Goal: Information Seeking & Learning: Learn about a topic

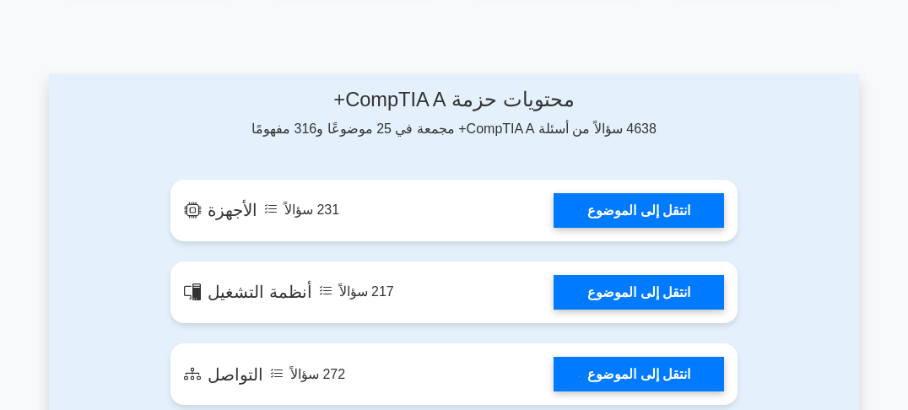
scroll to position [878, 0]
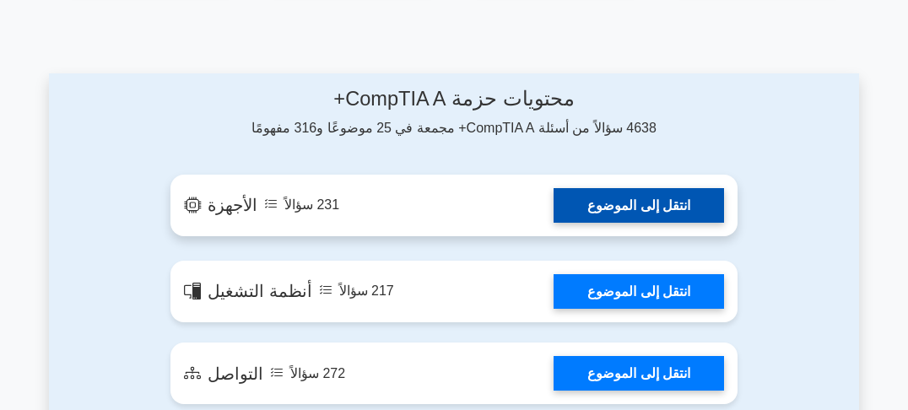
click at [621, 209] on link "انتقل إلى الموضوع" at bounding box center [639, 205] width 170 height 35
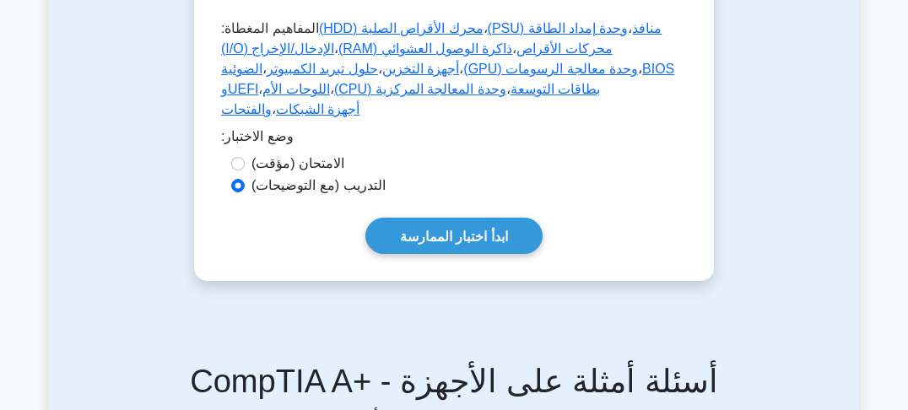
scroll to position [878, 0]
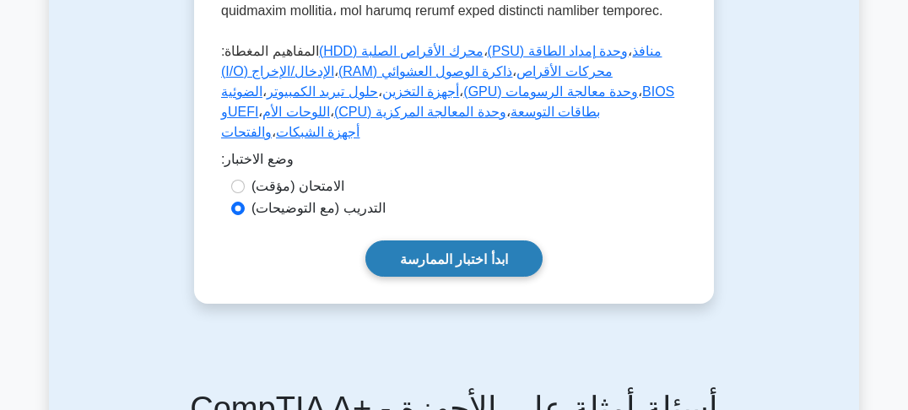
click at [480, 251] on font "ابدأ اختبار الممارسة" at bounding box center [454, 258] width 108 height 14
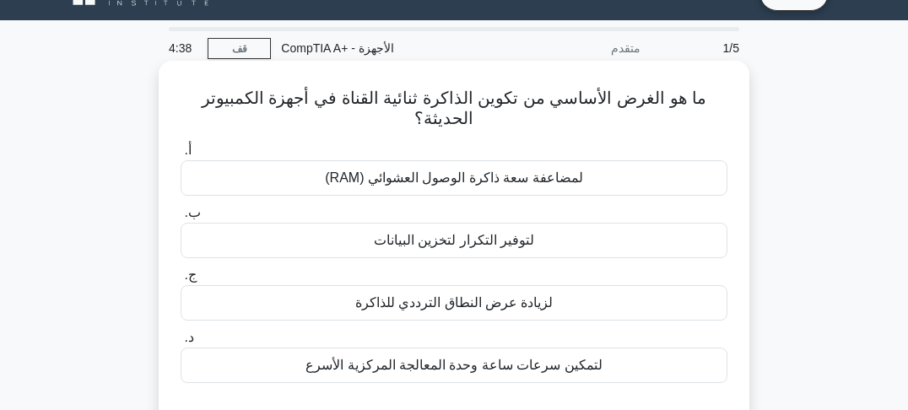
scroll to position [68, 0]
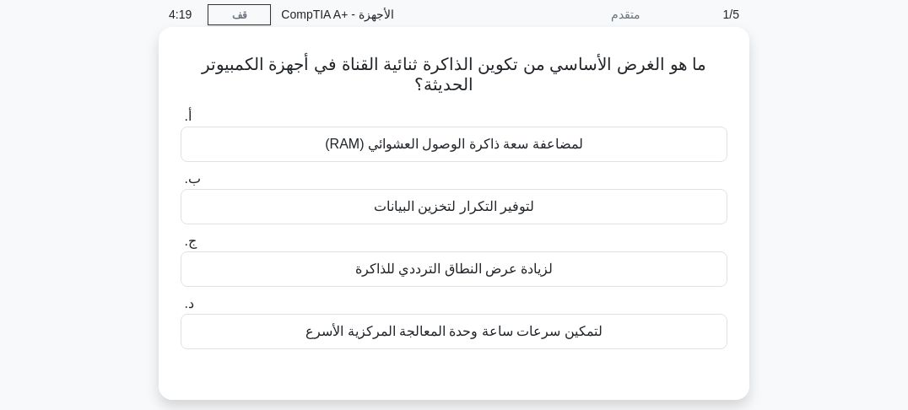
click at [412, 143] on font "لمضاعفة سعة ذاكرة الوصول العشوائي (RAM)" at bounding box center [453, 144] width 257 height 14
click at [181, 122] on input "أ. لمضاعفة سعة ذاكرة الوصول العشوائي (RAM)" at bounding box center [181, 116] width 0 height 11
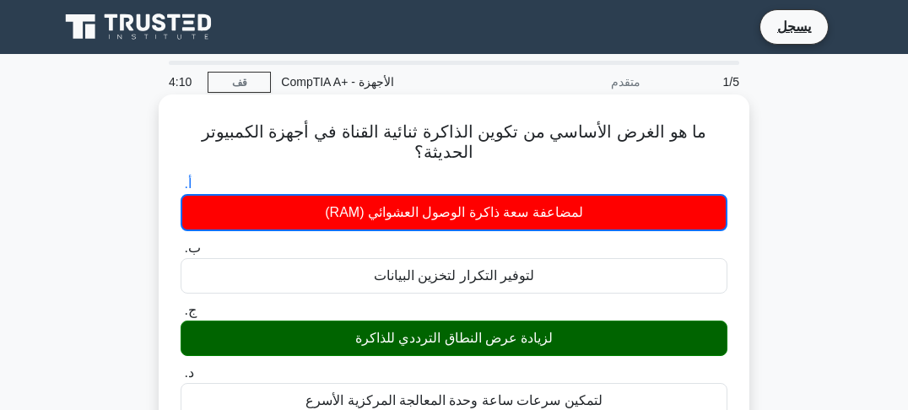
scroll to position [0, 0]
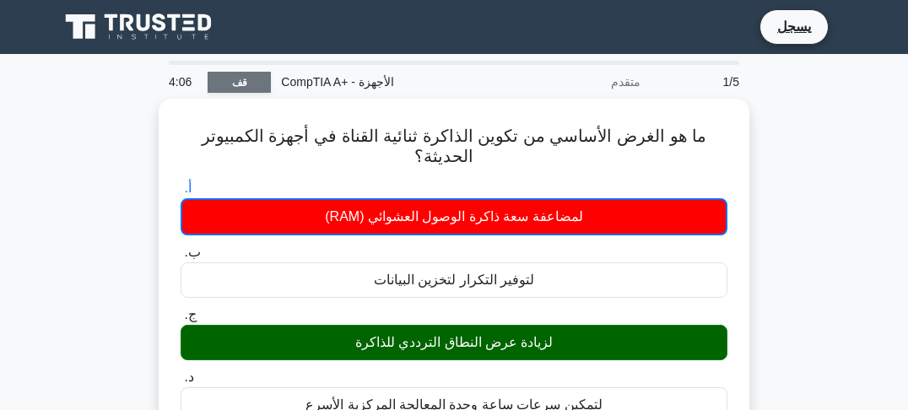
click at [240, 84] on font "قف" at bounding box center [239, 83] width 15 height 12
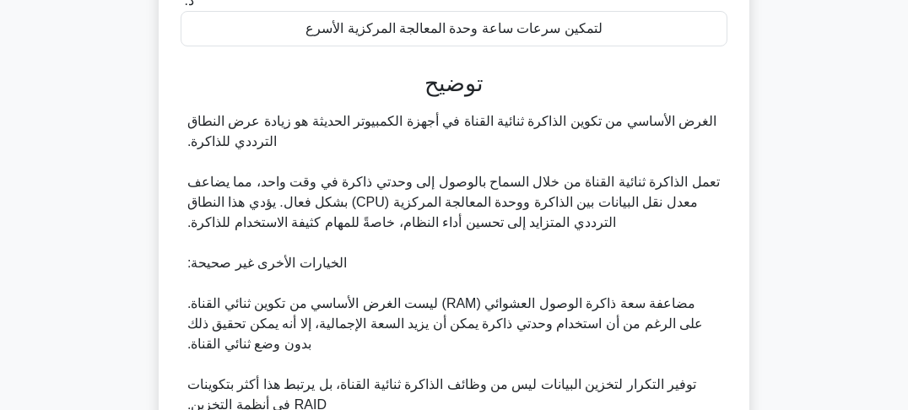
scroll to position [405, 0]
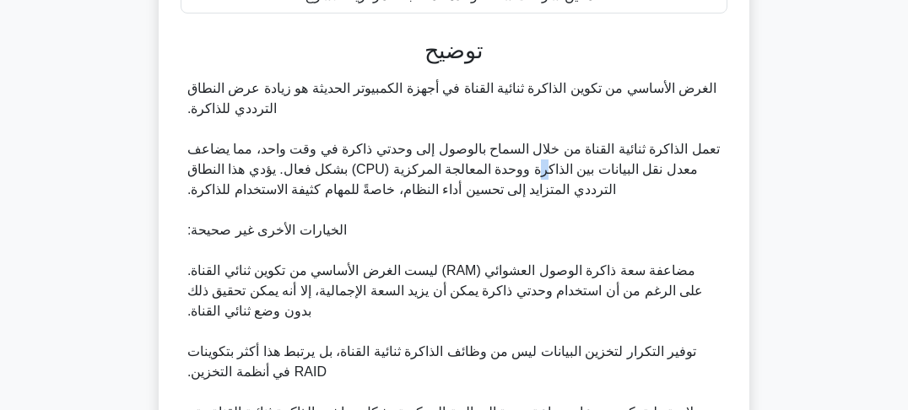
drag, startPoint x: 540, startPoint y: 165, endPoint x: 530, endPoint y: 165, distance: 10.1
click at [530, 165] on font "تعمل الذاكرة ثنائية القناة من خلال السماح بالوصول إلى وحدتي ذاكرة في وقت واحد، …" at bounding box center [453, 169] width 532 height 55
click at [485, 165] on font "تعمل الذاكرة ثنائية القناة من خلال السماح بالوصول إلى وحدتي ذاكرة في وقت واحد، …" at bounding box center [453, 169] width 532 height 55
drag, startPoint x: 462, startPoint y: 173, endPoint x: 427, endPoint y: 176, distance: 35.5
click at [428, 176] on font "تعمل الذاكرة ثنائية القناة من خلال السماح بالوصول إلى وحدتي ذاكرة في وقت واحد، …" at bounding box center [453, 169] width 532 height 55
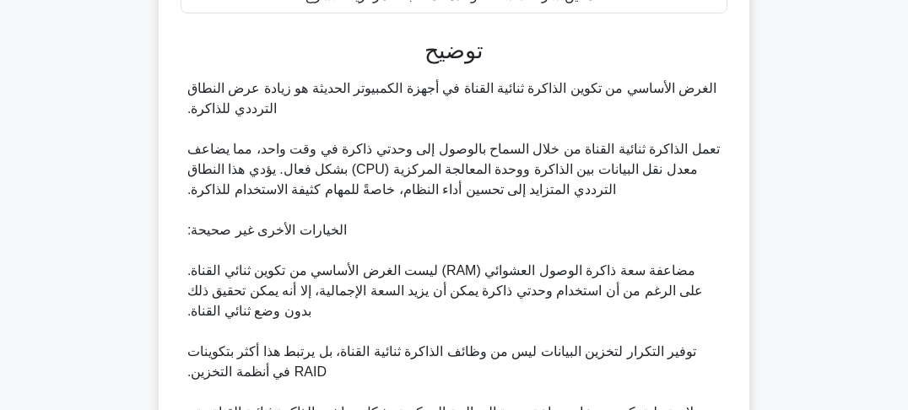
click at [392, 172] on font "تعمل الذاكرة ثنائية القناة من خلال السماح بالوصول إلى وحدتي ذاكرة في وقت واحد، …" at bounding box center [453, 169] width 532 height 55
drag, startPoint x: 318, startPoint y: 171, endPoint x: 338, endPoint y: 171, distance: 20.3
click at [338, 171] on font "تعمل الذاكرة ثنائية القناة من خلال السماح بالوصول إلى وحدتي ذاكرة في وقت واحد، …" at bounding box center [453, 169] width 532 height 55
click at [368, 171] on font "تعمل الذاكرة ثنائية القناة من خلال السماح بالوصول إلى وحدتي ذاكرة في وقت واحد، …" at bounding box center [453, 169] width 532 height 55
drag, startPoint x: 503, startPoint y: 174, endPoint x: 468, endPoint y: 174, distance: 34.6
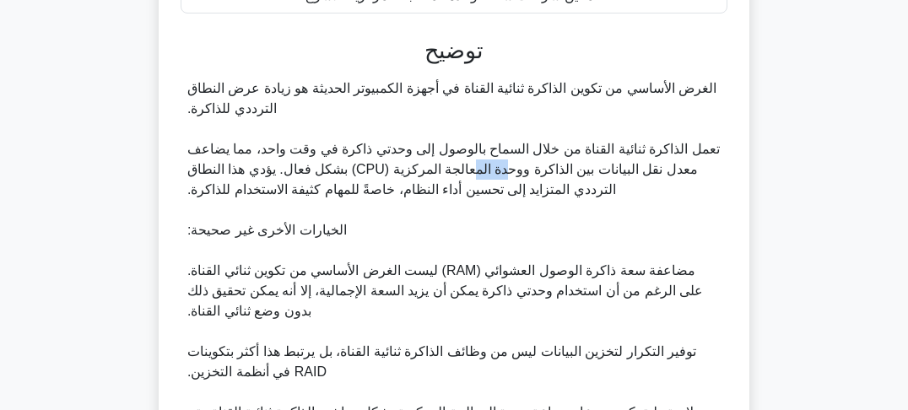
click at [468, 174] on font "تعمل الذاكرة ثنائية القناة من خلال السماح بالوصول إلى وحدتي ذاكرة في وقت واحد، …" at bounding box center [453, 169] width 532 height 55
drag, startPoint x: 440, startPoint y: 172, endPoint x: 419, endPoint y: 172, distance: 21.1
click at [437, 172] on font "تعمل الذاكرة ثنائية القناة من خلال السماح بالوصول إلى وحدتي ذاكرة في وقت واحد، …" at bounding box center [453, 169] width 532 height 55
drag, startPoint x: 417, startPoint y: 172, endPoint x: 397, endPoint y: 172, distance: 20.3
click at [397, 172] on font "تعمل الذاكرة ثنائية القناة من خلال السماح بالوصول إلى وحدتي ذاكرة في وقت واحد، …" at bounding box center [453, 169] width 532 height 55
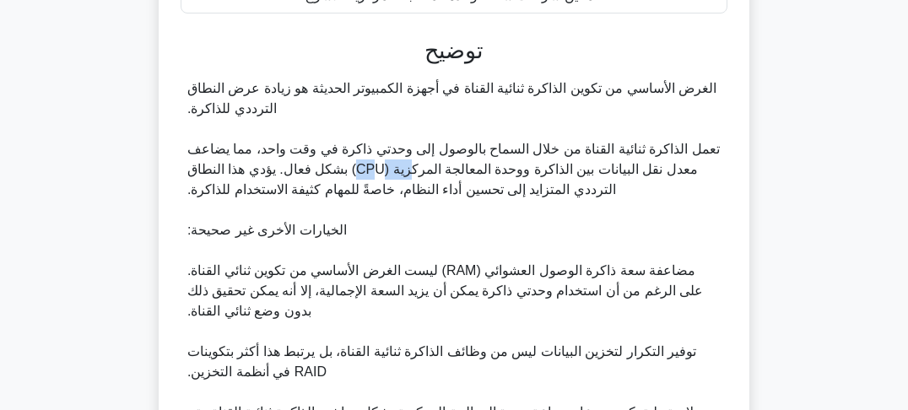
click at [409, 176] on font "تعمل الذاكرة ثنائية القناة من خلال السماح بالوصول إلى وحدتي ذاكرة في وقت واحد، …" at bounding box center [453, 169] width 532 height 55
drag, startPoint x: 429, startPoint y: 174, endPoint x: 446, endPoint y: 174, distance: 17.7
click at [446, 174] on font "تعمل الذاكرة ثنائية القناة من خلال السماح بالوصول إلى وحدتي ذاكرة في وقت واحد، …" at bounding box center [453, 169] width 532 height 55
drag, startPoint x: 493, startPoint y: 173, endPoint x: 462, endPoint y: 173, distance: 30.4
click at [462, 173] on font "تعمل الذاكرة ثنائية القناة من خلال السماح بالوصول إلى وحدتي ذاكرة في وقت واحد، …" at bounding box center [453, 169] width 532 height 55
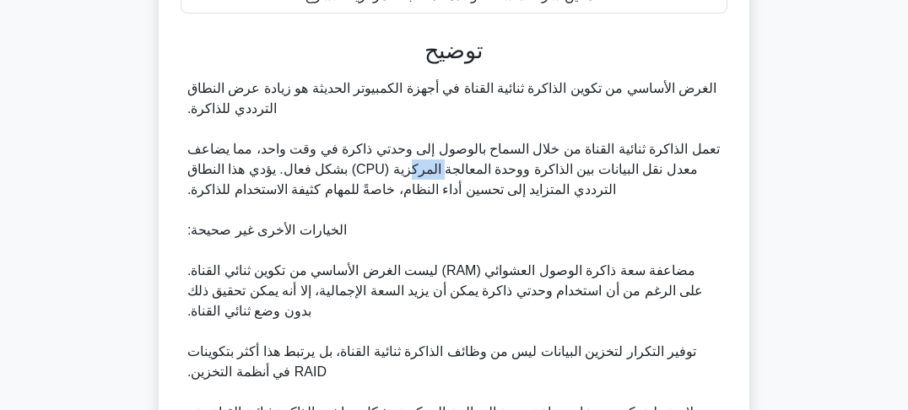
drag, startPoint x: 436, startPoint y: 170, endPoint x: 405, endPoint y: 170, distance: 31.2
click at [406, 170] on font "تعمل الذاكرة ثنائية القناة من خلال السماح بالوصول إلى وحدتي ذاكرة في وقت واحد، …" at bounding box center [453, 169] width 532 height 55
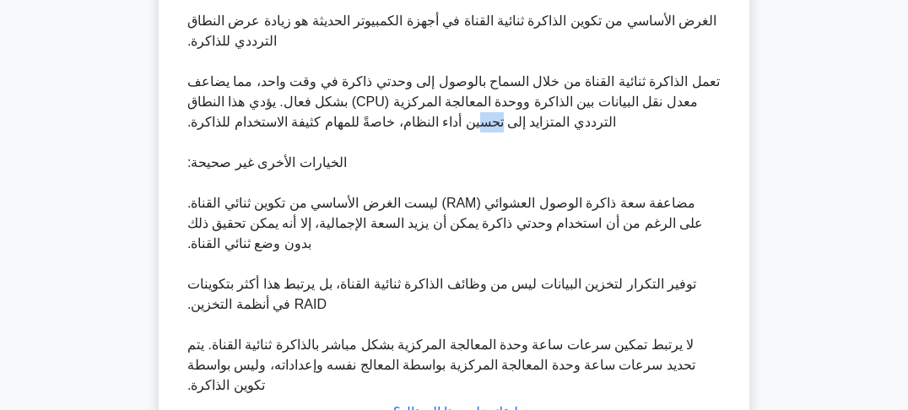
drag, startPoint x: 496, startPoint y: 126, endPoint x: 467, endPoint y: 128, distance: 29.6
click at [471, 128] on font "تعمل الذاكرة ثنائية القناة من خلال السماح بالوصول إلى وحدتي ذاكرة في وقت واحد، …" at bounding box center [453, 101] width 532 height 55
drag, startPoint x: 429, startPoint y: 125, endPoint x: 391, endPoint y: 124, distance: 38.0
click at [400, 125] on font "تعمل الذاكرة ثنائية القناة من خلال السماح بالوصول إلى وحدتي ذاكرة في وقت واحد، …" at bounding box center [453, 101] width 532 height 55
click at [370, 120] on font "تعمل الذاكرة ثنائية القناة من خلال السماح بالوصول إلى وحدتي ذاكرة في وقت واحد، …" at bounding box center [453, 101] width 532 height 55
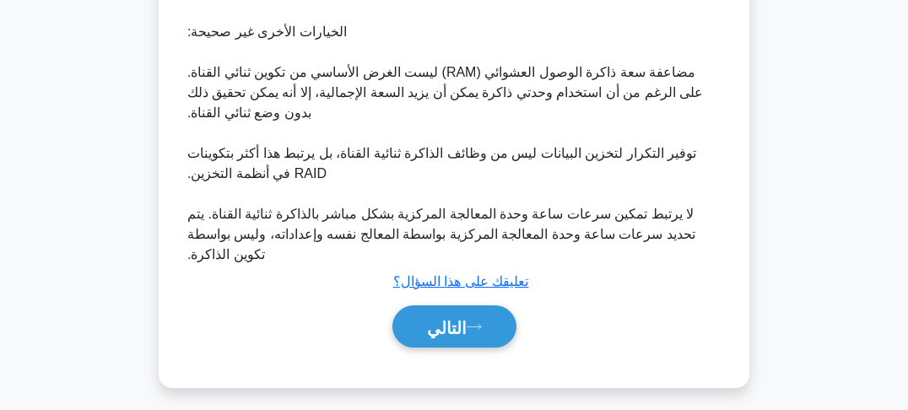
scroll to position [612, 0]
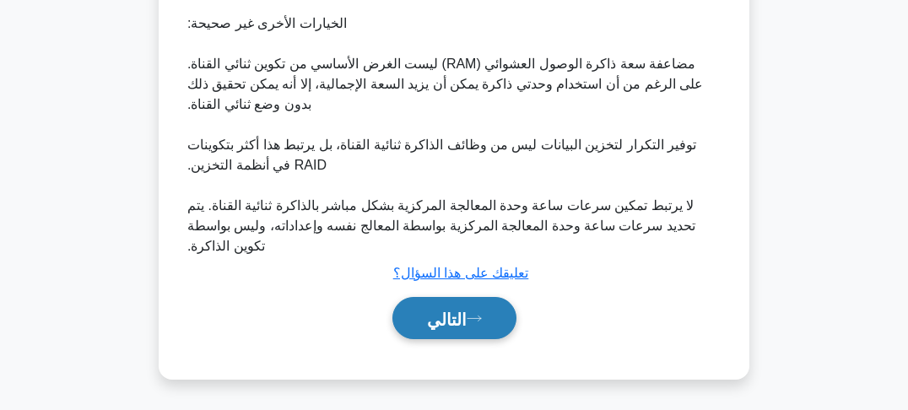
click at [468, 314] on icon at bounding box center [474, 318] width 15 height 9
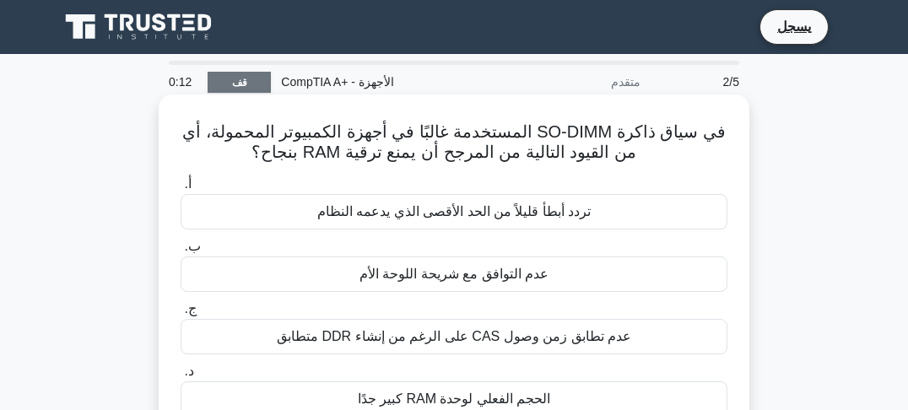
scroll to position [68, 0]
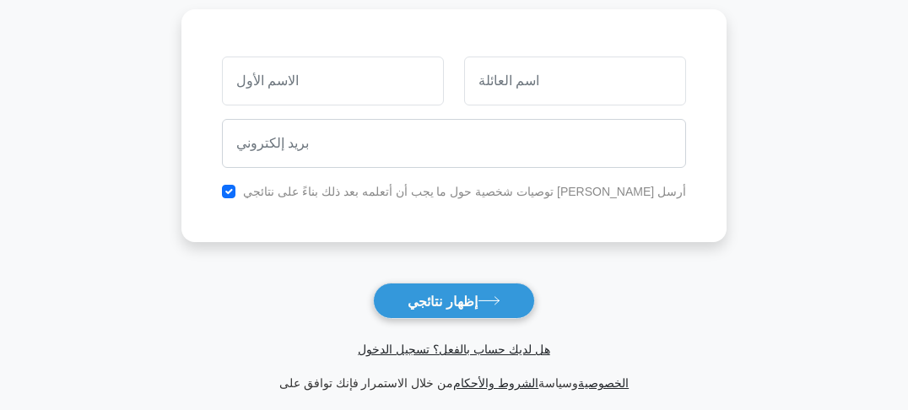
scroll to position [203, 0]
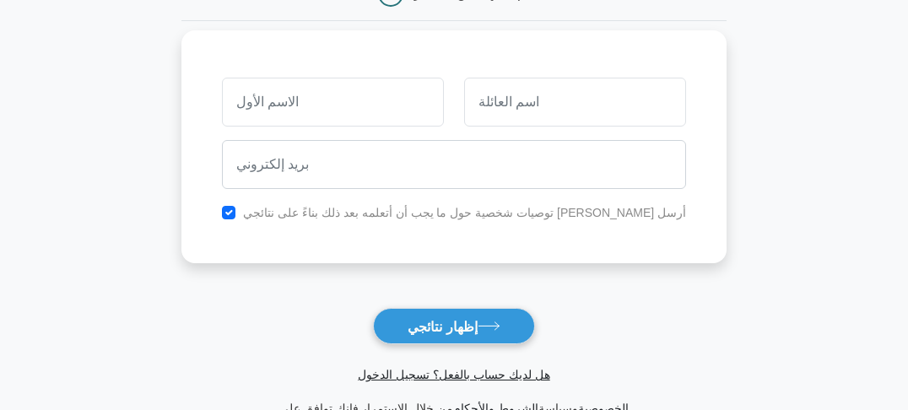
click at [362, 104] on input "text" at bounding box center [333, 102] width 222 height 49
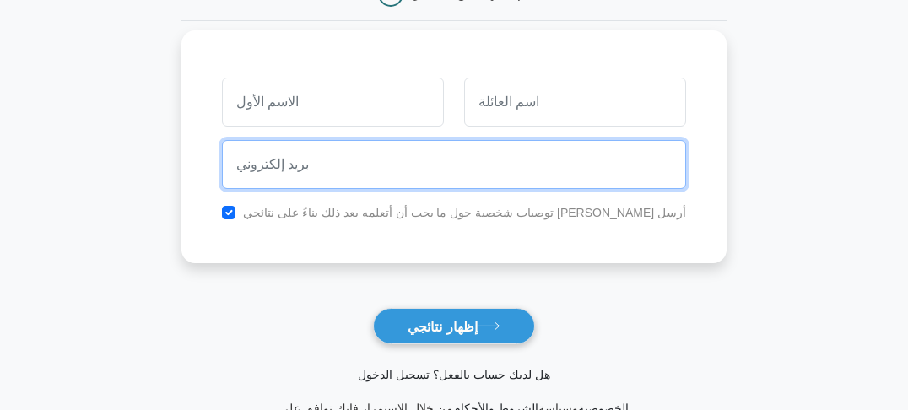
click at [489, 169] on input "email" at bounding box center [454, 164] width 464 height 49
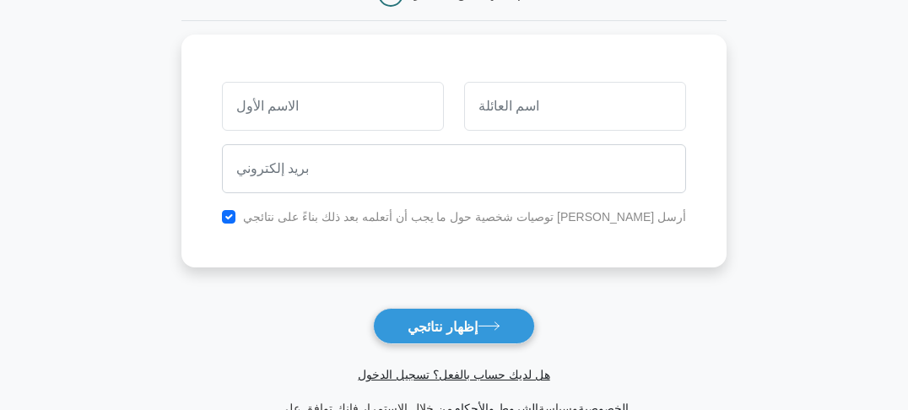
click at [719, 166] on main "انتظر، هناك المزيد! تابع لرؤية نتيجتك تم الانتهاء من الاختبار" at bounding box center [454, 155] width 908 height 608
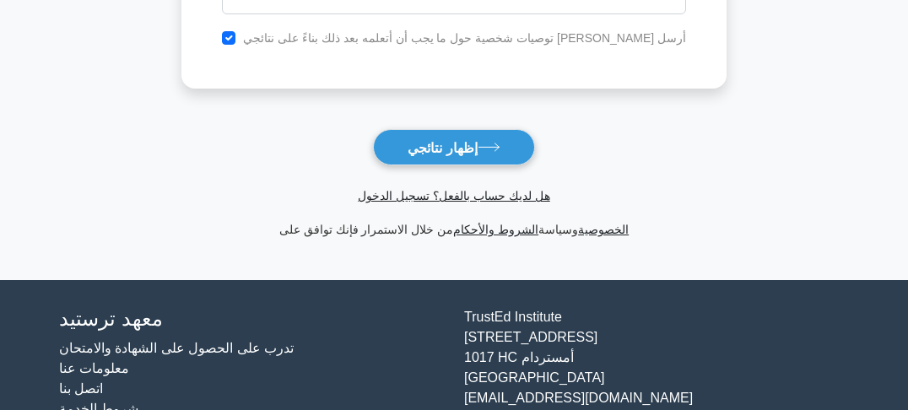
scroll to position [405, 0]
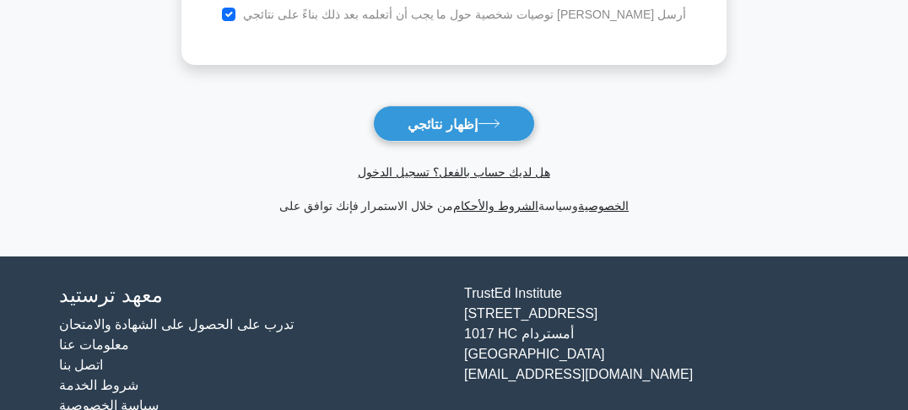
click at [452, 181] on span "هل لديك حساب بالفعل؟ تسجيل الدخول" at bounding box center [454, 172] width 532 height 20
click at [448, 177] on font "هل لديك حساب بالفعل؟ تسجيل الدخول" at bounding box center [454, 172] width 192 height 14
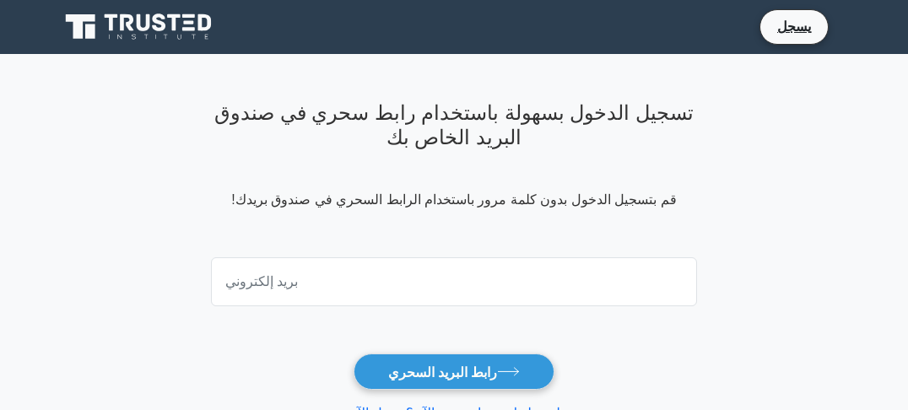
click at [307, 280] on input "email" at bounding box center [454, 281] width 486 height 49
type input "amyali44@gmail.com"
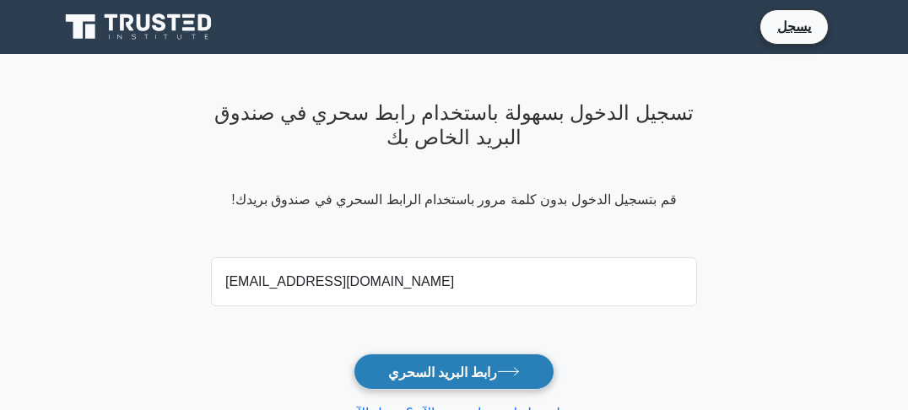
click at [454, 375] on font "رابط البريد السحري" at bounding box center [443, 372] width 110 height 14
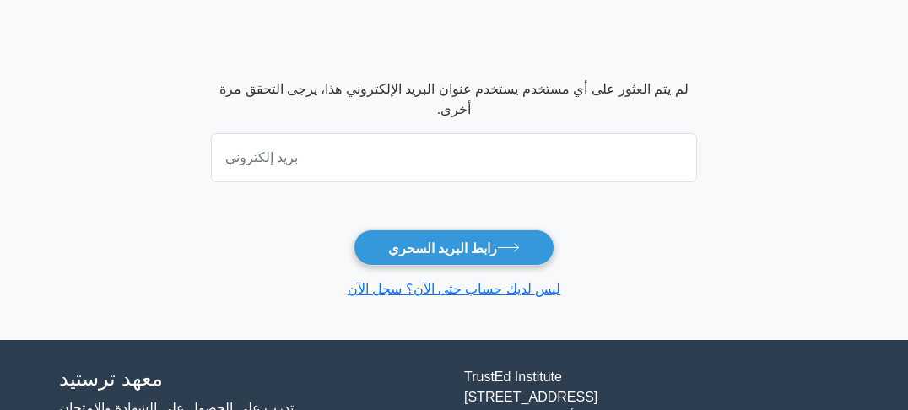
scroll to position [203, 0]
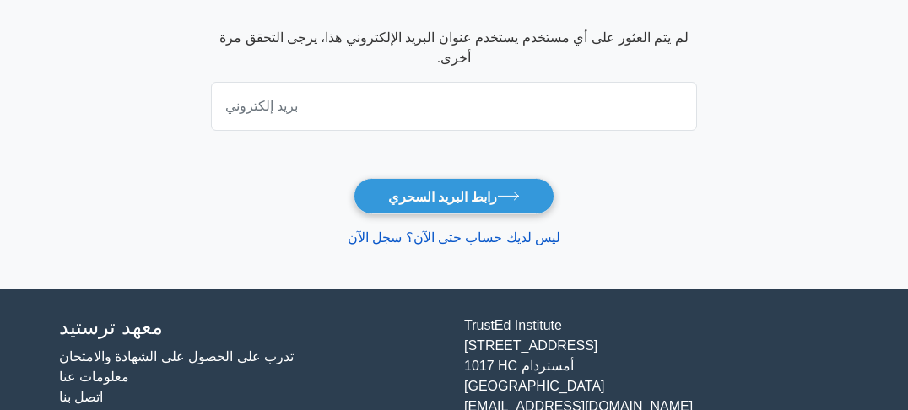
click at [474, 240] on font "ليس لديك حساب حتى الآن؟ سجل الآن" at bounding box center [454, 237] width 213 height 14
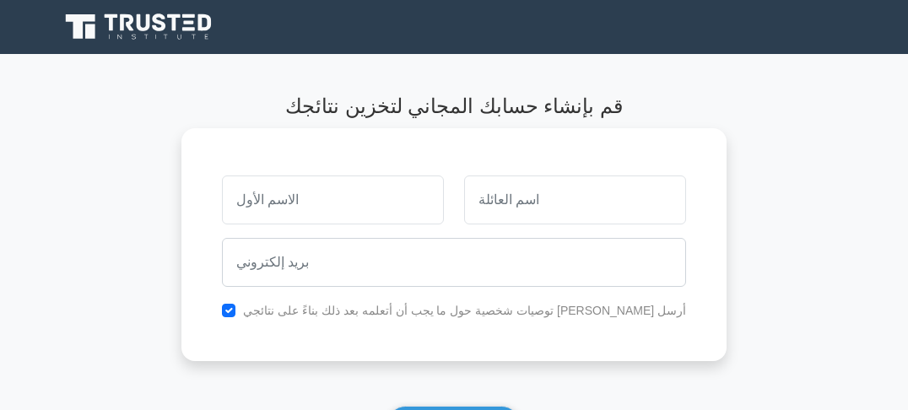
click at [278, 216] on input "text" at bounding box center [333, 200] width 222 height 49
type input "loai"
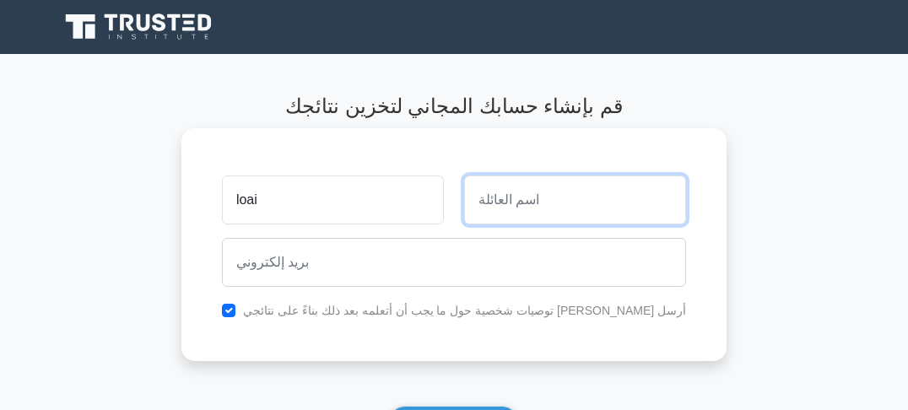
click at [516, 209] on input "text" at bounding box center [575, 200] width 222 height 49
type input "almassary"
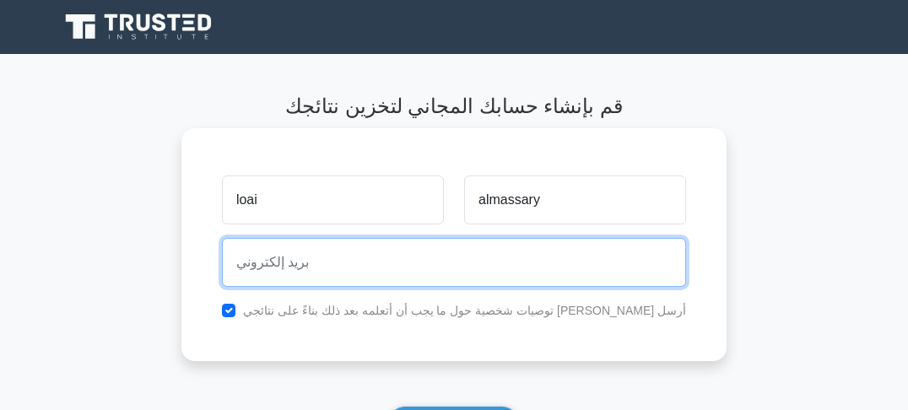
click at [360, 279] on input "email" at bounding box center [454, 262] width 464 height 49
type input "[EMAIL_ADDRESS][DOMAIN_NAME]"
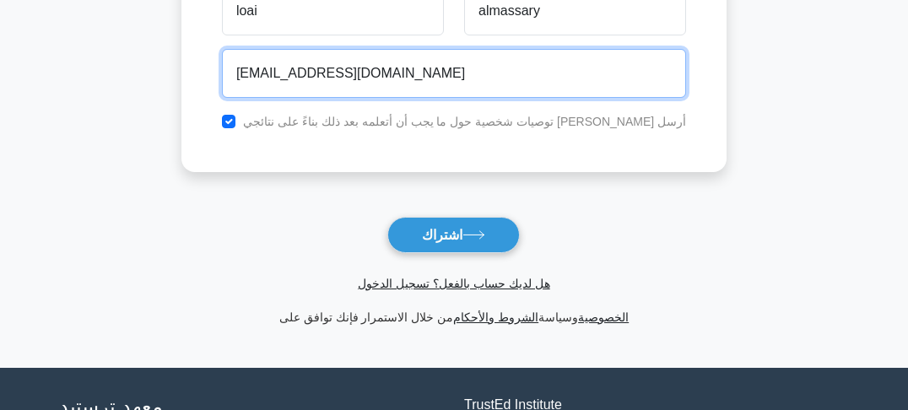
scroll to position [203, 0]
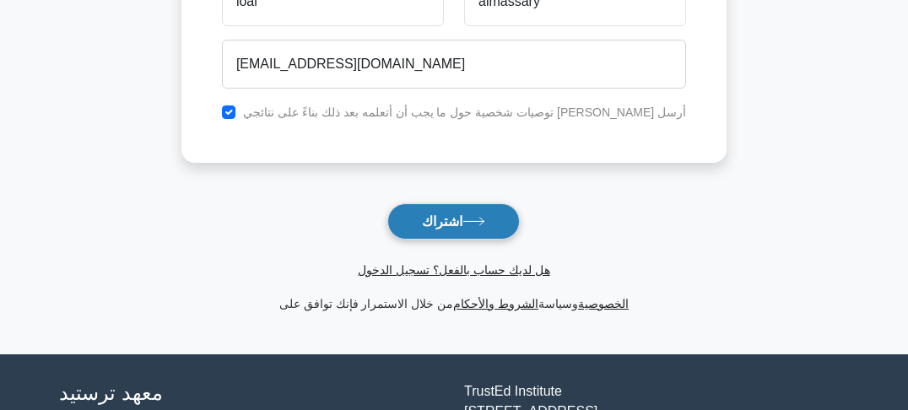
click at [446, 227] on font "اشتراك" at bounding box center [442, 221] width 41 height 14
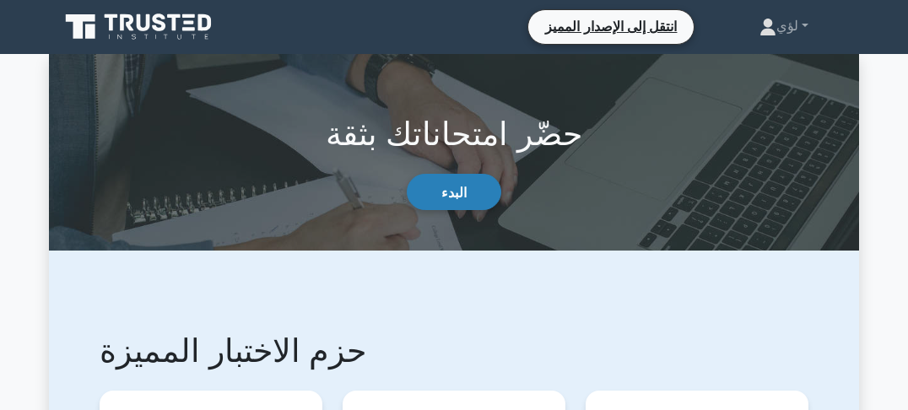
click at [449, 192] on font "البدء" at bounding box center [453, 192] width 25 height 14
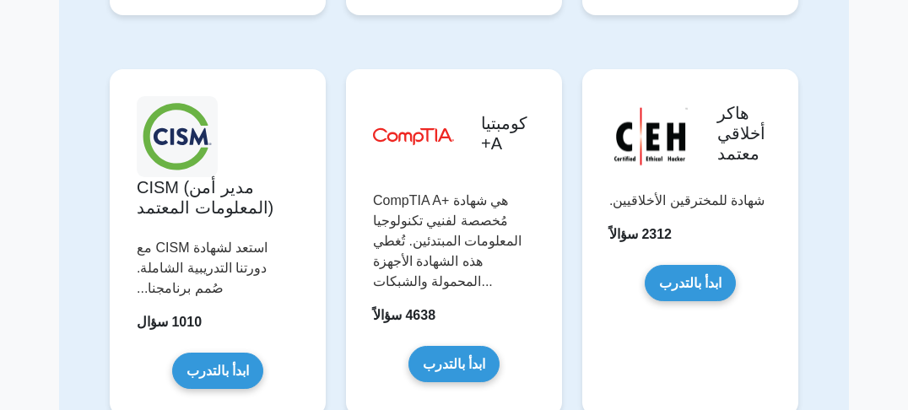
scroll to position [2638, 0]
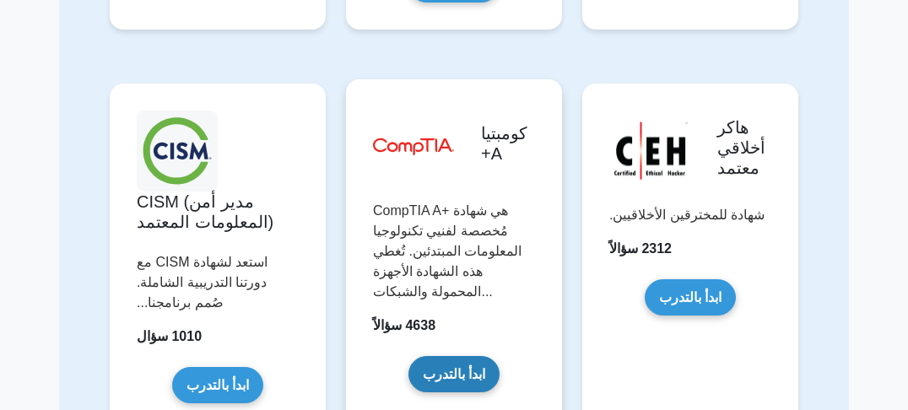
click at [459, 356] on link "ابدأ بالتدرب" at bounding box center [453, 374] width 91 height 36
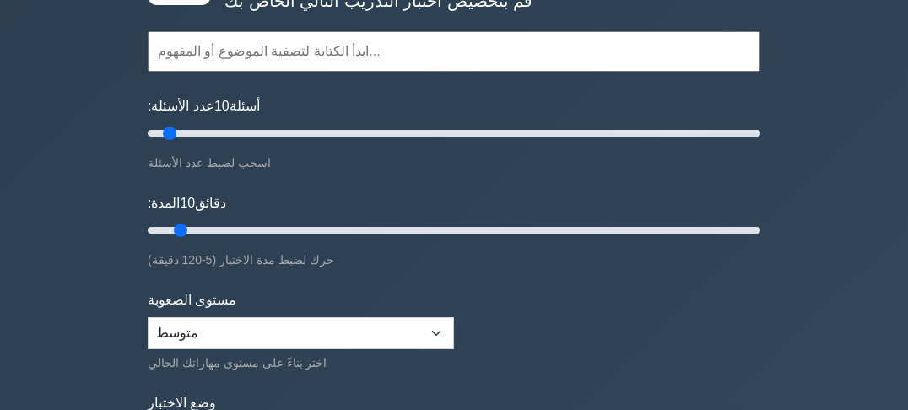
scroll to position [135, 0]
drag, startPoint x: 184, startPoint y: 229, endPoint x: 434, endPoint y: 232, distance: 249.8
type input "60"
click at [434, 232] on input "المدة: 60 دقائق" at bounding box center [454, 230] width 613 height 20
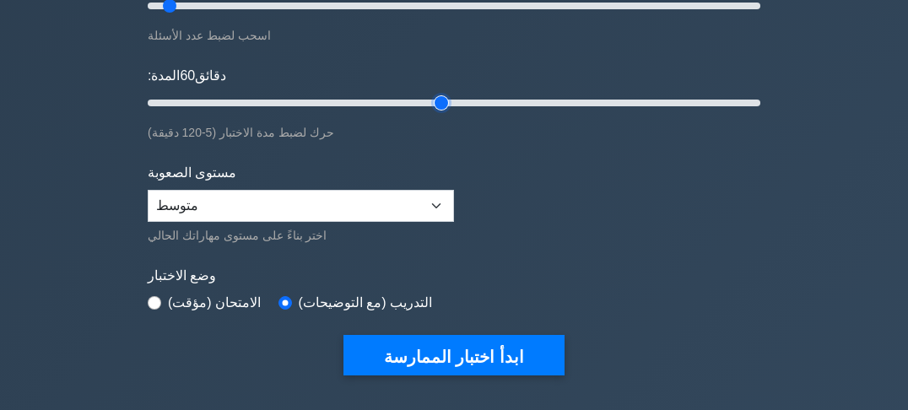
scroll to position [270, 0]
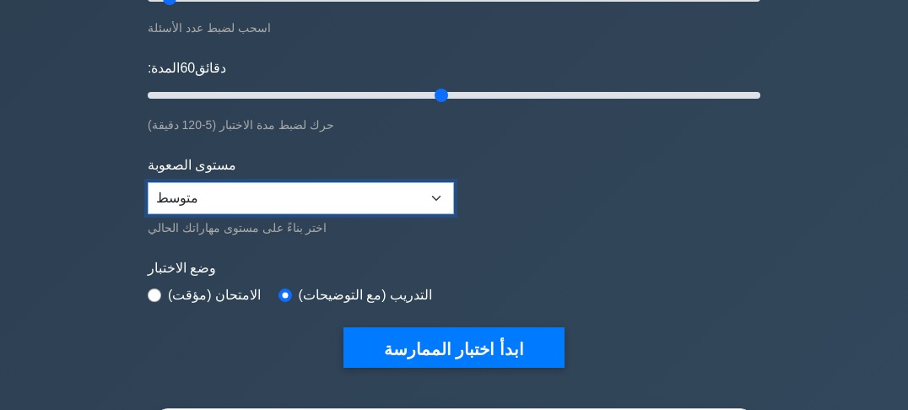
click at [430, 197] on select "مبتدئ متوسط خبير" at bounding box center [301, 198] width 306 height 32
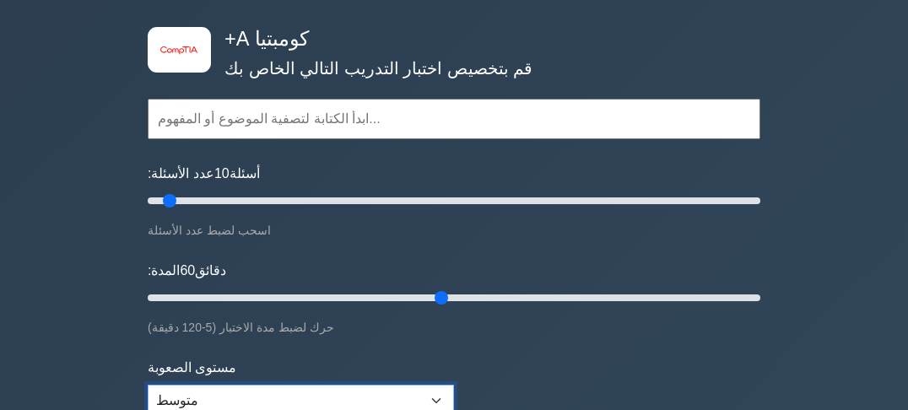
scroll to position [68, 0]
drag, startPoint x: 170, startPoint y: 201, endPoint x: 204, endPoint y: 200, distance: 33.8
type input "20"
click at [204, 200] on input "عدد الأسئلة: 20 أسئلة" at bounding box center [454, 201] width 613 height 20
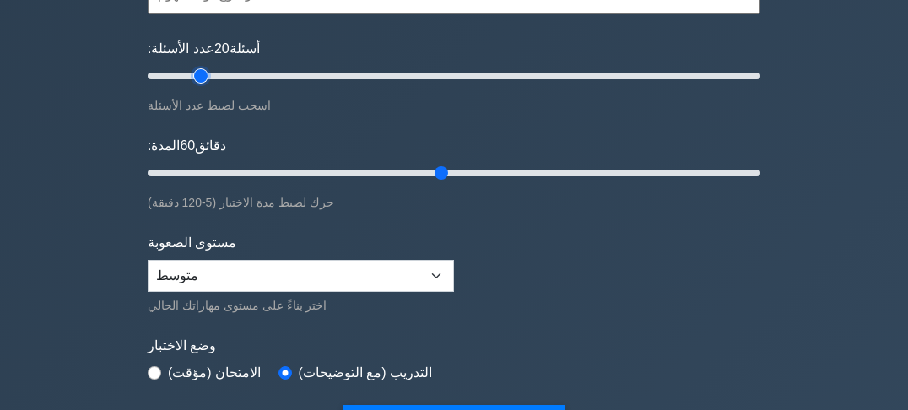
scroll to position [135, 0]
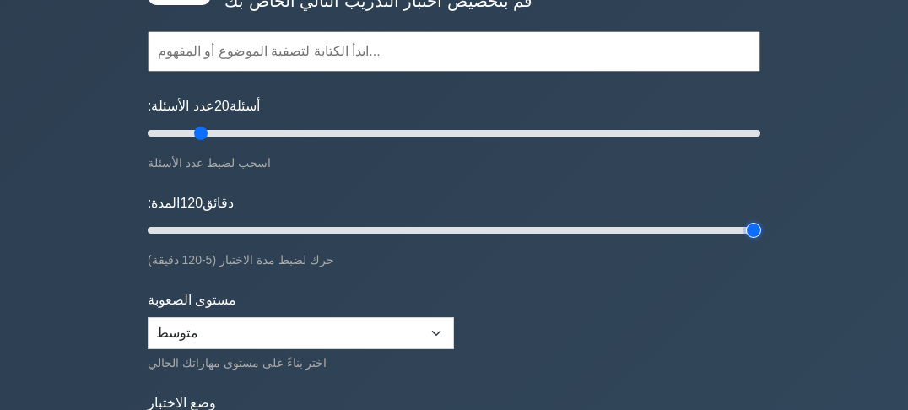
drag, startPoint x: 441, startPoint y: 230, endPoint x: 825, endPoint y: 233, distance: 383.9
type input "120"
click at [760, 233] on input "المدة: 120 دقائق" at bounding box center [454, 230] width 613 height 20
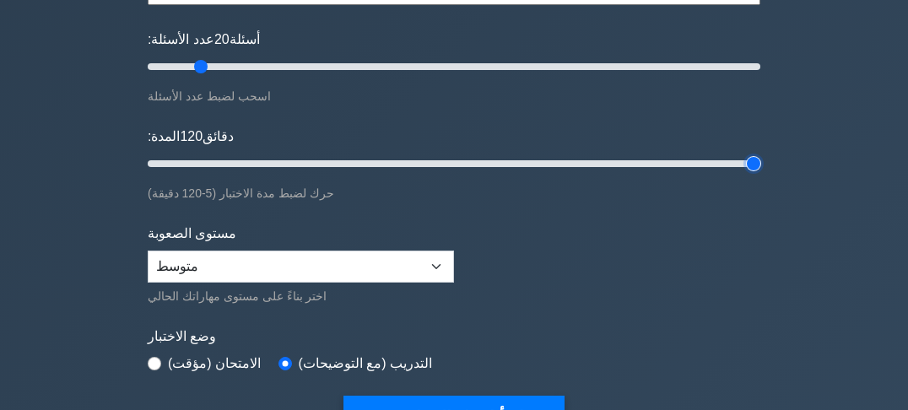
scroll to position [203, 0]
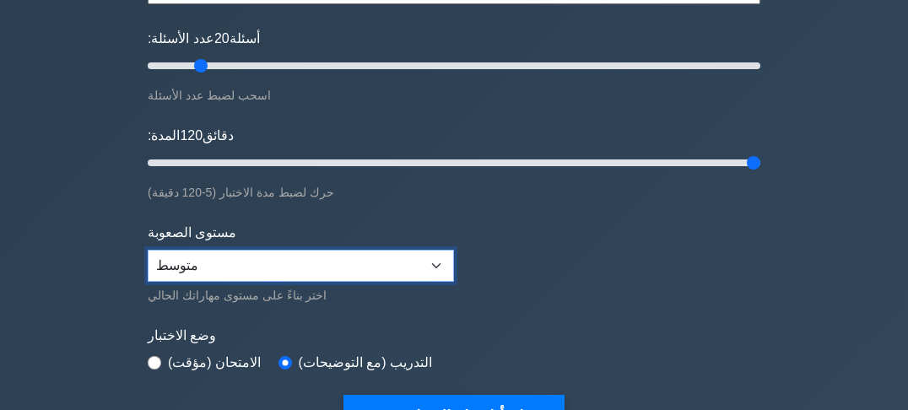
click at [307, 259] on select "مبتدئ متوسط خبير" at bounding box center [301, 266] width 306 height 32
select select "beginner"
click at [148, 250] on select "مبتدئ متوسط خبير" at bounding box center [301, 266] width 306 height 32
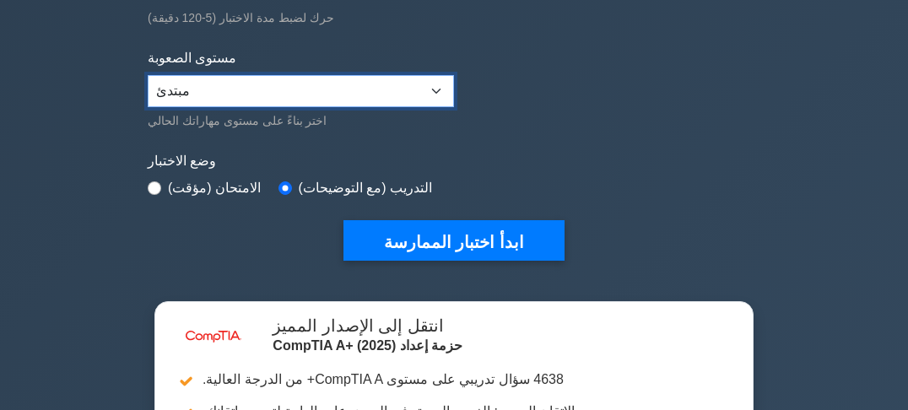
scroll to position [338, 0]
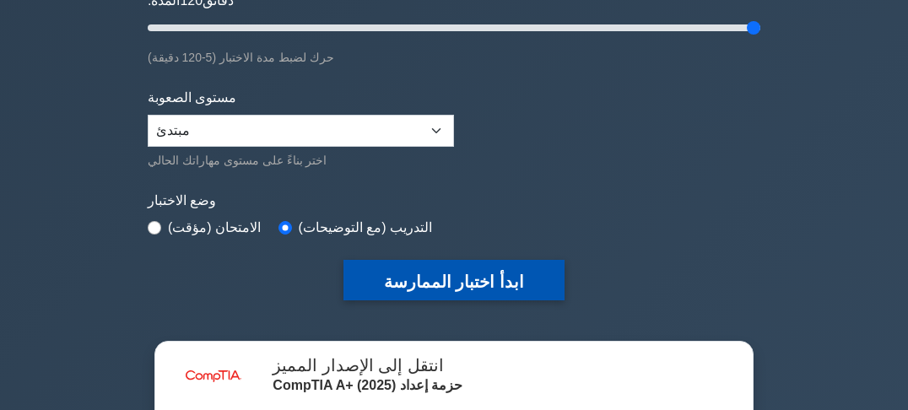
click at [429, 280] on font "ابدأ اختبار الممارسة" at bounding box center [454, 281] width 140 height 19
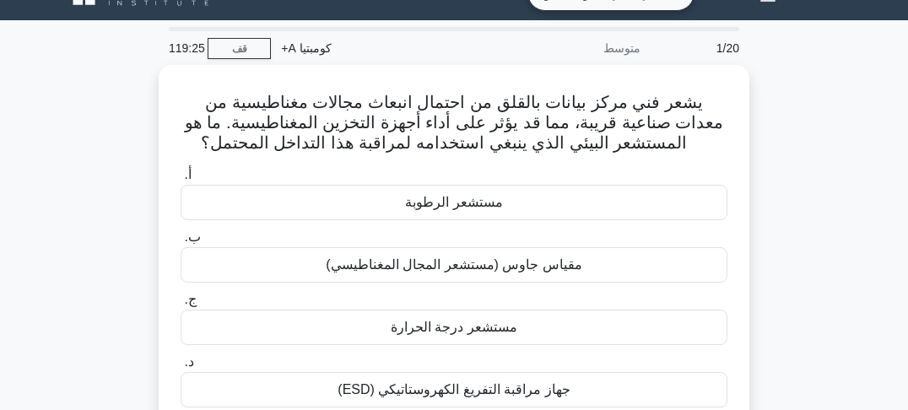
scroll to position [68, 0]
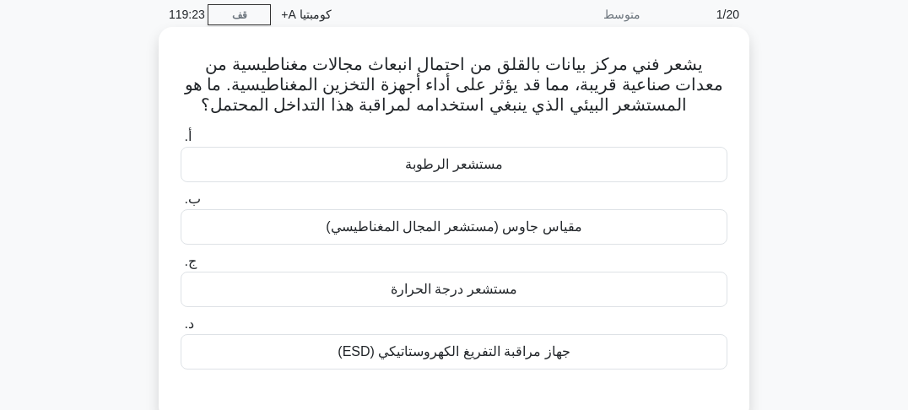
click at [497, 230] on font "مقياس جاوس (مستشعر المجال المغناطيسي)" at bounding box center [454, 226] width 256 height 14
click at [181, 205] on input "ب. مقياس جاوس (مستشعر المجال المغناطيسي)" at bounding box center [181, 199] width 0 height 11
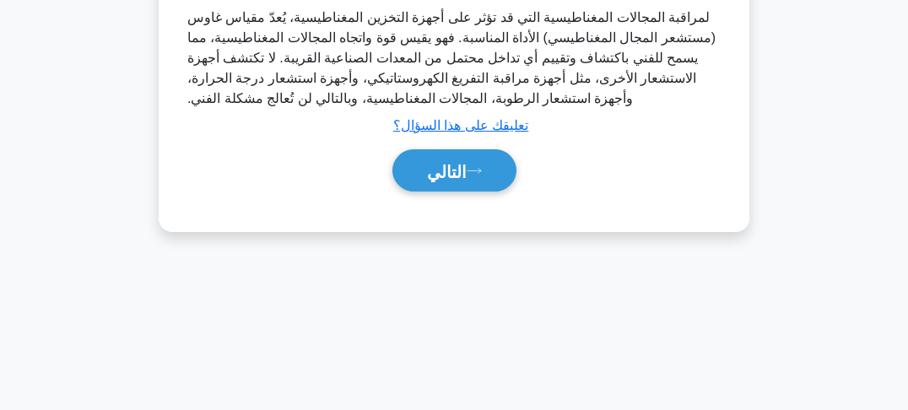
scroll to position [502, 0]
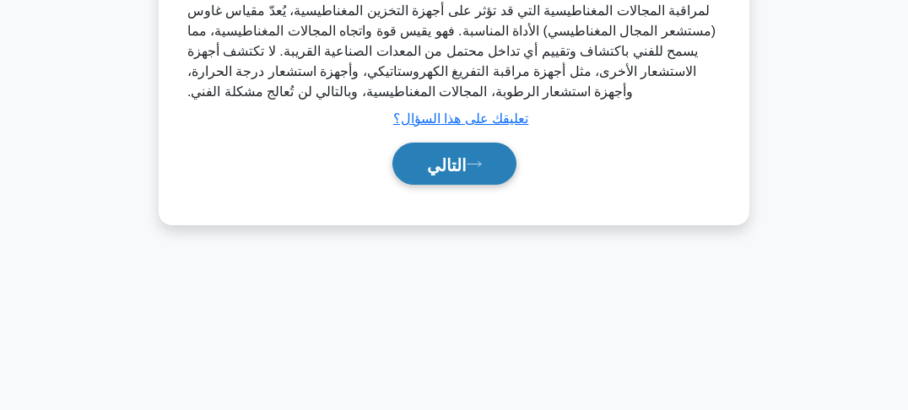
click at [463, 169] on font "التالي" at bounding box center [447, 164] width 40 height 19
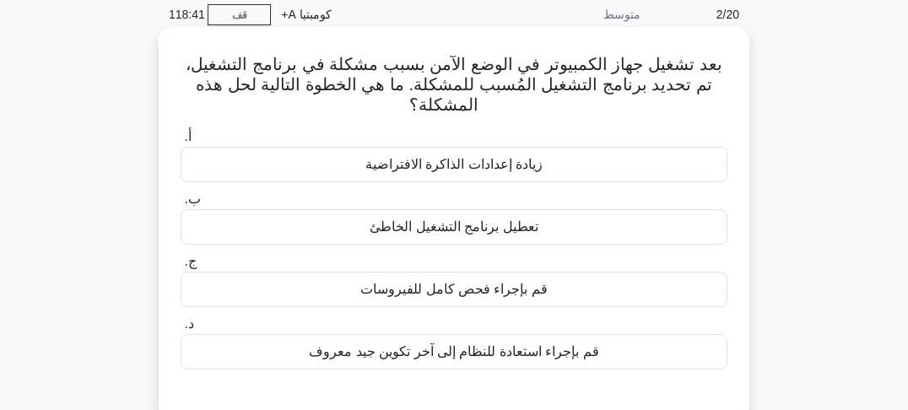
scroll to position [135, 0]
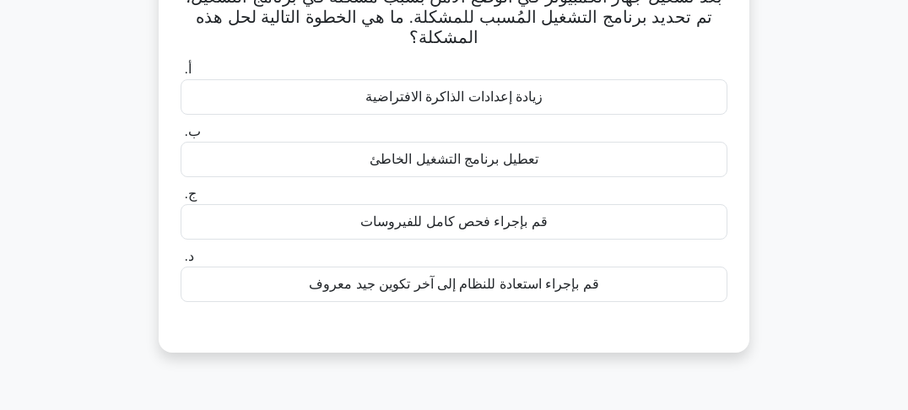
click at [445, 162] on font "تعطيل برنامج التشغيل الخاطئ" at bounding box center [454, 159] width 168 height 14
click at [181, 138] on input "ب. تعطيل برنامج التشغيل الخاطئ" at bounding box center [181, 132] width 0 height 11
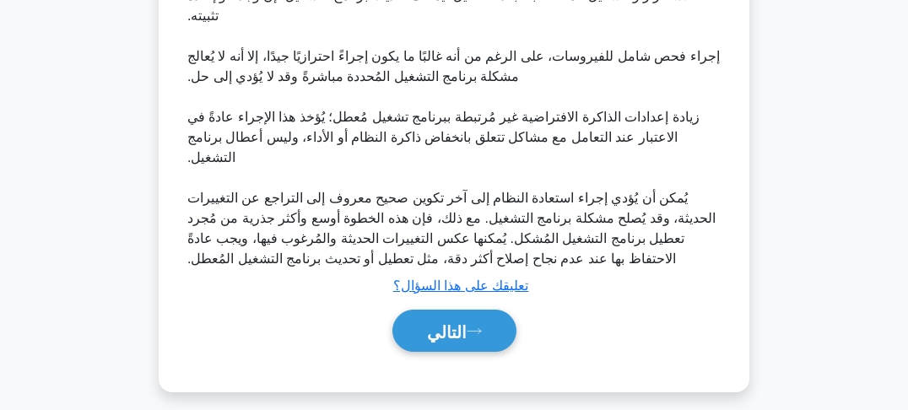
scroll to position [570, 0]
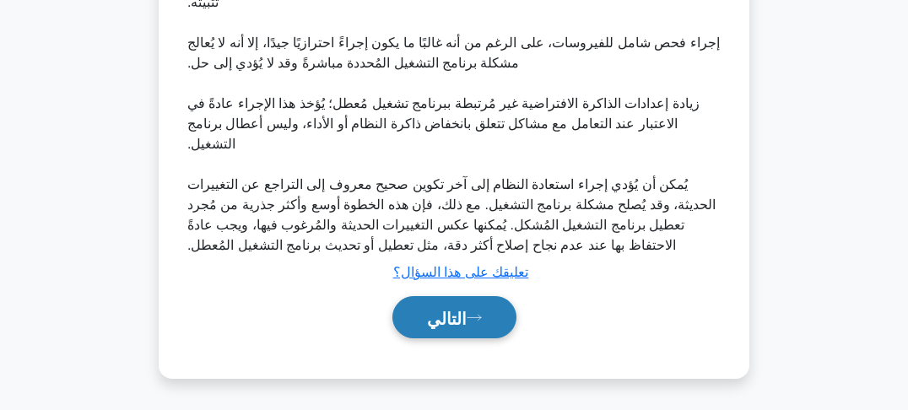
click at [462, 321] on font "التالي" at bounding box center [447, 318] width 40 height 19
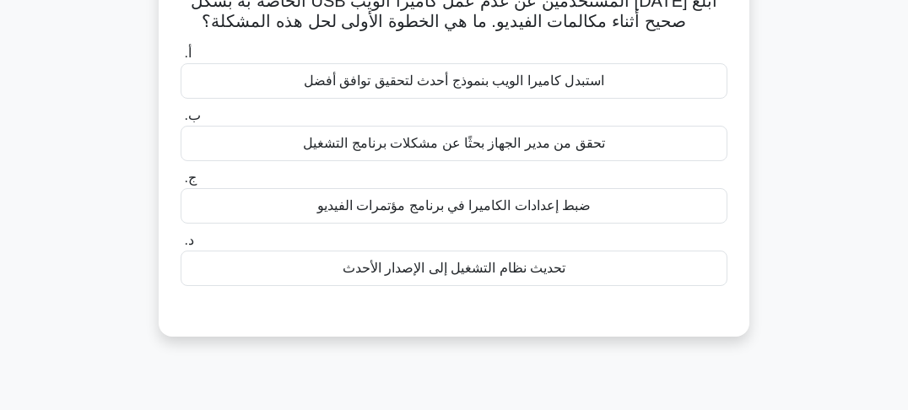
scroll to position [68, 0]
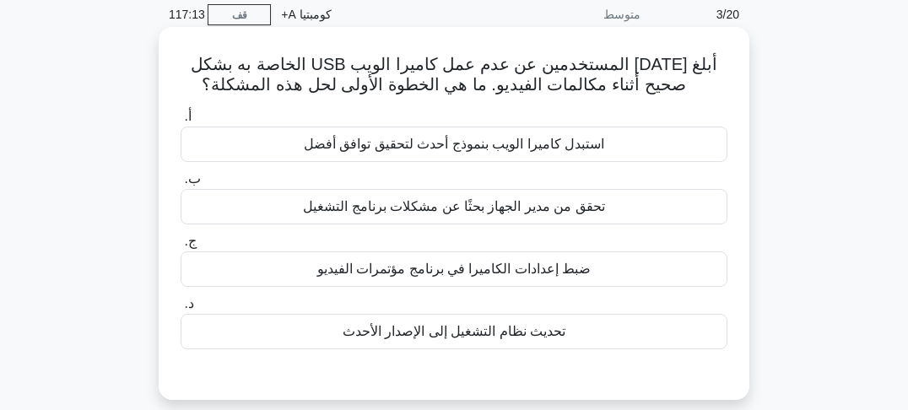
click at [420, 274] on font "ضبط إعدادات الكاميرا في برنامج مؤتمرات الفيديو" at bounding box center [454, 269] width 274 height 14
click at [181, 247] on input "ج. ضبط إعدادات الكاميرا في برنامج مؤتمرات الفيديو" at bounding box center [181, 241] width 0 height 11
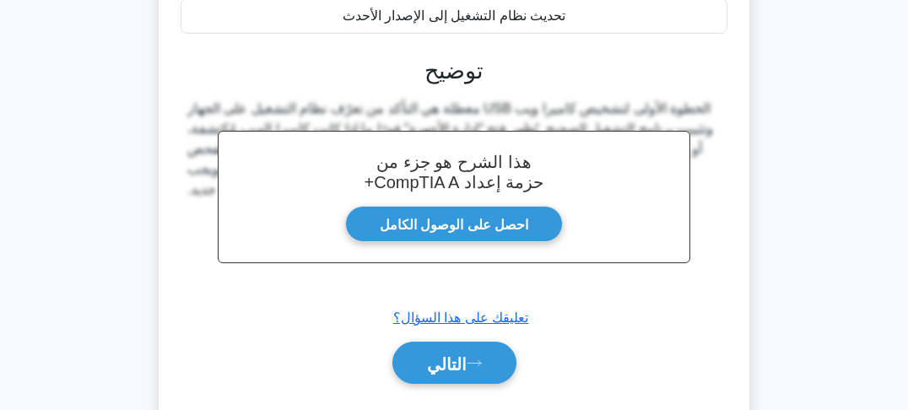
scroll to position [435, 0]
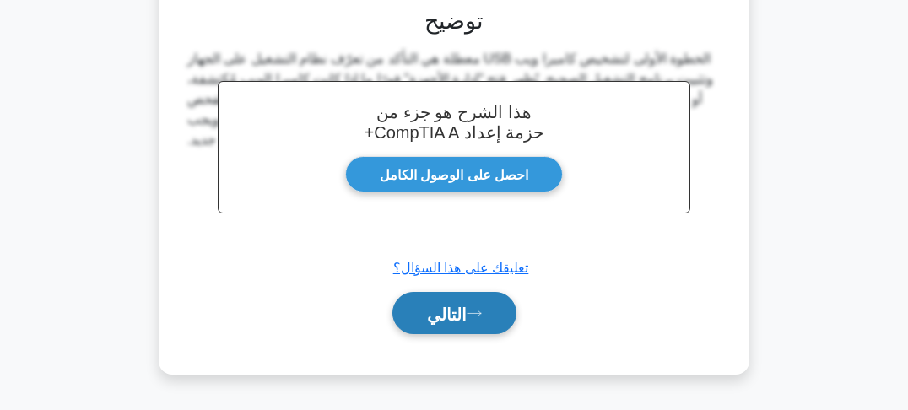
click at [429, 318] on font "التالي" at bounding box center [447, 314] width 40 height 19
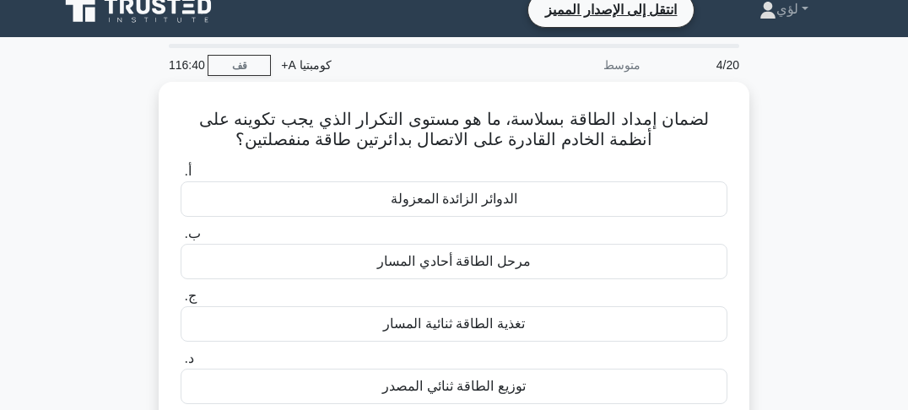
scroll to position [0, 0]
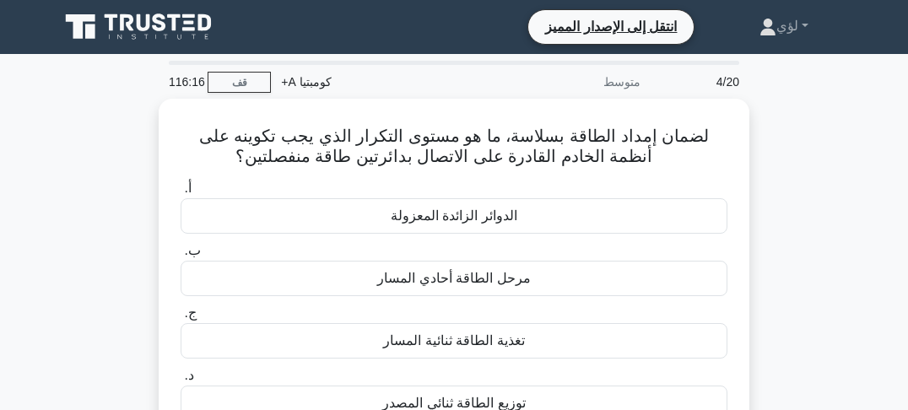
click at [804, 171] on div "لضمان إمداد الطاقة بسلاسة، ما هو مستوى التكرار الذي يجب تكوينه على أنظمة الخادم…" at bounding box center [454, 295] width 810 height 393
drag, startPoint x: 806, startPoint y: 189, endPoint x: 806, endPoint y: 204, distance: 15.2
click at [806, 195] on div "لضمان إمداد الطاقة بسلاسة، ما هو مستوى التكرار الذي يجب تكوينه على أنظمة الخادم…" at bounding box center [454, 295] width 810 height 393
drag, startPoint x: 806, startPoint y: 204, endPoint x: 807, endPoint y: 216, distance: 11.8
click at [806, 208] on div "لضمان إمداد الطاقة بسلاسة، ما هو مستوى التكرار الذي يجب تكوينه على أنظمة الخادم…" at bounding box center [454, 295] width 810 height 393
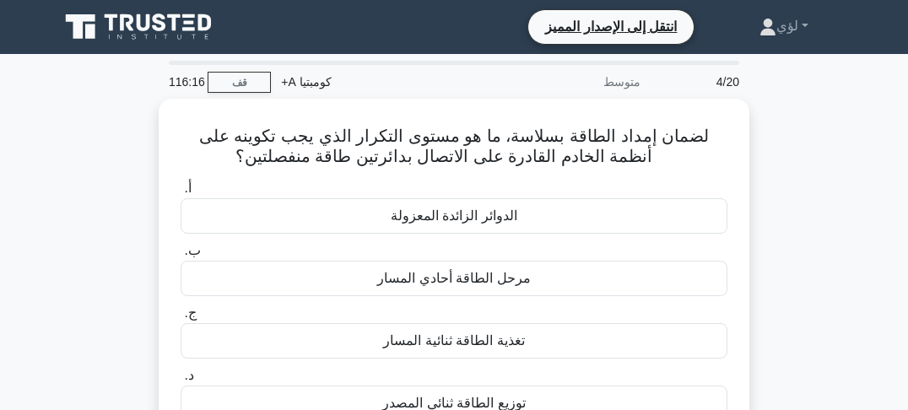
click at [807, 217] on div "لضمان إمداد الطاقة بسلاسة، ما هو مستوى التكرار الذي يجب تكوينه على أنظمة الخادم…" at bounding box center [454, 295] width 810 height 393
click at [800, 173] on div "لضمان إمداد الطاقة بسلاسة، ما هو مستوى التكرار الذي يجب تكوينه على أنظمة الخادم…" at bounding box center [454, 295] width 810 height 393
drag, startPoint x: 801, startPoint y: 192, endPoint x: 803, endPoint y: 208, distance: 15.4
click at [801, 195] on div "لضمان إمداد الطاقة بسلاسة، ما هو مستوى التكرار الذي يجب تكوينه على أنظمة الخادم…" at bounding box center [454, 295] width 810 height 393
click at [803, 208] on div "لضمان إمداد الطاقة بسلاسة، ما هو مستوى التكرار الذي يجب تكوينه على أنظمة الخادم…" at bounding box center [454, 295] width 810 height 393
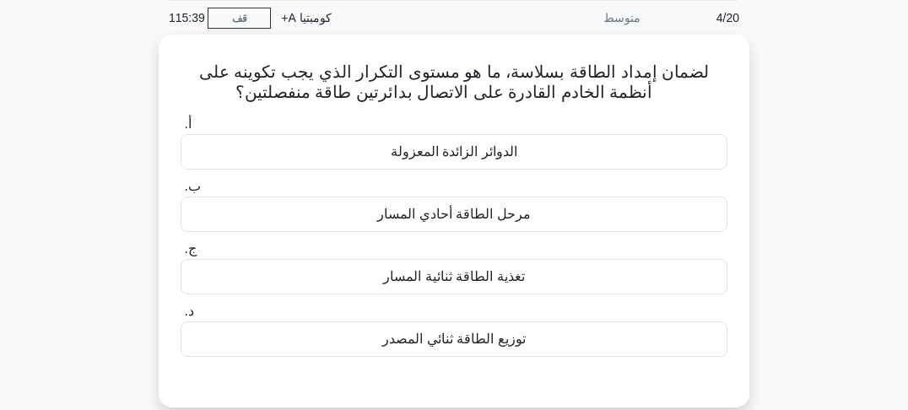
scroll to position [68, 0]
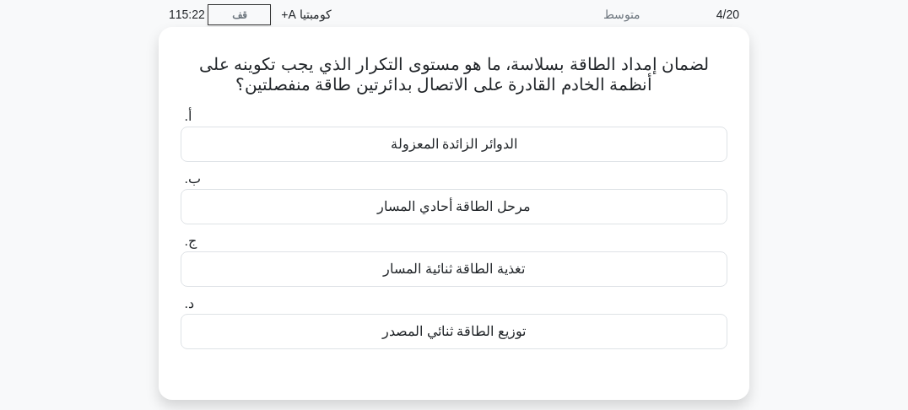
click at [470, 276] on font "تغذية الطاقة ثنائية المسار" at bounding box center [453, 269] width 141 height 14
click at [181, 247] on input "ج. تغذية الطاقة ثنائية المسار" at bounding box center [181, 241] width 0 height 11
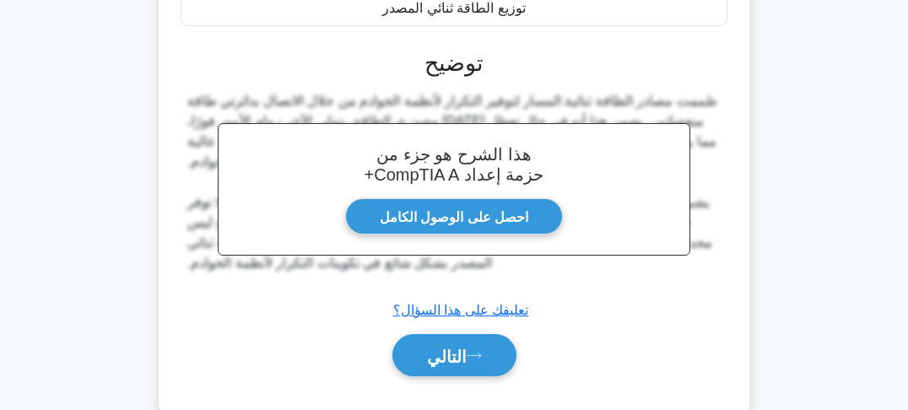
scroll to position [405, 0]
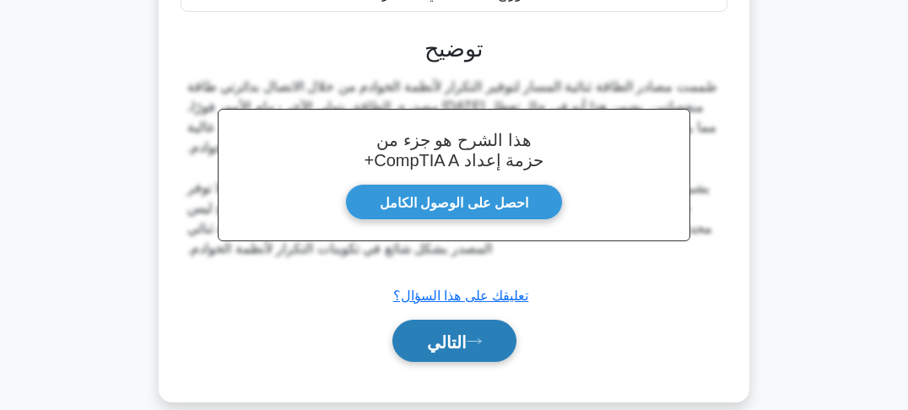
click at [468, 343] on icon at bounding box center [474, 341] width 15 height 9
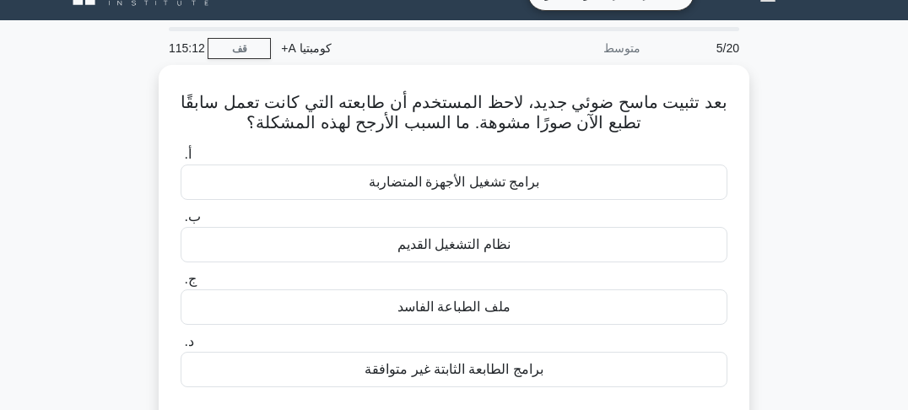
scroll to position [68, 0]
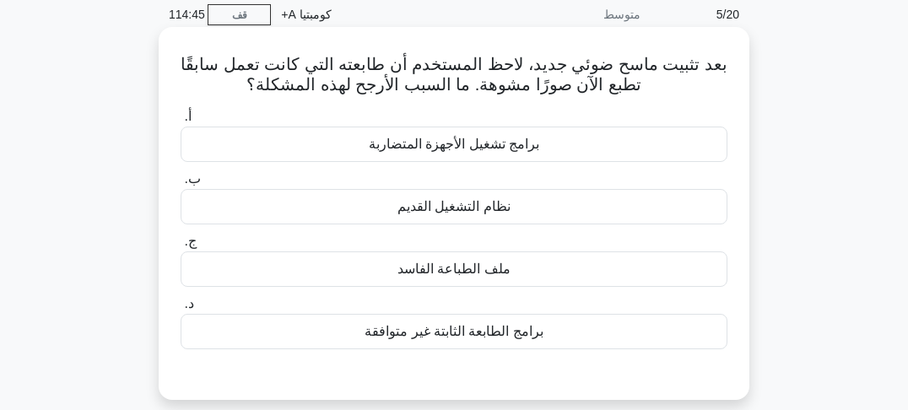
click at [463, 148] on font "برامج تشغيل الأجهزة المتضاربة" at bounding box center [454, 144] width 170 height 14
click at [181, 122] on input "أ. برامج تشغيل الأجهزة المتضاربة" at bounding box center [181, 116] width 0 height 11
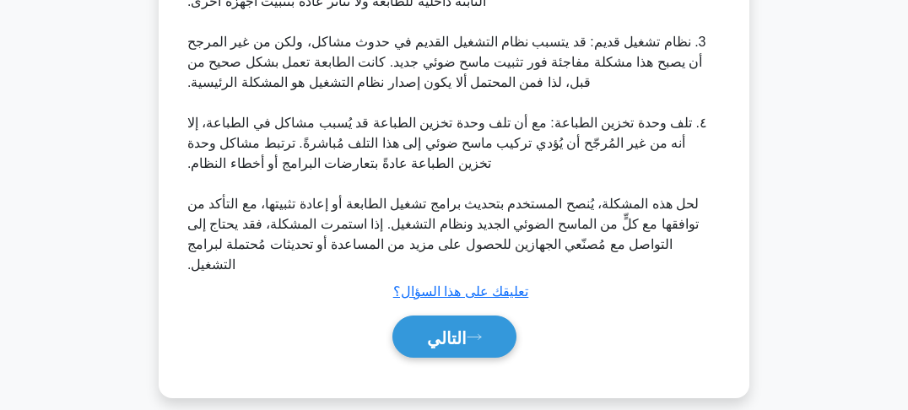
scroll to position [793, 0]
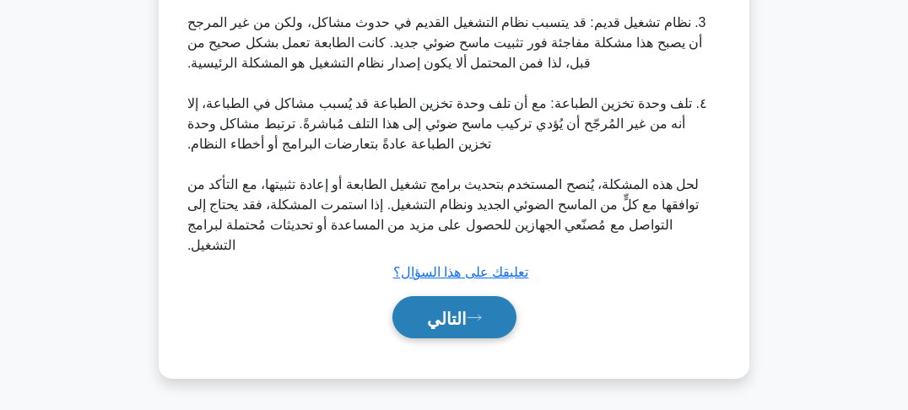
click at [458, 317] on font "التالي" at bounding box center [447, 318] width 40 height 19
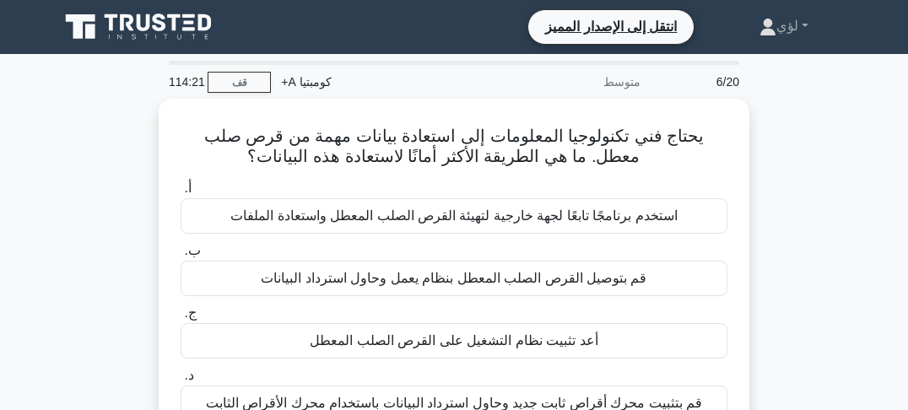
scroll to position [68, 0]
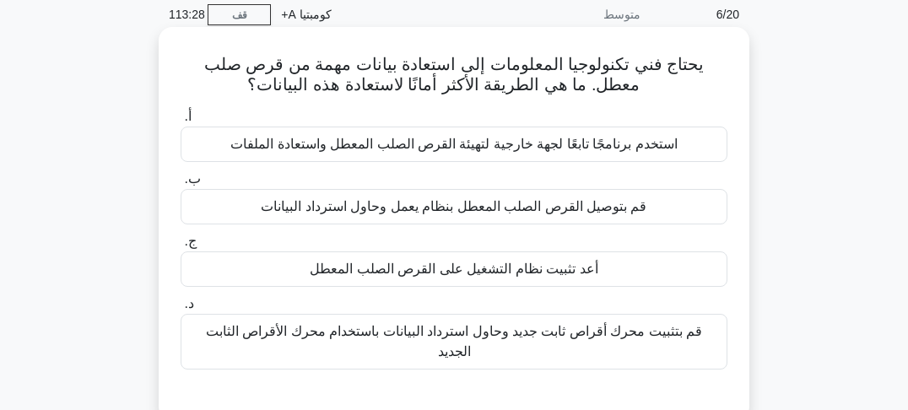
click at [532, 142] on font "استخدم برنامجًا تابعًا لجهة خارجية لتهيئة القرص الصلب المعطل واستعادة الملفات" at bounding box center [453, 144] width 446 height 14
click at [181, 122] on input "أ. استخدم برنامجًا تابعًا لجهة خارجية لتهيئة القرص الصلب المعطل واستعادة الملفات" at bounding box center [181, 116] width 0 height 11
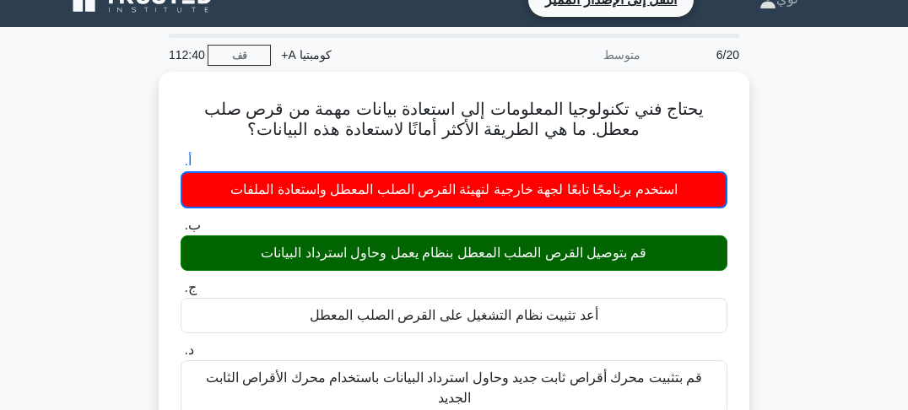
scroll to position [0, 0]
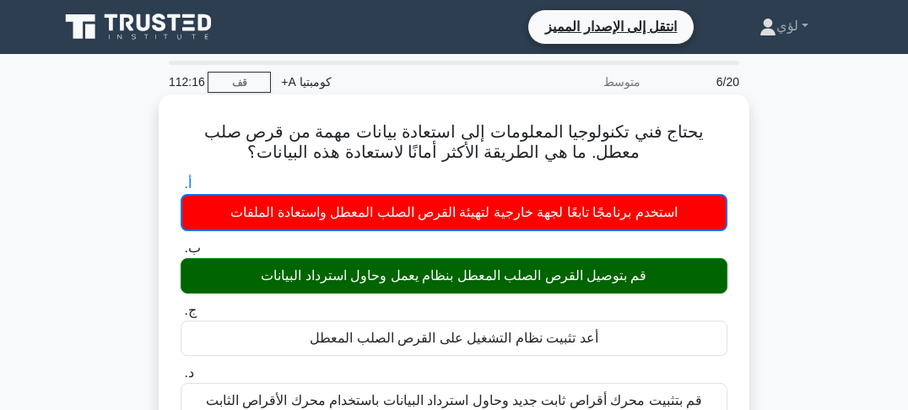
click at [628, 135] on font "يحتاج فني تكنولوجيا المعلومات إلى استعادة بيانات مهمة من قرص صلب معطل. ما هي ال…" at bounding box center [454, 141] width 500 height 39
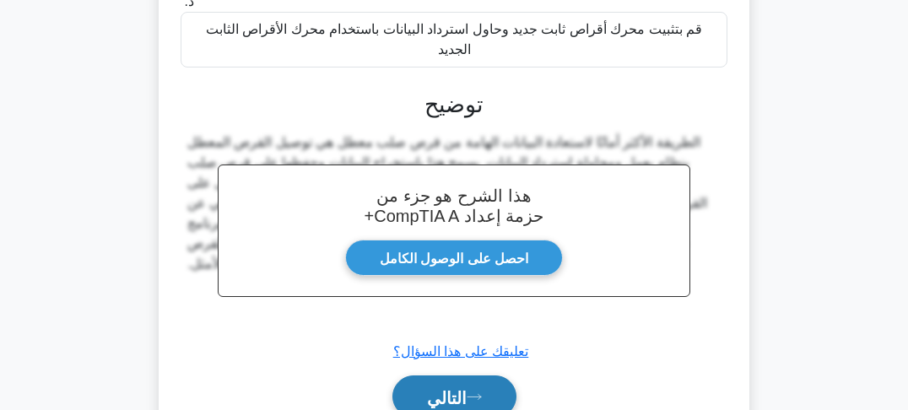
scroll to position [405, 0]
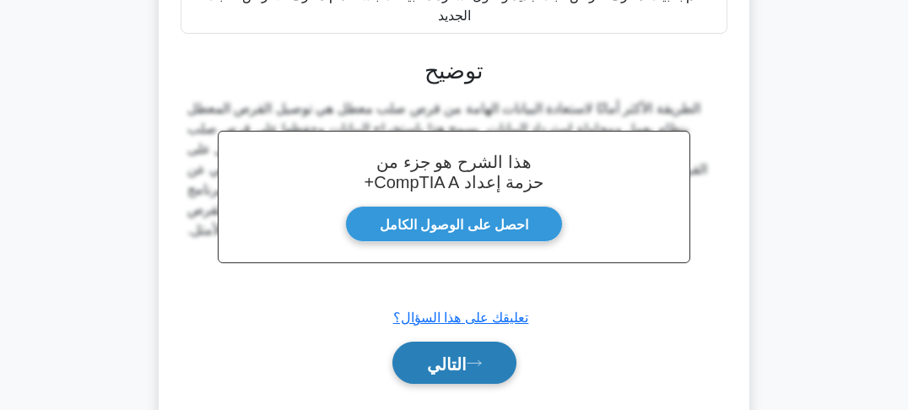
click at [457, 354] on font "التالي" at bounding box center [447, 363] width 40 height 19
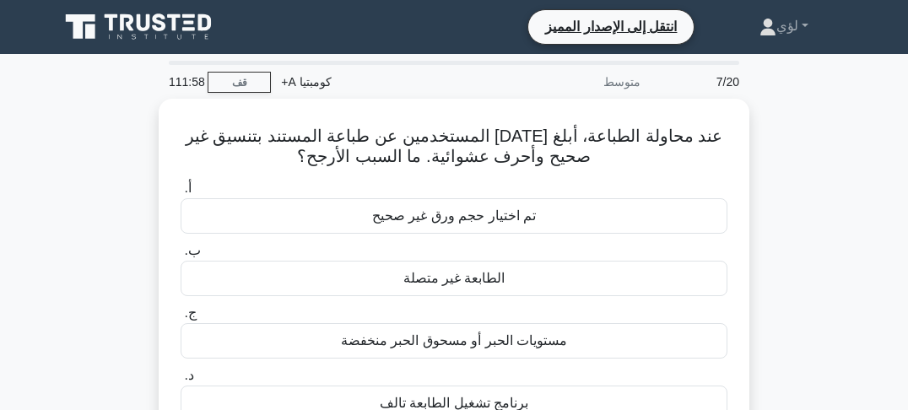
scroll to position [0, 0]
click at [774, 176] on div "عند محاولة الطباعة، أبلغ أحد المستخدمين عن طباعة المستند بتنسيق غير صحيح وأحرف …" at bounding box center [454, 295] width 810 height 393
click at [777, 188] on div "عند محاولة الطباعة، أبلغ أحد المستخدمين عن طباعة المستند بتنسيق غير صحيح وأحرف …" at bounding box center [454, 295] width 810 height 393
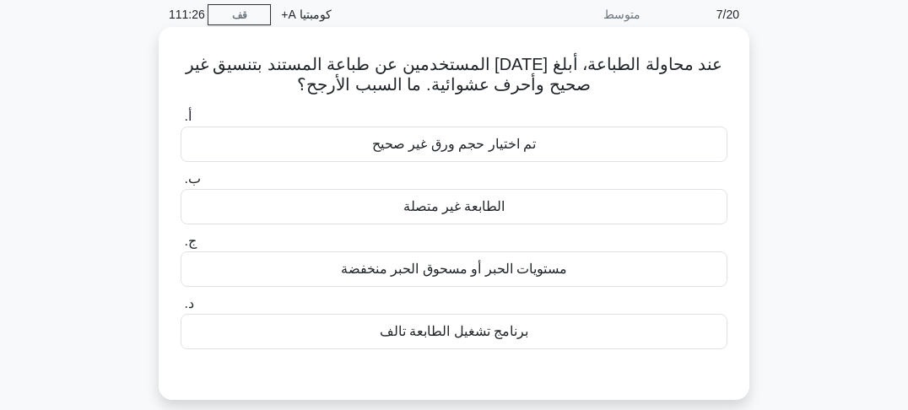
click at [536, 330] on div "برنامج تشغيل الطابعة تالف" at bounding box center [454, 331] width 547 height 35
click at [181, 310] on input "د. برنامج تشغيل الطابعة تالف" at bounding box center [181, 304] width 0 height 11
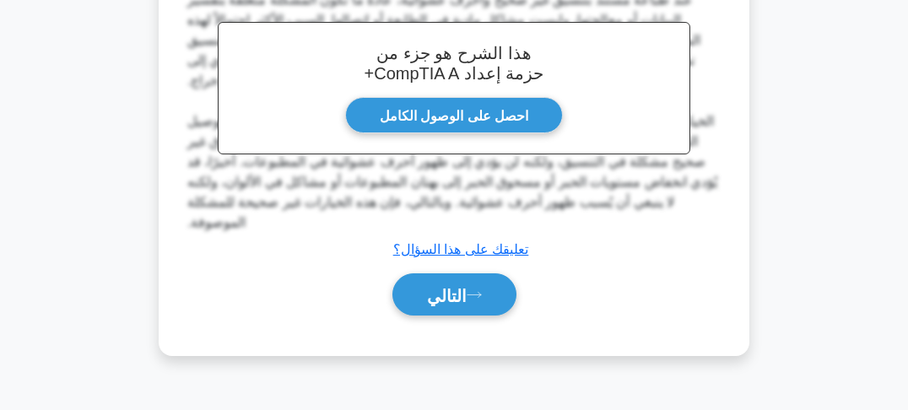
scroll to position [502, 0]
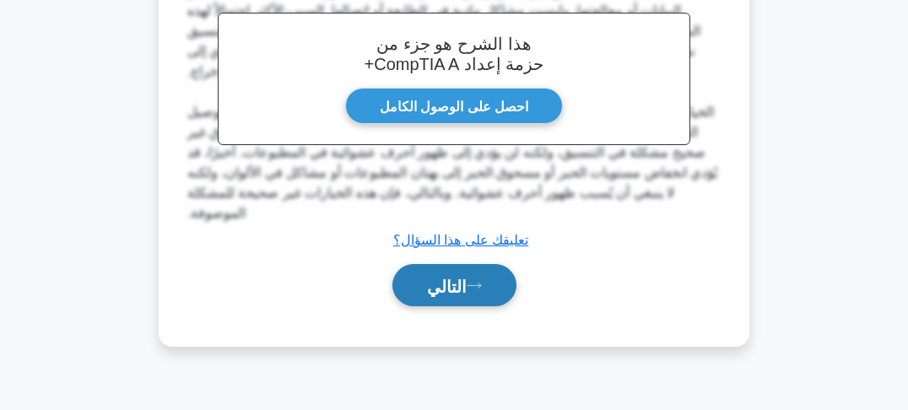
click at [436, 292] on font "التالي" at bounding box center [447, 286] width 40 height 19
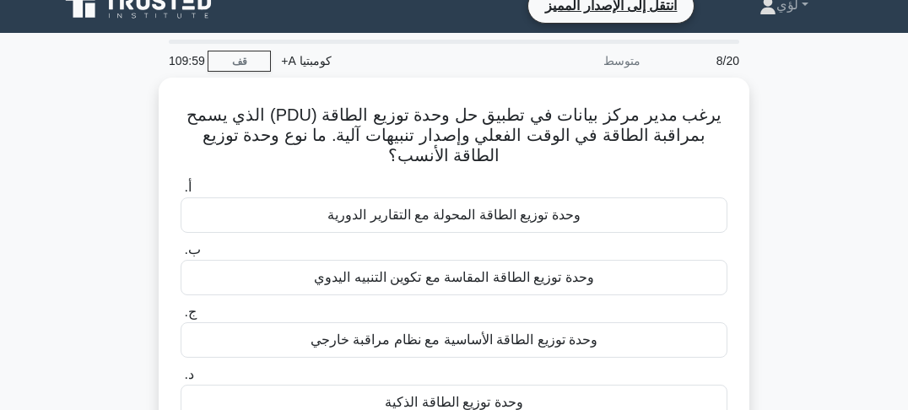
scroll to position [0, 0]
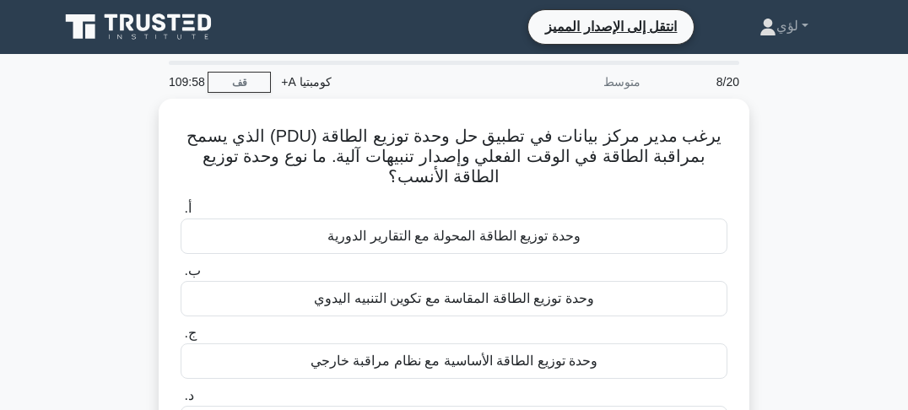
click at [781, 180] on div "يرغب مدير مركز بيانات في تطبيق حل وحدة توزيع الطاقة (PDU) الذي يسمح بمراقبة الط…" at bounding box center [454, 305] width 810 height 413
click at [781, 197] on div "يرغب مدير مركز بيانات في تطبيق حل وحدة توزيع الطاقة (PDU) الذي يسمح بمراقبة الط…" at bounding box center [454, 305] width 810 height 413
click at [781, 203] on div "يرغب مدير مركز بيانات في تطبيق حل وحدة توزيع الطاقة (PDU) الذي يسمح بمراقبة الط…" at bounding box center [454, 305] width 810 height 413
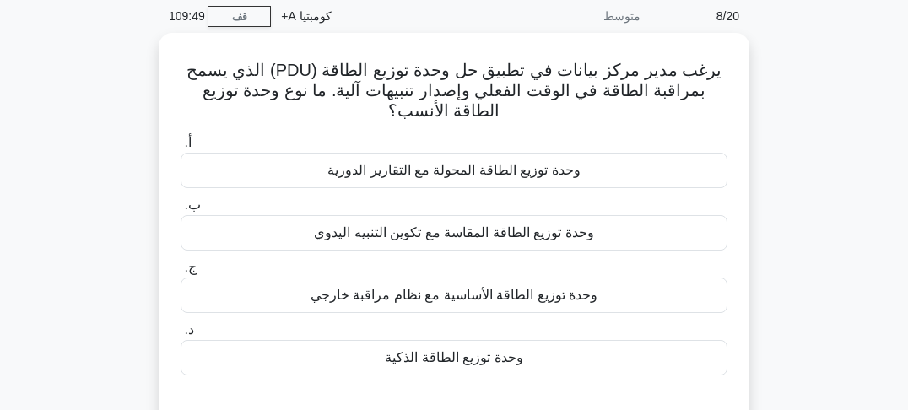
scroll to position [68, 0]
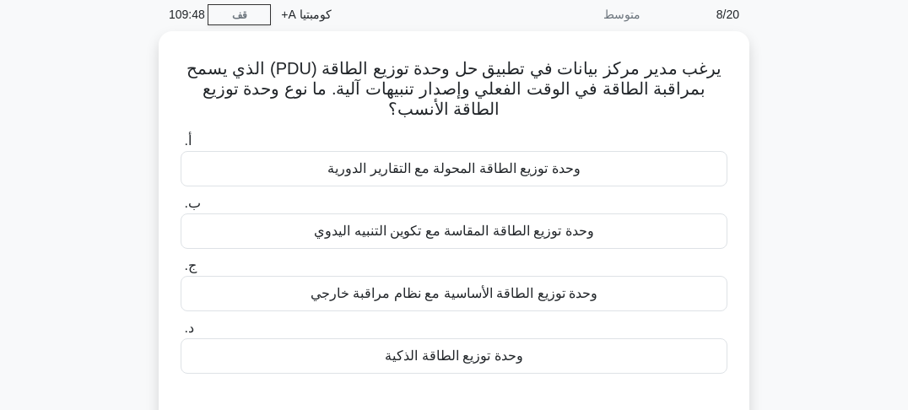
click at [785, 168] on div "يرغب مدير مركز بيانات في تطبيق حل وحدة توزيع الطاقة (PDU) الذي يسمح بمراقبة الط…" at bounding box center [454, 237] width 810 height 413
click at [784, 175] on div "يرغب مدير مركز بيانات في تطبيق حل وحدة توزيع الطاقة (PDU) الذي يسمح بمراقبة الط…" at bounding box center [454, 237] width 810 height 413
click at [780, 162] on div "يرغب مدير مركز بيانات في تطبيق حل وحدة توزيع الطاقة (PDU) الذي يسمح بمراقبة الط…" at bounding box center [454, 237] width 810 height 413
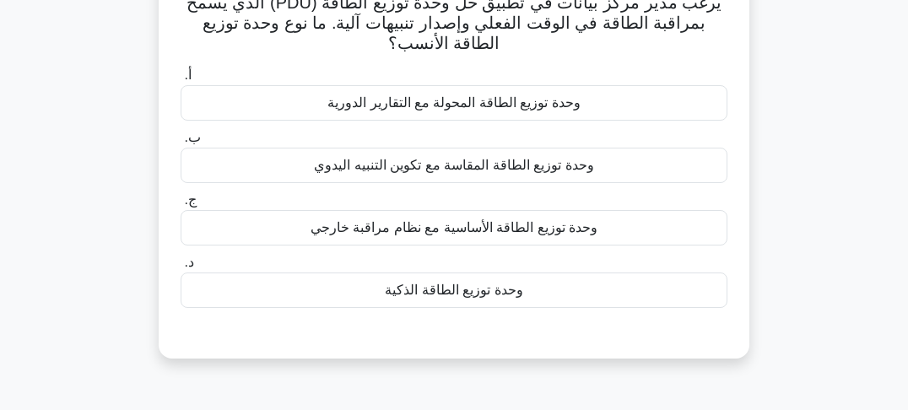
scroll to position [135, 0]
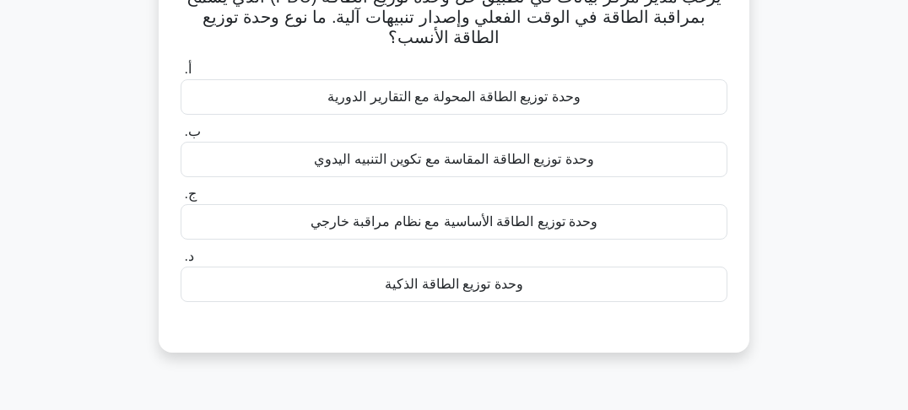
click at [513, 288] on font "وحدة توزيع الطاقة الذكية" at bounding box center [454, 284] width 138 height 14
click at [181, 262] on input "د. وحدة توزيع الطاقة الذكية" at bounding box center [181, 256] width 0 height 11
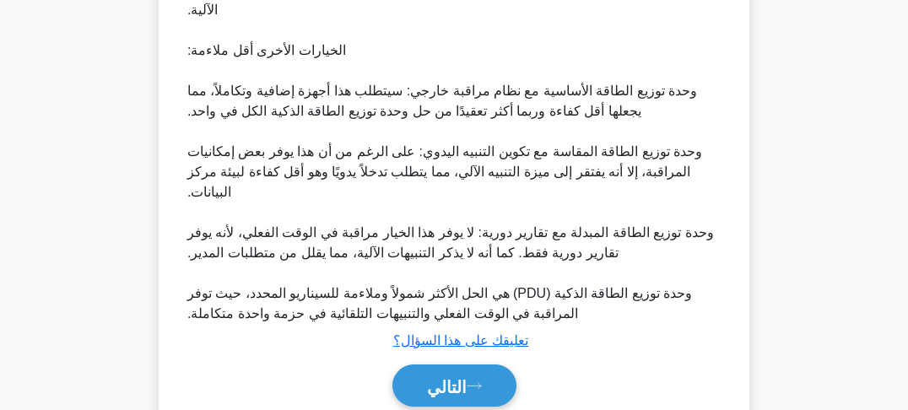
scroll to position [743, 0]
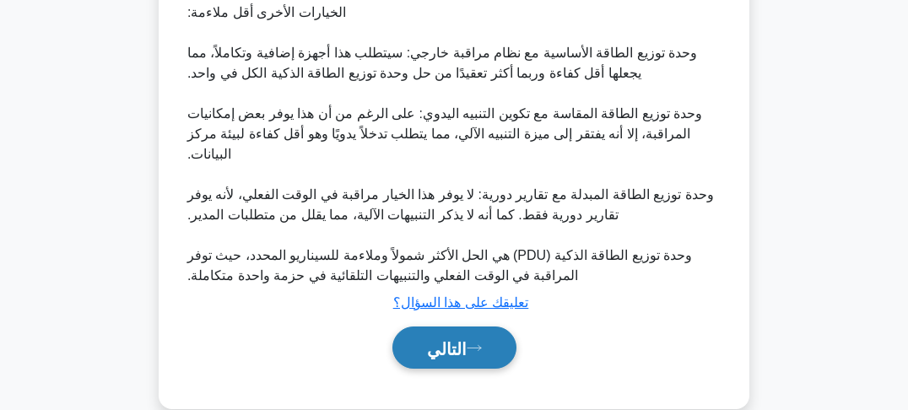
click at [454, 357] on button "التالي" at bounding box center [454, 348] width 124 height 43
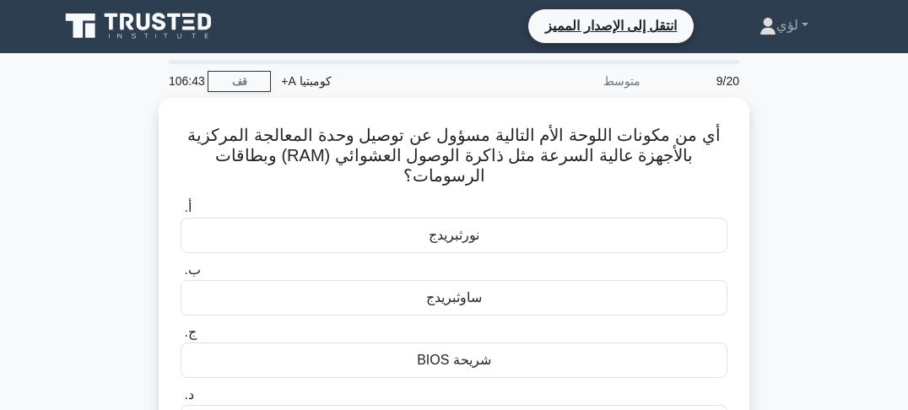
scroll to position [0, 0]
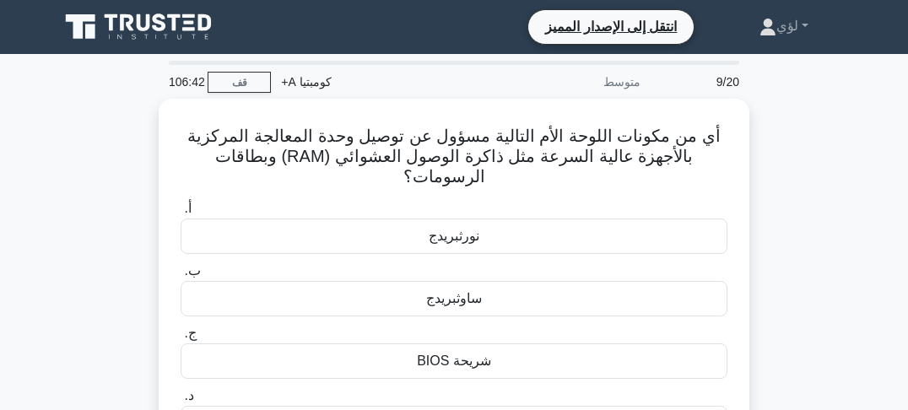
click at [818, 177] on div "أي من مكونات اللوحة الأم التالية مسؤول عن توصيل وحدة المعالجة المركزية بالأجهزة…" at bounding box center [454, 305] width 810 height 413
drag, startPoint x: 817, startPoint y: 182, endPoint x: 815, endPoint y: 192, distance: 10.3
click at [816, 182] on div "أي من مكونات اللوحة الأم التالية مسؤول عن توصيل وحدة المعالجة المركزية بالأجهزة…" at bounding box center [454, 305] width 810 height 413
click at [815, 194] on div "أي من مكونات اللوحة الأم التالية مسؤول عن توصيل وحدة المعالجة المركزية بالأجهزة…" at bounding box center [454, 305] width 810 height 413
click at [814, 200] on div "أي من مكونات اللوحة الأم التالية مسؤول عن توصيل وحدة المعالجة المركزية بالأجهزة…" at bounding box center [454, 305] width 810 height 413
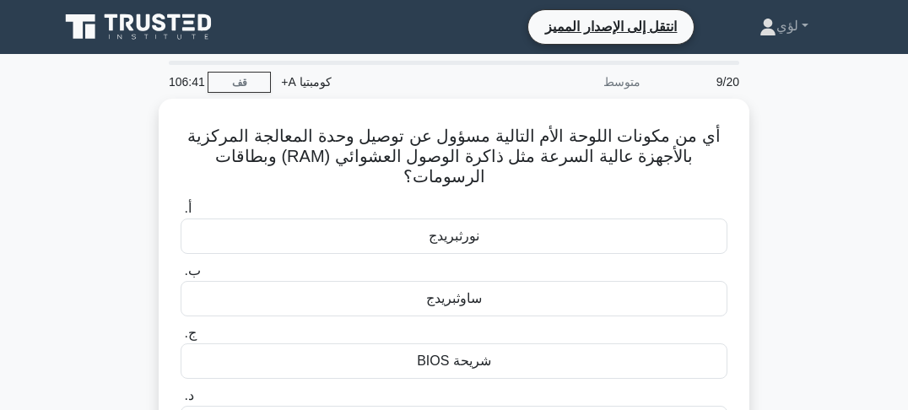
click at [814, 204] on div "أي من مكونات اللوحة الأم التالية مسؤول عن توصيل وحدة المعالجة المركزية بالأجهزة…" at bounding box center [454, 305] width 810 height 413
click at [814, 209] on div "أي من مكونات اللوحة الأم التالية مسؤول عن توصيل وحدة المعالجة المركزية بالأجهزة…" at bounding box center [454, 305] width 810 height 413
click at [813, 219] on div "أي من مكونات اللوحة الأم التالية مسؤول عن توصيل وحدة المعالجة المركزية بالأجهزة…" at bounding box center [454, 305] width 810 height 413
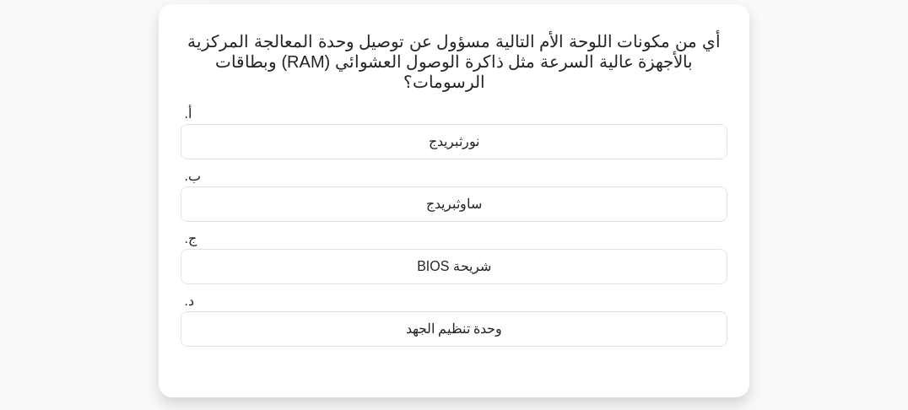
scroll to position [68, 0]
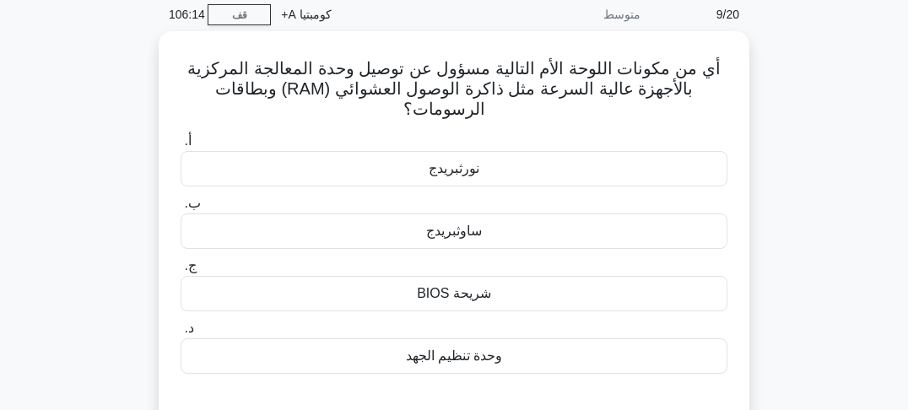
click at [820, 178] on div "أي من مكونات اللوحة الأم التالية مسؤول عن توصيل وحدة المعالجة المركزية بالأجهزة…" at bounding box center [454, 237] width 810 height 413
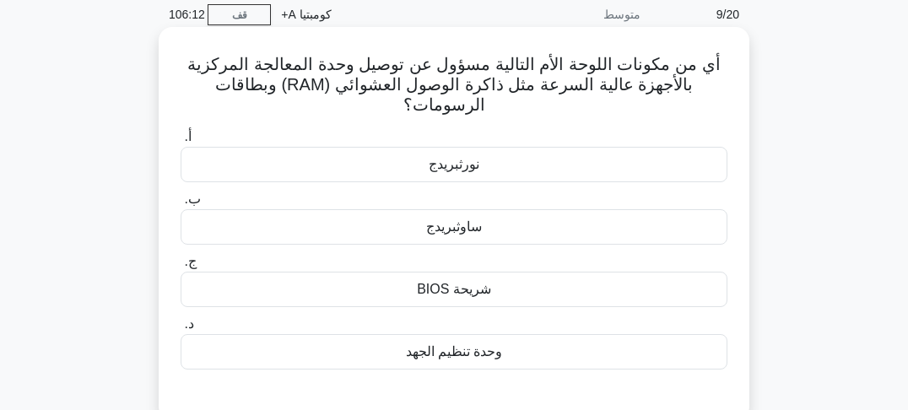
click at [469, 169] on font "نورثبريدج" at bounding box center [454, 164] width 51 height 14
click at [181, 143] on input "أ. نورثبريدج" at bounding box center [181, 137] width 0 height 11
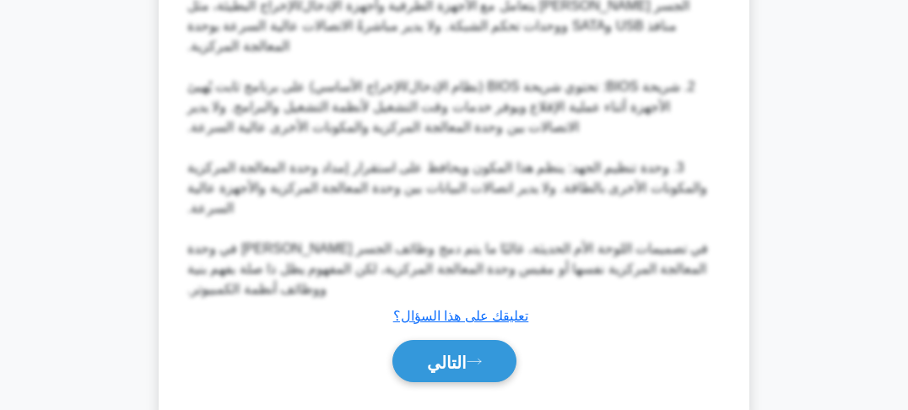
scroll to position [732, 0]
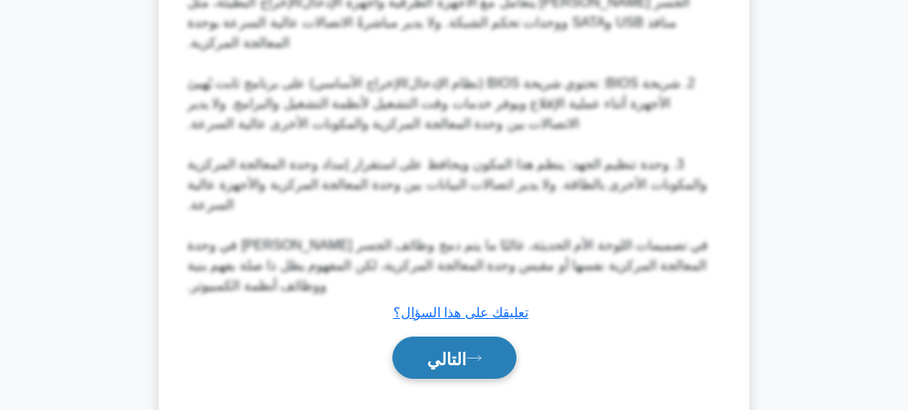
click at [428, 349] on font "التالي" at bounding box center [447, 358] width 40 height 19
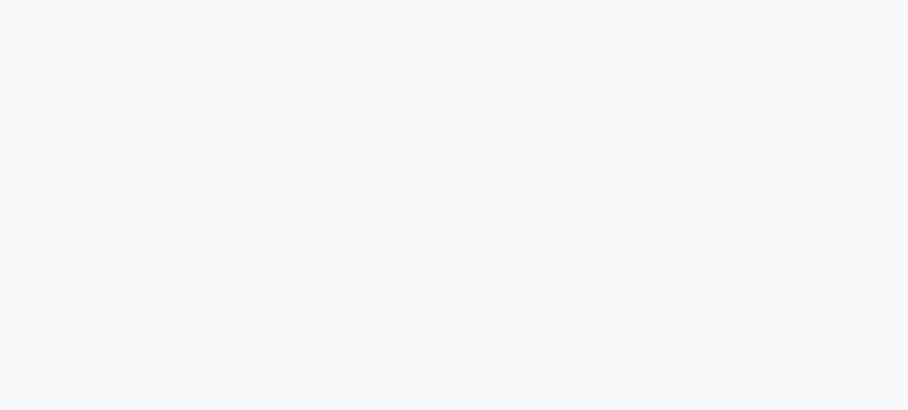
scroll to position [0, 0]
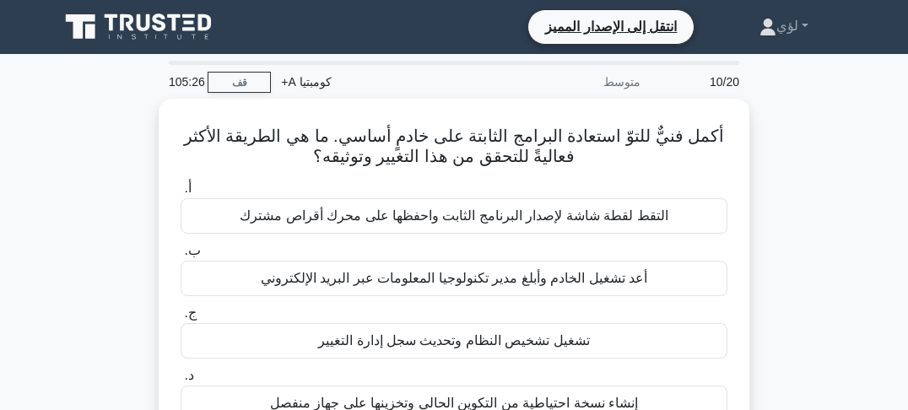
click at [772, 165] on div "أكمل فنيٌّ للتوّ استعادة البرامج الثابتة على خادمٍ أساسي. ما هي الطريقة الأكثر …" at bounding box center [454, 295] width 810 height 393
click at [817, 123] on div "أكمل فنيٌّ للتوّ استعادة البرامج الثابتة على خادمٍ أساسي. ما هي الطريقة الأكثر …" at bounding box center [454, 295] width 810 height 393
click at [807, 138] on div "أكمل فنيٌّ للتوّ استعادة البرامج الثابتة على خادمٍ أساسي. ما هي الطريقة الأكثر …" at bounding box center [454, 295] width 810 height 393
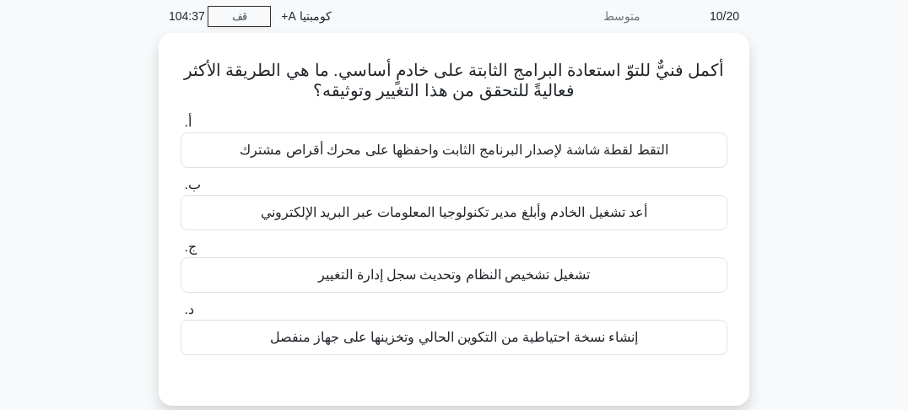
scroll to position [68, 0]
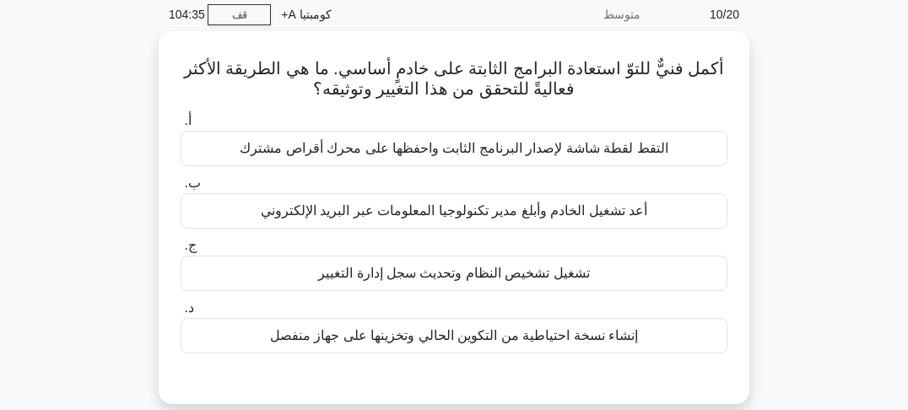
click at [800, 120] on div "أكمل فنيٌّ للتوّ استعادة البرامج الثابتة على خادمٍ أساسي. ما هي الطريقة الأكثر …" at bounding box center [454, 227] width 810 height 393
click at [800, 129] on div "أكمل فنيٌّ للتوّ استعادة البرامج الثابتة على خادمٍ أساسي. ما هي الطريقة الأكثر …" at bounding box center [454, 227] width 810 height 393
click at [800, 138] on div "أكمل فنيٌّ للتوّ استعادة البرامج الثابتة على خادمٍ أساسي. ما هي الطريقة الأكثر …" at bounding box center [454, 227] width 810 height 393
click at [801, 149] on div "أكمل فنيٌّ للتوّ استعادة البرامج الثابتة على خادمٍ أساسي. ما هي الطريقة الأكثر …" at bounding box center [454, 227] width 810 height 393
click at [801, 151] on div "أكمل فنيٌّ للتوّ استعادة البرامج الثابتة على خادمٍ أساسي. ما هي الطريقة الأكثر …" at bounding box center [454, 227] width 810 height 393
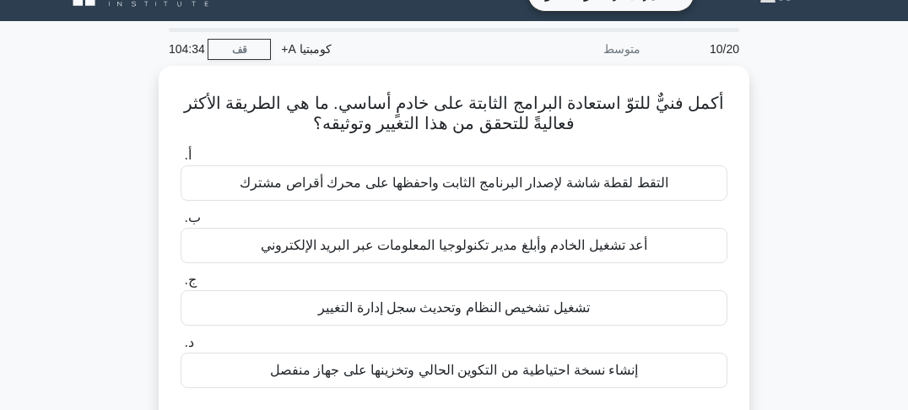
scroll to position [0, 0]
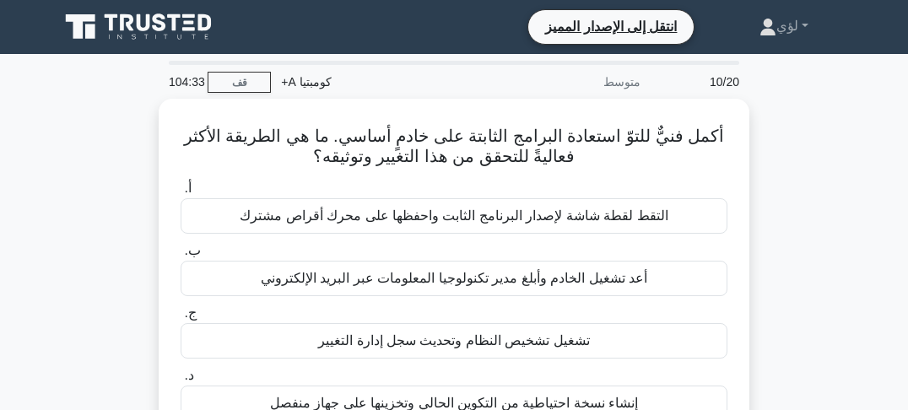
click at [804, 127] on div "أكمل فنيٌّ للتوّ استعادة البرامج الثابتة على خادمٍ أساسي. ما هي الطريقة الأكثر …" at bounding box center [454, 295] width 810 height 393
click at [801, 142] on div "أكمل فنيٌّ للتوّ استعادة البرامج الثابتة على خادمٍ أساسي. ما هي الطريقة الأكثر …" at bounding box center [454, 295] width 810 height 393
click at [801, 145] on div "أكمل فنيٌّ للتوّ استعادة البرامج الثابتة على خادمٍ أساسي. ما هي الطريقة الأكثر …" at bounding box center [454, 295] width 810 height 393
click at [800, 151] on div "أكمل فنيٌّ للتوّ استعادة البرامج الثابتة على خادمٍ أساسي. ما هي الطريقة الأكثر …" at bounding box center [454, 295] width 810 height 393
click at [800, 135] on div "أكمل فنيٌّ للتوّ استعادة البرامج الثابتة على خادمٍ أساسي. ما هي الطريقة الأكثر …" at bounding box center [454, 295] width 810 height 393
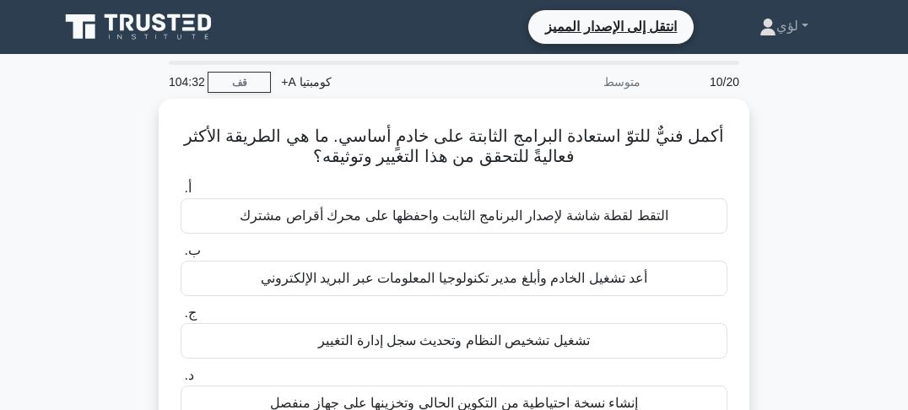
click at [800, 142] on div "أكمل فنيٌّ للتوّ استعادة البرامج الثابتة على خادمٍ أساسي. ما هي الطريقة الأكثر …" at bounding box center [454, 295] width 810 height 393
click at [800, 149] on div "أكمل فنيٌّ للتوّ استعادة البرامج الثابتة على خادمٍ أساسي. ما هي الطريقة الأكثر …" at bounding box center [454, 295] width 810 height 393
click at [800, 155] on div "أكمل فنيٌّ للتوّ استعادة البرامج الثابتة على خادمٍ أساسي. ما هي الطريقة الأكثر …" at bounding box center [454, 295] width 810 height 393
click at [802, 160] on div "أكمل فنيٌّ للتوّ استعادة البرامج الثابتة على خادمٍ أساسي. ما هي الطريقة الأكثر …" at bounding box center [454, 295] width 810 height 393
click at [816, 136] on div "أكمل فنيٌّ للتوّ استعادة البرامج الثابتة على خادمٍ أساسي. ما هي الطريقة الأكثر …" at bounding box center [454, 295] width 810 height 393
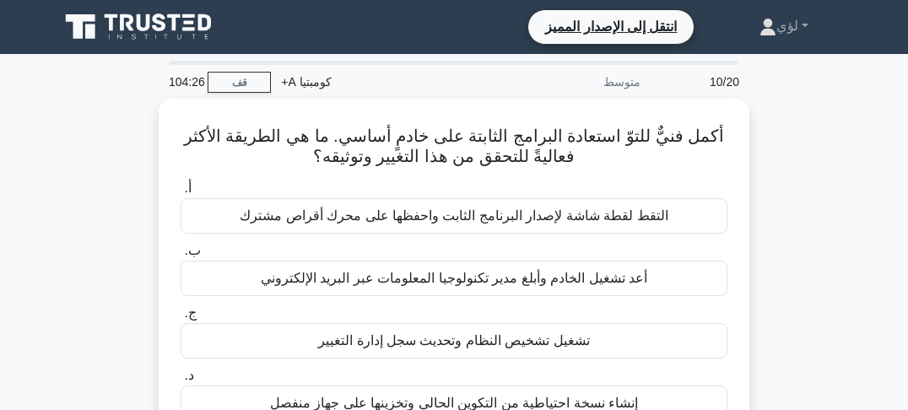
click at [817, 145] on div "أكمل فنيٌّ للتوّ استعادة البرامج الثابتة على خادمٍ أساسي. ما هي الطريقة الأكثر …" at bounding box center [454, 295] width 810 height 393
click at [818, 154] on div "أكمل فنيٌّ للتوّ استعادة البرامج الثابتة على خادمٍ أساسي. ما هي الطريقة الأكثر …" at bounding box center [454, 295] width 810 height 393
drag, startPoint x: 819, startPoint y: 159, endPoint x: 822, endPoint y: 169, distance: 10.4
click at [819, 160] on div "أكمل فنيٌّ للتوّ استعادة البرامج الثابتة على خادمٍ أساسي. ما هي الطريقة الأكثر …" at bounding box center [454, 295] width 810 height 393
drag, startPoint x: 822, startPoint y: 170, endPoint x: 826, endPoint y: 180, distance: 11.0
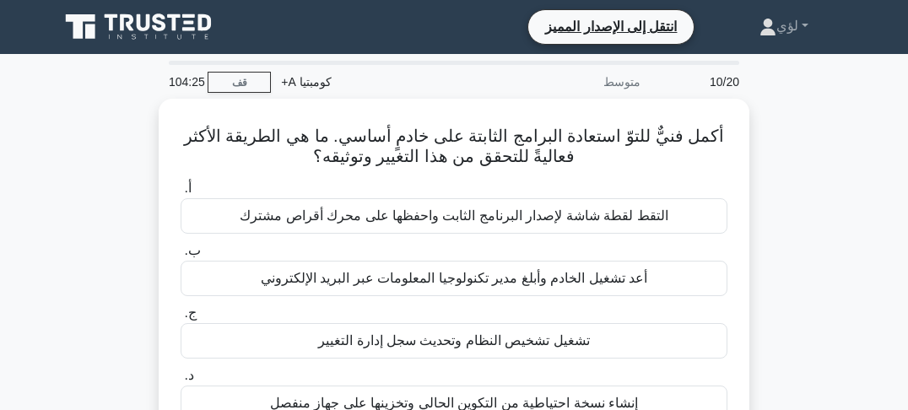
click at [823, 172] on div "أكمل فنيٌّ للتوّ استعادة البرامج الثابتة على خادمٍ أساسي. ما هي الطريقة الأكثر …" at bounding box center [454, 295] width 810 height 393
click at [827, 181] on div "أكمل فنيٌّ للتوّ استعادة البرامج الثابتة على خادمٍ أساسي. ما هي الطريقة الأكثر …" at bounding box center [454, 295] width 810 height 393
click at [823, 146] on div "أكمل فنيٌّ للتوّ استعادة البرامج الثابتة على خادمٍ أساسي. ما هي الطريقة الأكثر …" at bounding box center [454, 295] width 810 height 393
click at [823, 164] on div "أكمل فنيٌّ للتوّ استعادة البرامج الثابتة على خادمٍ أساسي. ما هي الطريقة الأكثر …" at bounding box center [454, 295] width 810 height 393
click at [824, 173] on div "أكمل فنيٌّ للتوّ استعادة البرامج الثابتة على خادمٍ أساسي. ما هي الطريقة الأكثر …" at bounding box center [454, 295] width 810 height 393
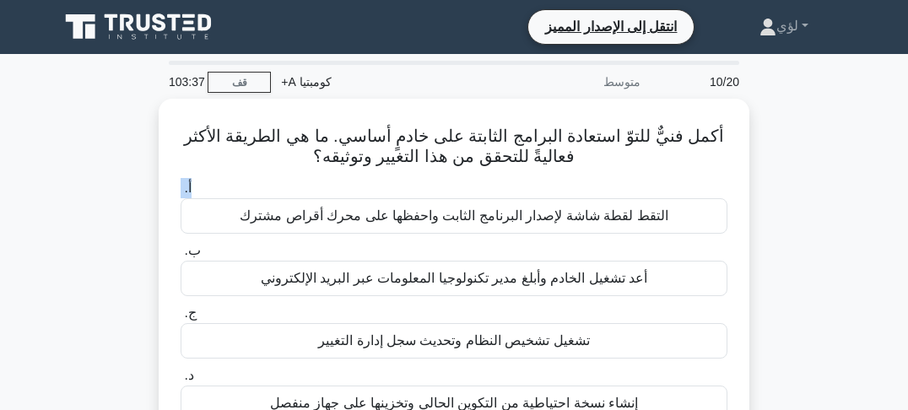
click at [826, 195] on div "أكمل فنيٌّ للتوّ استعادة البرامج الثابتة على خادمٍ أساسي. ما هي الطريقة الأكثر …" at bounding box center [454, 295] width 810 height 393
click at [826, 201] on div "أكمل فنيٌّ للتوّ استعادة البرامج الثابتة على خادمٍ أساسي. ما هي الطريقة الأكثر …" at bounding box center [454, 295] width 810 height 393
drag, startPoint x: 780, startPoint y: 110, endPoint x: 783, endPoint y: 157, distance: 47.4
click at [780, 122] on div "أكمل فنيٌّ للتوّ استعادة البرامج الثابتة على خادمٍ أساسي. ما هي الطريقة الأكثر …" at bounding box center [454, 295] width 810 height 393
click at [784, 165] on div "أكمل فنيٌّ للتوّ استعادة البرامج الثابتة على خادمٍ أساسي. ما هي الطريقة الأكثر …" at bounding box center [454, 295] width 810 height 393
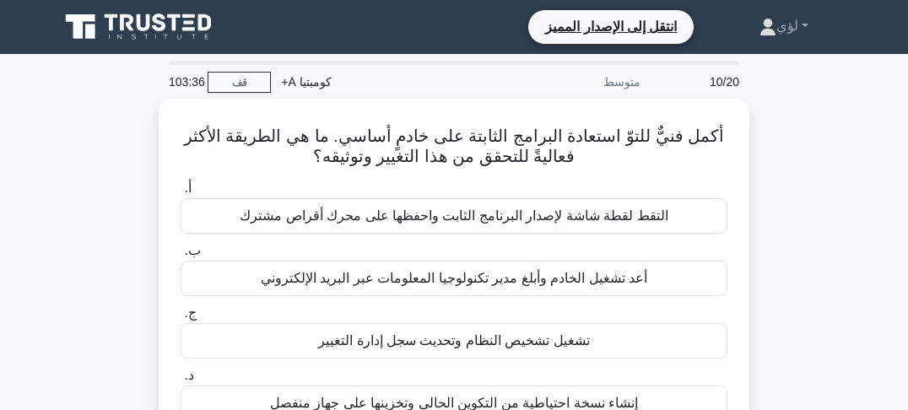
drag, startPoint x: 786, startPoint y: 178, endPoint x: 793, endPoint y: 199, distance: 22.1
click at [788, 185] on div "أكمل فنيٌّ للتوّ استعادة البرامج الثابتة على خادمٍ أساسي. ما هي الطريقة الأكثر …" at bounding box center [454, 295] width 810 height 393
click at [793, 200] on div "أكمل فنيٌّ للتوّ استعادة البرامج الثابتة على خادمٍ أساسي. ما هي الطريقة الأكثر …" at bounding box center [454, 295] width 810 height 393
drag, startPoint x: 795, startPoint y: 159, endPoint x: 798, endPoint y: 182, distance: 23.0
click at [795, 162] on div "أكمل فنيٌّ للتوّ استعادة البرامج الثابتة على خادمٍ أساسي. ما هي الطريقة الأكثر …" at bounding box center [454, 295] width 810 height 393
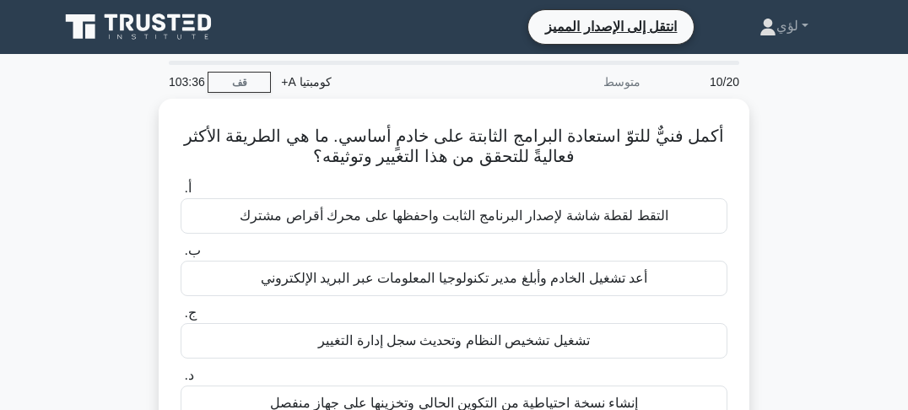
click at [798, 182] on div "أكمل فنيٌّ للتوّ استعادة البرامج الثابتة على خادمٍ أساسي. ما هي الطريقة الأكثر …" at bounding box center [454, 295] width 810 height 393
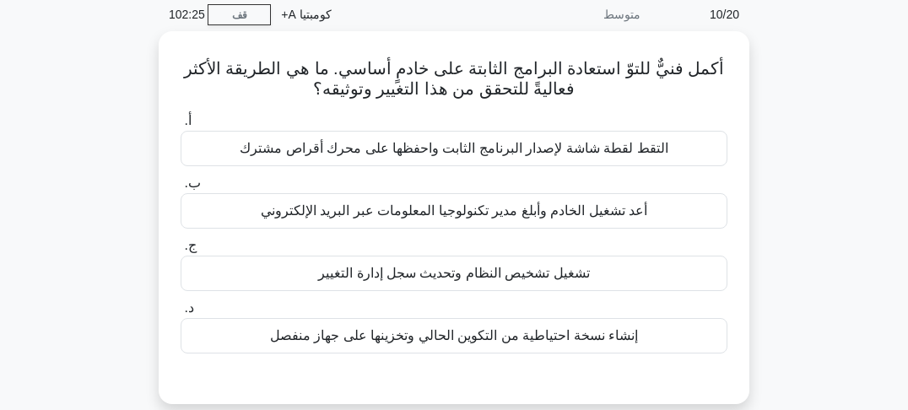
click at [776, 225] on div "أكمل فنيٌّ للتوّ استعادة البرامج الثابتة على خادمٍ أساسي. ما هي الطريقة الأكثر …" at bounding box center [454, 227] width 810 height 393
click at [770, 230] on div "أكمل فنيٌّ للتوّ استعادة البرامج الثابتة على خادمٍ أساسي. ما هي الطريقة الأكثر …" at bounding box center [454, 227] width 810 height 393
click at [770, 240] on div "أكمل فنيٌّ للتوّ استعادة البرامج الثابتة على خادمٍ أساسي. ما هي الطريقة الأكثر …" at bounding box center [454, 227] width 810 height 393
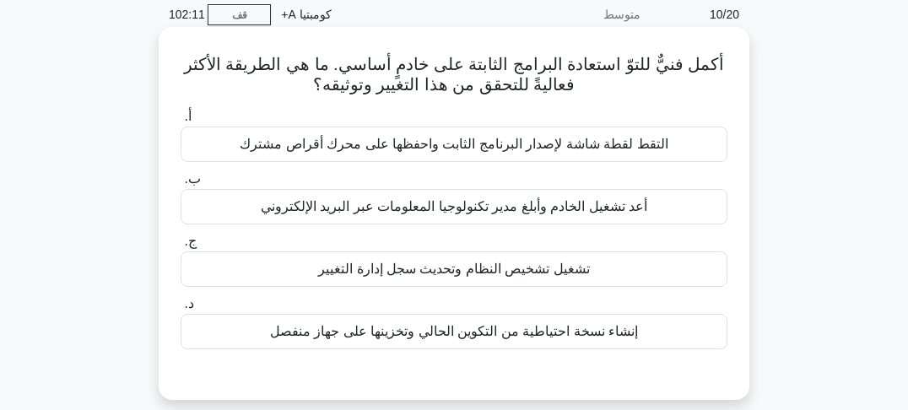
click at [452, 273] on font "تشغيل تشخيص النظام وتحديث سجل إدارة التغيير" at bounding box center [454, 269] width 272 height 14
click at [181, 247] on input "ج. تشغيل تشخيص النظام وتحديث سجل إدارة التغيير" at bounding box center [181, 241] width 0 height 11
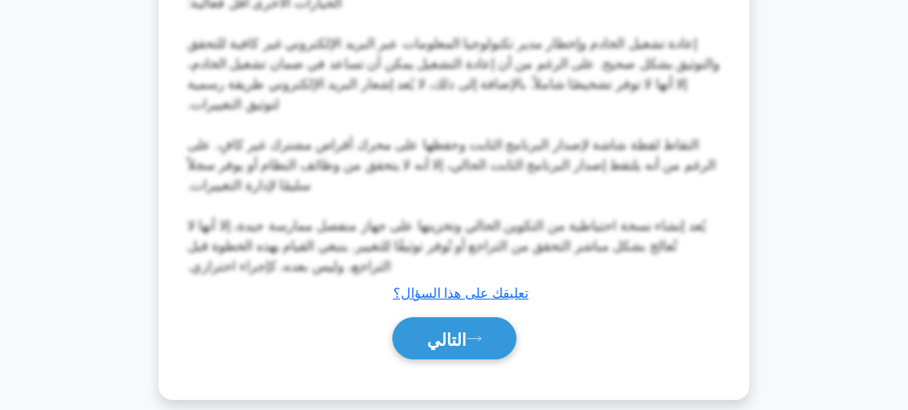
scroll to position [732, 0]
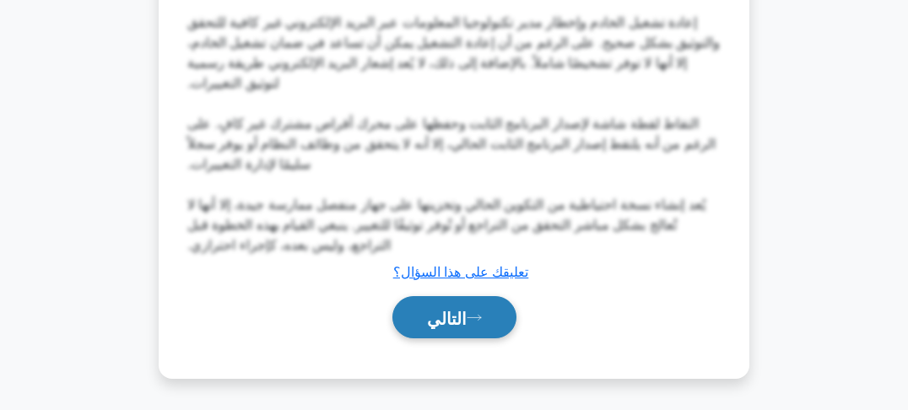
click at [458, 320] on font "التالي" at bounding box center [447, 318] width 40 height 19
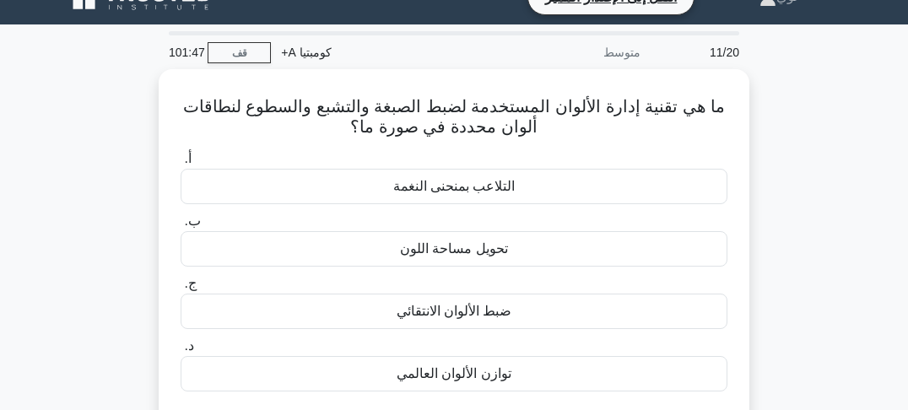
scroll to position [0, 0]
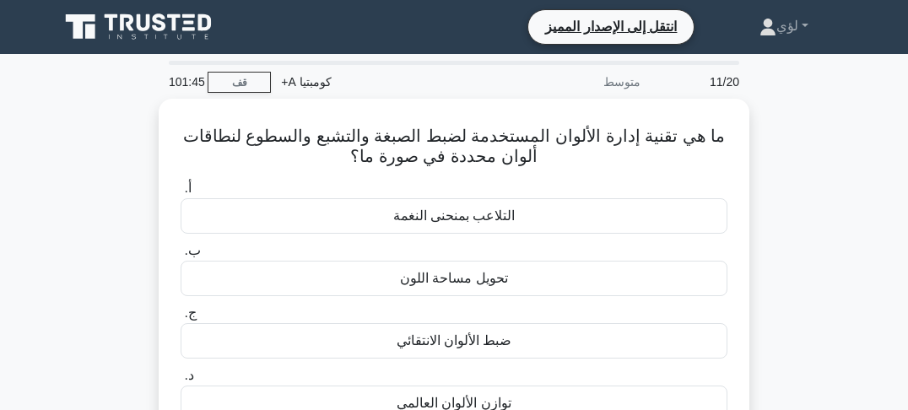
click at [776, 176] on div "ما هي تقنية إدارة الألوان المستخدمة لضبط الصبغة والتشبع والسطوع لنطاقات ألوان م…" at bounding box center [454, 295] width 810 height 393
click at [777, 186] on div "ما هي تقنية إدارة الألوان المستخدمة لضبط الصبغة والتشبع والسطوع لنطاقات ألوان م…" at bounding box center [454, 295] width 810 height 393
click at [777, 189] on div "ما هي تقنية إدارة الألوان المستخدمة لضبط الصبغة والتشبع والسطوع لنطاقات ألوان م…" at bounding box center [454, 295] width 810 height 393
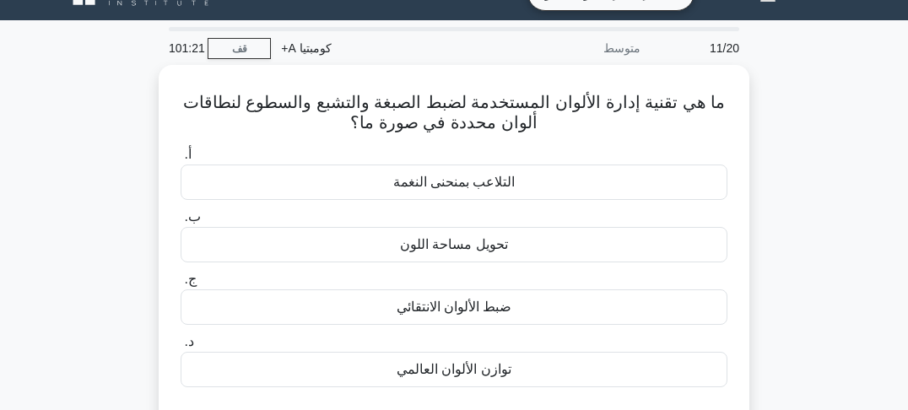
scroll to position [68, 0]
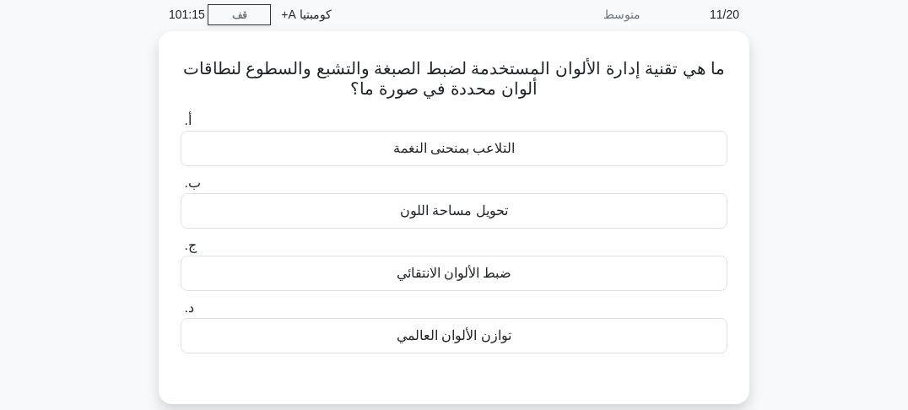
click at [770, 156] on div "ما هي تقنية إدارة الألوان المستخدمة لضبط الصبغة والتشبع والسطوع لنطاقات ألوان م…" at bounding box center [454, 227] width 810 height 393
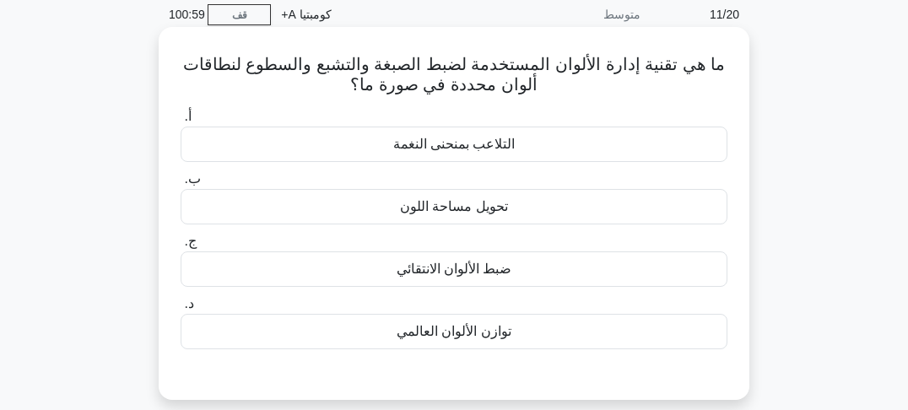
click at [434, 271] on font "ضبط الألوان الانتقائي" at bounding box center [455, 269] width 116 height 14
click at [181, 247] on input "ج. ضبط الألوان الانتقائي" at bounding box center [181, 241] width 0 height 11
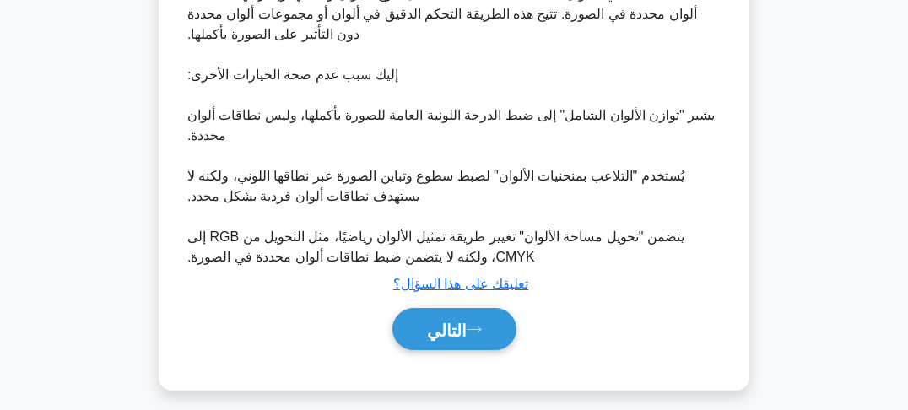
scroll to position [540, 0]
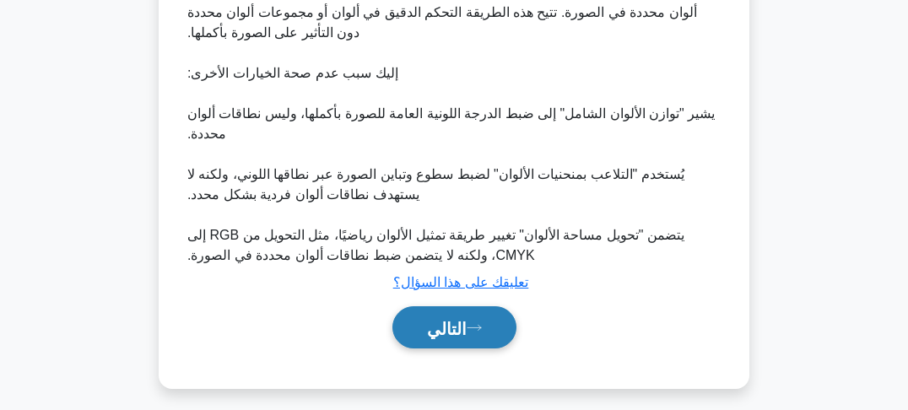
click at [458, 327] on font "التالي" at bounding box center [447, 328] width 40 height 19
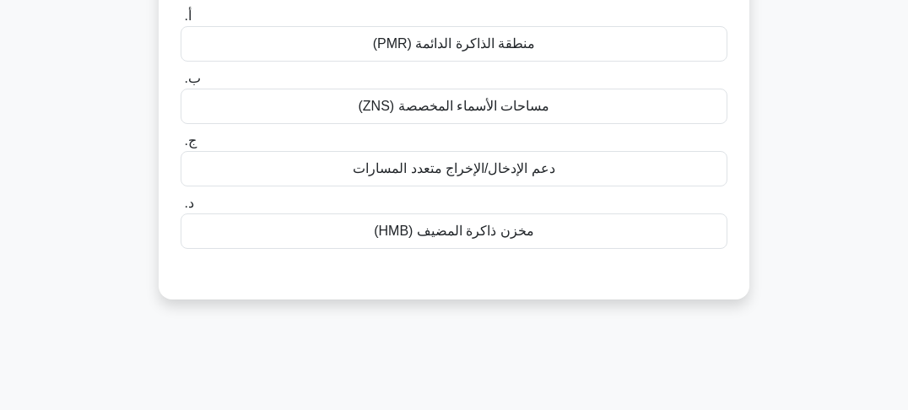
scroll to position [30, 0]
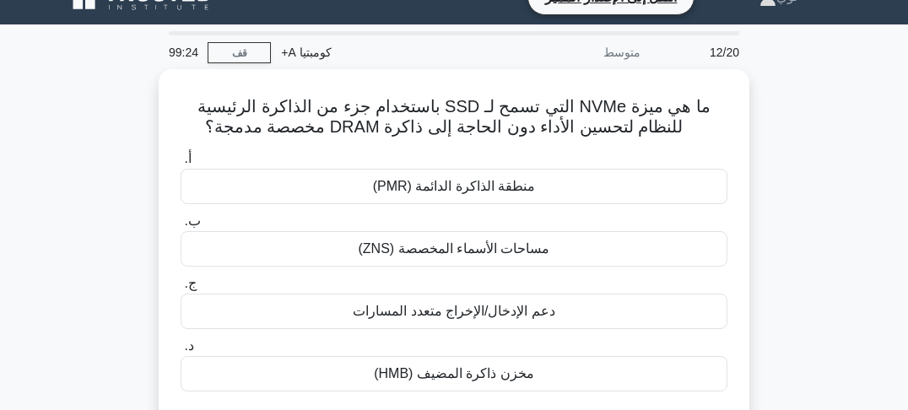
click at [786, 137] on div "ما هي ميزة NVMe التي تسمح لـ SSD باستخدام جزء من الذاكرة الرئيسية للنظام لتحسين…" at bounding box center [454, 265] width 810 height 393
click at [783, 143] on div "ما هي ميزة NVMe التي تسمح لـ SSD باستخدام جزء من الذاكرة الرئيسية للنظام لتحسين…" at bounding box center [454, 265] width 810 height 393
click at [780, 147] on div "ما هي ميزة NVMe التي تسمح لـ SSD باستخدام جزء من الذاكرة الرئيسية للنظام لتحسين…" at bounding box center [454, 265] width 810 height 393
click at [776, 155] on div "ما هي ميزة NVMe التي تسمح لـ SSD باستخدام جزء من الذاكرة الرئيسية للنظام لتحسين…" at bounding box center [454, 265] width 810 height 393
click at [774, 147] on div "ما هي ميزة NVMe التي تسمح لـ SSD باستخدام جزء من الذاكرة الرئيسية للنظام لتحسين…" at bounding box center [454, 265] width 810 height 393
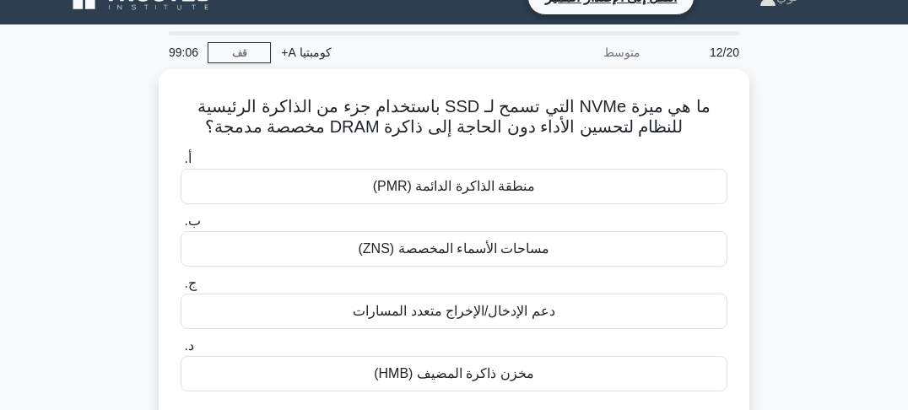
click at [773, 139] on div "ما هي ميزة NVMe التي تسمح لـ SSD باستخدام جزء من الذاكرة الرئيسية للنظام لتحسين…" at bounding box center [454, 265] width 810 height 393
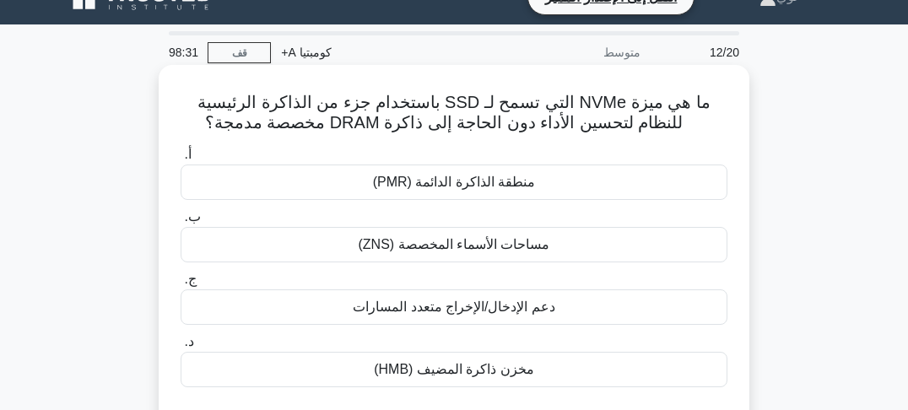
click at [643, 98] on font "ما هي ميزة NVMe التي تسمح لـ SSD باستخدام جزء من الذاكرة الرئيسية للنظام لتحسين…" at bounding box center [453, 112] width 512 height 39
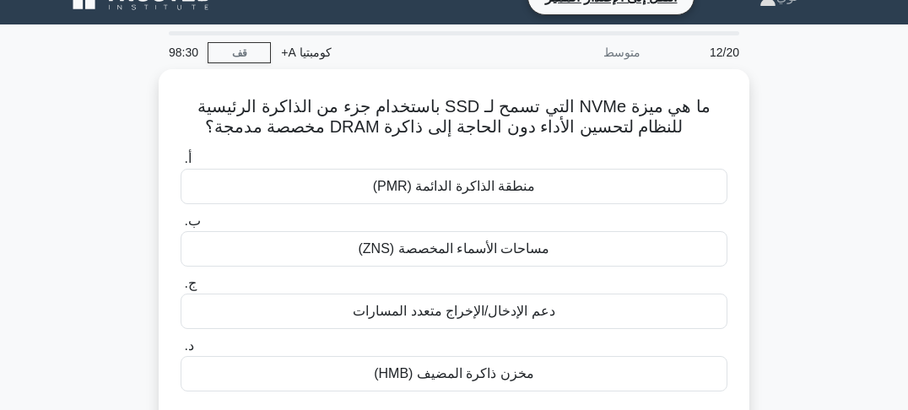
click at [771, 101] on div "ما هي ميزة NVMe التي تسمح لـ SSD باستخدام جزء من الذاكرة الرئيسية للنظام لتحسين…" at bounding box center [454, 265] width 810 height 393
click at [790, 105] on div "ما هي ميزة NVMe التي تسمح لـ SSD باستخدام جزء من الذاكرة الرئيسية للنظام لتحسين…" at bounding box center [454, 265] width 810 height 393
click at [783, 122] on div "ما هي ميزة NVMe التي تسمح لـ SSD باستخدام جزء من الذاكرة الرئيسية للنظام لتحسين…" at bounding box center [454, 265] width 810 height 393
click at [775, 137] on div "ما هي ميزة NVMe التي تسمح لـ SSD باستخدام جزء من الذاكرة الرئيسية للنظام لتحسين…" at bounding box center [454, 265] width 810 height 393
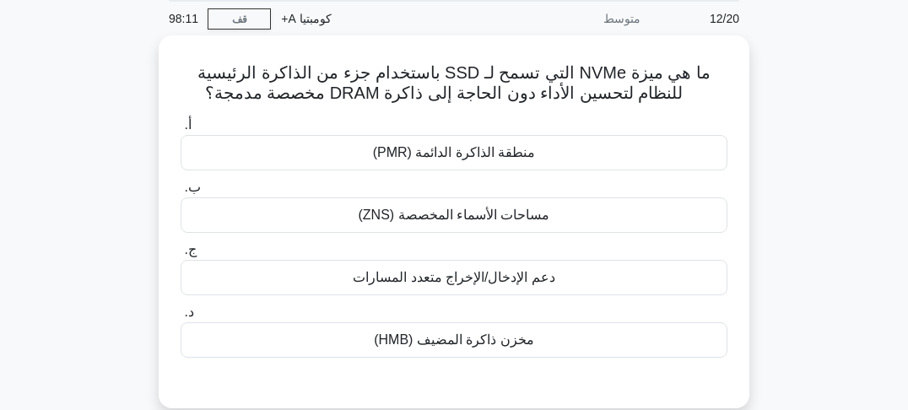
scroll to position [97, 0]
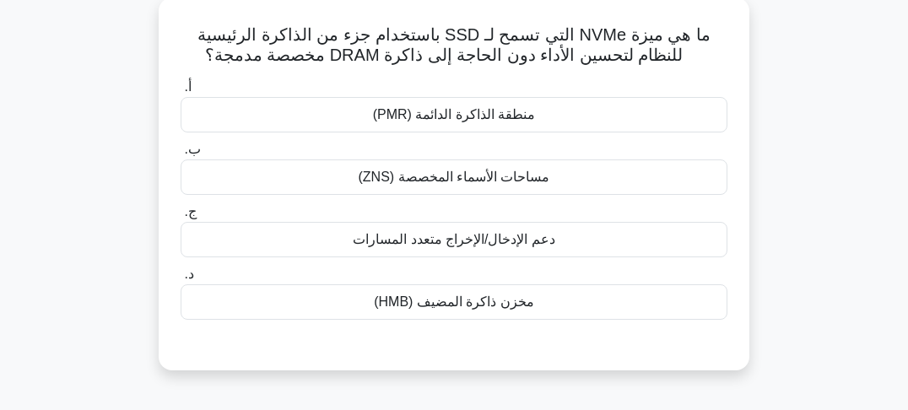
click at [478, 314] on div "مخزن ذاكرة المضيف (HMB)" at bounding box center [454, 301] width 547 height 35
click at [181, 280] on input "د. مخزن ذاكرة المضيف (HMB)" at bounding box center [181, 274] width 0 height 11
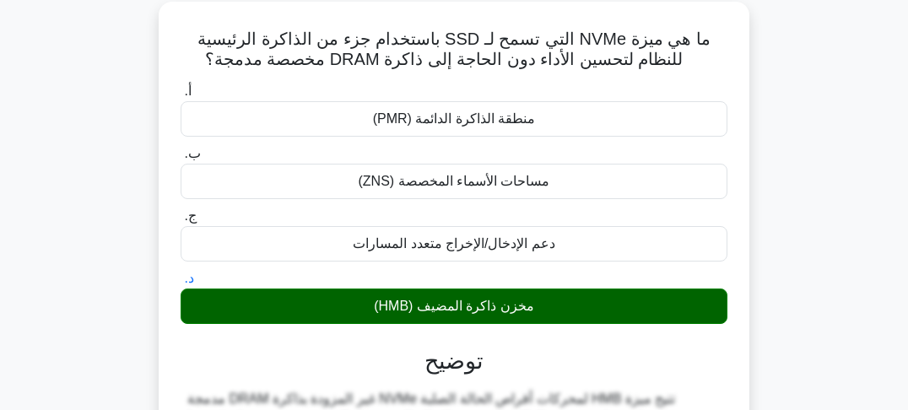
click at [767, 175] on div "ما هي ميزة NVMe التي تسمح لـ SSD باستخدام جزء من الذاكرة الرئيسية للنظام لتحسين…" at bounding box center [454, 409] width 810 height 814
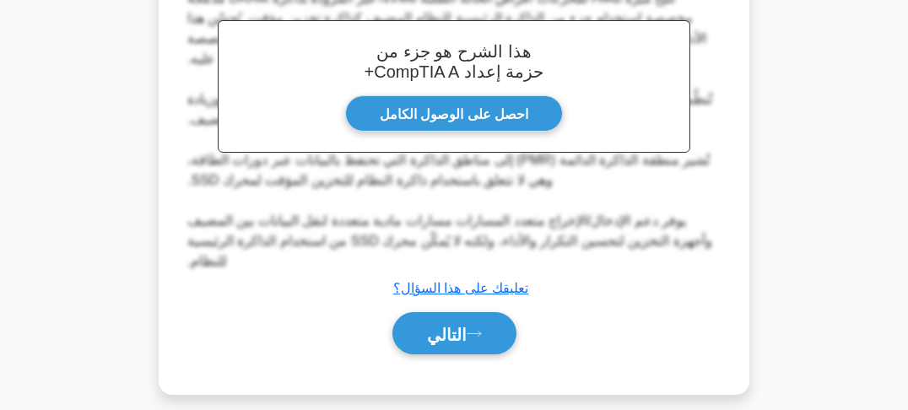
scroll to position [502, 0]
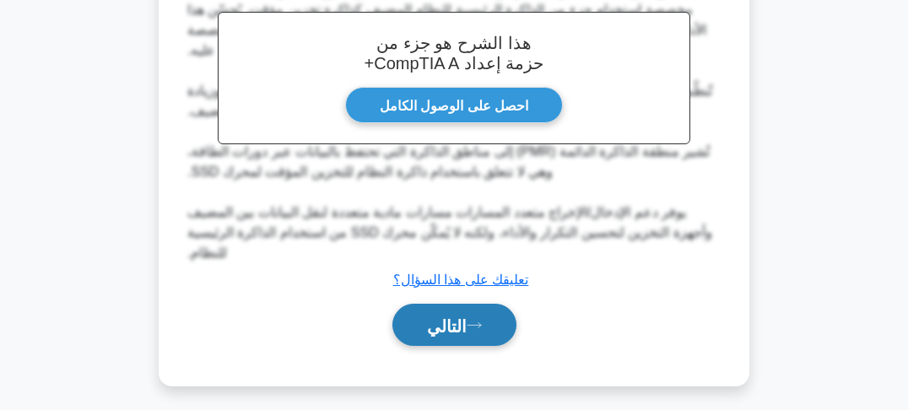
click at [435, 304] on button "التالي" at bounding box center [454, 325] width 124 height 43
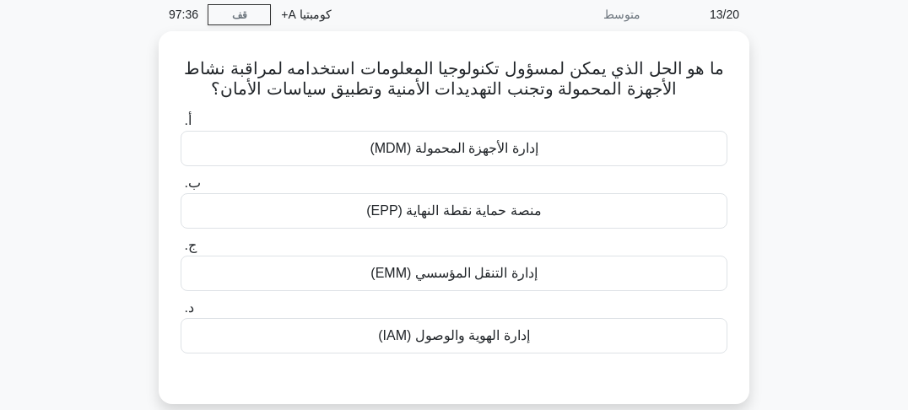
scroll to position [0, 0]
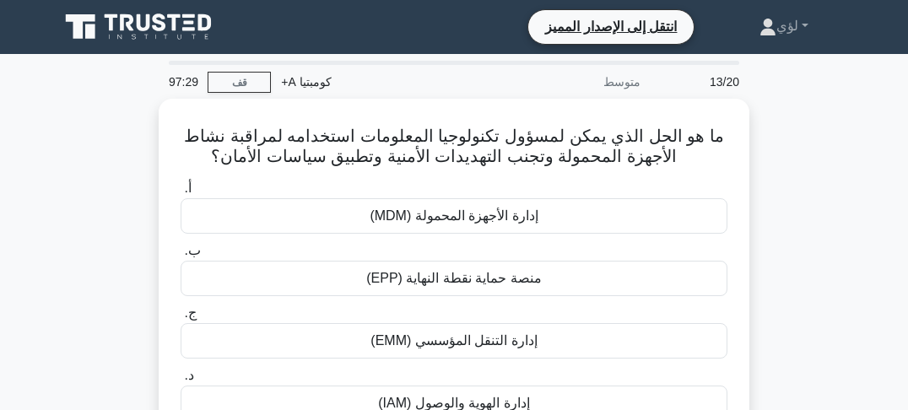
click at [775, 148] on div "ما هو الحل الذي يمكن لمسؤول تكنولوجيا المعلومات استخدامه لمراقبة نشاط الأجهزة ا…" at bounding box center [454, 295] width 810 height 393
click at [774, 155] on div "ما هو الحل الذي يمكن لمسؤول تكنولوجيا المعلومات استخدامه لمراقبة نشاط الأجهزة ا…" at bounding box center [454, 295] width 810 height 393
click at [773, 161] on div "ما هو الحل الذي يمكن لمسؤول تكنولوجيا المعلومات استخدامه لمراقبة نشاط الأجهزة ا…" at bounding box center [454, 295] width 810 height 393
click at [775, 165] on div "ما هو الحل الذي يمكن لمسؤول تكنولوجيا المعلومات استخدامه لمراقبة نشاط الأجهزة ا…" at bounding box center [454, 295] width 810 height 393
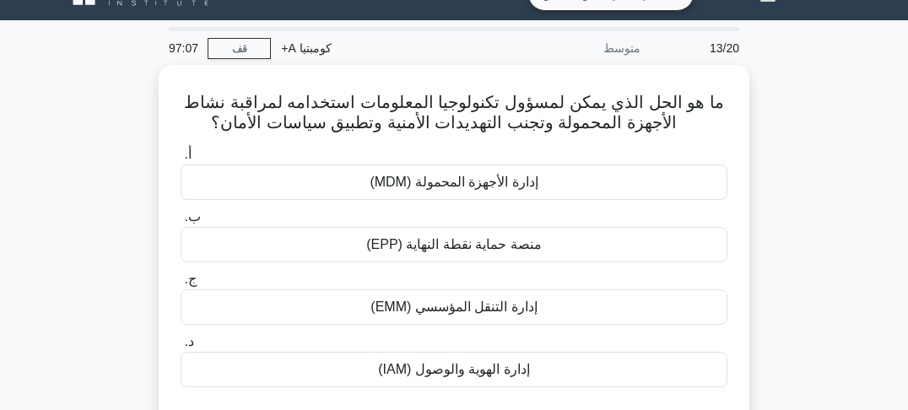
scroll to position [68, 0]
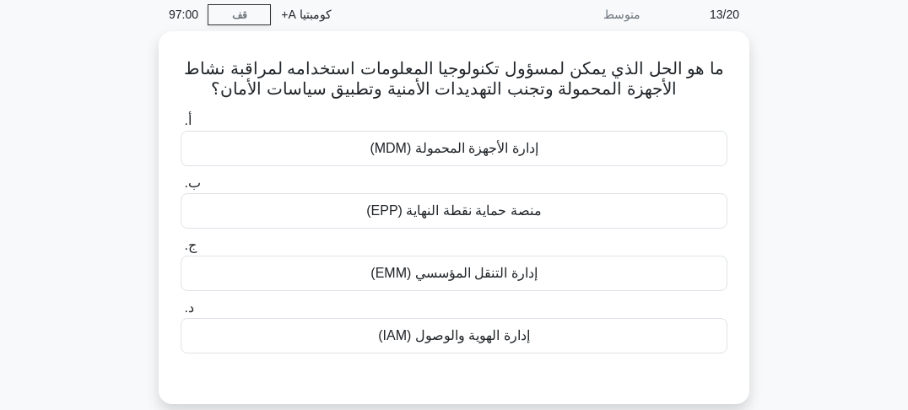
click at [771, 132] on div "ما هو الحل الذي يمكن لمسؤول تكنولوجيا المعلومات استخدامه لمراقبة نشاط الأجهزة ا…" at bounding box center [454, 227] width 810 height 393
drag, startPoint x: 770, startPoint y: 136, endPoint x: 770, endPoint y: 146, distance: 10.2
click at [770, 138] on div "ما هو الحل الذي يمكن لمسؤول تكنولوجيا المعلومات استخدامه لمراقبة نشاط الأجهزة ا…" at bounding box center [454, 227] width 810 height 393
click at [770, 153] on div "ما هو الحل الذي يمكن لمسؤول تكنولوجيا المعلومات استخدامه لمراقبة نشاط الأجهزة ا…" at bounding box center [454, 227] width 810 height 393
click at [770, 165] on div "ما هو الحل الذي يمكن لمسؤول تكنولوجيا المعلومات استخدامه لمراقبة نشاط الأجهزة ا…" at bounding box center [454, 227] width 810 height 393
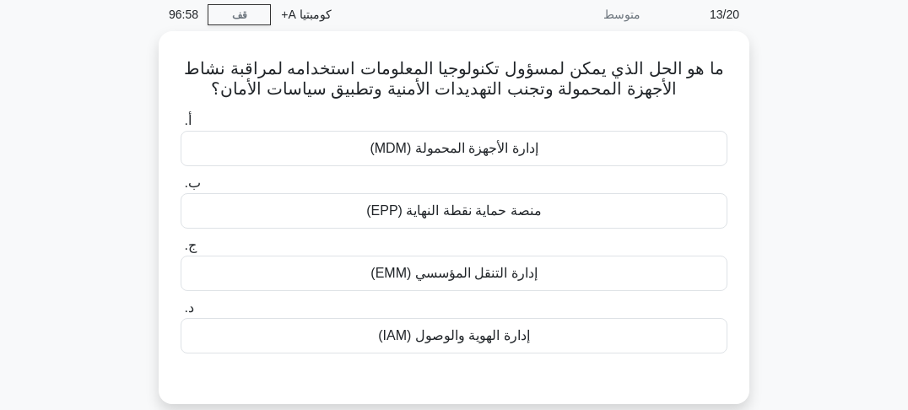
click at [764, 145] on div "ما هو الحل الذي يمكن لمسؤول تكنولوجيا المعلومات استخدامه لمراقبة نشاط الأجهزة ا…" at bounding box center [454, 227] width 810 height 393
drag, startPoint x: 764, startPoint y: 150, endPoint x: 764, endPoint y: 162, distance: 11.8
click at [764, 152] on div "ما هو الحل الذي يمكن لمسؤول تكنولوجيا المعلومات استخدامه لمراقبة نشاط الأجهزة ا…" at bounding box center [454, 227] width 810 height 393
drag, startPoint x: 764, startPoint y: 162, endPoint x: 764, endPoint y: 174, distance: 11.8
click at [764, 165] on div "ما هو الحل الذي يمكن لمسؤول تكنولوجيا المعلومات استخدامه لمراقبة نشاط الأجهزة ا…" at bounding box center [454, 227] width 810 height 393
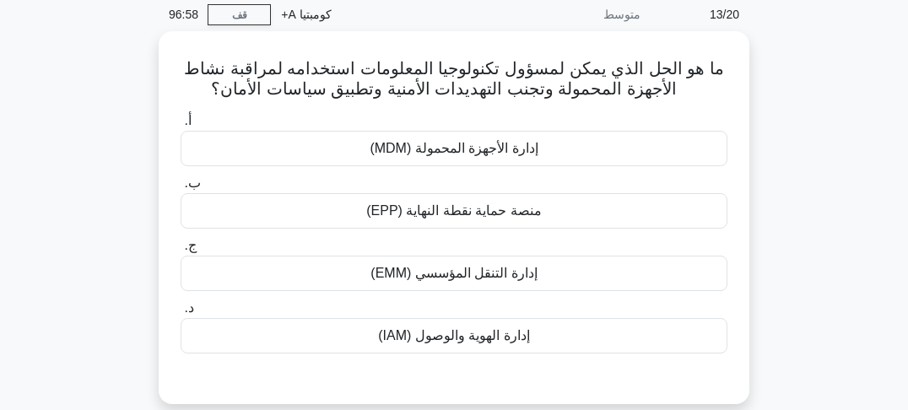
click at [763, 177] on div "ما هو الحل الذي يمكن لمسؤول تكنولوجيا المعلومات استخدامه لمراقبة نشاط الأجهزة ا…" at bounding box center [454, 227] width 810 height 393
click at [763, 181] on div "ما هو الحل الذي يمكن لمسؤول تكنولوجيا المعلومات استخدامه لمراقبة نشاط الأجهزة ا…" at bounding box center [454, 227] width 810 height 393
click at [780, 147] on div "ما هو الحل الذي يمكن لمسؤول تكنولوجيا المعلومات استخدامه لمراقبة نشاط الأجهزة ا…" at bounding box center [454, 227] width 810 height 393
click at [777, 135] on div "ما هو الحل الذي يمكن لمسؤول تكنولوجيا المعلومات استخدامه لمراقبة نشاط الأجهزة ا…" at bounding box center [454, 227] width 810 height 393
click at [783, 123] on div "ما هو الحل الذي يمكن لمسؤول تكنولوجيا المعلومات استخدامه لمراقبة نشاط الأجهزة ا…" at bounding box center [454, 227] width 810 height 393
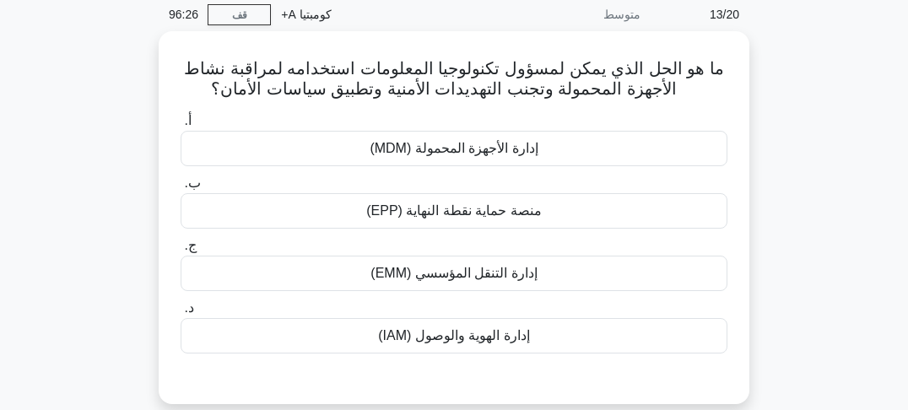
click at [765, 145] on div "ما هو الحل الذي يمكن لمسؤول تكنولوجيا المعلومات استخدامه لمراقبة نشاط الأجهزة ا…" at bounding box center [454, 227] width 810 height 393
click at [769, 161] on div "ما هو الحل الذي يمكن لمسؤول تكنولوجيا المعلومات استخدامه لمراقبة نشاط الأجهزة ا…" at bounding box center [454, 227] width 810 height 393
click at [761, 155] on div "ما هو الحل الذي يمكن لمسؤول تكنولوجيا المعلومات استخدامه لمراقبة نشاط الأجهزة ا…" at bounding box center [454, 227] width 810 height 393
click at [760, 171] on div "ما هو الحل الذي يمكن لمسؤول تكنولوجيا المعلومات استخدامه لمراقبة نشاط الأجهزة ا…" at bounding box center [454, 227] width 810 height 393
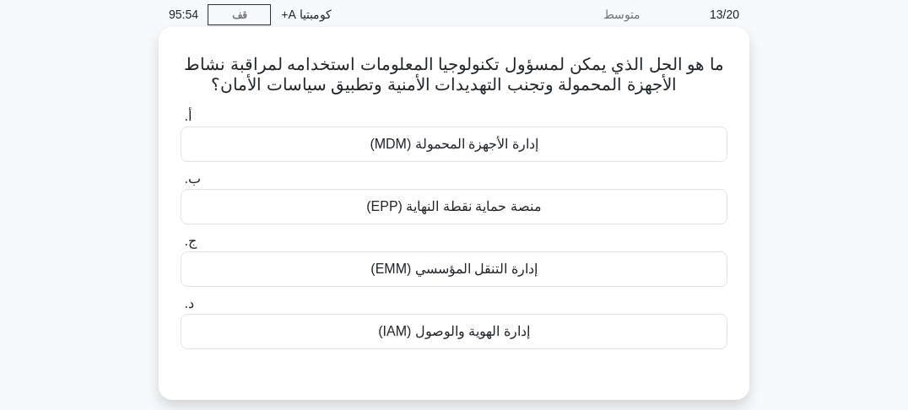
click at [450, 149] on font "إدارة الأجهزة المحمولة (MDM)" at bounding box center [454, 144] width 168 height 14
click at [181, 122] on input "أ. إدارة الأجهزة المحمولة (MDM)" at bounding box center [181, 116] width 0 height 11
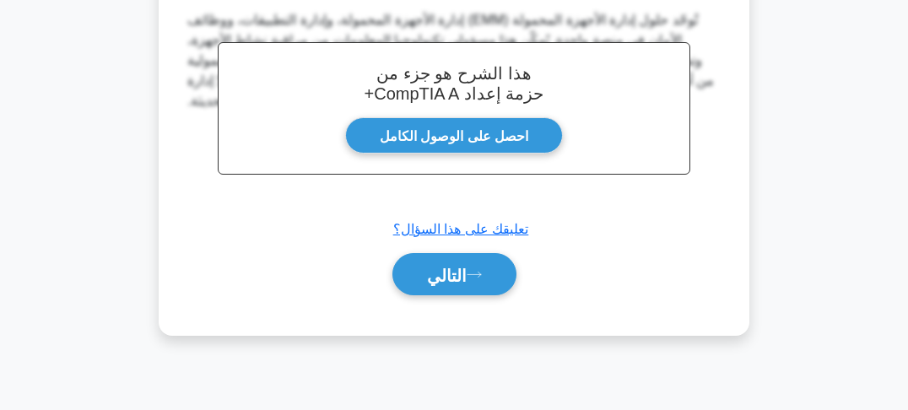
scroll to position [502, 0]
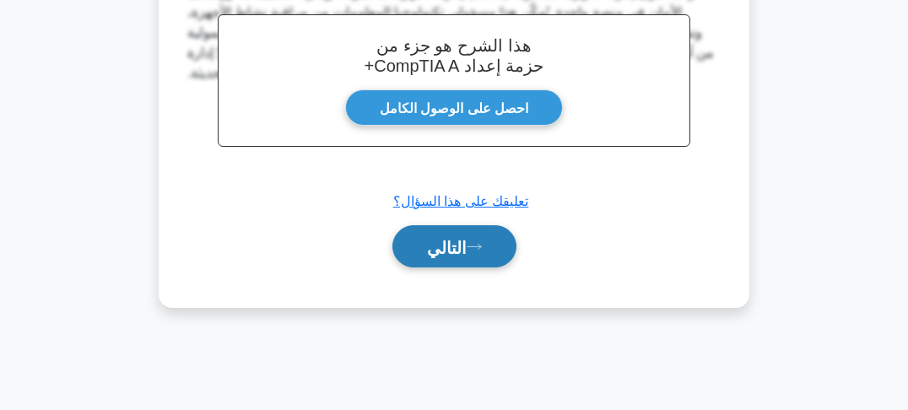
click at [463, 251] on font "التالي" at bounding box center [447, 247] width 40 height 19
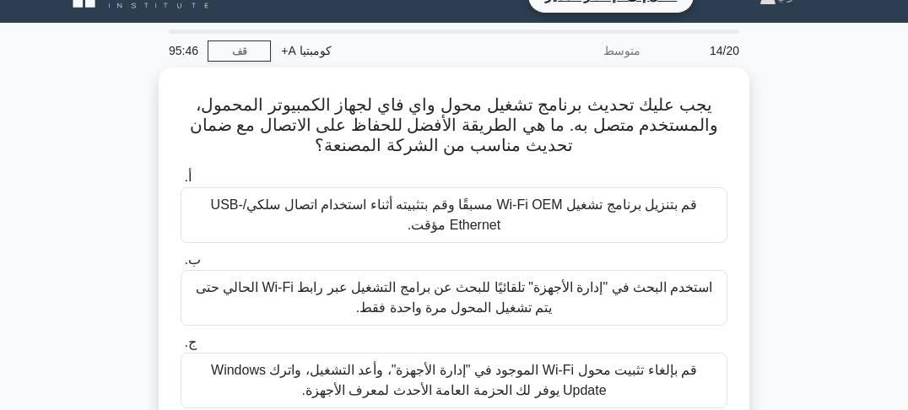
scroll to position [30, 0]
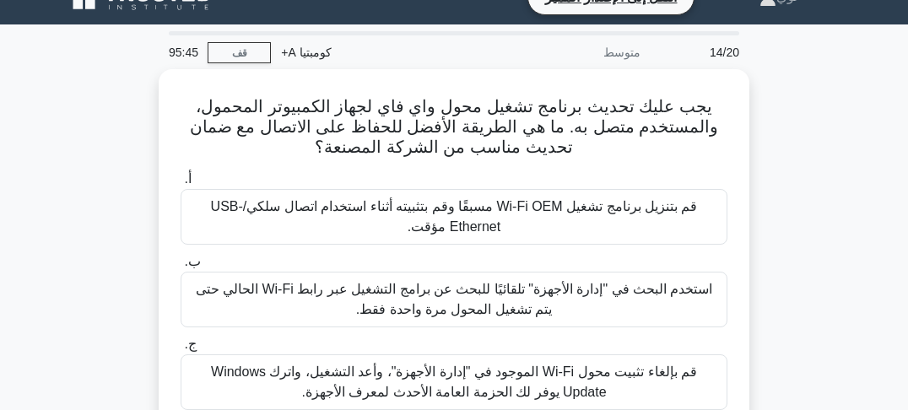
click at [784, 176] on div "يجب عليك تحديث برنامج تشغيل محول واي فاي لجهاز الكمبيوتر المحمول، والمستخدم متص…" at bounding box center [454, 316] width 810 height 494
drag, startPoint x: 784, startPoint y: 182, endPoint x: 786, endPoint y: 192, distance: 10.3
click at [784, 184] on div "يجب عليك تحديث برنامج تشغيل محول واي فاي لجهاز الكمبيوتر المحمول، والمستخدم متص…" at bounding box center [454, 316] width 810 height 494
click at [787, 207] on div "يجب عليك تحديث برنامج تشغيل محول واي فاي لجهاز الكمبيوتر المحمول، والمستخدم متص…" at bounding box center [454, 316] width 810 height 494
click at [788, 210] on div "يجب عليك تحديث برنامج تشغيل محول واي فاي لجهاز الكمبيوتر المحمول، والمستخدم متص…" at bounding box center [454, 316] width 810 height 494
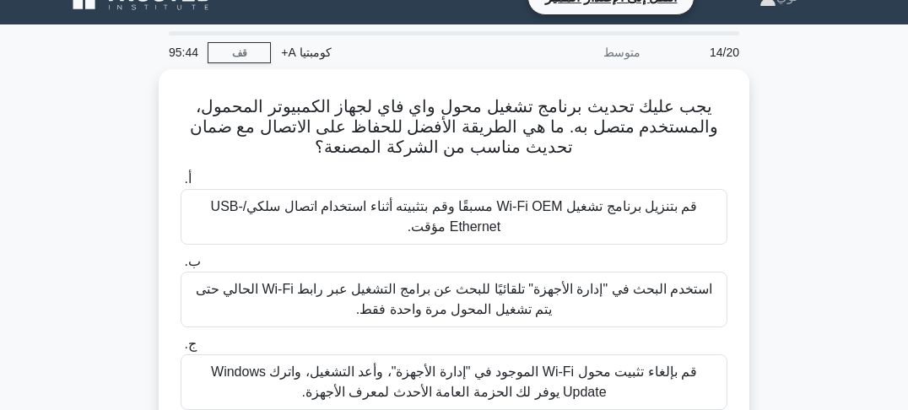
click at [789, 218] on div "يجب عليك تحديث برنامج تشغيل محول واي فاي لجهاز الكمبيوتر المحمول، والمستخدم متص…" at bounding box center [454, 316] width 810 height 494
click at [790, 223] on div "يجب عليك تحديث برنامج تشغيل محول واي فاي لجهاز الكمبيوتر المحمول، والمستخدم متص…" at bounding box center [454, 316] width 810 height 494
click at [790, 230] on div "يجب عليك تحديث برنامج تشغيل محول واي فاي لجهاز الكمبيوتر المحمول، والمستخدم متص…" at bounding box center [454, 316] width 810 height 494
click at [758, 186] on div "يجب عليك تحديث برنامج تشغيل محول واي فاي لجهاز الكمبيوتر المحمول، والمستخدم متص…" at bounding box center [454, 316] width 810 height 494
drag, startPoint x: 760, startPoint y: 206, endPoint x: 764, endPoint y: 216, distance: 10.7
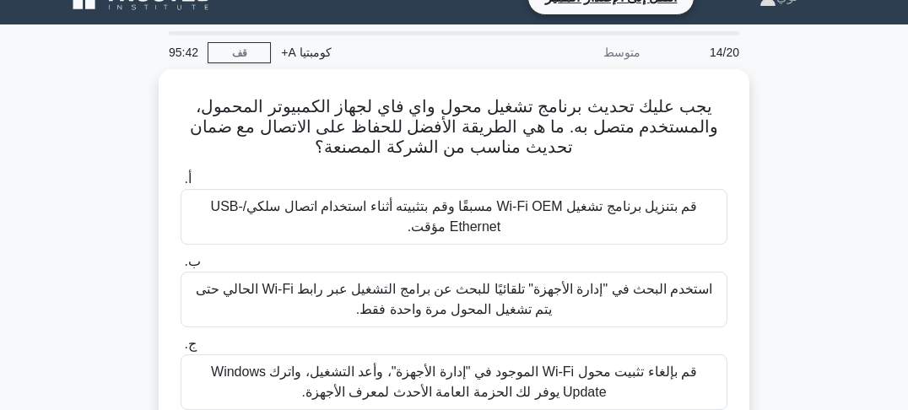
click at [761, 208] on div "يجب عليك تحديث برنامج تشغيل محول واي فاي لجهاز الكمبيوتر المحمول، والمستخدم متص…" at bounding box center [454, 316] width 810 height 494
drag, startPoint x: 764, startPoint y: 216, endPoint x: 769, endPoint y: 226, distance: 11.3
click at [764, 216] on div "يجب عليك تحديث برنامج تشغيل محول واي فاي لجهاز الكمبيوتر المحمول، والمستخدم متص…" at bounding box center [454, 316] width 810 height 494
click at [769, 226] on div "يجب عليك تحديث برنامج تشغيل محول واي فاي لجهاز الكمبيوتر المحمول، والمستخدم متص…" at bounding box center [454, 316] width 810 height 494
click at [771, 233] on div "يجب عليك تحديث برنامج تشغيل محول واي فاي لجهاز الكمبيوتر المحمول، والمستخدم متص…" at bounding box center [454, 316] width 810 height 494
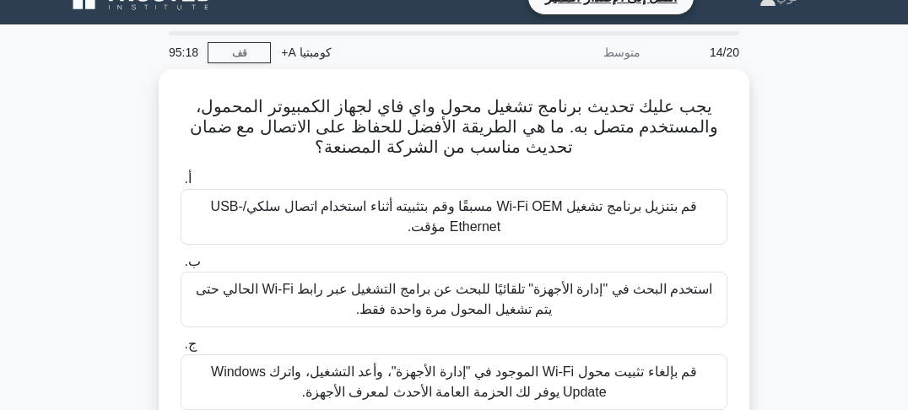
scroll to position [97, 0]
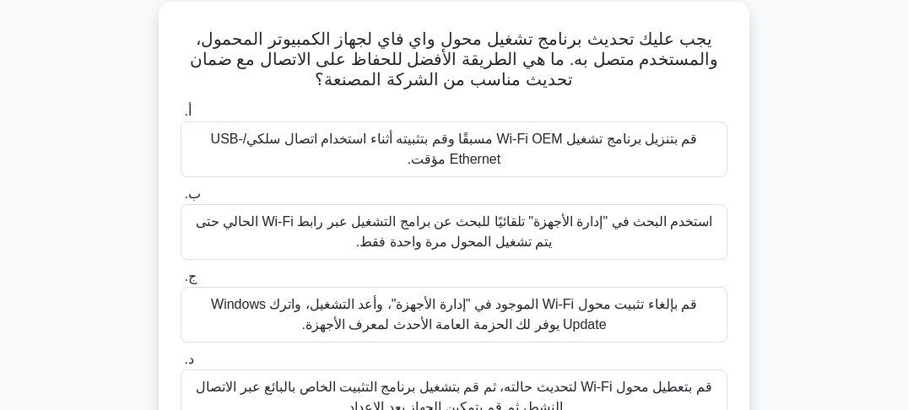
click at [789, 179] on div "يجب عليك تحديث برنامج تشغيل محول واي فاي لجهاز الكمبيوتر المحمول، والمستخدم متص…" at bounding box center [454, 249] width 810 height 494
click at [783, 200] on div "يجب عليك تحديث برنامج تشغيل محول واي فاي لجهاز الكمبيوتر المحمول، والمستخدم متص…" at bounding box center [454, 249] width 810 height 494
click at [782, 188] on div "يجب عليك تحديث برنامج تشغيل محول واي فاي لجهاز الكمبيوتر المحمول، والمستخدم متص…" at bounding box center [454, 249] width 810 height 494
click at [782, 198] on div "يجب عليك تحديث برنامج تشغيل محول واي فاي لجهاز الكمبيوتر المحمول، والمستخدم متص…" at bounding box center [454, 249] width 810 height 494
click at [784, 181] on div "يجب عليك تحديث برنامج تشغيل محول واي فاي لجهاز الكمبيوتر المحمول، والمستخدم متص…" at bounding box center [454, 249] width 810 height 494
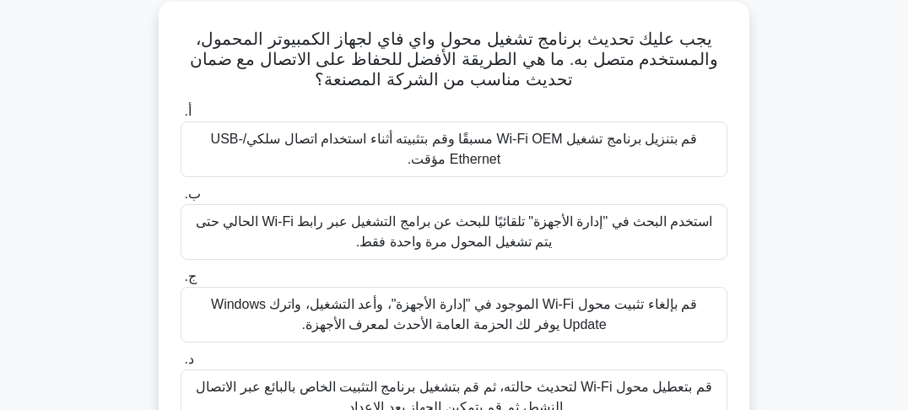
click at [781, 196] on div "يجب عليك تحديث برنامج تشغيل محول واي فاي لجهاز الكمبيوتر المحمول، والمستخدم متص…" at bounding box center [454, 249] width 810 height 494
click at [780, 205] on div "يجب عليك تحديث برنامج تشغيل محول واي فاي لجهاز الكمبيوتر المحمول، والمستخدم متص…" at bounding box center [454, 249] width 810 height 494
click at [774, 226] on div "يجب عليك تحديث برنامج تشغيل محول واي فاي لجهاز الكمبيوتر المحمول، والمستخدم متص…" at bounding box center [454, 249] width 810 height 494
click at [772, 168] on div "يجب عليك تحديث برنامج تشغيل محول واي فاي لجهاز الكمبيوتر المحمول، والمستخدم متص…" at bounding box center [454, 249] width 810 height 494
click at [798, 157] on div "يجب عليك تحديث برنامج تشغيل محول واي فاي لجهاز الكمبيوتر المحمول، والمستخدم متص…" at bounding box center [454, 249] width 810 height 494
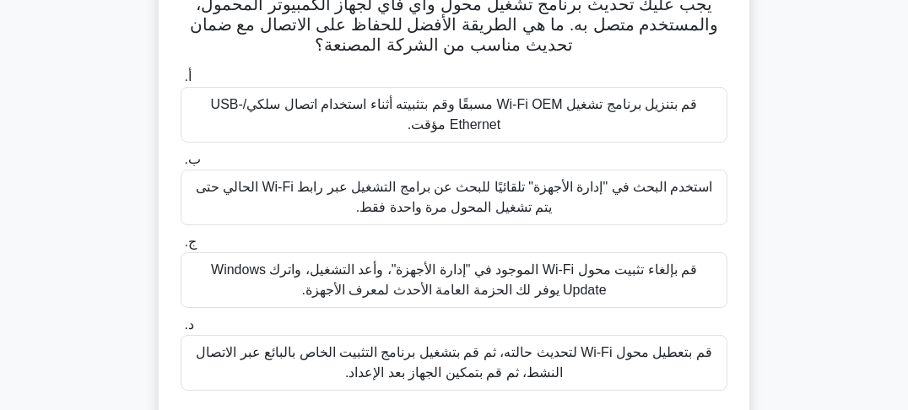
scroll to position [165, 0]
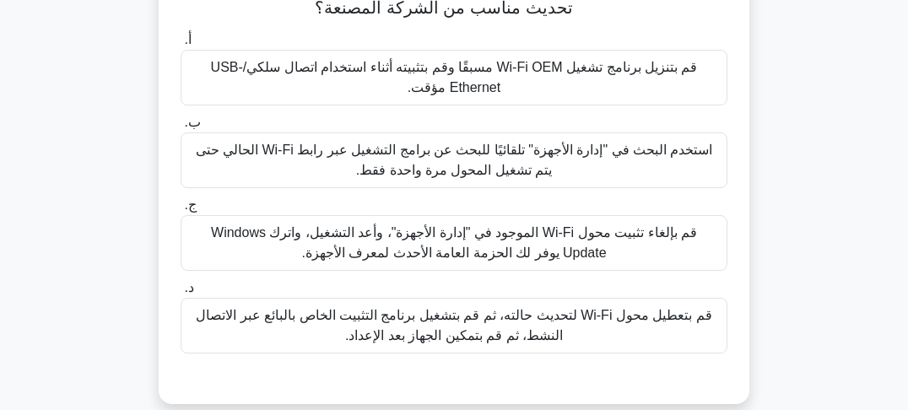
click at [600, 157] on font "استخدم البحث في "إدارة الأجهزة" تلقائيًا للبحث عن برامج التشغيل عبر رابط Wi-Fi …" at bounding box center [454, 160] width 517 height 35
click at [181, 128] on input "ب. استخدم البحث في "إدارة الأجهزة" تلقائيًا للبحث عن برامج التشغيل عبر رابط Wi-…" at bounding box center [181, 122] width 0 height 11
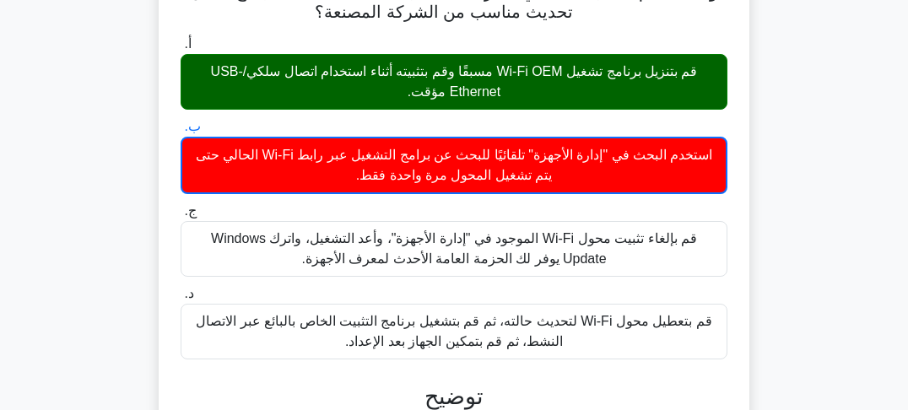
click at [763, 120] on div "يجب عليك تحديث برنامج تشغيل محول واي فاي لجهاز الكمبيوتر المحمول، والمستخدم متص…" at bounding box center [454, 402] width 810 height 937
click at [764, 100] on div "يجب عليك تحديث برنامج تشغيل محول واي فاي لجهاز الكمبيوتر المحمول، والمستخدم متص…" at bounding box center [454, 402] width 810 height 937
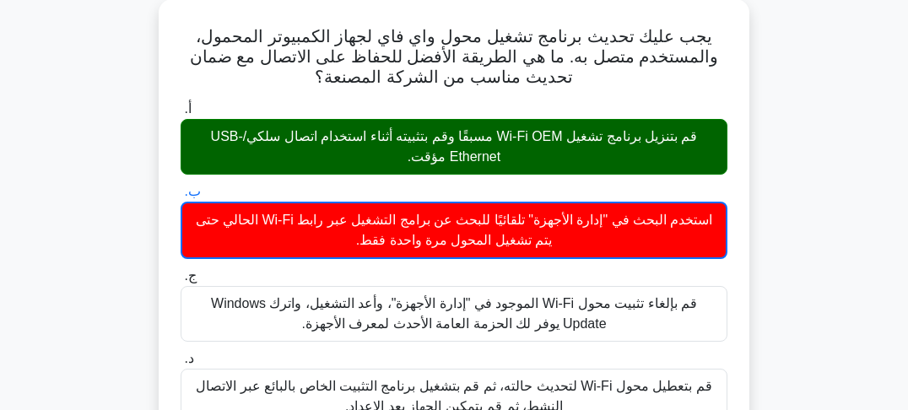
scroll to position [97, 0]
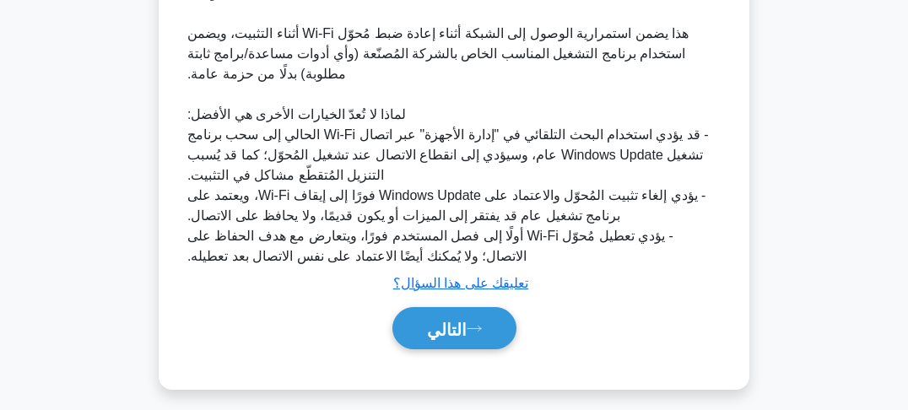
scroll to position [632, 0]
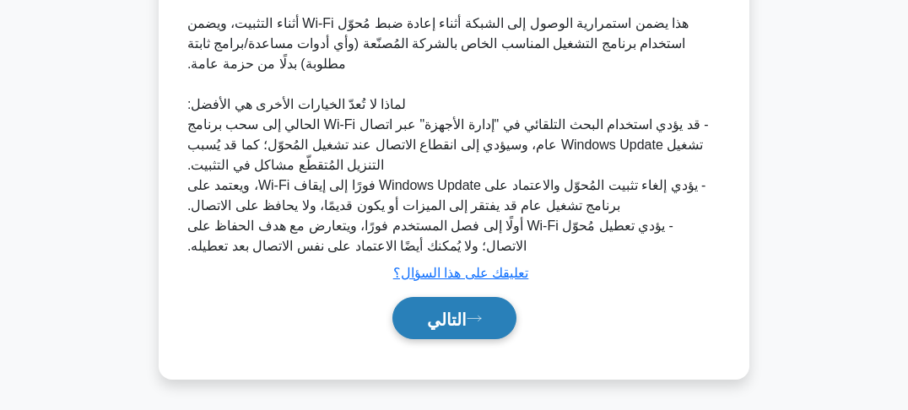
click at [457, 315] on font "التالي" at bounding box center [447, 319] width 40 height 19
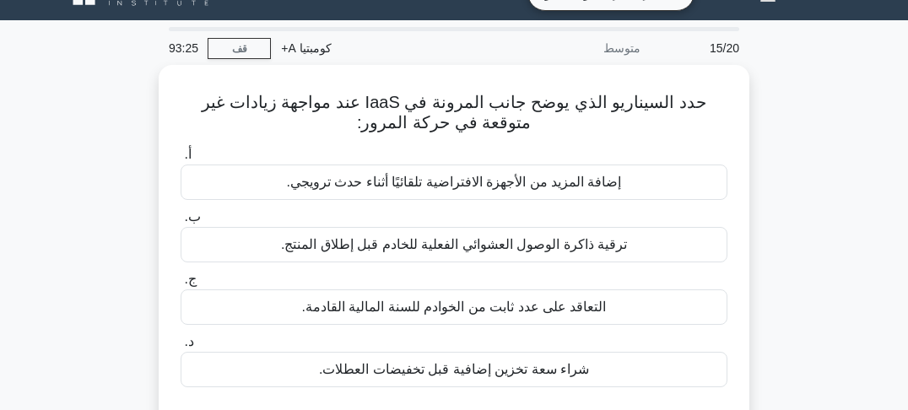
scroll to position [68, 0]
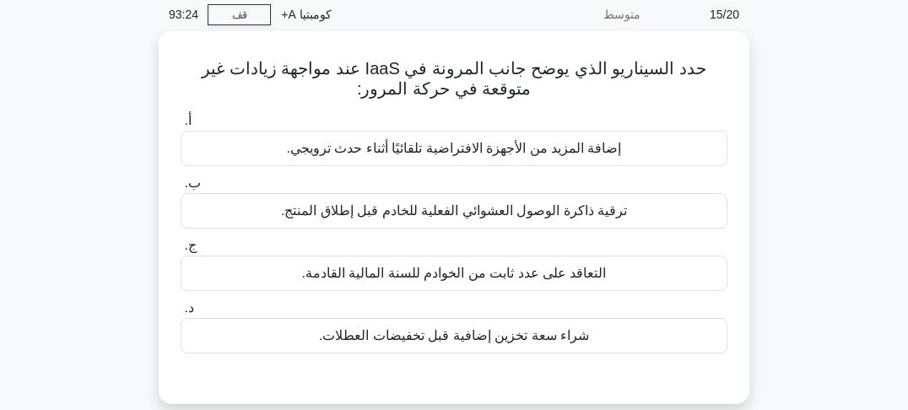
click at [791, 124] on div "حدد السيناريو الذي يوضح جانب المرونة في IaaS عند مواجهة زيادات غير متوقعة في حر…" at bounding box center [454, 227] width 810 height 393
click at [786, 155] on div "حدد السيناريو الذي يوضح جانب المرونة في IaaS عند مواجهة زيادات غير متوقعة في حر…" at bounding box center [454, 227] width 810 height 393
click at [784, 116] on div "حدد السيناريو الذي يوضح جانب المرونة في IaaS عند مواجهة زيادات غير متوقعة في حر…" at bounding box center [454, 227] width 810 height 393
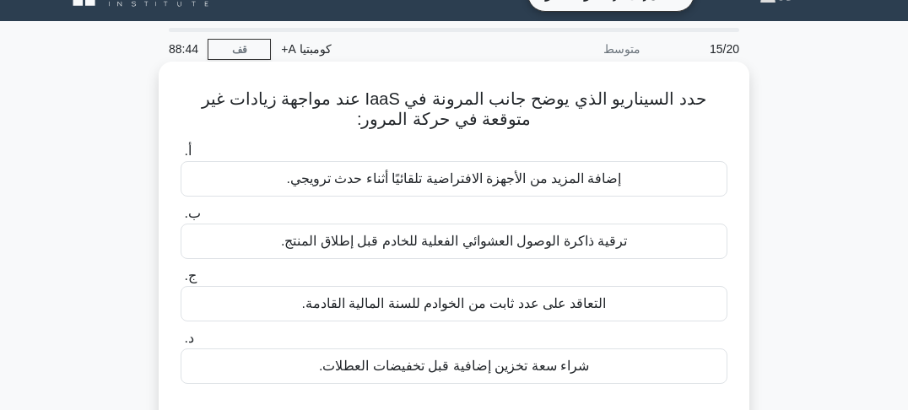
scroll to position [0, 0]
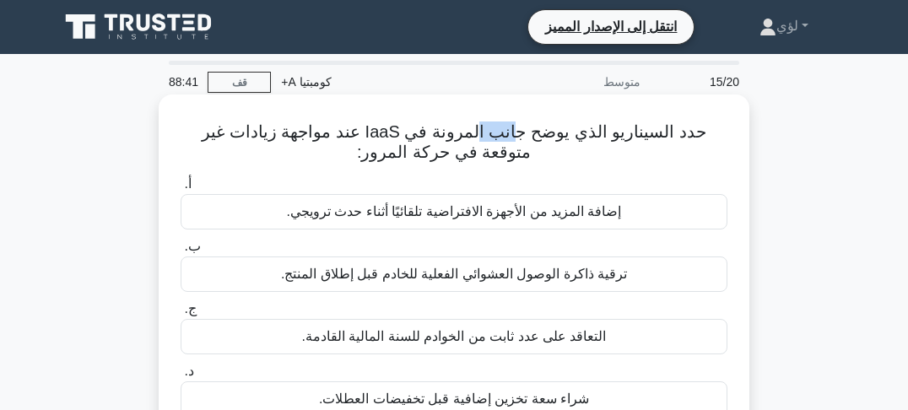
drag, startPoint x: 540, startPoint y: 134, endPoint x: 489, endPoint y: 138, distance: 51.6
click at [498, 138] on font "حدد السيناريو الذي يوضح جانب المرونة في IaaS عند مواجهة زيادات غير متوقعة في حر…" at bounding box center [454, 141] width 504 height 39
click at [462, 137] on font "حدد السيناريو الذي يوضح جانب المرونة في IaaS عند مواجهة زيادات غير متوقعة في حر…" at bounding box center [454, 141] width 504 height 39
drag, startPoint x: 469, startPoint y: 139, endPoint x: 478, endPoint y: 139, distance: 9.3
click at [476, 139] on font "حدد السيناريو الذي يوضح جانب المرونة في IaaS عند مواجهة زيادات غير متوقعة في حر…" at bounding box center [454, 141] width 504 height 39
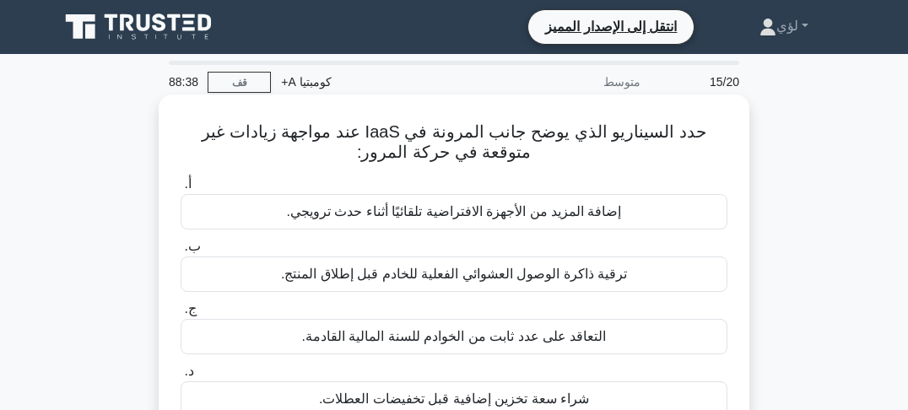
click at [493, 140] on font "حدد السيناريو الذي يوضح جانب المرونة في IaaS عند مواجهة زيادات غير متوقعة في حر…" at bounding box center [454, 141] width 504 height 39
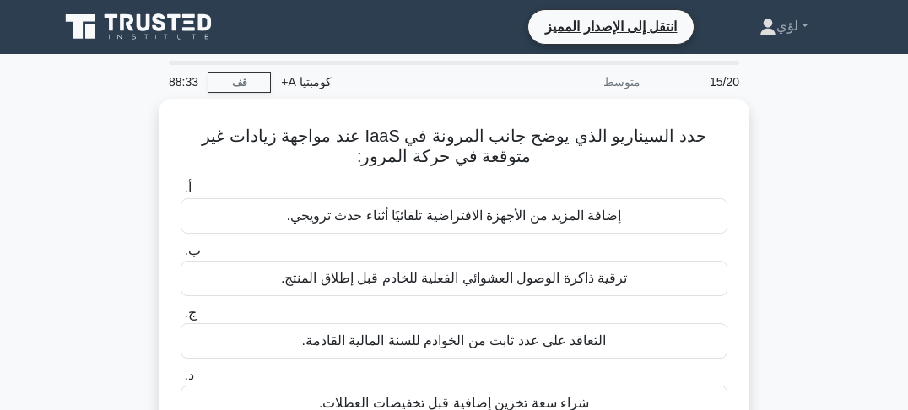
scroll to position [68, 0]
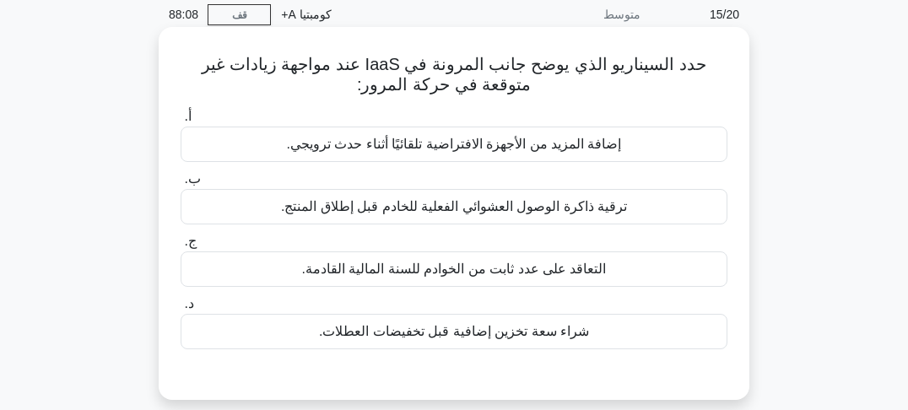
click at [461, 150] on font "إضافة المزيد من الأجهزة الافتراضية تلقائيًا أثناء حدث ترويجي." at bounding box center [453, 144] width 335 height 14
click at [181, 122] on input "أ. إضافة المزيد من الأجهزة الافتراضية تلقائيًا أثناء حدث ترويجي." at bounding box center [181, 116] width 0 height 11
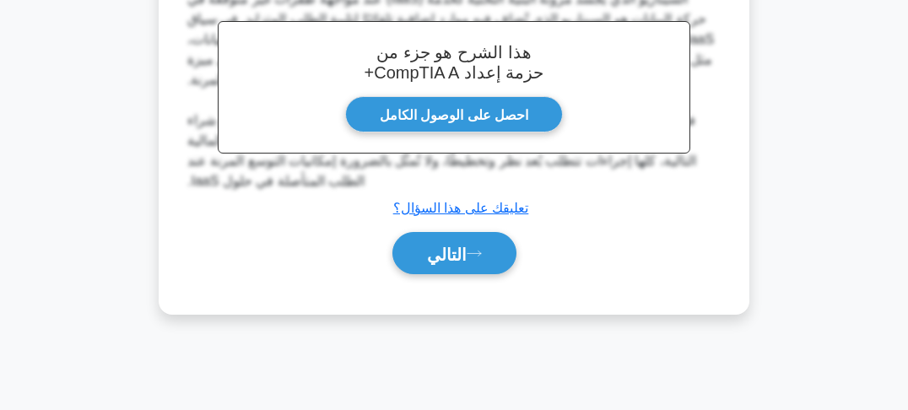
scroll to position [502, 0]
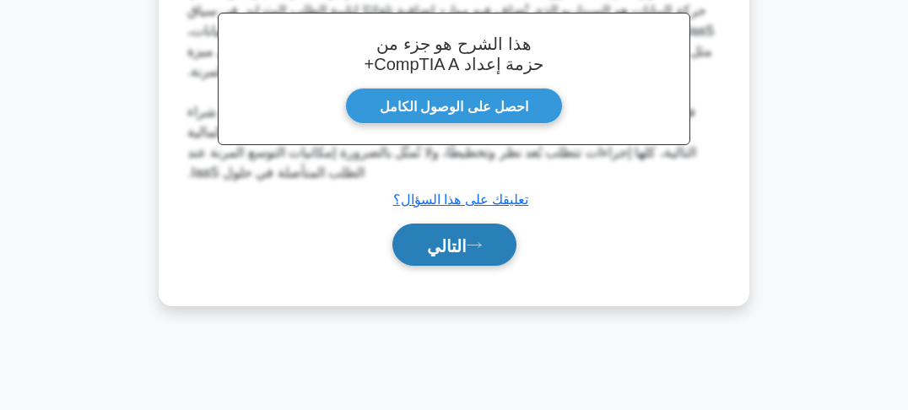
click at [476, 243] on icon at bounding box center [474, 244] width 15 height 9
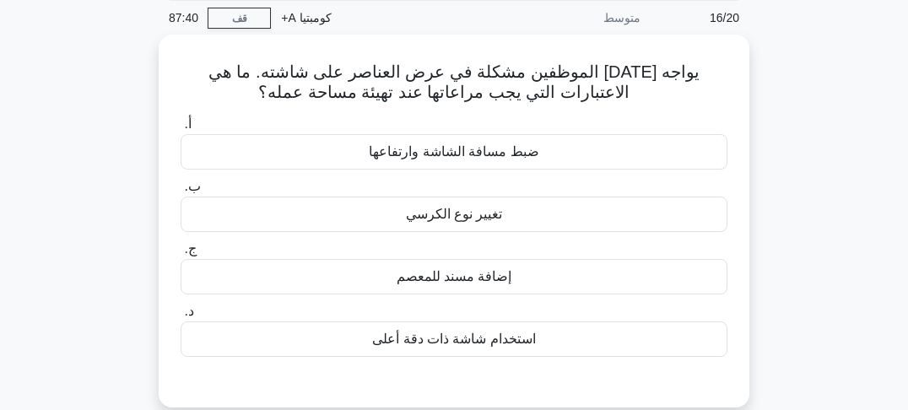
scroll to position [97, 0]
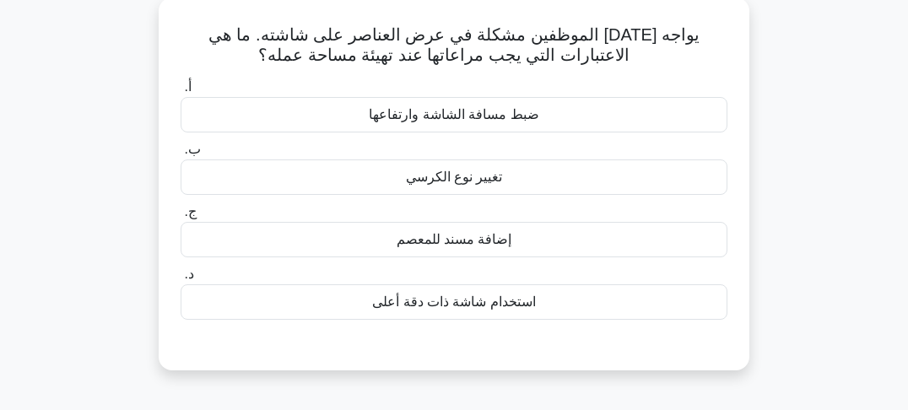
click at [481, 305] on font "استخدام شاشة ذات دقة أعلى" at bounding box center [454, 301] width 164 height 14
click at [181, 280] on input "د. استخدام شاشة ذات دقة أعلى" at bounding box center [181, 274] width 0 height 11
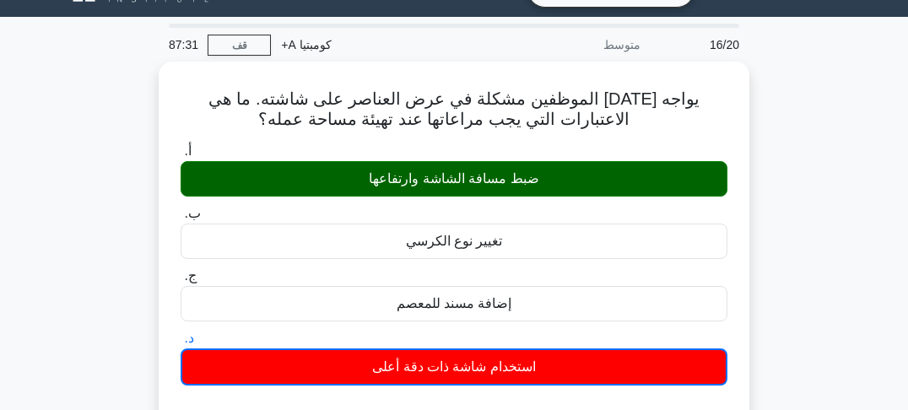
scroll to position [30, 0]
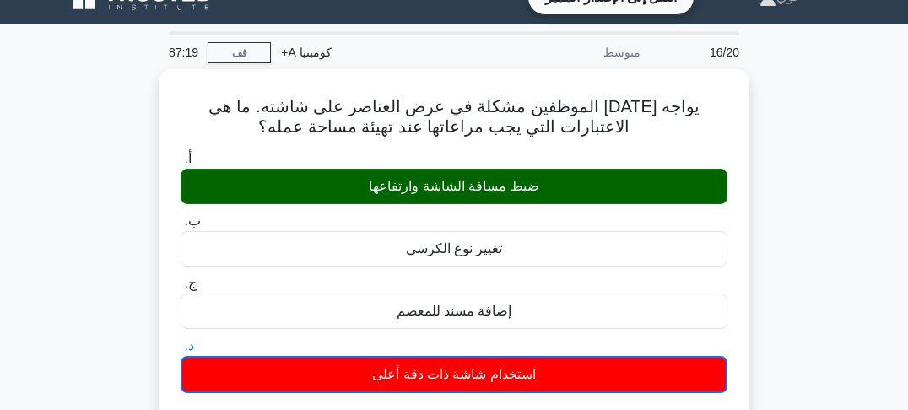
drag, startPoint x: 783, startPoint y: 208, endPoint x: 782, endPoint y: 219, distance: 11.0
drag, startPoint x: 782, startPoint y: 219, endPoint x: 781, endPoint y: 231, distance: 12.8
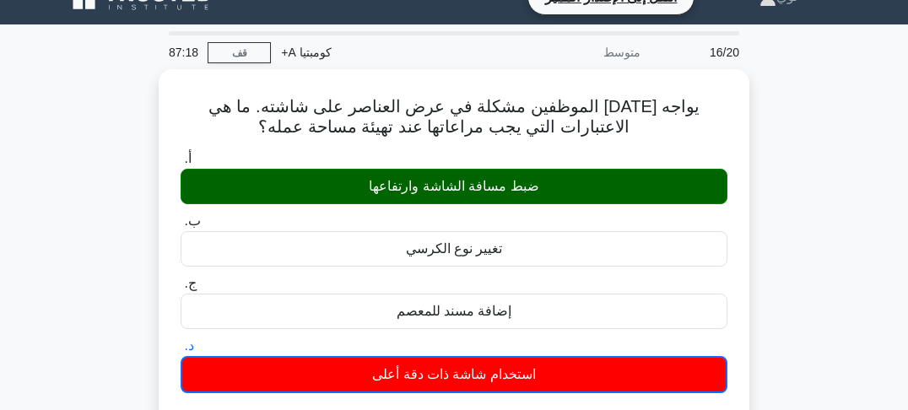
drag, startPoint x: 781, startPoint y: 246, endPoint x: 781, endPoint y: 261, distance: 14.3
drag, startPoint x: 781, startPoint y: 261, endPoint x: 780, endPoint y: 271, distance: 10.2
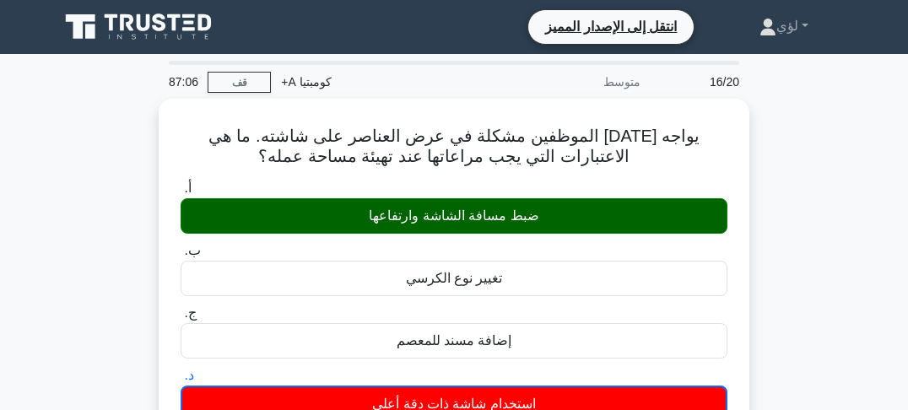
drag, startPoint x: 787, startPoint y: 182, endPoint x: 789, endPoint y: 191, distance: 8.6
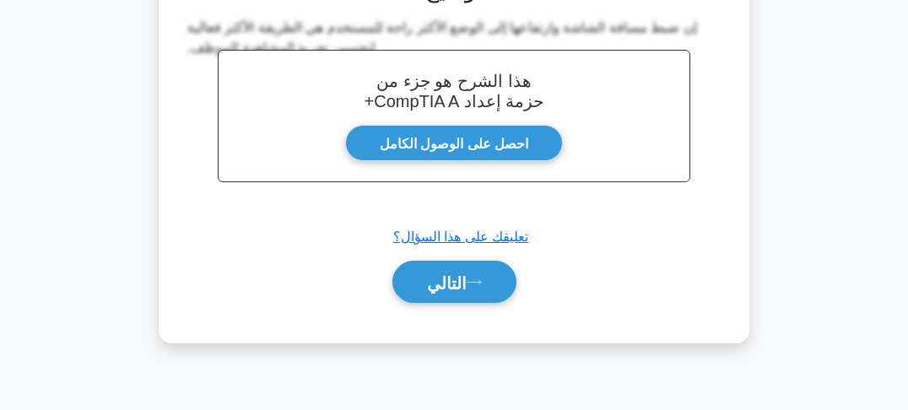
scroll to position [473, 0]
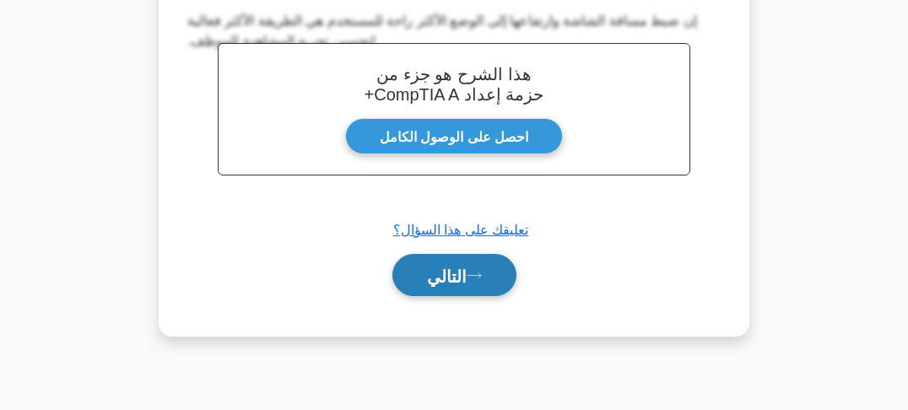
click at [463, 270] on font "التالي" at bounding box center [447, 276] width 40 height 19
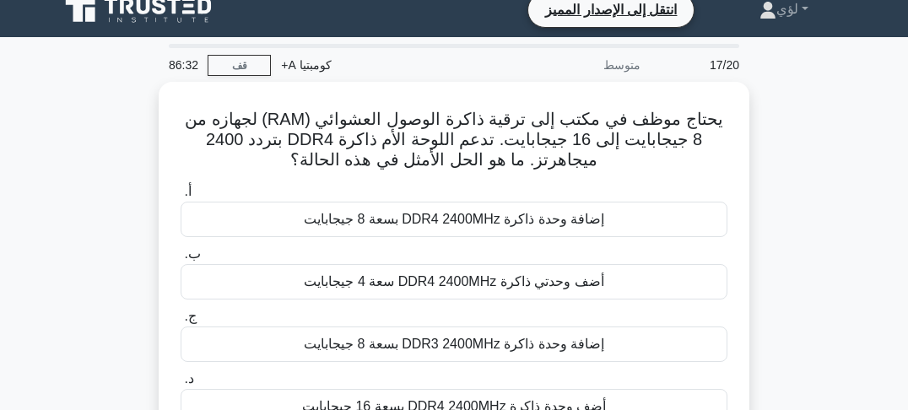
scroll to position [0, 0]
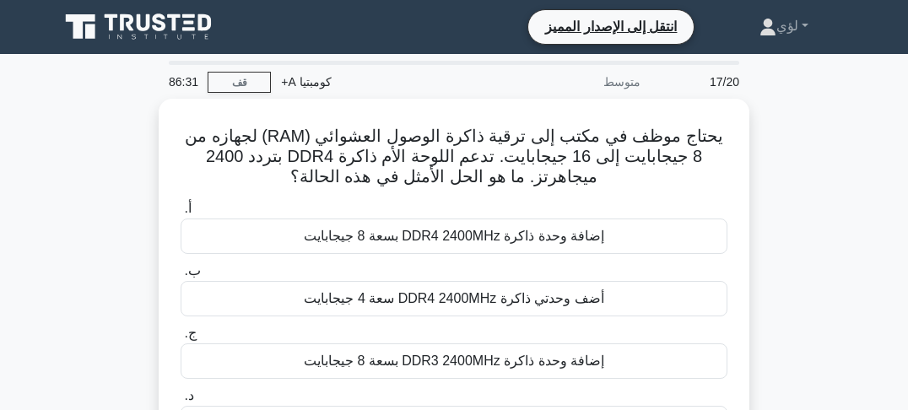
click at [771, 172] on div "يحتاج موظف في مكتب إلى ترقية ذاكرة الوصول العشوائي (RAM) لجهازه من 8 جيجابايت إ…" at bounding box center [454, 305] width 810 height 413
click at [755, 182] on div "يحتاج موظف في مكتب إلى ترقية ذاكرة الوصول العشوائي (RAM) لجهازه من 8 جيجابايت إ…" at bounding box center [454, 305] width 810 height 413
click at [759, 167] on div "يحتاج موظف في مكتب إلى ترقية ذاكرة الوصول العشوائي (RAM) لجهازه من 8 جيجابايت إ…" at bounding box center [454, 305] width 810 height 413
click at [754, 178] on div "يحتاج موظف في مكتب إلى ترقية ذاكرة الوصول العشوائي (RAM) لجهازه من 8 جيجابايت إ…" at bounding box center [454, 305] width 810 height 413
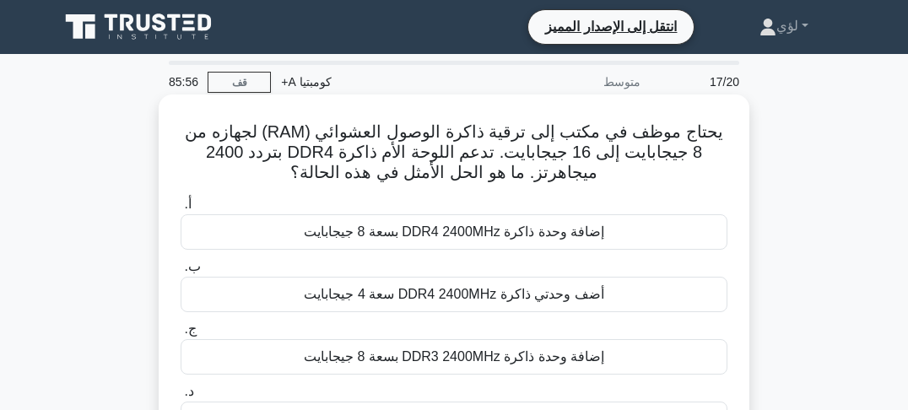
scroll to position [68, 0]
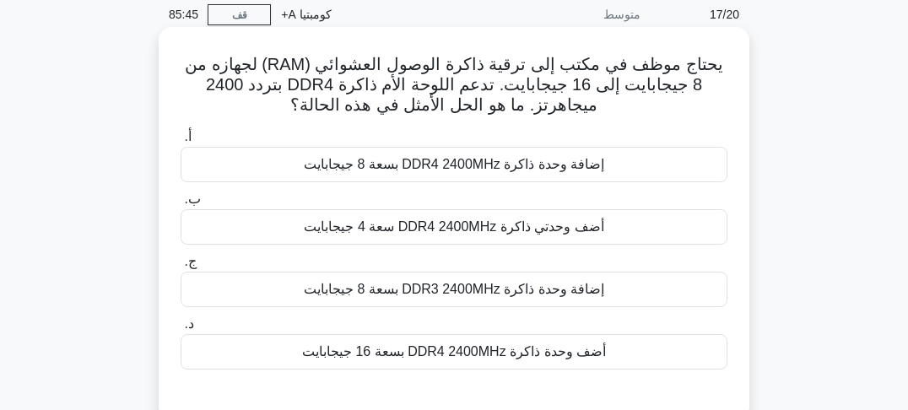
click at [447, 170] on font "إضافة وحدة ذاكرة DDR4 2400MHz بسعة 8 جيجابايت" at bounding box center [454, 164] width 300 height 14
click at [181, 143] on input "أ. إضافة وحدة ذاكرة DDR4 2400MHz بسعة 8 جيجابايت" at bounding box center [181, 137] width 0 height 11
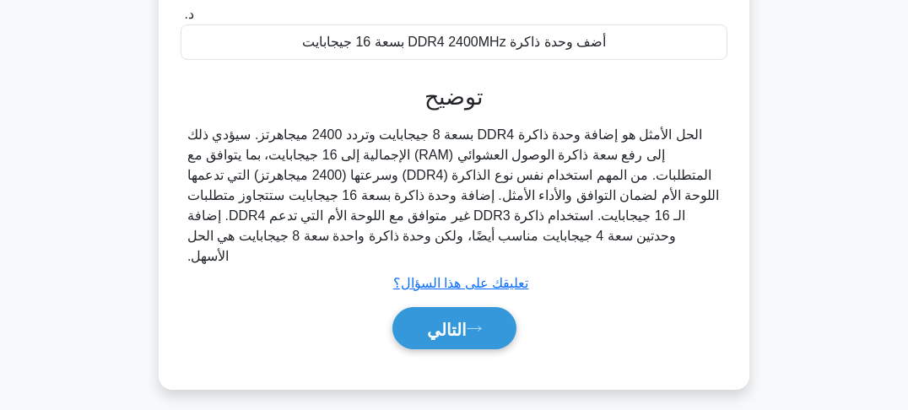
scroll to position [405, 0]
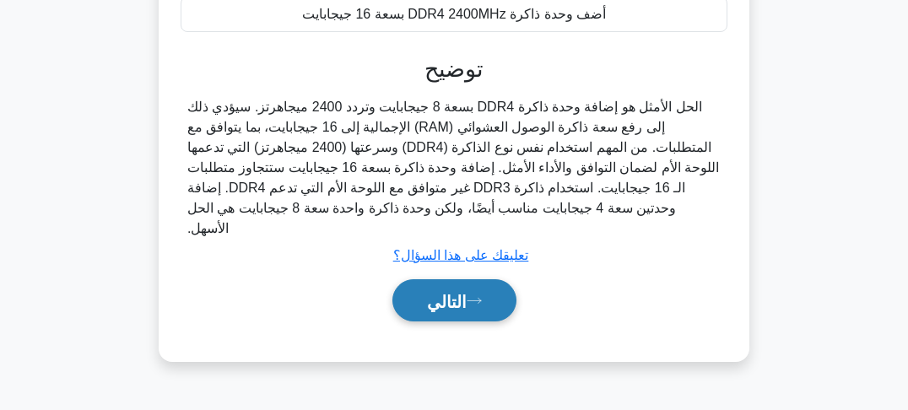
click at [468, 296] on icon at bounding box center [474, 300] width 15 height 9
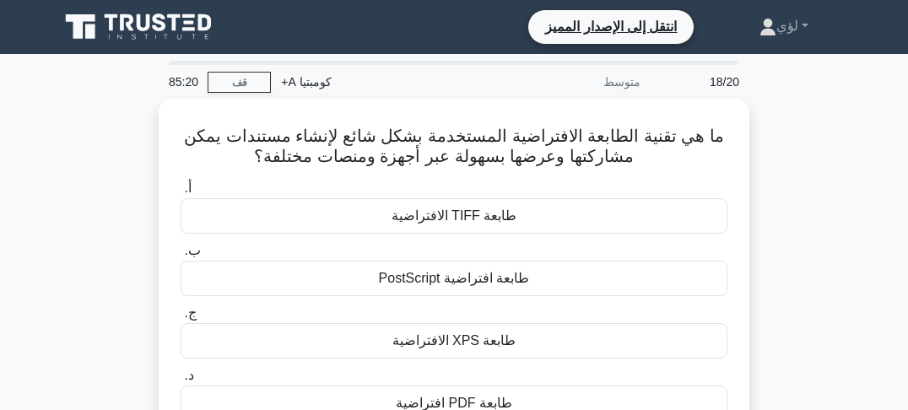
scroll to position [0, 0]
click at [791, 165] on div "ما هي تقنية الطابعة الافتراضية المستخدمة بشكل شائع لإنشاء مستندات يمكن مشاركتها…" at bounding box center [454, 295] width 810 height 393
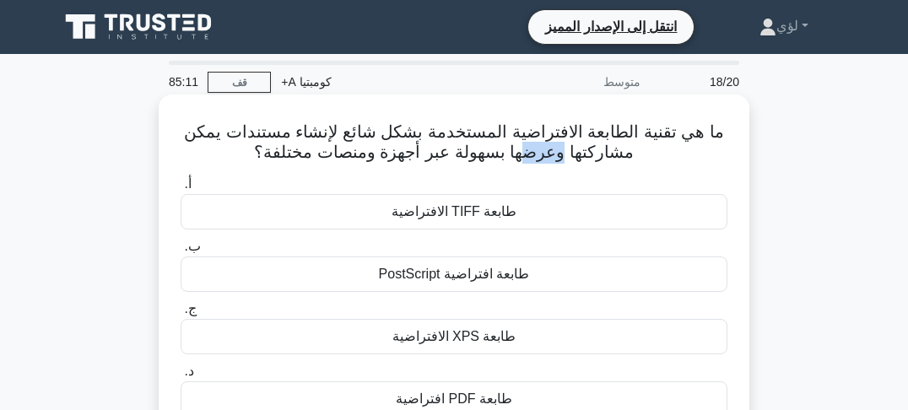
drag, startPoint x: 565, startPoint y: 155, endPoint x: 505, endPoint y: 155, distance: 59.9
click at [520, 155] on font "ما هي تقنية الطابعة الافتراضية المستخدمة بشكل شائع لإنشاء مستندات يمكن مشاركتها…" at bounding box center [454, 141] width 540 height 39
click at [477, 155] on font "ما هي تقنية الطابعة الافتراضية المستخدمة بشكل شائع لإنشاء مستندات يمكن مشاركتها…" at bounding box center [454, 141] width 540 height 39
drag, startPoint x: 414, startPoint y: 155, endPoint x: 436, endPoint y: 155, distance: 21.9
click at [436, 155] on font "ما هي تقنية الطابعة الافتراضية المستخدمة بشكل شائع لإنشاء مستندات يمكن مشاركتها…" at bounding box center [454, 141] width 540 height 39
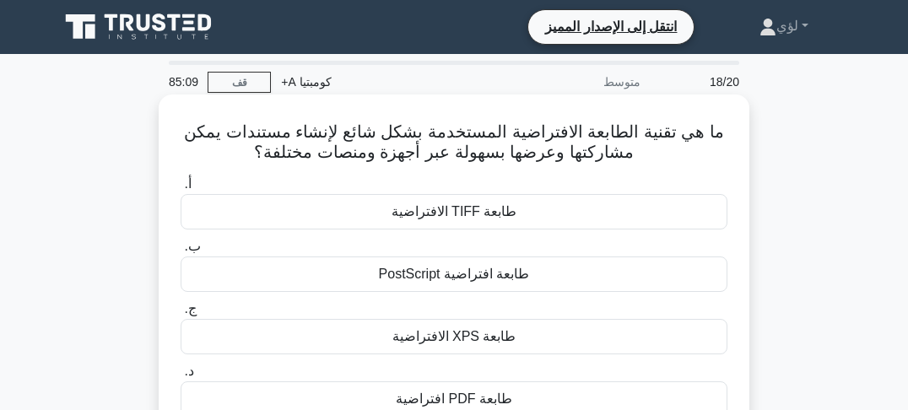
click at [464, 155] on font "ما هي تقنية الطابعة الافتراضية المستخدمة بشكل شائع لإنشاء مستندات يمكن مشاركتها…" at bounding box center [454, 141] width 540 height 39
click at [499, 158] on font "ما هي تقنية الطابعة الافتراضية المستخدمة بشكل شائع لإنشاء مستندات يمكن مشاركتها…" at bounding box center [454, 141] width 540 height 39
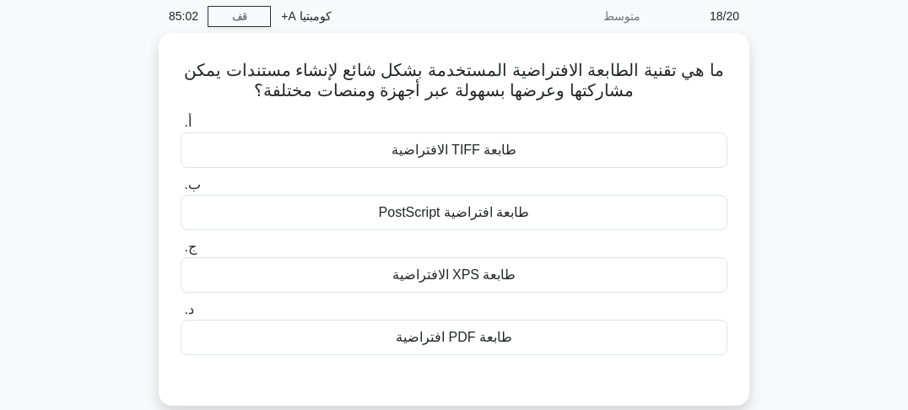
scroll to position [68, 0]
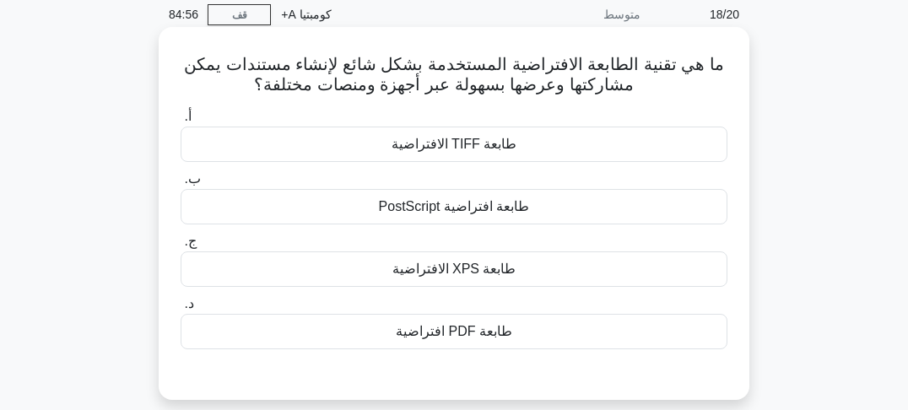
click at [447, 338] on font "طابعة PDF افتراضية" at bounding box center [454, 331] width 116 height 14
click at [181, 310] on input "د. طابعة PDF افتراضية" at bounding box center [181, 304] width 0 height 11
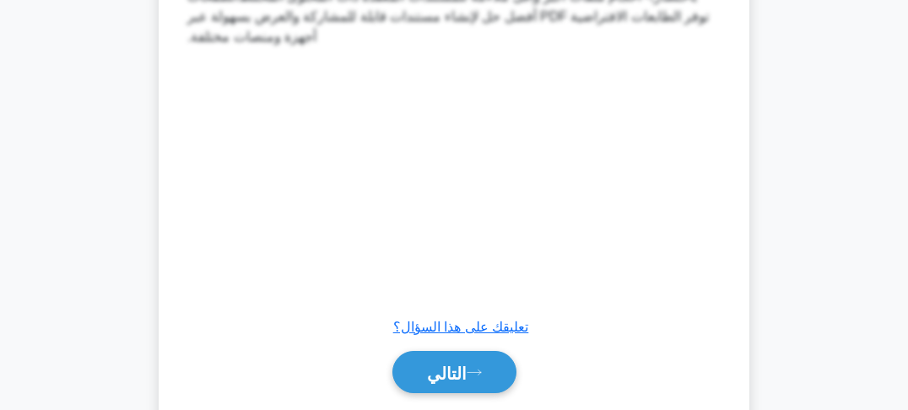
scroll to position [878, 0]
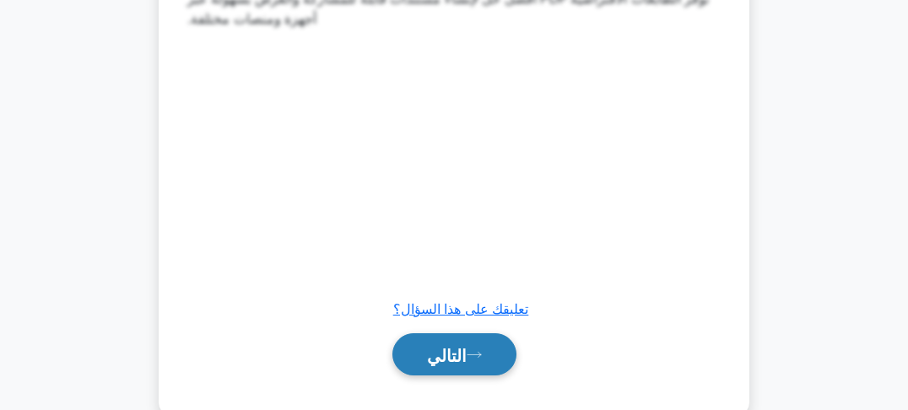
click at [438, 361] on font "التالي" at bounding box center [447, 355] width 40 height 19
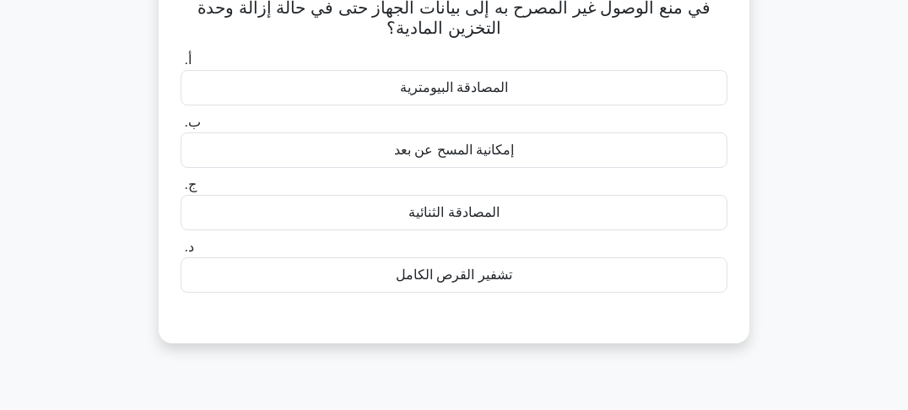
scroll to position [0, 0]
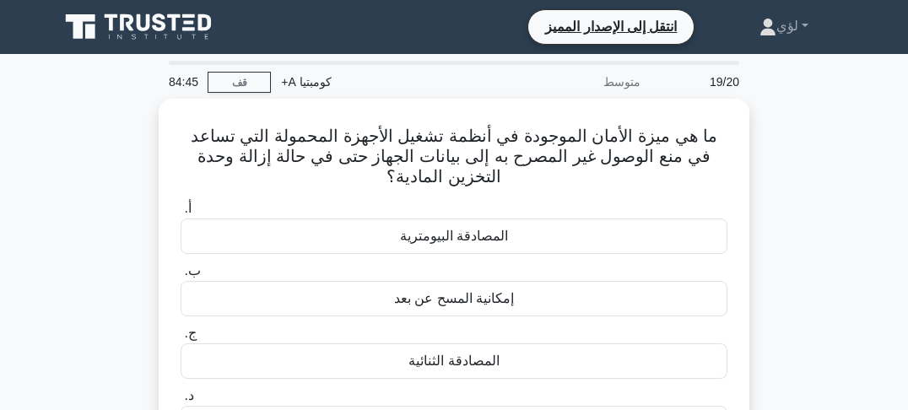
click at [790, 220] on div "ما هي ميزة الأمان الموجودة في أنظمة تشغيل الأجهزة المحمولة التي تساعد في منع ال…" at bounding box center [454, 305] width 810 height 413
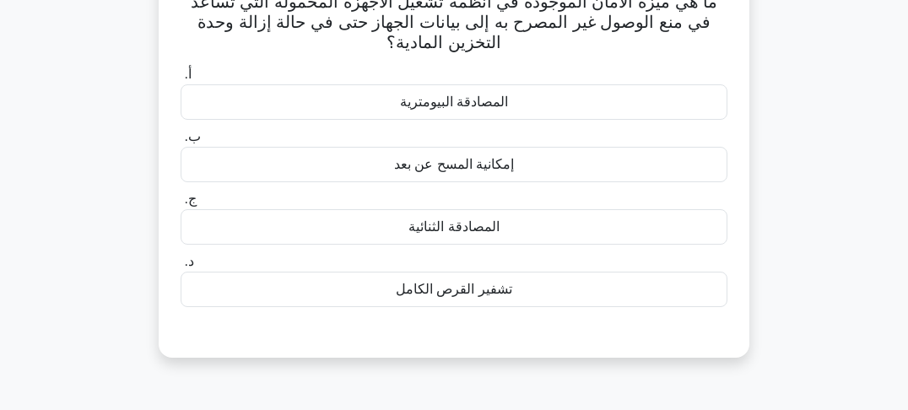
scroll to position [135, 0]
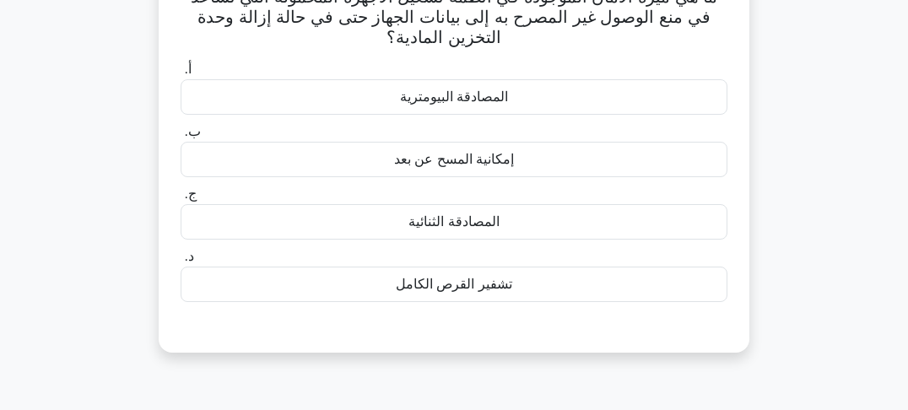
click at [456, 94] on font "المصادقة البيومترية" at bounding box center [454, 96] width 108 height 14
click at [181, 75] on input "أ. المصادقة البيومترية" at bounding box center [181, 69] width 0 height 11
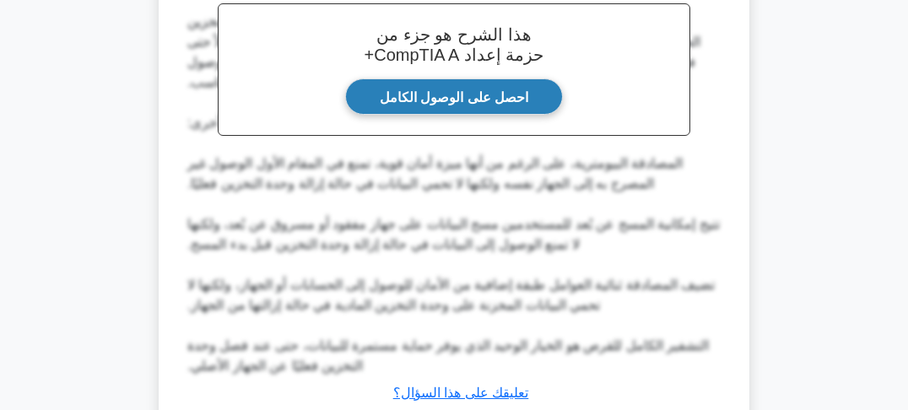
scroll to position [608, 0]
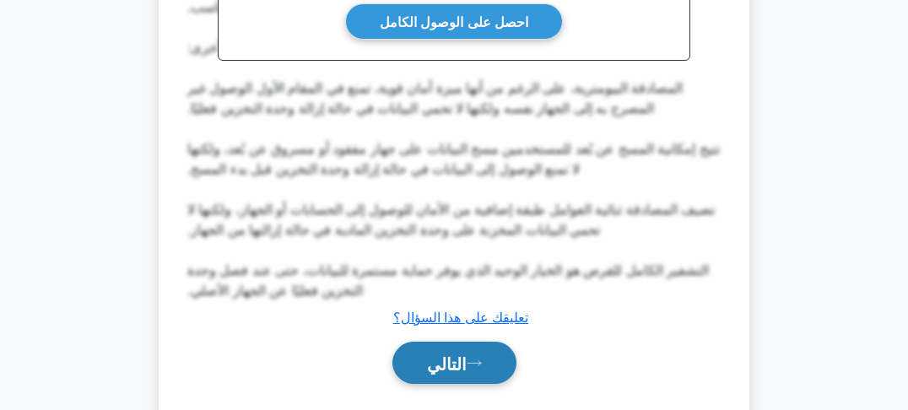
click at [466, 371] on font "التالي" at bounding box center [447, 363] width 40 height 19
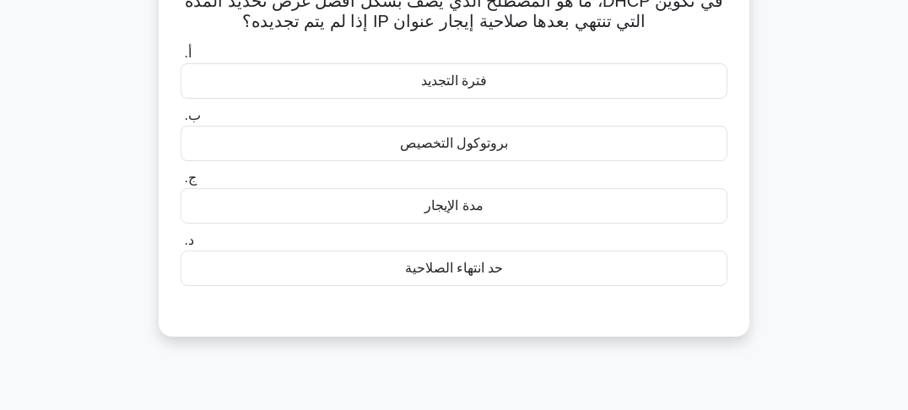
scroll to position [68, 0]
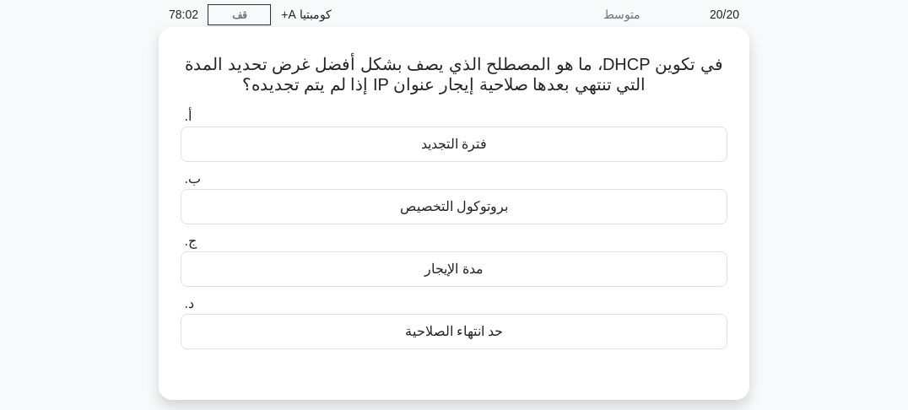
click at [466, 211] on font "بروتوكول التخصيص" at bounding box center [454, 206] width 108 height 14
click at [181, 185] on input "ب. بروتوكول التخصيص" at bounding box center [181, 179] width 0 height 11
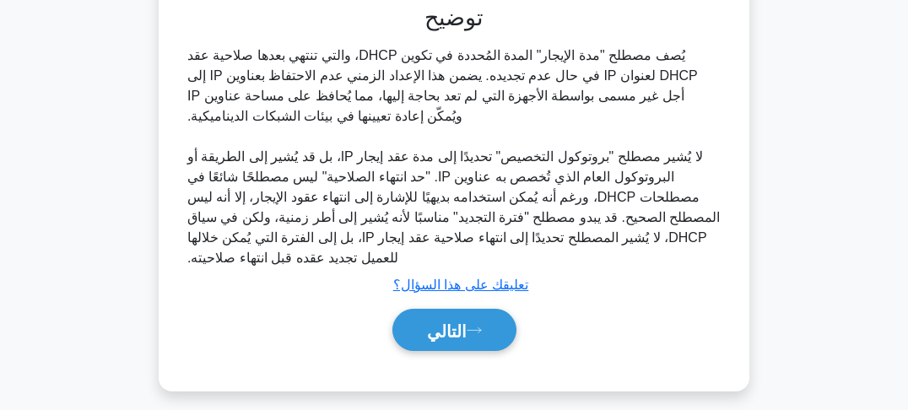
scroll to position [502, 0]
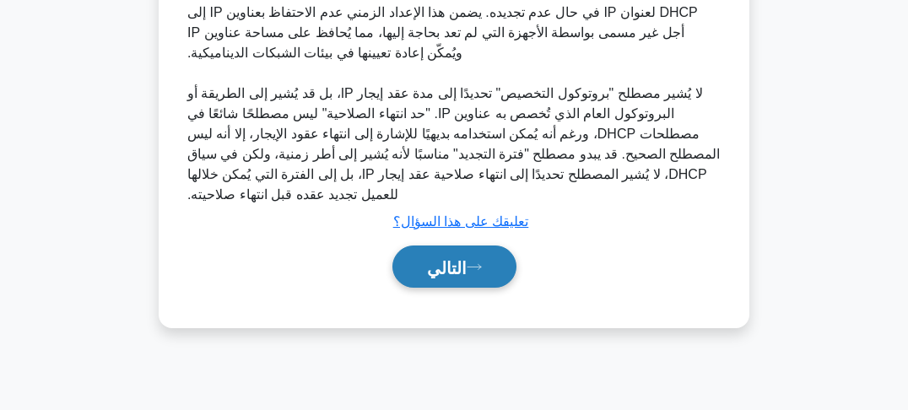
click at [473, 262] on icon at bounding box center [474, 266] width 15 height 9
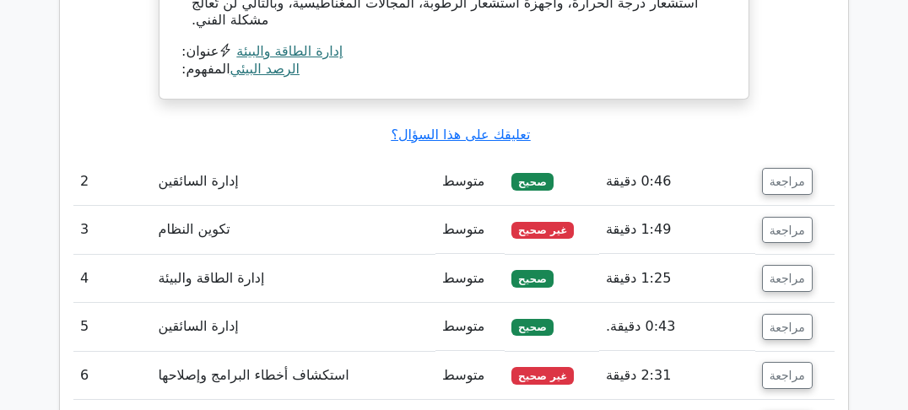
scroll to position [2093, 0]
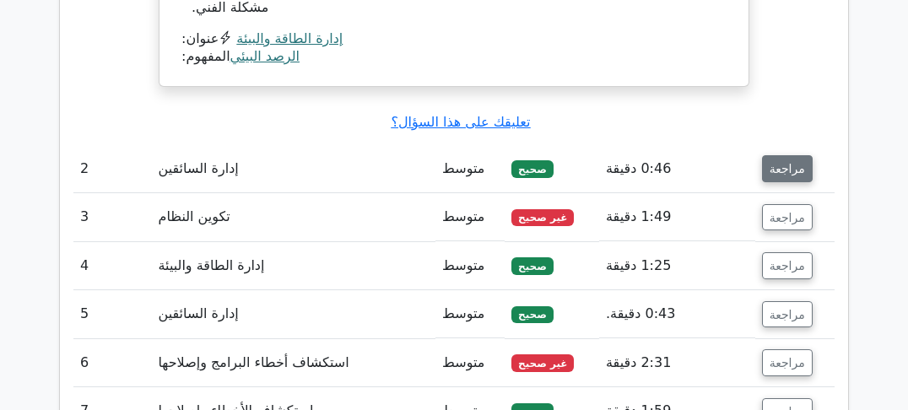
click at [783, 162] on font "مراجعة" at bounding box center [787, 169] width 35 height 14
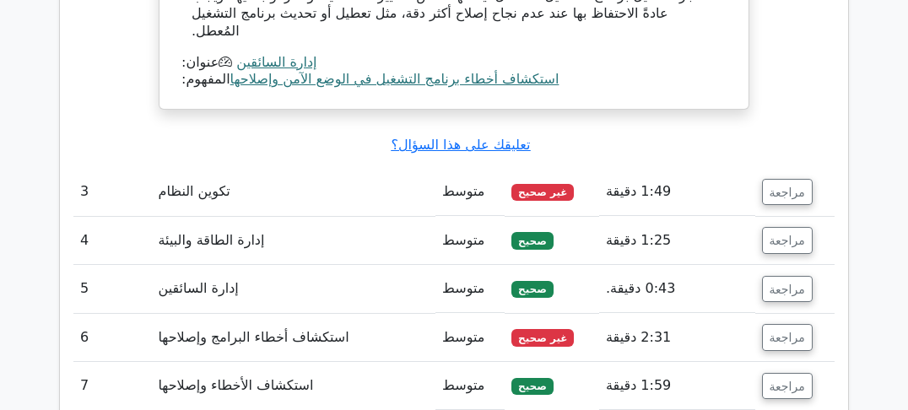
scroll to position [2970, 0]
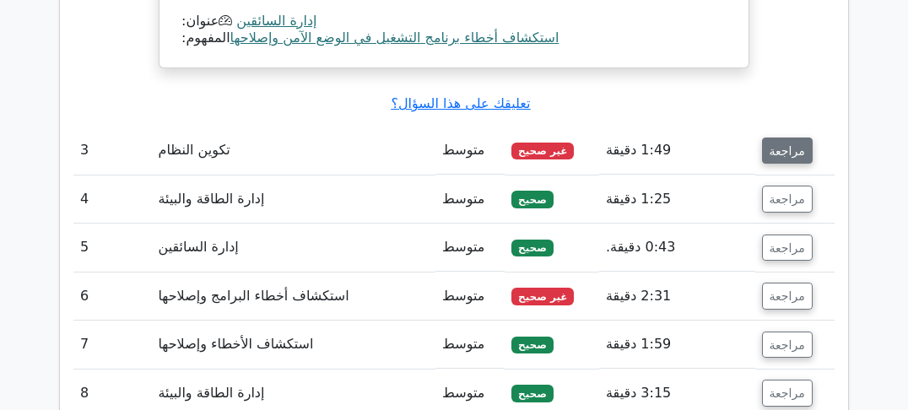
click at [780, 143] on font "مراجعة" at bounding box center [787, 150] width 35 height 14
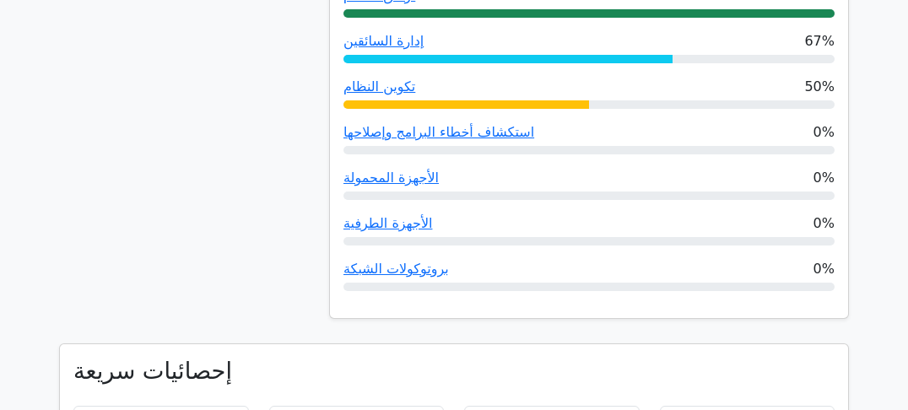
scroll to position [743, 0]
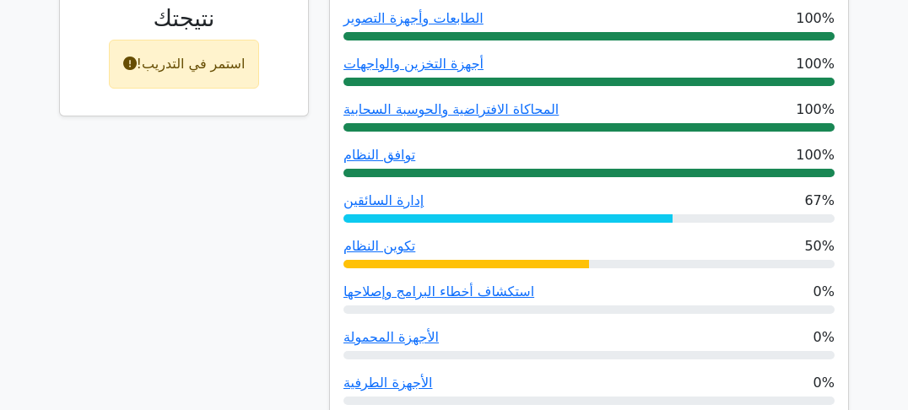
click at [195, 56] on font "استمر في التدريب!" at bounding box center [191, 64] width 109 height 16
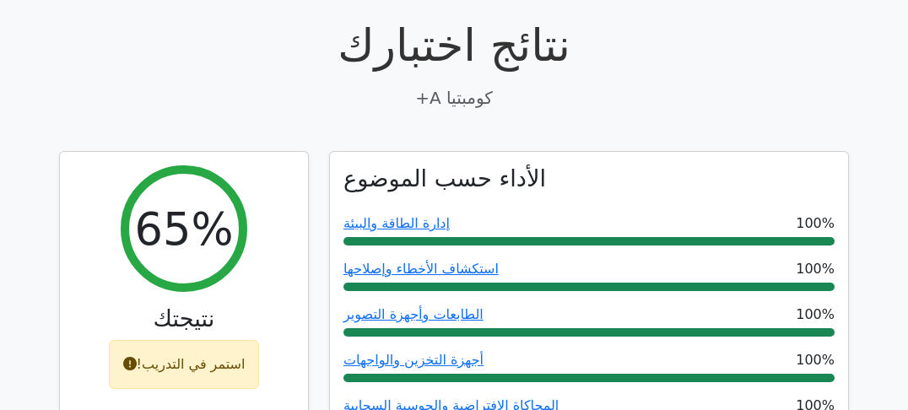
scroll to position [608, 0]
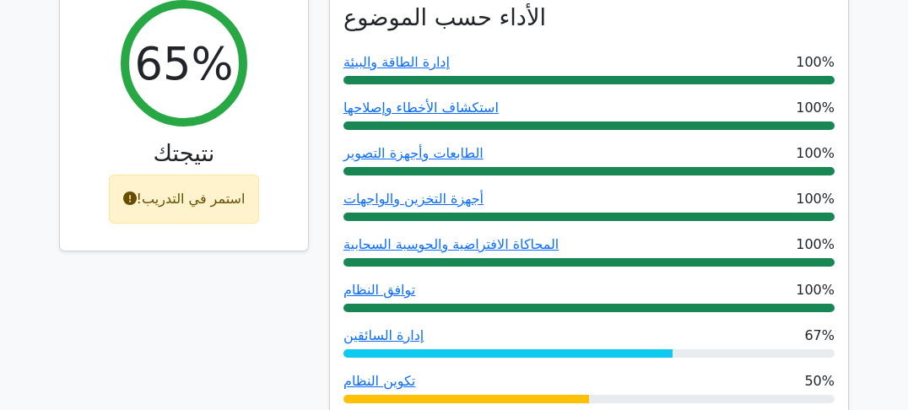
click at [128, 192] on icon at bounding box center [130, 199] width 14 height 14
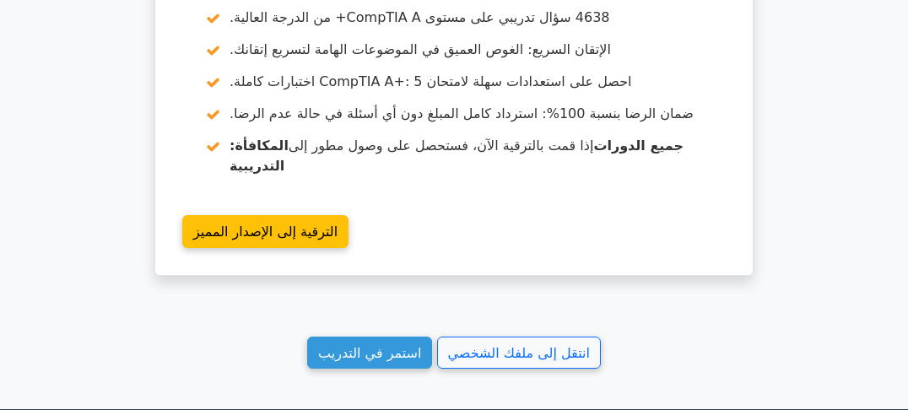
scroll to position [4797, 0]
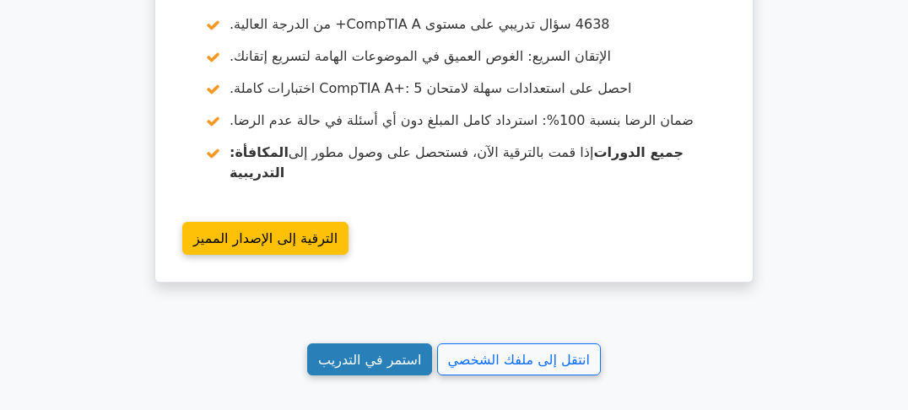
click at [369, 351] on font "استمر في التدريب" at bounding box center [369, 359] width 103 height 16
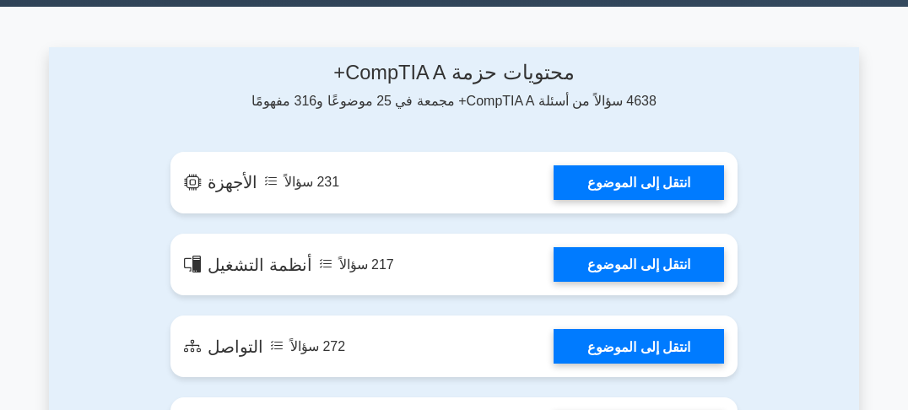
scroll to position [1013, 0]
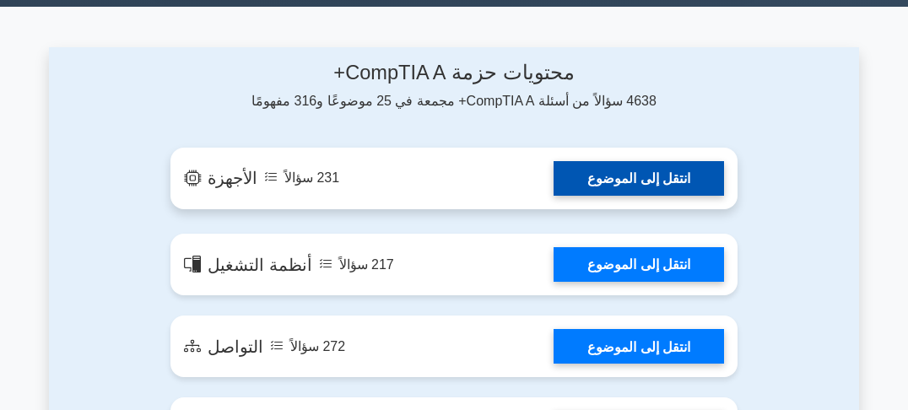
click at [648, 180] on link "انتقل إلى الموضوع" at bounding box center [639, 178] width 170 height 35
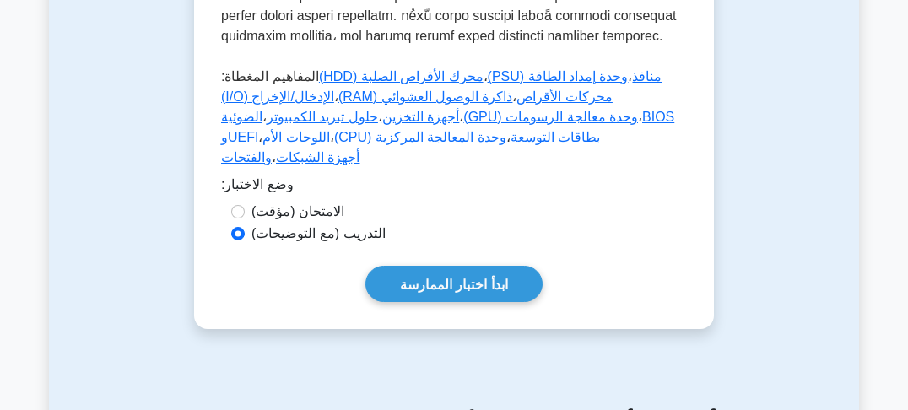
scroll to position [878, 0]
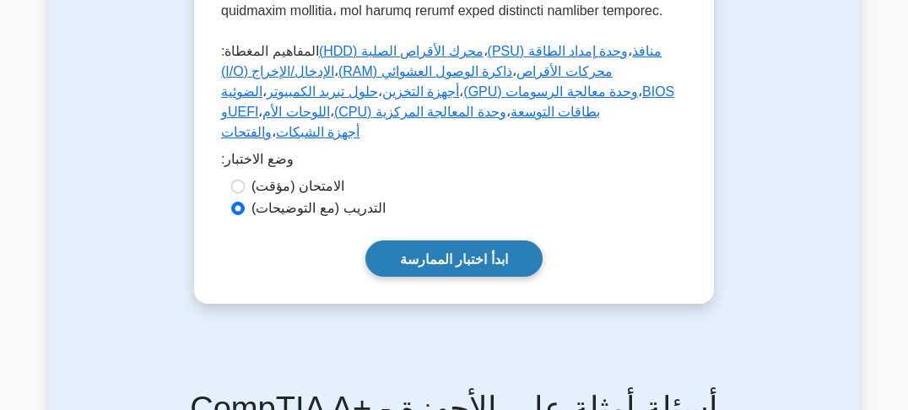
click at [452, 251] on font "ابدأ اختبار الممارسة" at bounding box center [454, 258] width 108 height 14
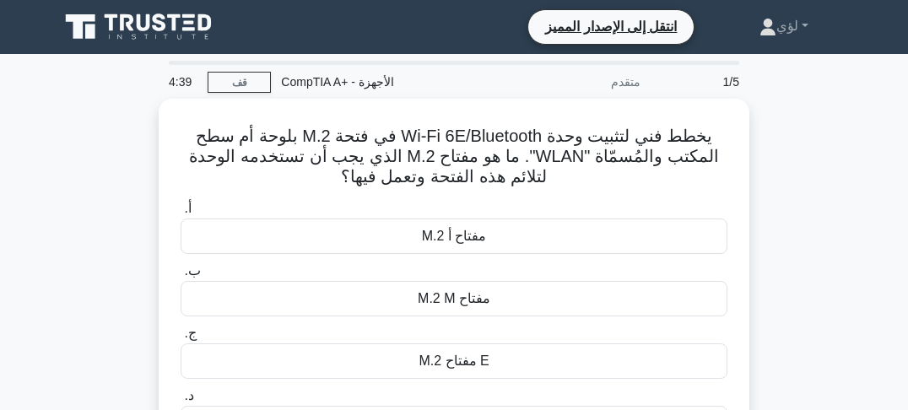
click at [804, 143] on div "يخطط فني لتثبيت وحدة Wi-Fi 6E/Bluetooth في فتحة M.2 بلوحة أم سطح المكتب والمُسم…" at bounding box center [454, 305] width 810 height 413
click at [807, 116] on div "يخطط فني لتثبيت وحدة Wi-Fi 6E/Bluetooth في فتحة M.2 بلوحة أم سطح المكتب والمُسم…" at bounding box center [454, 305] width 810 height 413
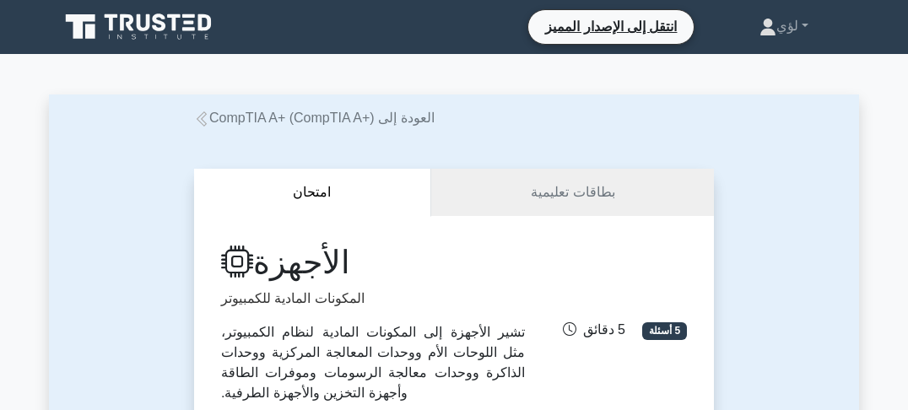
click at [313, 118] on font "العودة إلى CompTIA A+ (CompTIA A+)" at bounding box center [321, 118] width 225 height 14
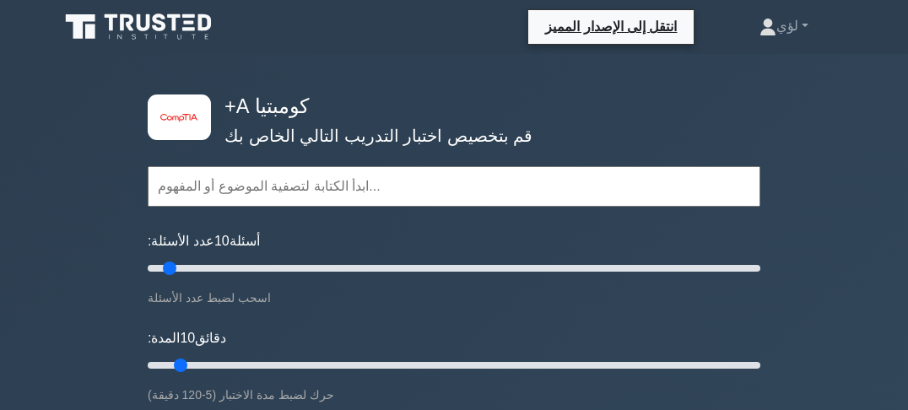
scroll to position [68, 0]
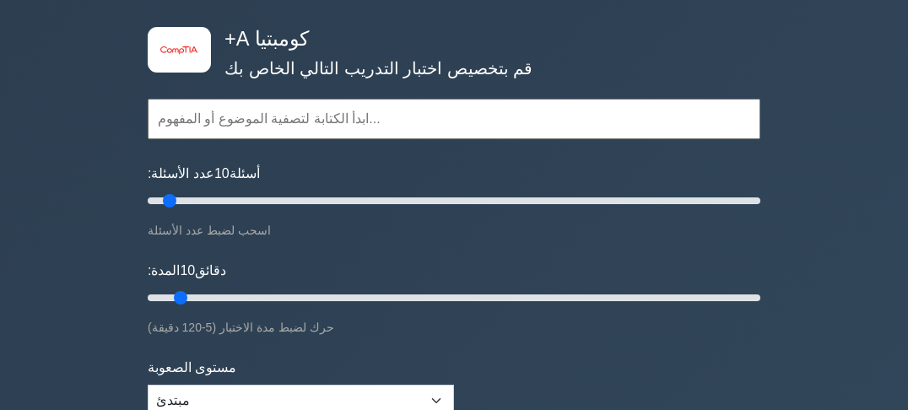
click at [359, 122] on input "text" at bounding box center [454, 119] width 613 height 41
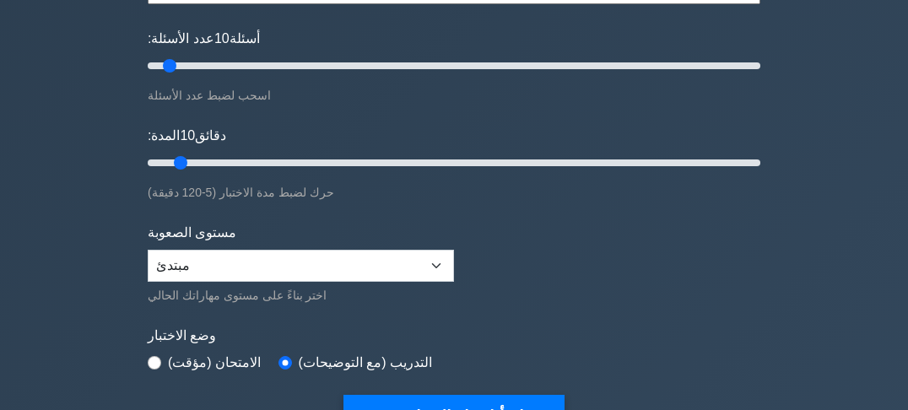
scroll to position [135, 0]
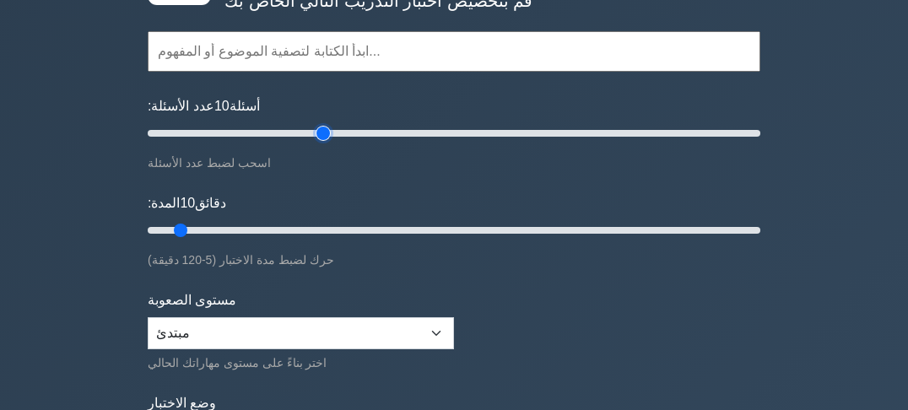
click at [325, 130] on input "عدد الأسئلة: 10 أسئلة" at bounding box center [454, 133] width 613 height 20
drag, startPoint x: 325, startPoint y: 132, endPoint x: 155, endPoint y: 134, distance: 169.6
click at [155, 134] on input "عدد الأسئلة: 5 أسئلة" at bounding box center [454, 133] width 613 height 20
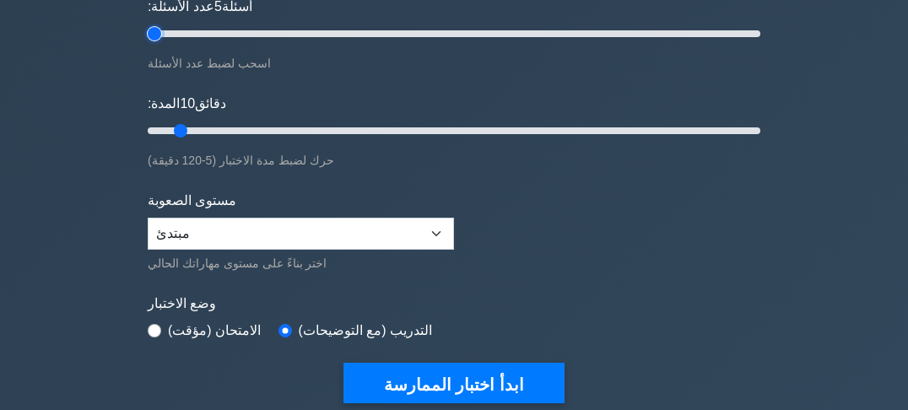
scroll to position [270, 0]
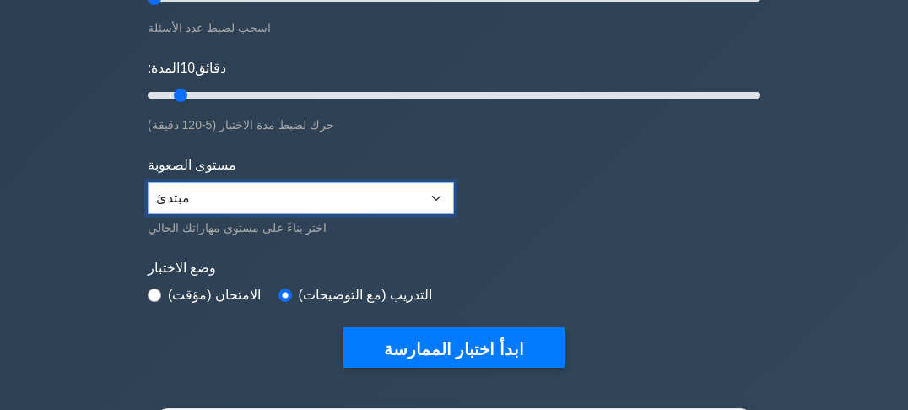
click at [440, 199] on select "مبتدئ متوسط خبير" at bounding box center [301, 198] width 306 height 32
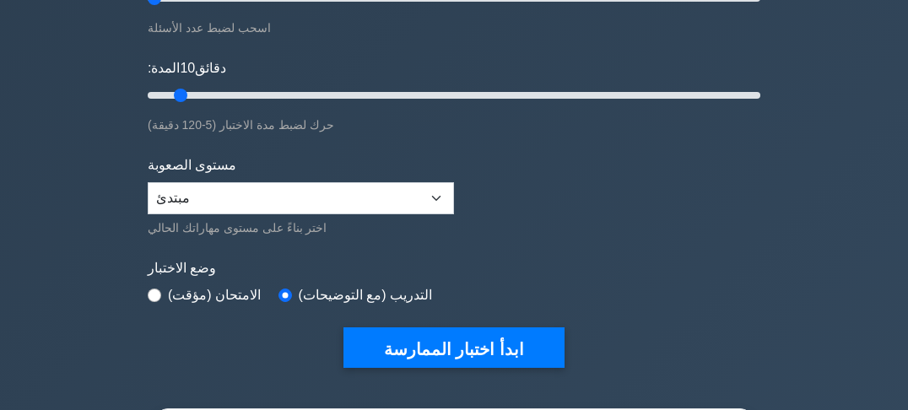
click at [505, 192] on form "المواضيع الأجهزة أنظمة التشغيل التواصل Security Troubleshooting Mobile Devices …" at bounding box center [454, 106] width 613 height 523
drag, startPoint x: 547, startPoint y: 186, endPoint x: 572, endPoint y: 186, distance: 25.3
click at [556, 186] on form "المواضيع الأجهزة أنظمة التشغيل التواصل Security Troubleshooting Mobile Devices …" at bounding box center [454, 106] width 613 height 523
drag, startPoint x: 576, startPoint y: 186, endPoint x: 611, endPoint y: 185, distance: 34.6
click at [586, 186] on form "المواضيع الأجهزة أنظمة التشغيل التواصل Security Troubleshooting Mobile Devices …" at bounding box center [454, 106] width 613 height 523
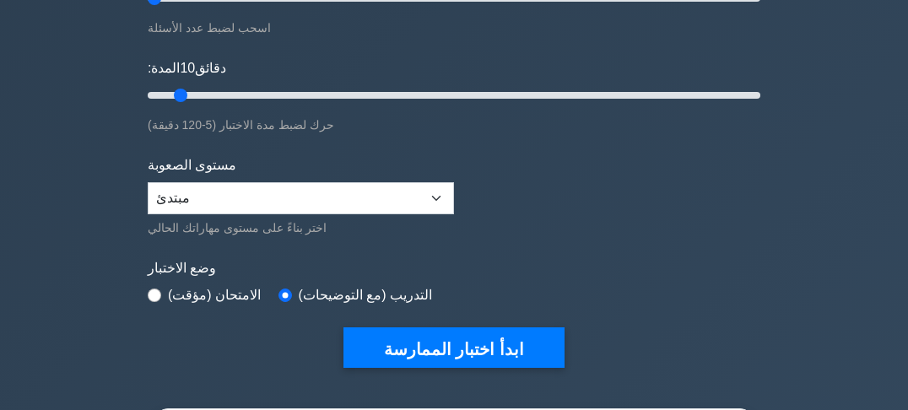
drag, startPoint x: 611, startPoint y: 185, endPoint x: 631, endPoint y: 182, distance: 20.4
click at [615, 184] on form "المواضيع الأجهزة أنظمة التشغيل التواصل Security Troubleshooting Mobile Devices …" at bounding box center [454, 106] width 613 height 523
drag, startPoint x: 631, startPoint y: 182, endPoint x: 661, endPoint y: 179, distance: 29.7
click at [636, 181] on form "المواضيع الأجهزة أنظمة التشغيل التواصل Security Troubleshooting Mobile Devices …" at bounding box center [454, 106] width 613 height 523
drag, startPoint x: 661, startPoint y: 179, endPoint x: 691, endPoint y: 178, distance: 30.4
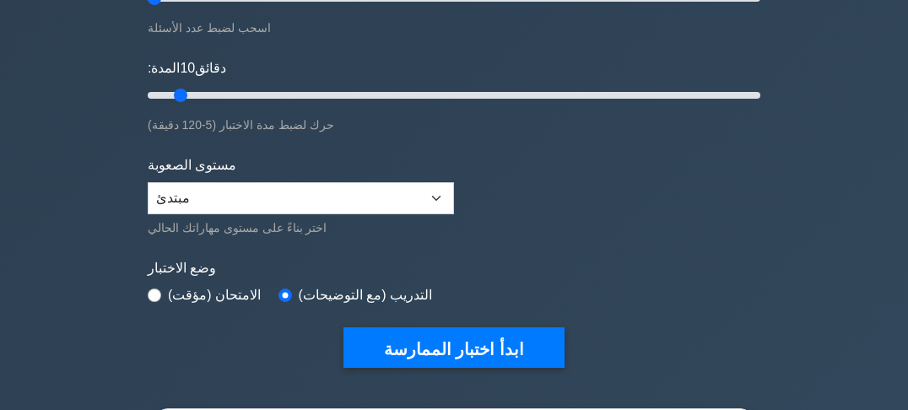
click at [668, 179] on form "المواضيع الأجهزة أنظمة التشغيل التواصل Security Troubleshooting Mobile Devices …" at bounding box center [454, 106] width 613 height 523
drag, startPoint x: 691, startPoint y: 178, endPoint x: 702, endPoint y: 177, distance: 11.0
click at [696, 177] on form "المواضيع الأجهزة أنظمة التشغيل التواصل Security Troubleshooting Mobile Devices …" at bounding box center [454, 106] width 613 height 523
drag, startPoint x: 717, startPoint y: 176, endPoint x: 743, endPoint y: 175, distance: 25.4
click at [722, 176] on form "المواضيع الأجهزة أنظمة التشغيل التواصل Security Troubleshooting Mobile Devices …" at bounding box center [454, 106] width 613 height 523
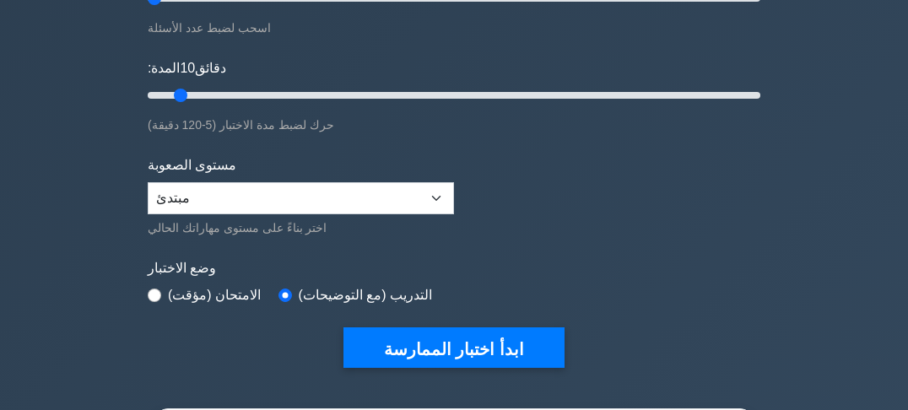
drag, startPoint x: 743, startPoint y: 175, endPoint x: 763, endPoint y: 173, distance: 19.5
click at [746, 175] on form "المواضيع الأجهزة أنظمة التشغيل التواصل Security Troubleshooting Mobile Devices …" at bounding box center [454, 106] width 613 height 523
click at [763, 173] on div "image/svg+xml كومبتيا A+ قم بتخصيص اختبار التدريب التالي الخاص بك المواضيع الأج…" at bounding box center [454, 96] width 633 height 624
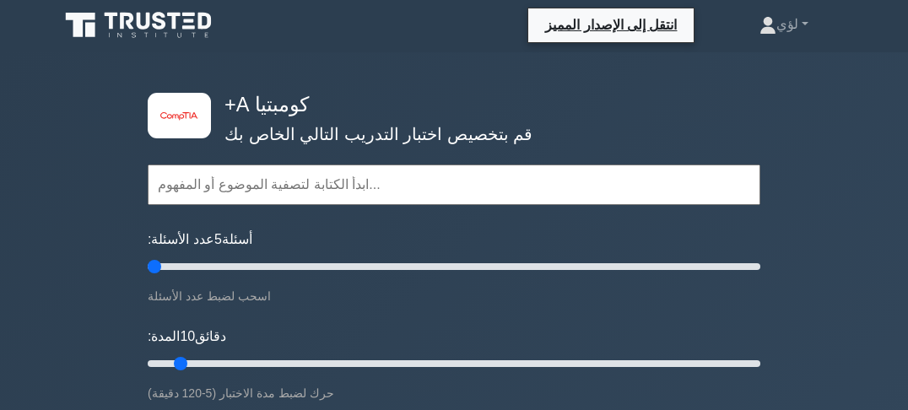
scroll to position [0, 0]
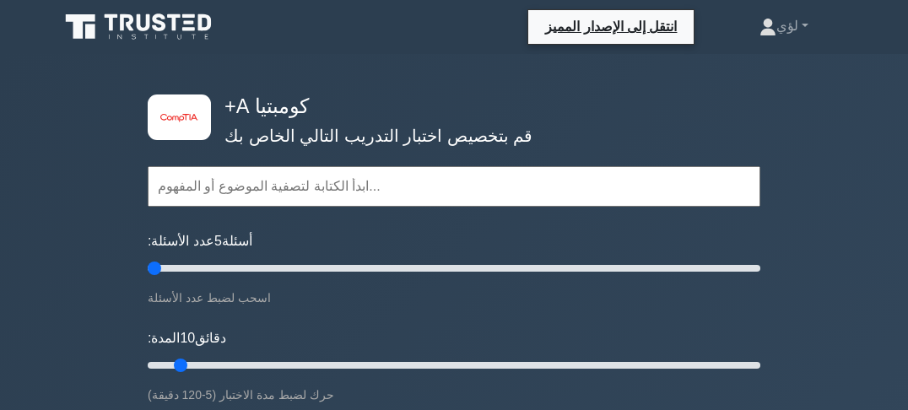
click at [352, 178] on input "text" at bounding box center [454, 186] width 613 height 41
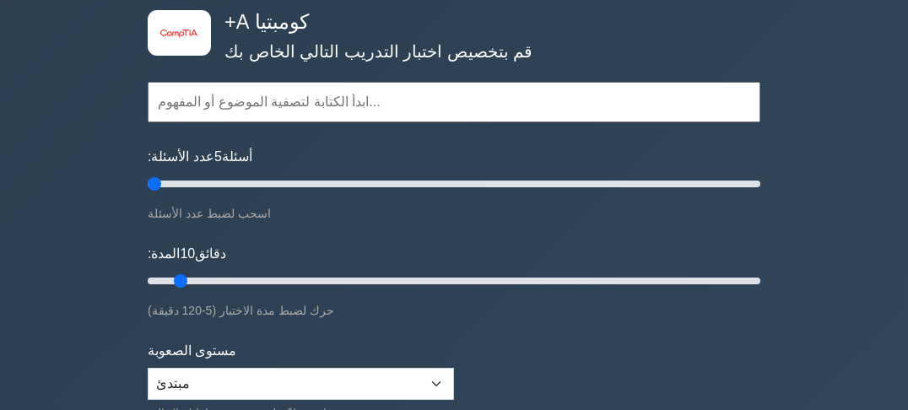
scroll to position [68, 0]
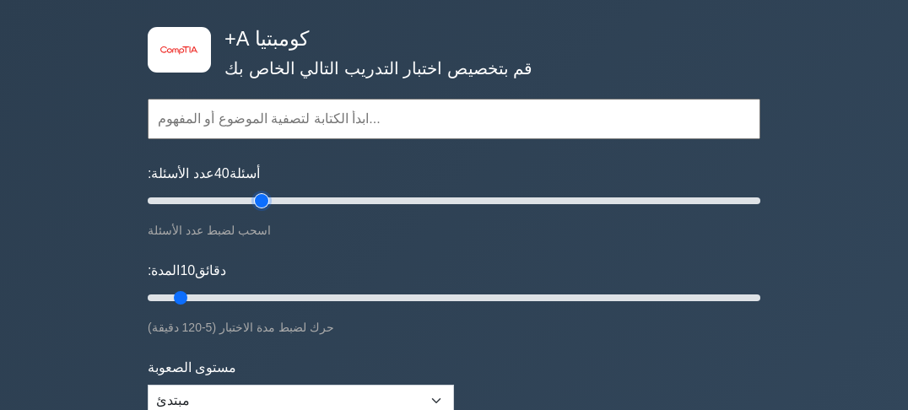
drag, startPoint x: 153, startPoint y: 201, endPoint x: 256, endPoint y: 200, distance: 102.9
type input "40"
click at [256, 200] on input "عدد الأسئلة: 40 أسئلة" at bounding box center [454, 201] width 613 height 20
drag, startPoint x: 179, startPoint y: 295, endPoint x: 767, endPoint y: 288, distance: 588.2
type input "120"
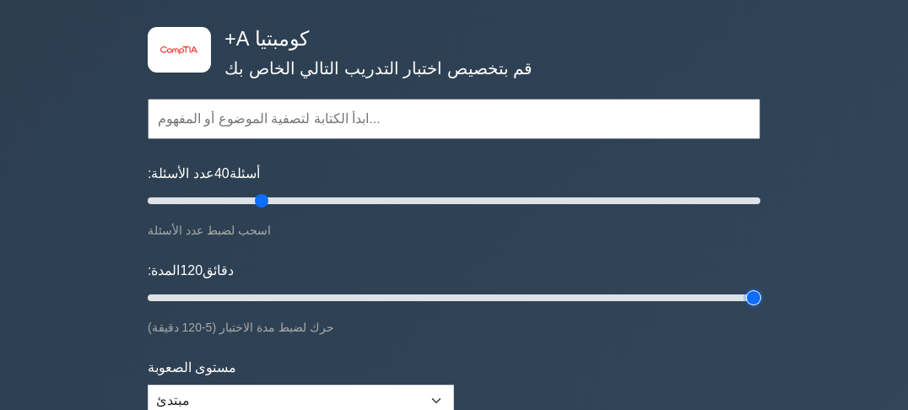
click at [760, 288] on input "المدة: 120 دقائق" at bounding box center [454, 298] width 613 height 20
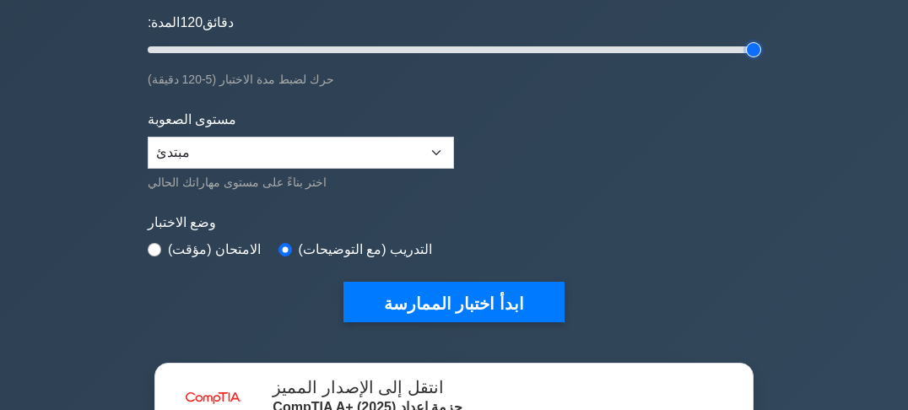
scroll to position [338, 0]
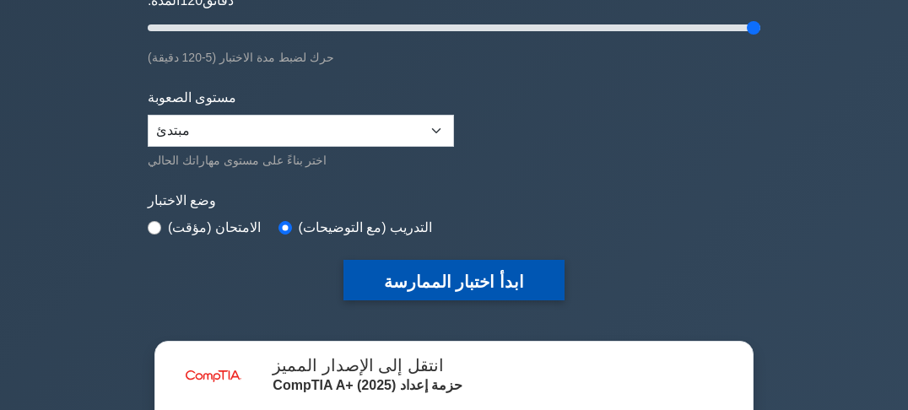
click at [446, 277] on font "ابدأ اختبار الممارسة" at bounding box center [454, 281] width 140 height 19
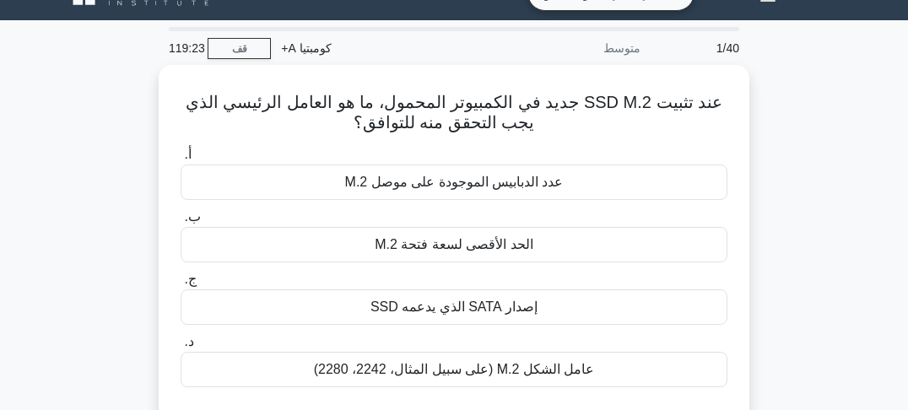
scroll to position [68, 0]
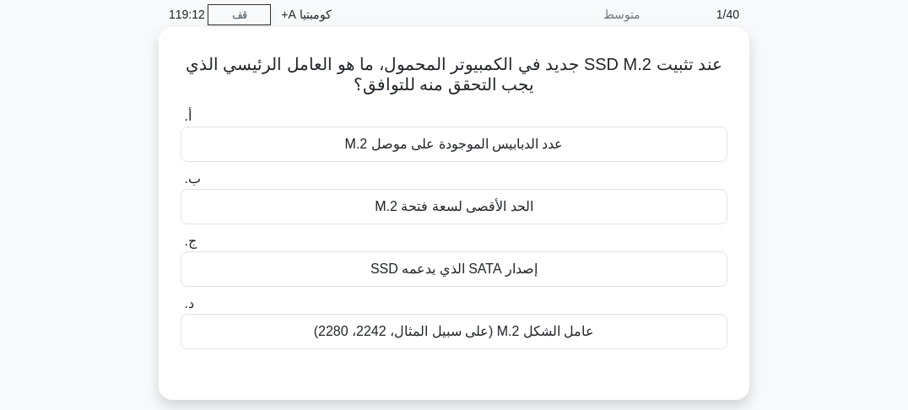
click at [431, 338] on font "عامل الشكل M.2 (على سبيل المثال، 2242، 2280)" at bounding box center [454, 331] width 281 height 14
click at [181, 310] on input "د. عامل الشكل M.2 (على سبيل المثال، 2242، 2280)" at bounding box center [181, 304] width 0 height 11
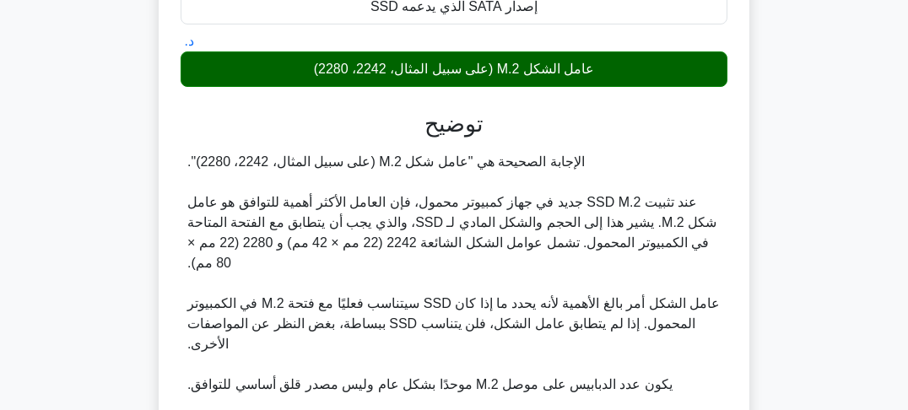
scroll to position [338, 0]
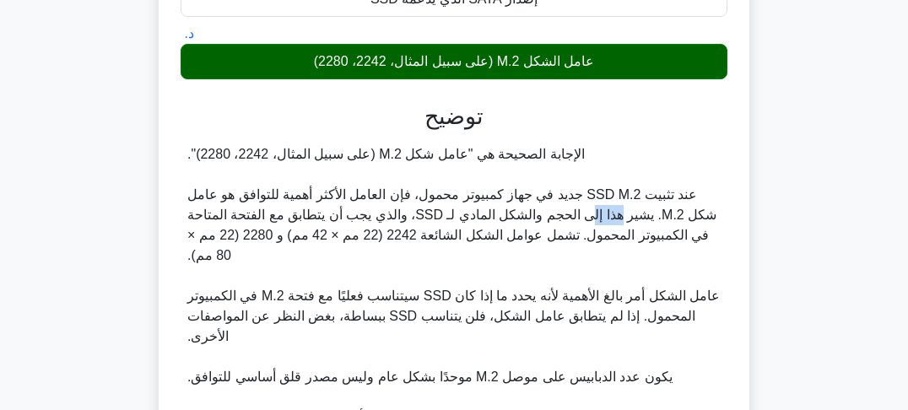
drag, startPoint x: 613, startPoint y: 216, endPoint x: 577, endPoint y: 216, distance: 35.4
click at [577, 216] on font "عند تثبيت SSD M.2 جديد في جهاز كمبيوتر محمول، فإن العامل الأكثر أهمية للتوافق ه…" at bounding box center [451, 224] width 529 height 75
click at [543, 216] on font "عند تثبيت SSD M.2 جديد في جهاز كمبيوتر محمول، فإن العامل الأكثر أهمية للتوافق ه…" at bounding box center [451, 224] width 529 height 75
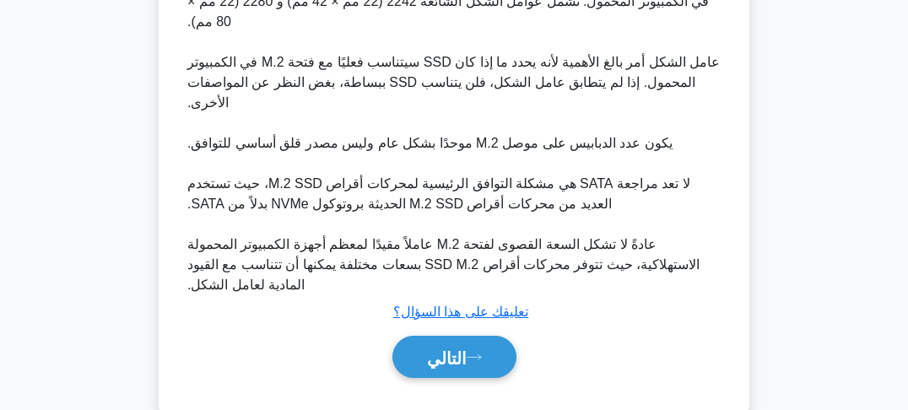
scroll to position [611, 0]
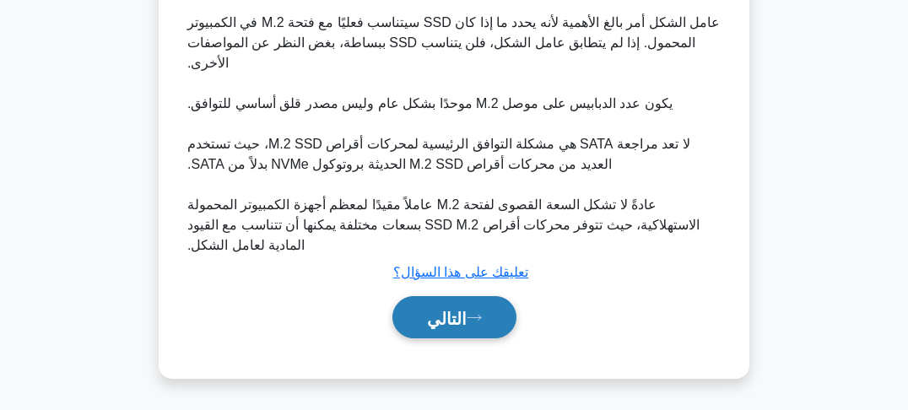
click at [453, 326] on font "التالي" at bounding box center [447, 318] width 40 height 19
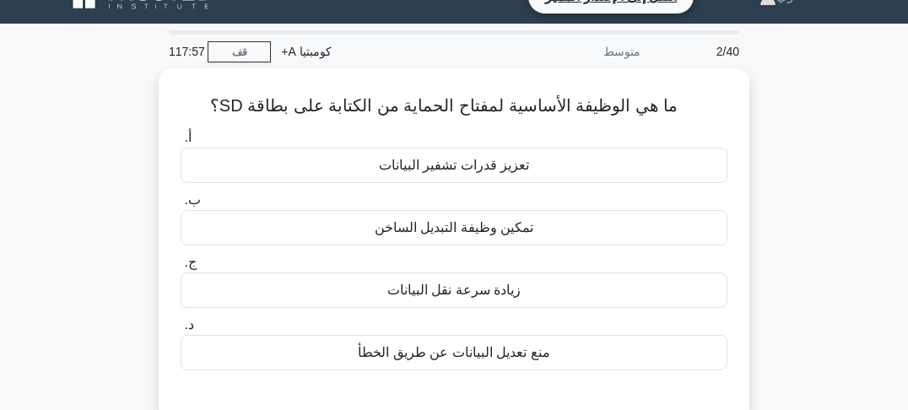
scroll to position [30, 0]
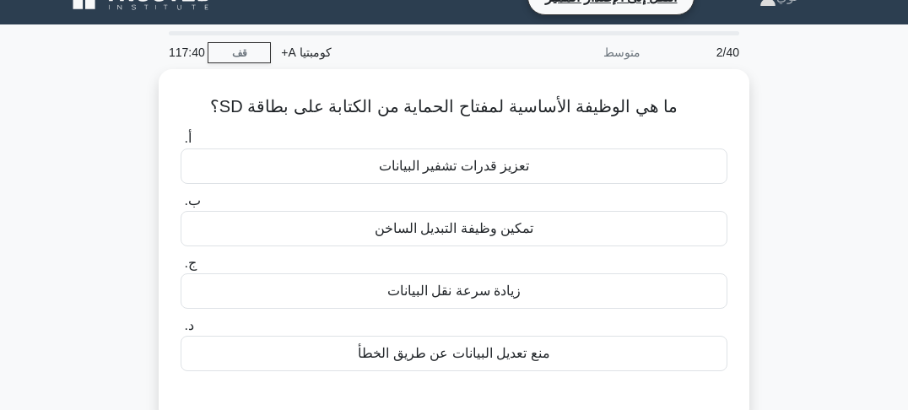
click at [787, 181] on div "ما هي الوظيفة الأساسية لمفتاح الحماية من الكتابة على بطاقة SD؟ .spinner_0XTQ{tr…" at bounding box center [454, 255] width 810 height 373
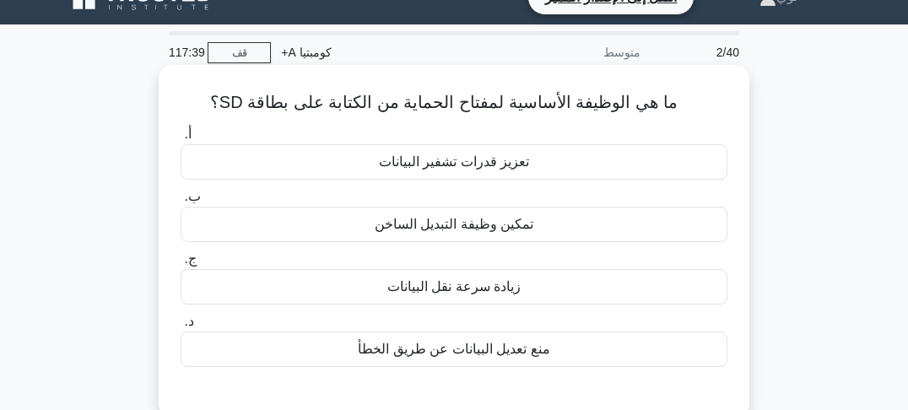
click at [596, 105] on font "ما هي الوظيفة الأساسية لمفتاح الحماية من الكتابة على بطاقة SD؟" at bounding box center [443, 102] width 467 height 19
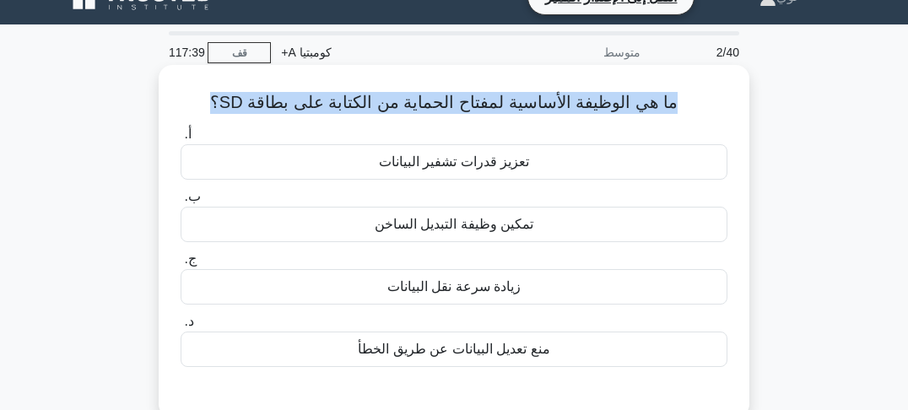
click at [596, 105] on font "ما هي الوظيفة الأساسية لمفتاح الحماية من الكتابة على بطاقة SD؟" at bounding box center [443, 102] width 467 height 19
click at [550, 105] on font "ما هي الوظيفة الأساسية لمفتاح الحماية من الكتابة على بطاقة SD؟" at bounding box center [443, 102] width 467 height 19
click at [516, 106] on font "ما هي الوظيفة الأساسية لمفتاح الحماية من الكتابة على بطاقة SD؟" at bounding box center [443, 102] width 467 height 19
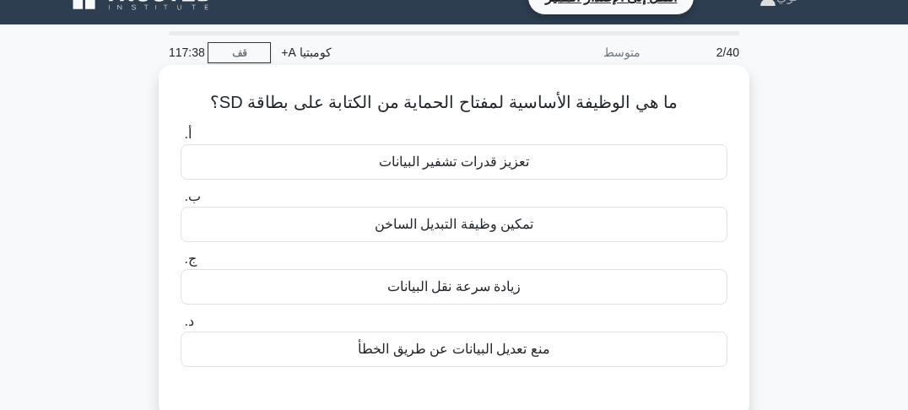
click at [558, 104] on font "ما هي الوظيفة الأساسية لمفتاح الحماية من الكتابة على بطاقة SD؟" at bounding box center [443, 102] width 467 height 19
drag, startPoint x: 575, startPoint y: 105, endPoint x: 588, endPoint y: 105, distance: 12.7
click at [580, 105] on font "ما هي الوظيفة الأساسية لمفتاح الحماية من الكتابة على بطاقة SD؟" at bounding box center [443, 102] width 467 height 19
drag, startPoint x: 594, startPoint y: 105, endPoint x: 655, endPoint y: 105, distance: 60.8
click at [607, 105] on font "ما هي الوظيفة الأساسية لمفتاح الحماية من الكتابة على بطاقة SD؟" at bounding box center [443, 102] width 467 height 19
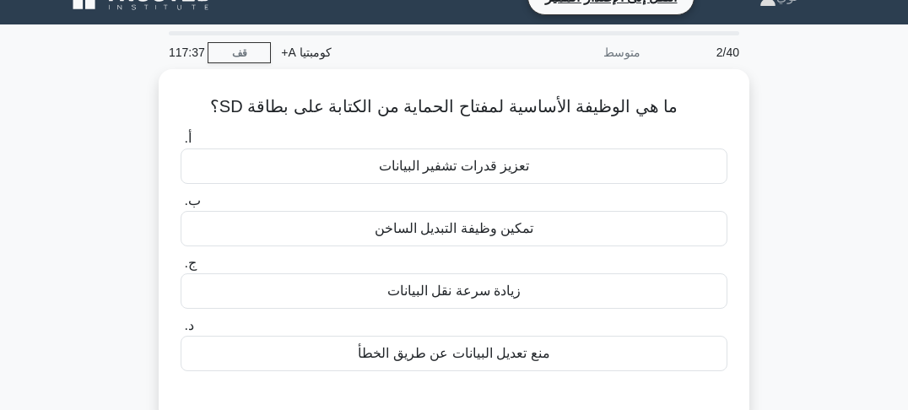
drag, startPoint x: 744, startPoint y: 100, endPoint x: 779, endPoint y: 101, distance: 34.6
click at [748, 100] on div "ما هي الوظيفة الأساسية لمفتاح الحماية من الكتابة على بطاقة SD؟ .spinner_0XTQ{tr…" at bounding box center [454, 245] width 591 height 353
drag, startPoint x: 779, startPoint y: 101, endPoint x: 786, endPoint y: 108, distance: 10.2
click at [780, 101] on div "ما هي الوظيفة الأساسية لمفتاح الحماية من الكتابة على بطاقة SD؟ .spinner_0XTQ{tr…" at bounding box center [454, 255] width 810 height 373
click at [786, 108] on div "ما هي الوظيفة الأساسية لمفتاح الحماية من الكتابة على بطاقة SD؟ .spinner_0XTQ{tr…" at bounding box center [454, 255] width 810 height 373
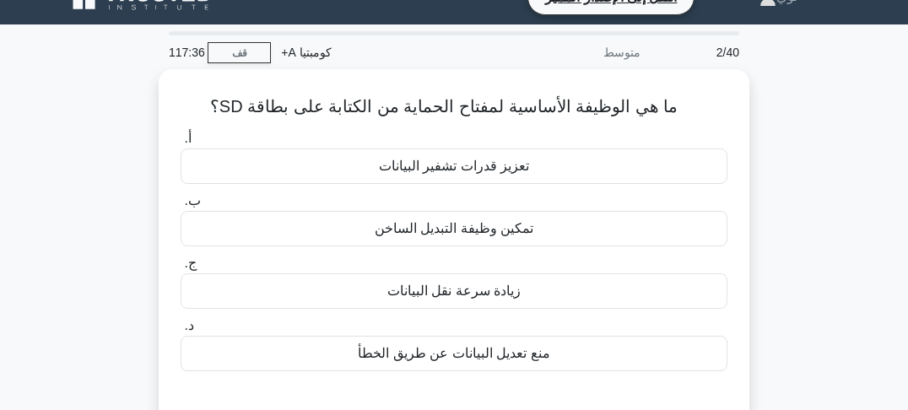
click at [790, 115] on div "ما هي الوظيفة الأساسية لمفتاح الحماية من الكتابة على بطاقة SD؟ .spinner_0XTQ{tr…" at bounding box center [454, 255] width 810 height 373
click at [790, 127] on div "ما هي الوظيفة الأساسية لمفتاح الحماية من الكتابة على بطاقة SD؟ .spinner_0XTQ{tr…" at bounding box center [454, 255] width 810 height 373
click at [767, 99] on div "ما هي الوظيفة الأساسية لمفتاح الحماية من الكتابة على بطاقة SD؟ .spinner_0XTQ{tr…" at bounding box center [454, 255] width 810 height 373
click at [770, 111] on div "ما هي الوظيفة الأساسية لمفتاح الحماية من الكتابة على بطاقة SD؟ .spinner_0XTQ{tr…" at bounding box center [454, 255] width 810 height 373
click at [770, 122] on div "ما هي الوظيفة الأساسية لمفتاح الحماية من الكتابة على بطاقة SD؟ .spinner_0XTQ{tr…" at bounding box center [454, 255] width 810 height 373
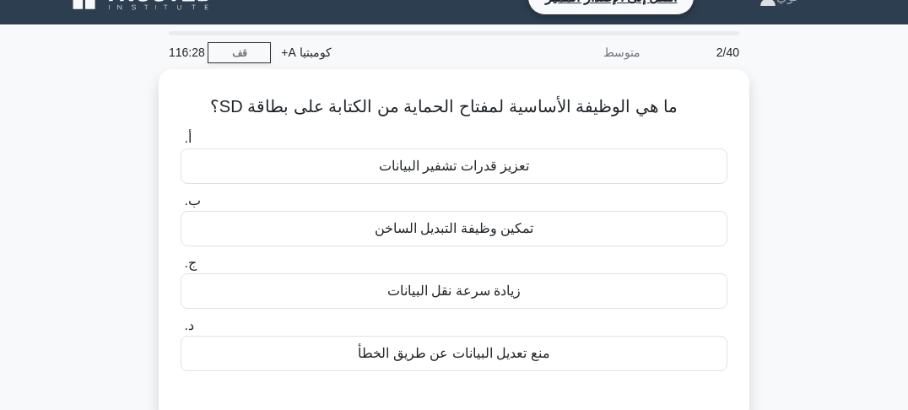
click at [771, 128] on div "ما هي الوظيفة الأساسية لمفتاح الحماية من الكتابة على بطاقة SD؟ .spinner_0XTQ{tr…" at bounding box center [454, 255] width 810 height 373
click at [773, 136] on div "ما هي الوظيفة الأساسية لمفتاح الحماية من الكتابة على بطاقة SD؟ .spinner_0XTQ{tr…" at bounding box center [454, 255] width 810 height 373
click at [775, 144] on div "ما هي الوظيفة الأساسية لمفتاح الحماية من الكتابة على بطاقة SD؟ .spinner_0XTQ{tr…" at bounding box center [454, 255] width 810 height 373
click at [776, 153] on div "ما هي الوظيفة الأساسية لمفتاح الحماية من الكتابة على بطاقة SD؟ .spinner_0XTQ{tr…" at bounding box center [454, 255] width 810 height 373
click at [776, 161] on div "ما هي الوظيفة الأساسية لمفتاح الحماية من الكتابة على بطاقة SD؟ .spinner_0XTQ{tr…" at bounding box center [454, 255] width 810 height 373
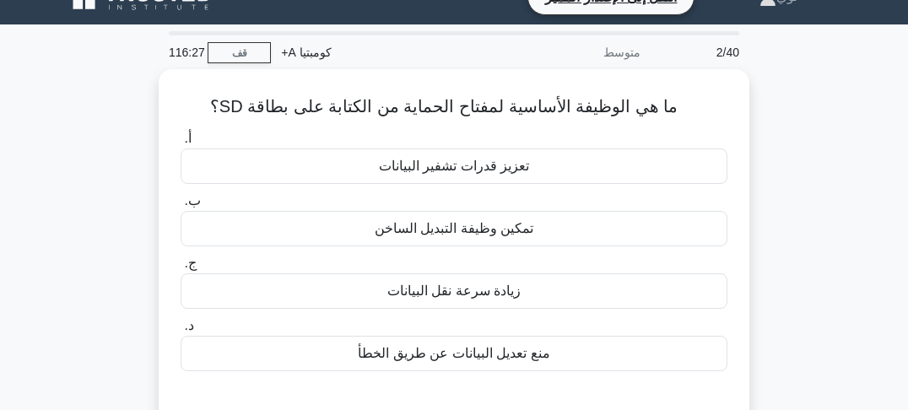
click at [777, 173] on div "ما هي الوظيفة الأساسية لمفتاح الحماية من الكتابة على بطاقة SD؟ .spinner_0XTQ{tr…" at bounding box center [454, 255] width 810 height 373
click at [777, 182] on div "ما هي الوظيفة الأساسية لمفتاح الحماية من الكتابة على بطاقة SD؟ .spinner_0XTQ{tr…" at bounding box center [454, 255] width 810 height 373
click at [778, 192] on div "ما هي الوظيفة الأساسية لمفتاح الحماية من الكتابة على بطاقة SD؟ .spinner_0XTQ{tr…" at bounding box center [454, 255] width 810 height 373
click at [778, 202] on div "ما هي الوظيفة الأساسية لمفتاح الحماية من الكتابة على بطاقة SD؟ .spinner_0XTQ{tr…" at bounding box center [454, 255] width 810 height 373
drag, startPoint x: 773, startPoint y: 152, endPoint x: 773, endPoint y: 133, distance: 18.6
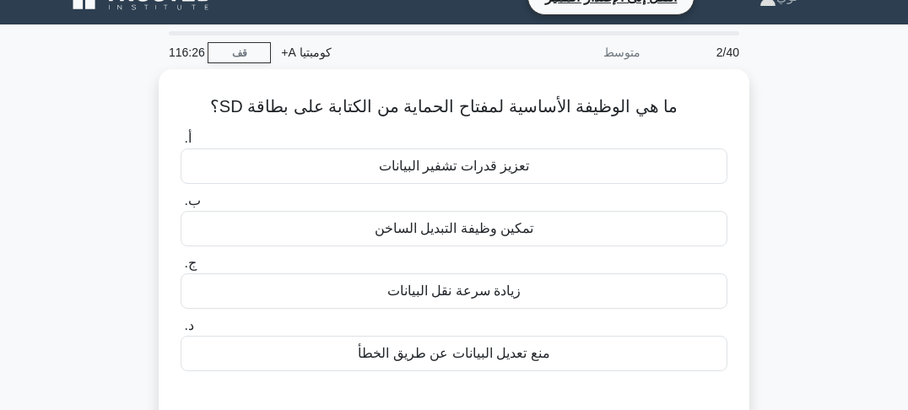
click at [773, 145] on div "ما هي الوظيفة الأساسية لمفتاح الحماية من الكتابة على بطاقة SD؟ .spinner_0XTQ{tr…" at bounding box center [454, 255] width 810 height 373
drag, startPoint x: 773, startPoint y: 106, endPoint x: 773, endPoint y: 120, distance: 13.5
click at [773, 108] on div "ما هي الوظيفة الأساسية لمفتاح الحماية من الكتابة على بطاقة SD؟ .spinner_0XTQ{tr…" at bounding box center [454, 255] width 810 height 373
drag, startPoint x: 774, startPoint y: 132, endPoint x: 775, endPoint y: 145, distance: 13.6
click at [774, 135] on div "ما هي الوظيفة الأساسية لمفتاح الحماية من الكتابة على بطاقة SD؟ .spinner_0XTQ{tr…" at bounding box center [454, 255] width 810 height 373
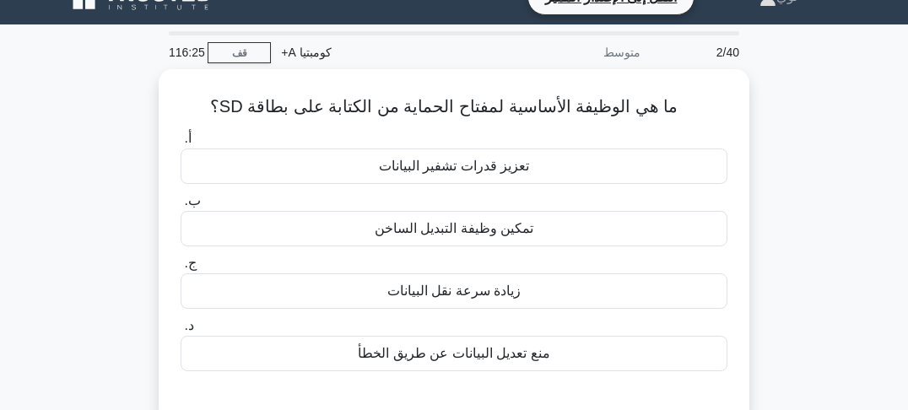
click at [775, 149] on div "ما هي الوظيفة الأساسية لمفتاح الحماية من الكتابة على بطاقة SD؟ .spinner_0XTQ{tr…" at bounding box center [454, 255] width 810 height 373
click at [776, 155] on div "ما هي الوظيفة الأساسية لمفتاح الحماية من الكتابة على بطاقة SD؟ .spinner_0XTQ{tr…" at bounding box center [454, 255] width 810 height 373
click at [776, 172] on div "ما هي الوظيفة الأساسية لمفتاح الحماية من الكتابة على بطاقة SD؟ .spinner_0XTQ{tr…" at bounding box center [454, 255] width 810 height 373
click at [765, 101] on div "ما هي الوظيفة الأساسية لمفتاح الحماية من الكتابة على بطاقة SD؟ .spinner_0XTQ{tr…" at bounding box center [454, 255] width 810 height 373
click at [765, 108] on div "ما هي الوظيفة الأساسية لمفتاح الحماية من الكتابة على بطاقة SD؟ .spinner_0XTQ{tr…" at bounding box center [454, 255] width 810 height 373
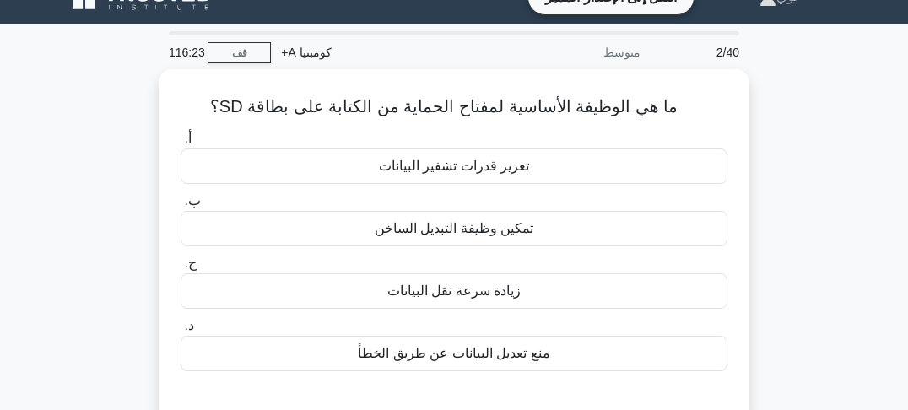
click at [766, 118] on div "ما هي الوظيفة الأساسية لمفتاح الحماية من الكتابة على بطاقة SD؟ .spinner_0XTQ{tr…" at bounding box center [454, 255] width 810 height 373
click at [766, 128] on div "ما هي الوظيفة الأساسية لمفتاح الحماية من الكتابة على بطاقة SD؟ .spinner_0XTQ{tr…" at bounding box center [454, 255] width 810 height 373
click at [766, 136] on div "ما هي الوظيفة الأساسية لمفتاح الحماية من الكتابة على بطاقة SD؟ .spinner_0XTQ{tr…" at bounding box center [454, 255] width 810 height 373
drag, startPoint x: 767, startPoint y: 143, endPoint x: 768, endPoint y: 152, distance: 9.3
click at [767, 143] on div "ما هي الوظيفة الأساسية لمفتاح الحماية من الكتابة على بطاقة SD؟ .spinner_0XTQ{tr…" at bounding box center [454, 255] width 810 height 373
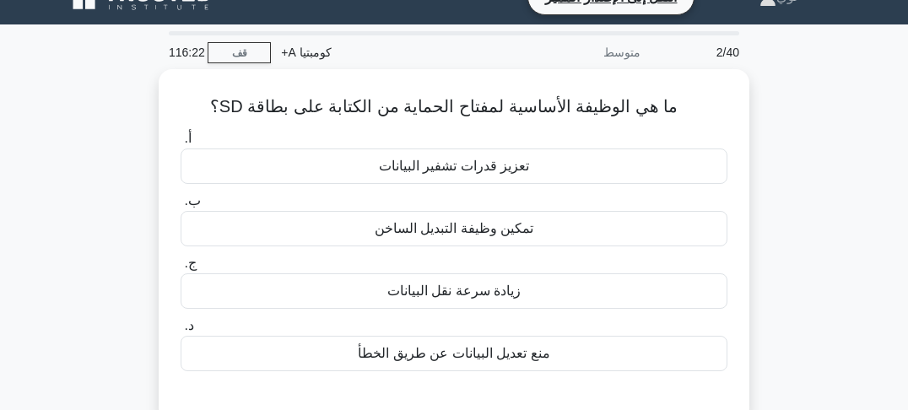
click at [769, 158] on div "ما هي الوظيفة الأساسية لمفتاح الحماية من الكتابة على بطاقة SD؟ .spinner_0XTQ{tr…" at bounding box center [454, 255] width 810 height 373
click at [769, 130] on div "ما هي الوظيفة الأساسية لمفتاح الحماية من الكتابة على بطاقة SD؟ .spinner_0XTQ{tr…" at bounding box center [454, 255] width 810 height 373
click at [769, 108] on div "ما هي الوظيفة الأساسية لمفتاح الحماية من الكتابة على بطاقة SD؟ .spinner_0XTQ{tr…" at bounding box center [454, 255] width 810 height 373
click at [770, 125] on div "ما هي الوظيفة الأساسية لمفتاح الحماية من الكتابة على بطاقة SD؟ .spinner_0XTQ{tr…" at bounding box center [454, 255] width 810 height 373
click at [770, 135] on div "ما هي الوظيفة الأساسية لمفتاح الحماية من الكتابة على بطاقة SD؟ .spinner_0XTQ{tr…" at bounding box center [454, 255] width 810 height 373
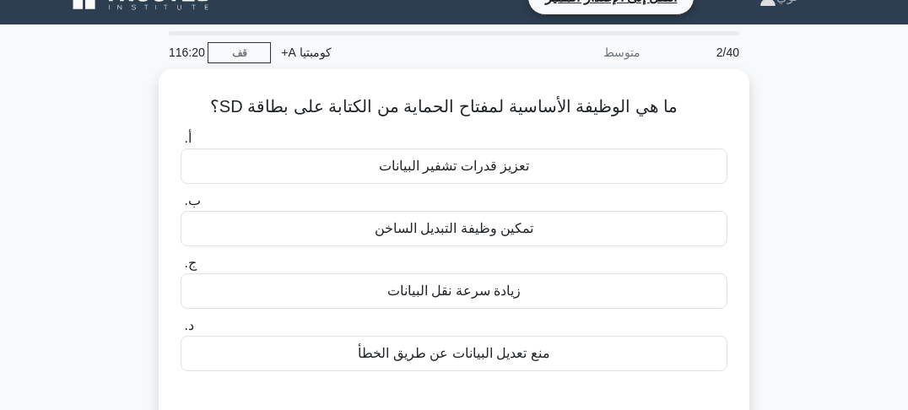
click at [770, 141] on div "ما هي الوظيفة الأساسية لمفتاح الحماية من الكتابة على بطاقة SD؟ .spinner_0XTQ{tr…" at bounding box center [454, 255] width 810 height 373
click at [771, 153] on div "ما هي الوظيفة الأساسية لمفتاح الحماية من الكتابة على بطاقة SD؟ .spinner_0XTQ{tr…" at bounding box center [454, 255] width 810 height 373
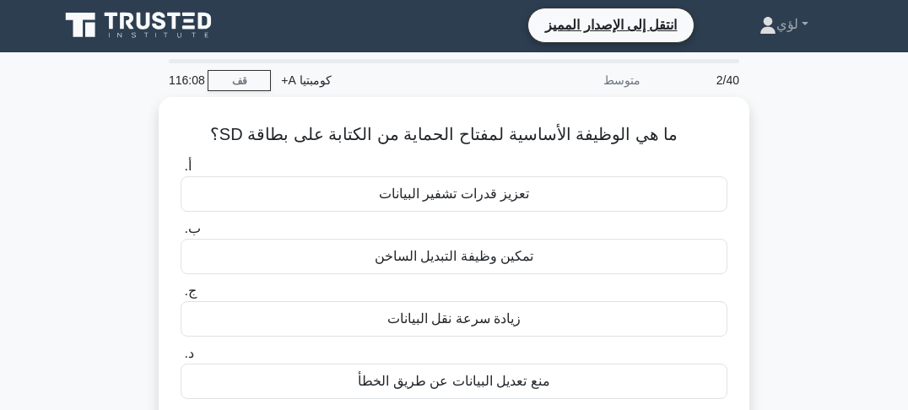
scroll to position [0, 0]
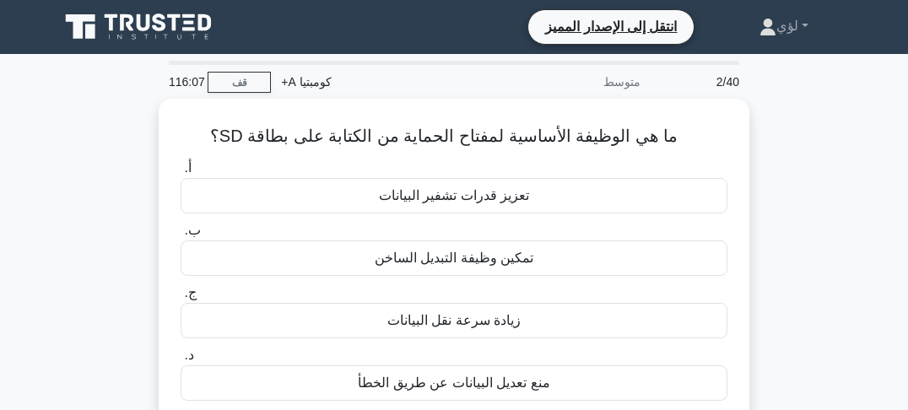
click at [787, 137] on div "ما هي الوظيفة الأساسية لمفتاح الحماية من الكتابة على بطاقة SD؟ .spinner_0XTQ{tr…" at bounding box center [454, 285] width 810 height 373
click at [787, 143] on div "ما هي الوظيفة الأساسية لمفتاح الحماية من الكتابة على بطاقة SD؟ .spinner_0XTQ{tr…" at bounding box center [454, 285] width 810 height 373
drag, startPoint x: 786, startPoint y: 152, endPoint x: 786, endPoint y: 169, distance: 16.9
click at [786, 153] on div "ما هي الوظيفة الأساسية لمفتاح الحماية من الكتابة على بطاقة SD؟ .spinner_0XTQ{tr…" at bounding box center [454, 285] width 810 height 373
click at [786, 170] on div "ما هي الوظيفة الأساسية لمفتاح الحماية من الكتابة على بطاقة SD؟ .spinner_0XTQ{tr…" at bounding box center [454, 285] width 810 height 373
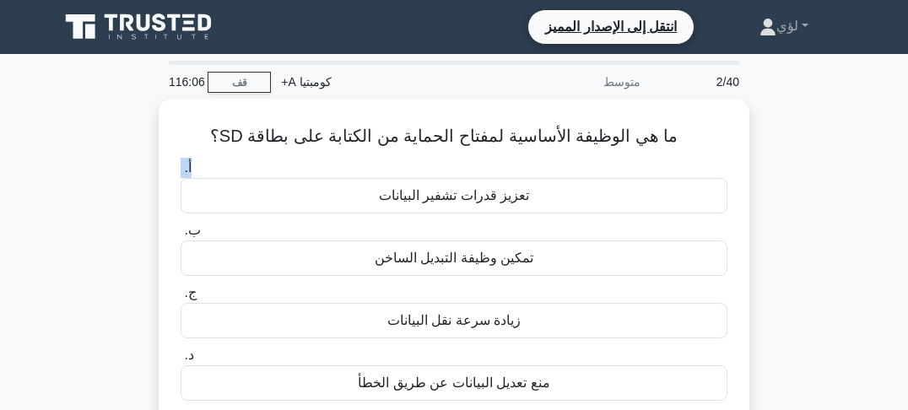
click at [781, 143] on div "ما هي الوظيفة الأساسية لمفتاح الحماية من الكتابة على بطاقة SD؟ .spinner_0XTQ{tr…" at bounding box center [454, 285] width 810 height 373
drag, startPoint x: 781, startPoint y: 165, endPoint x: 781, endPoint y: 178, distance: 12.7
click at [781, 169] on div "ما هي الوظيفة الأساسية لمفتاح الحماية من الكتابة على بطاقة SD؟ .spinner_0XTQ{tr…" at bounding box center [454, 285] width 810 height 373
click at [781, 179] on div "ما هي الوظيفة الأساسية لمفتاح الحماية من الكتابة على بطاقة SD؟ .spinner_0XTQ{tr…" at bounding box center [454, 285] width 810 height 373
drag, startPoint x: 775, startPoint y: 160, endPoint x: 775, endPoint y: 172, distance: 11.8
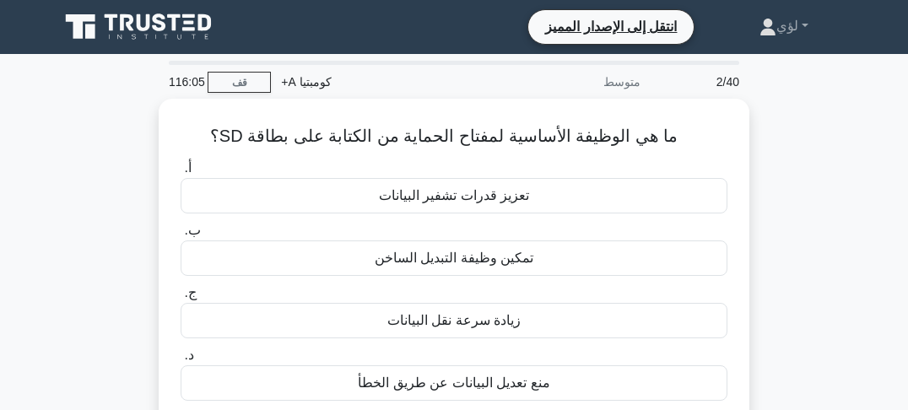
click at [775, 162] on div "ما هي الوظيفة الأساسية لمفتاح الحماية من الكتابة على بطاقة SD؟ .spinner_0XTQ{tr…" at bounding box center [454, 285] width 810 height 373
drag, startPoint x: 775, startPoint y: 175, endPoint x: 777, endPoint y: 186, distance: 11.9
click at [775, 176] on div "ما هي الوظيفة الأساسية لمفتاح الحماية من الكتابة على بطاقة SD؟ .spinner_0XTQ{tr…" at bounding box center [454, 285] width 810 height 373
click at [777, 188] on div "ما هي الوظيفة الأساسية لمفتاح الحماية من الكتابة على بطاقة SD؟ .spinner_0XTQ{tr…" at bounding box center [454, 285] width 810 height 373
click at [775, 168] on div "ما هي الوظيفة الأساسية لمفتاح الحماية من الكتابة على بطاقة SD؟ .spinner_0XTQ{tr…" at bounding box center [454, 285] width 810 height 373
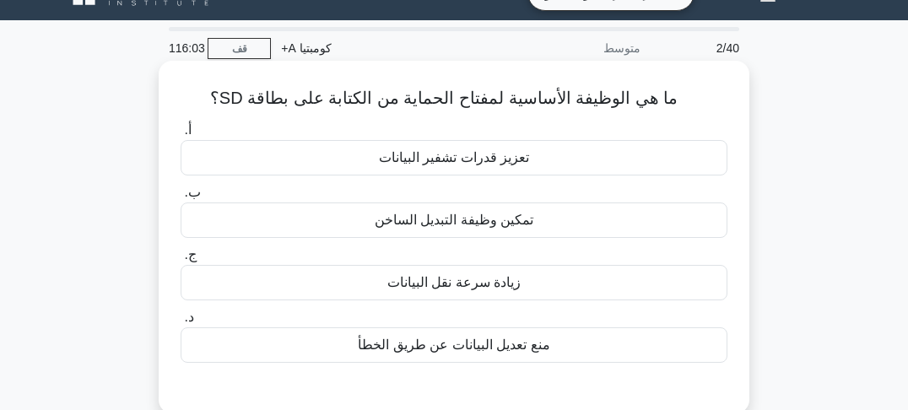
scroll to position [68, 0]
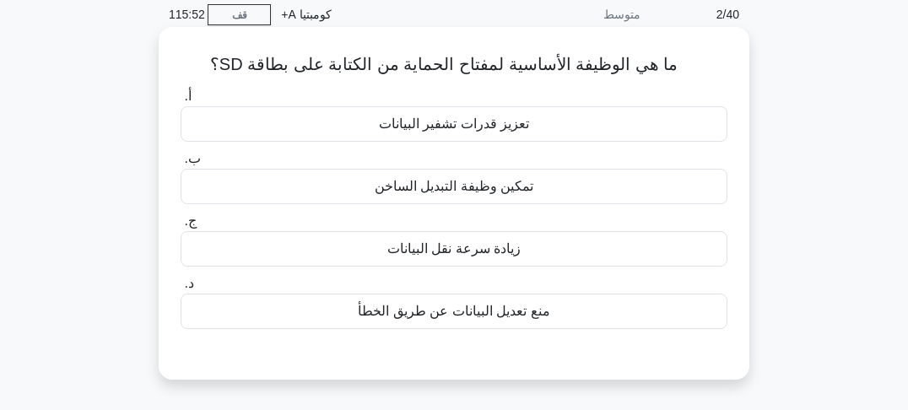
click at [445, 316] on font "منع تعديل البيانات عن طريق الخطأ" at bounding box center [454, 311] width 192 height 14
click at [181, 289] on input "د. منع تعديل البيانات عن طريق الخطأ" at bounding box center [181, 283] width 0 height 11
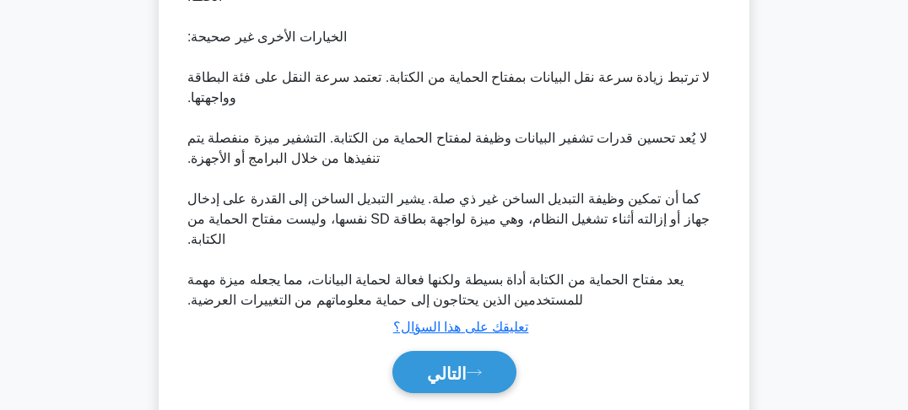
scroll to position [631, 0]
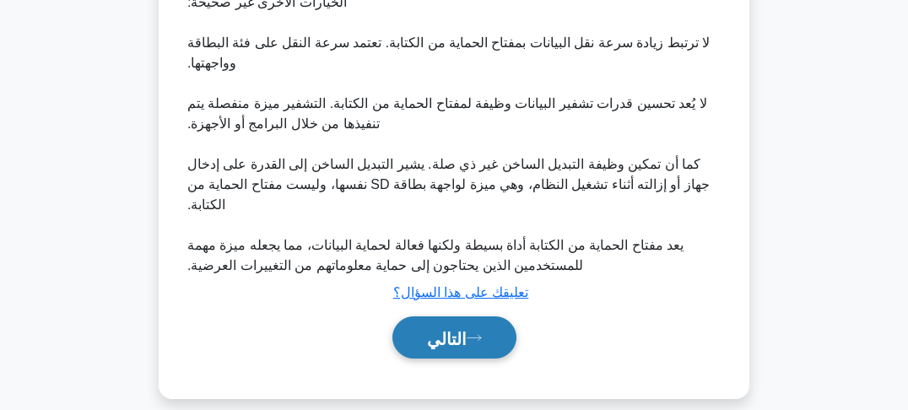
click at [477, 333] on icon at bounding box center [474, 337] width 15 height 9
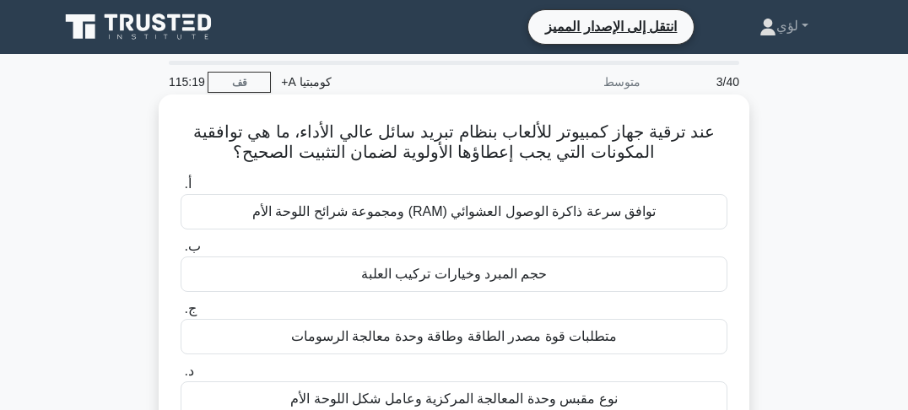
scroll to position [68, 0]
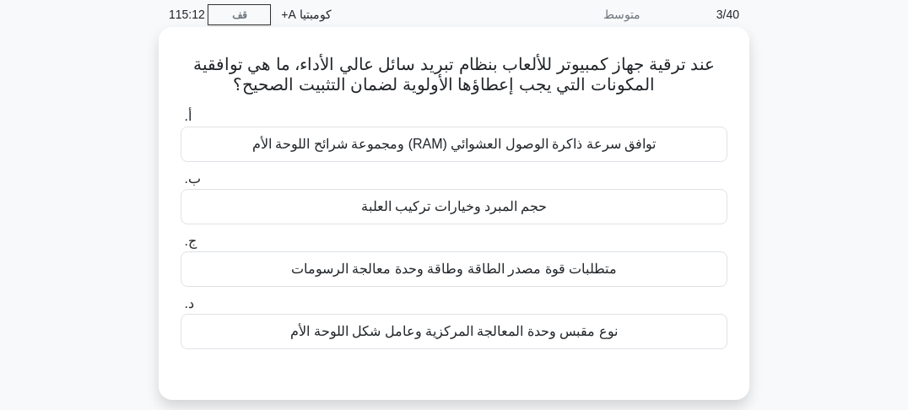
click at [436, 210] on font "حجم المبرد وخيارات تركيب العلبة" at bounding box center [454, 206] width 186 height 14
click at [181, 185] on input "ب. حجم المبرد وخيارات تركيب العلبة" at bounding box center [181, 179] width 0 height 11
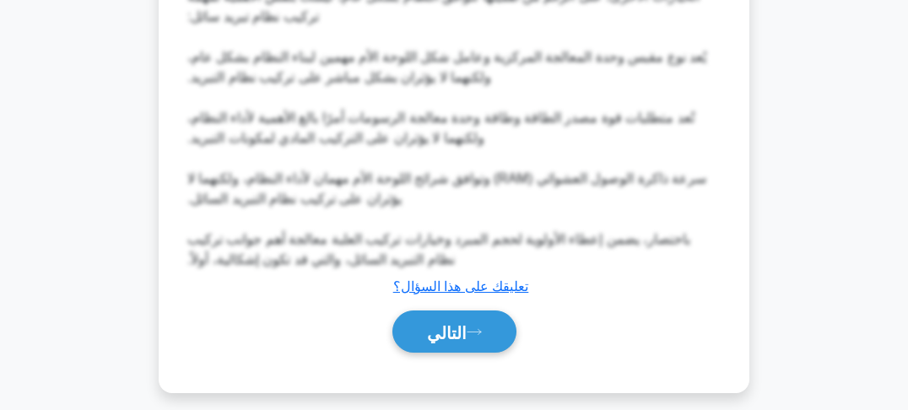
scroll to position [732, 0]
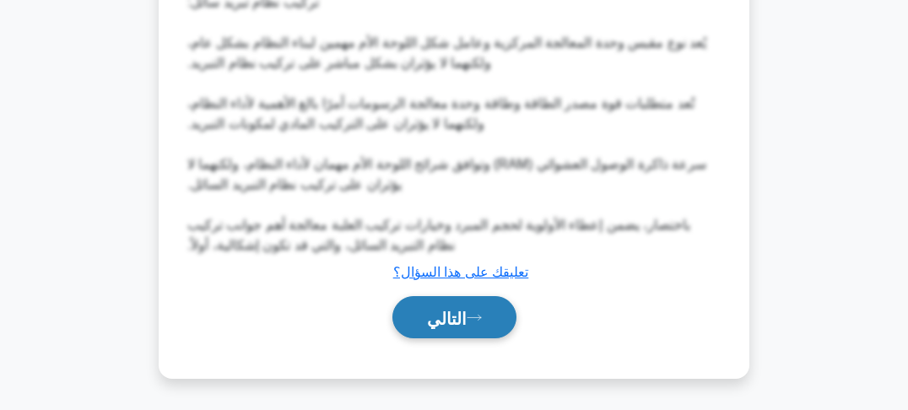
click at [454, 319] on font "التالي" at bounding box center [447, 318] width 40 height 19
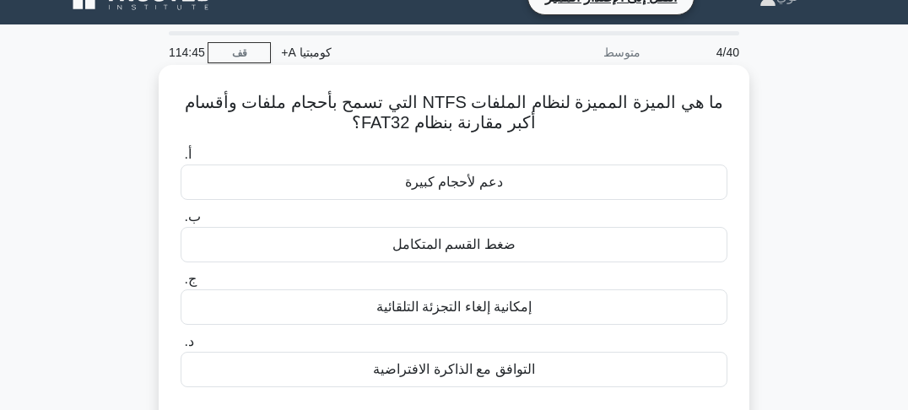
scroll to position [97, 0]
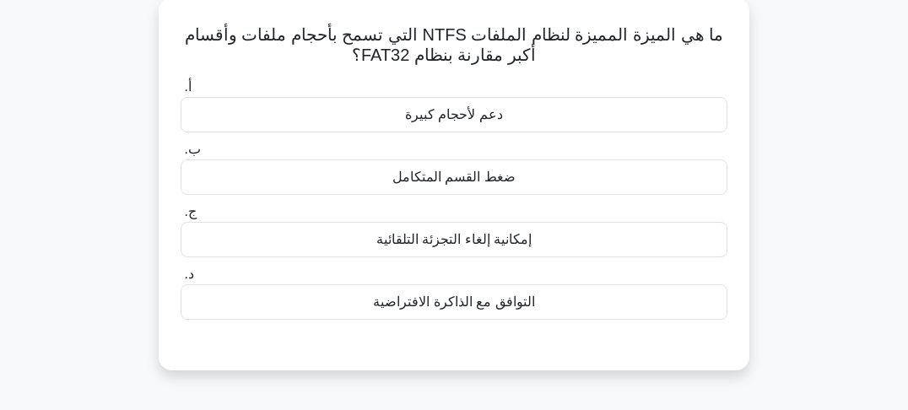
click at [432, 182] on font "ضغط القسم المتكامل" at bounding box center [453, 177] width 123 height 14
click at [181, 155] on input "ب. ضغط القسم المتكامل" at bounding box center [181, 149] width 0 height 11
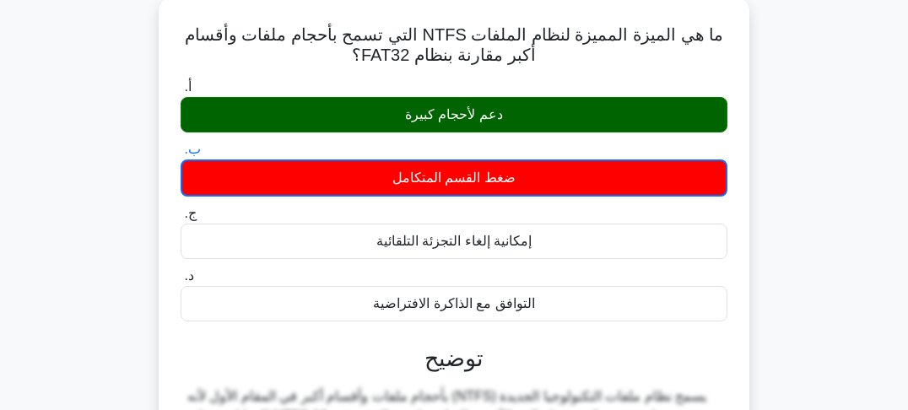
scroll to position [30, 0]
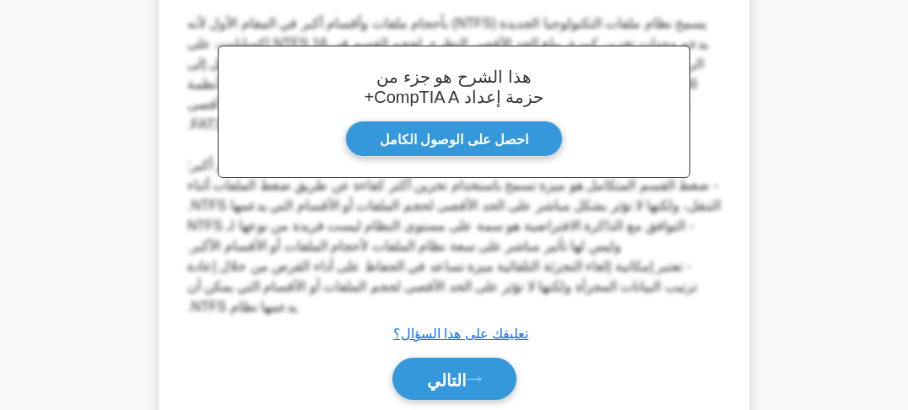
scroll to position [531, 0]
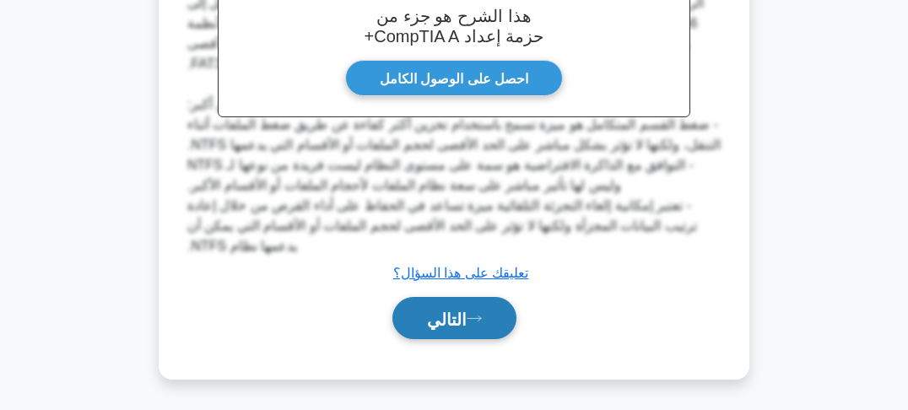
click at [468, 327] on button "التالي" at bounding box center [454, 318] width 124 height 43
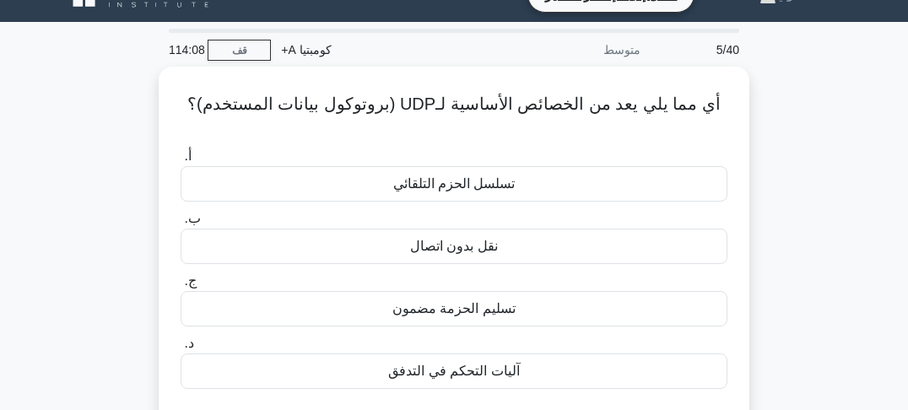
scroll to position [30, 0]
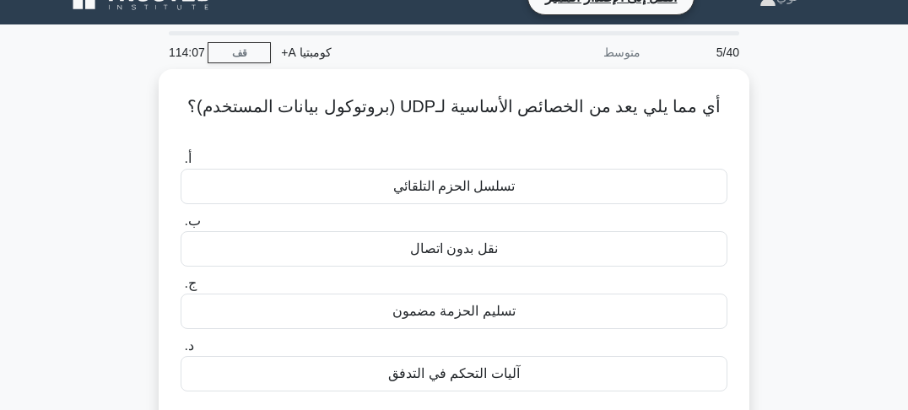
click at [786, 178] on div "أي مما يلي يعد من الخصائص الأساسية لـUDP (بروتوكول بيانات المستخدم)؟ .spinner_0…" at bounding box center [454, 265] width 810 height 393
click at [783, 170] on div "أي مما يلي يعد من الخصائص الأساسية لـUDP (بروتوكول بيانات المستخدم)؟ .spinner_0…" at bounding box center [454, 265] width 810 height 393
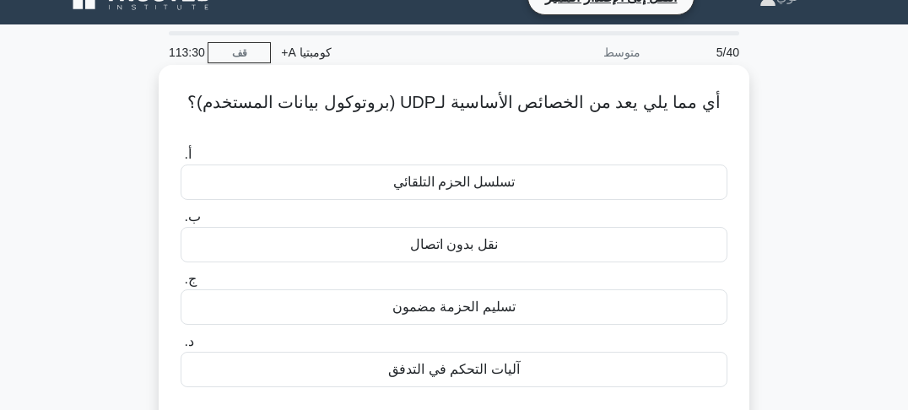
click at [482, 362] on font "آليات التحكم في التدفق" at bounding box center [453, 369] width 131 height 14
click at [181, 348] on input "د. آليات التحكم في التدفق" at bounding box center [181, 342] width 0 height 11
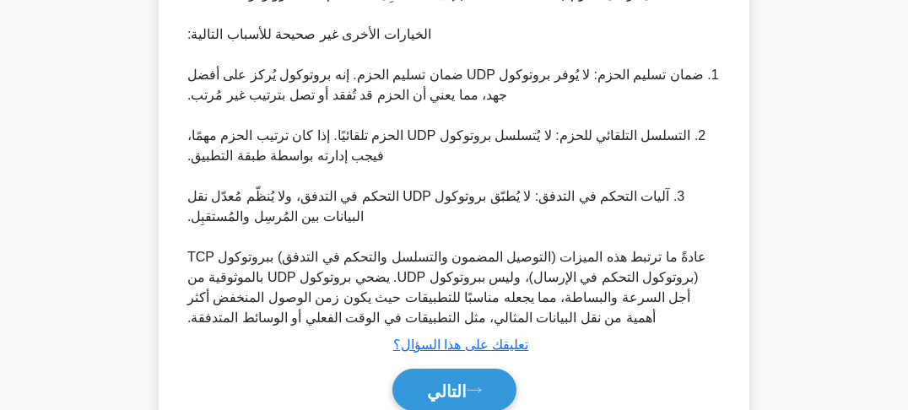
scroll to position [570, 0]
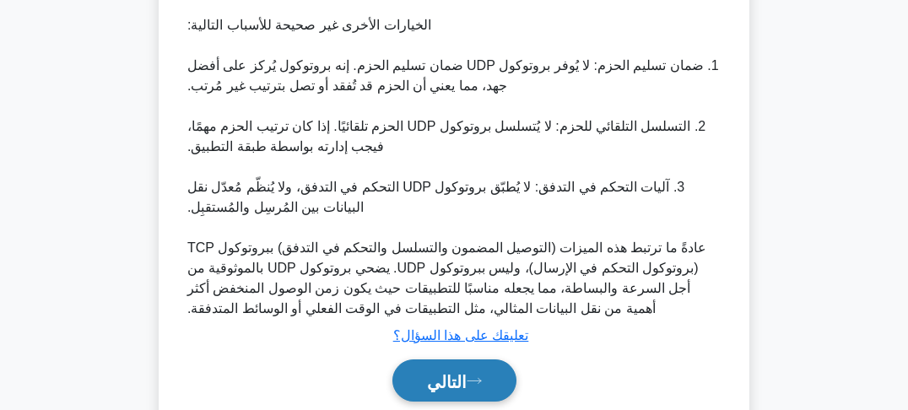
click at [486, 361] on button "التالي" at bounding box center [454, 380] width 124 height 43
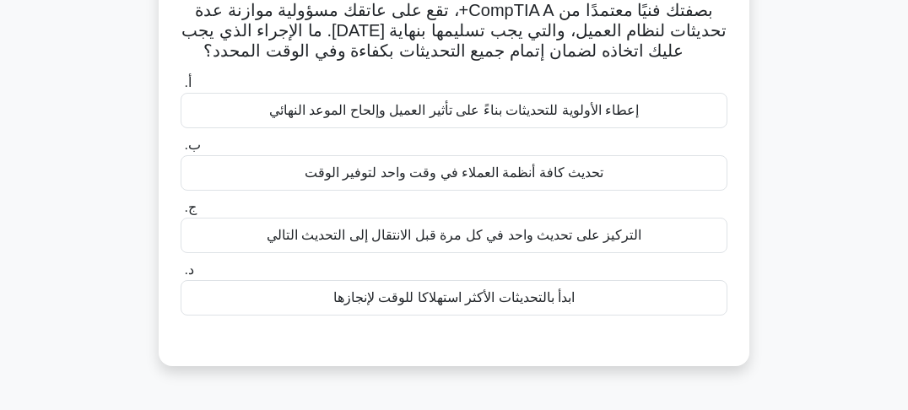
scroll to position [30, 0]
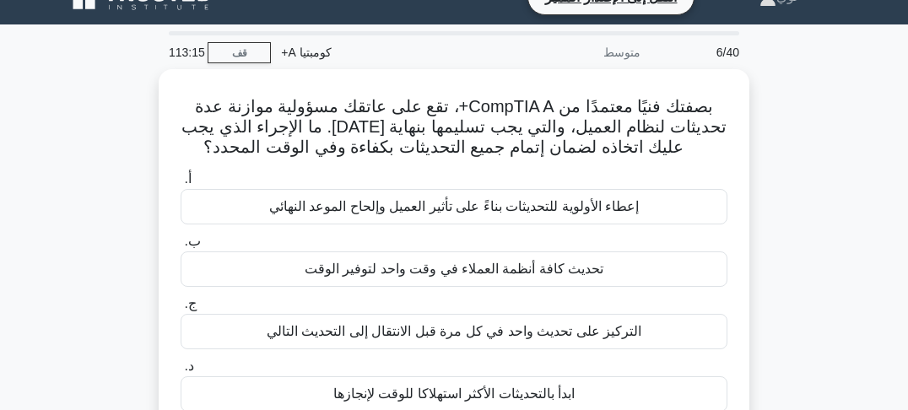
click at [776, 186] on div "بصفتك فنيًا معتمدًا من CompTIA A+، تقع على عاتقك مسؤولية موازنة عدة تحديثات لنظ…" at bounding box center [454, 275] width 810 height 413
click at [780, 204] on div "بصفتك فنيًا معتمدًا من CompTIA A+، تقع على عاتقك مسؤولية موازنة عدة تحديثات لنظ…" at bounding box center [454, 275] width 810 height 413
click at [778, 207] on div "بصفتك فنيًا معتمدًا من CompTIA A+، تقع على عاتقك مسؤولية موازنة عدة تحديثات لنظ…" at bounding box center [454, 275] width 810 height 413
click at [799, 179] on div "بصفتك فنيًا معتمدًا من CompTIA A+، تقع على عاتقك مسؤولية موازنة عدة تحديثات لنظ…" at bounding box center [454, 275] width 810 height 413
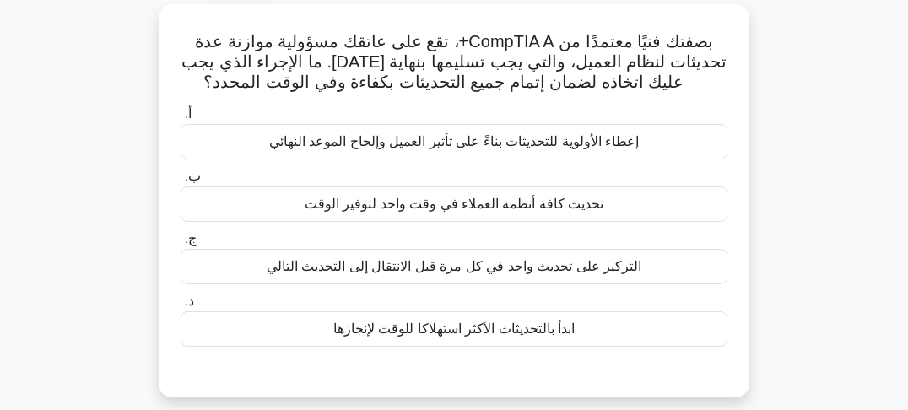
scroll to position [97, 0]
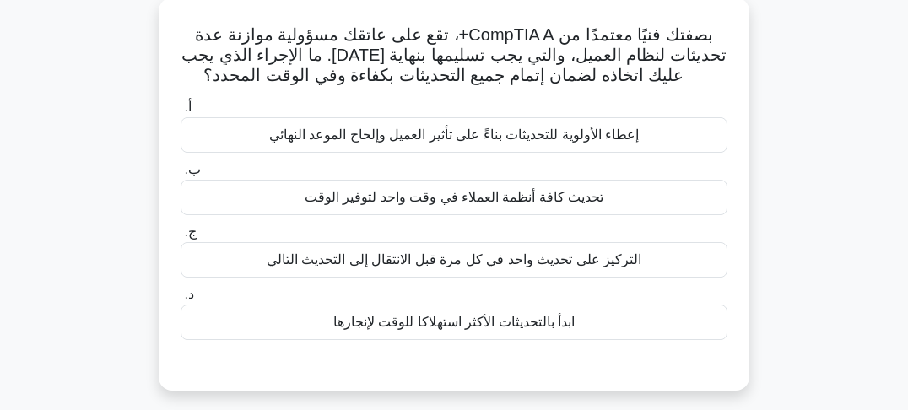
click at [505, 266] on font "التركيز على تحديث واحد في كل مرة قبل الانتقال إلى التحديث التالي" at bounding box center [454, 259] width 375 height 14
click at [181, 238] on input "ج. التركيز على تحديث واحد في كل مرة قبل الانتقال إلى التحديث التالي" at bounding box center [181, 232] width 0 height 11
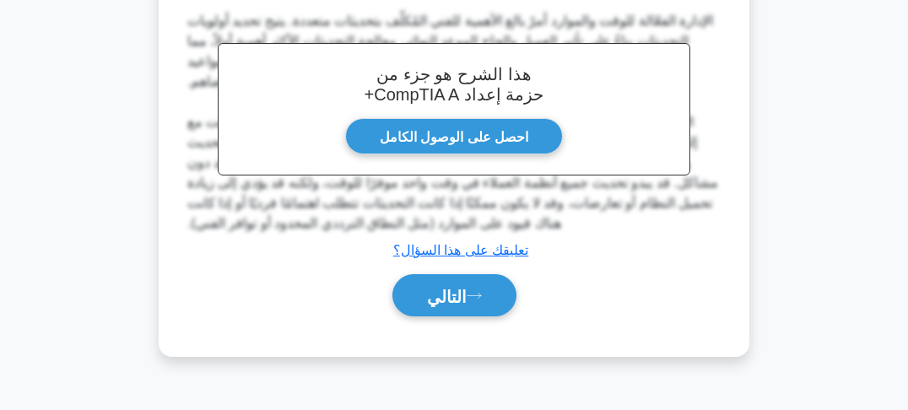
scroll to position [502, 0]
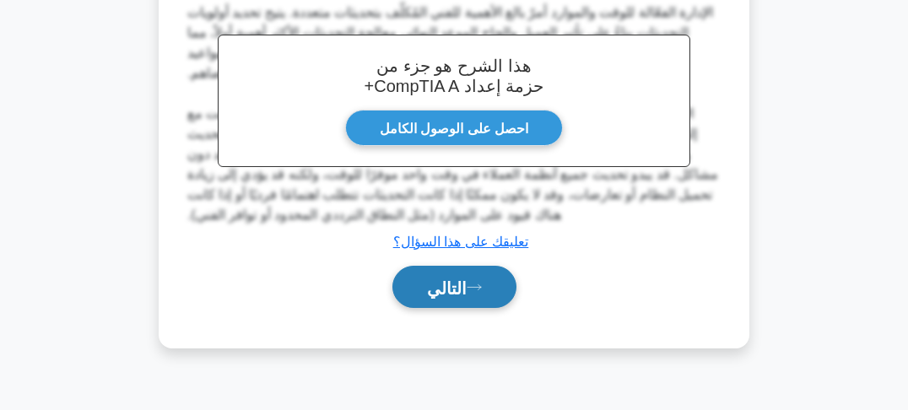
click at [479, 294] on button "التالي" at bounding box center [454, 287] width 124 height 43
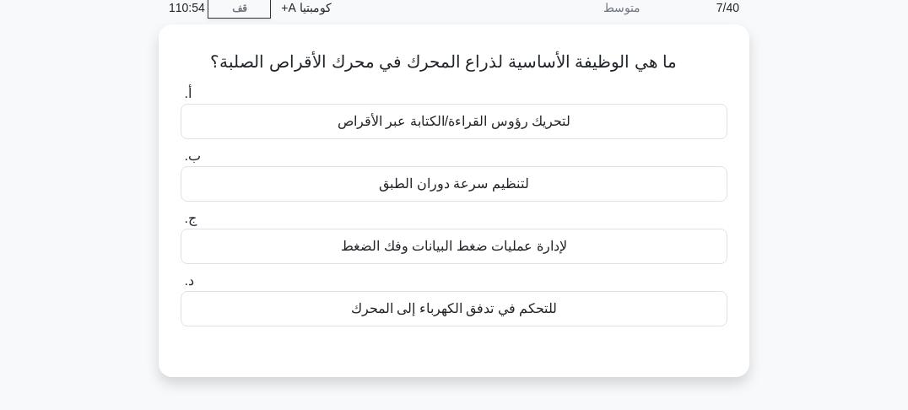
scroll to position [30, 0]
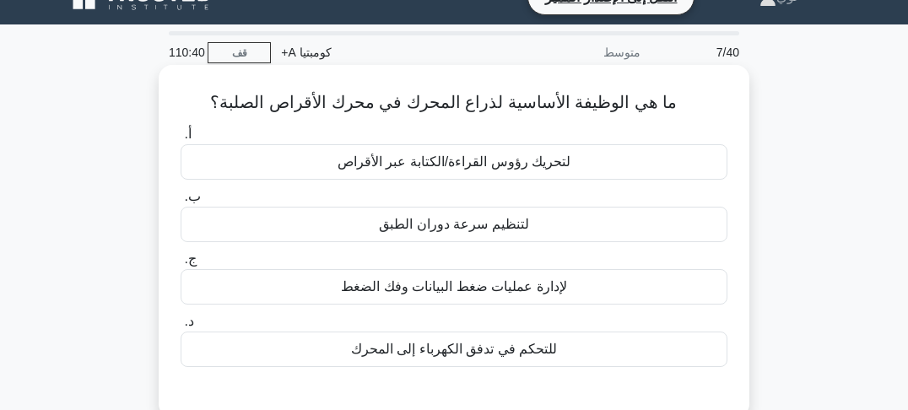
click at [540, 164] on font "لتحريك رؤوس القراءة/الكتابة عبر الأقراص" at bounding box center [454, 161] width 233 height 14
click at [181, 140] on input "أ. لتحريك رؤوس القراءة/الكتابة عبر الأقراص" at bounding box center [181, 134] width 0 height 11
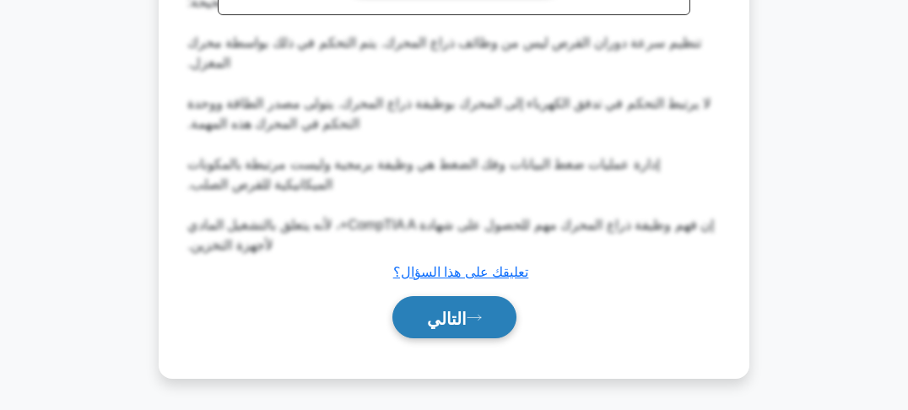
click at [462, 304] on button "التالي" at bounding box center [454, 317] width 124 height 43
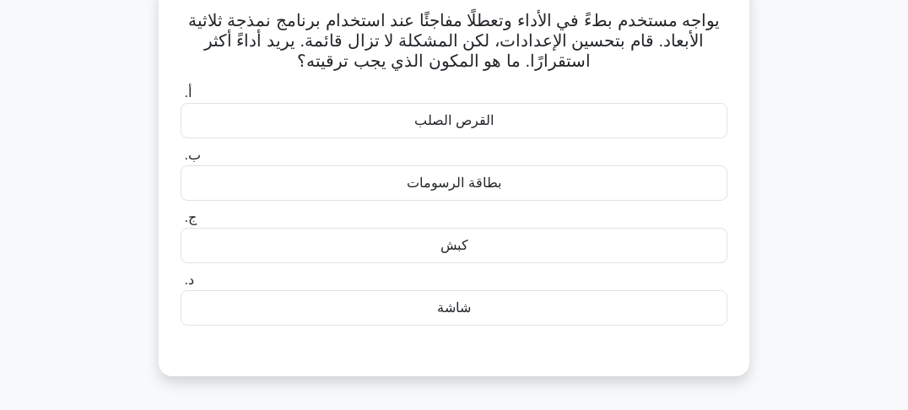
scroll to position [97, 0]
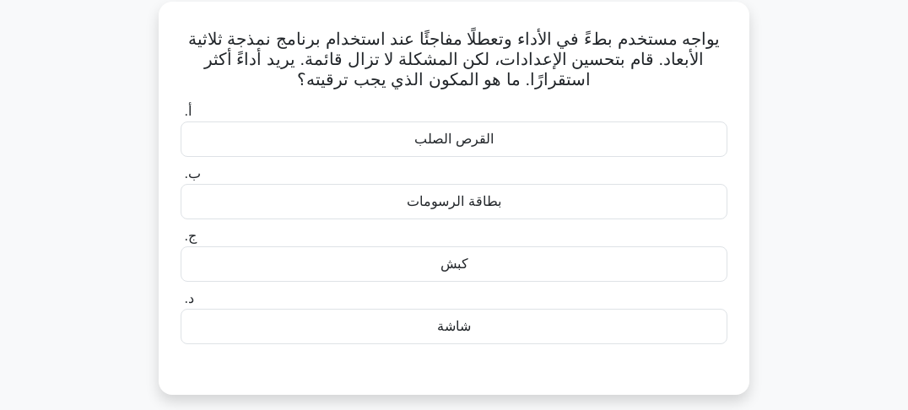
click at [786, 116] on div "يواجه مستخدم بطءً في الأداء وتعطلًا مفاجئًا عند استخدام برنامج نمذجة ثلاثية الأ…" at bounding box center [454, 208] width 810 height 413
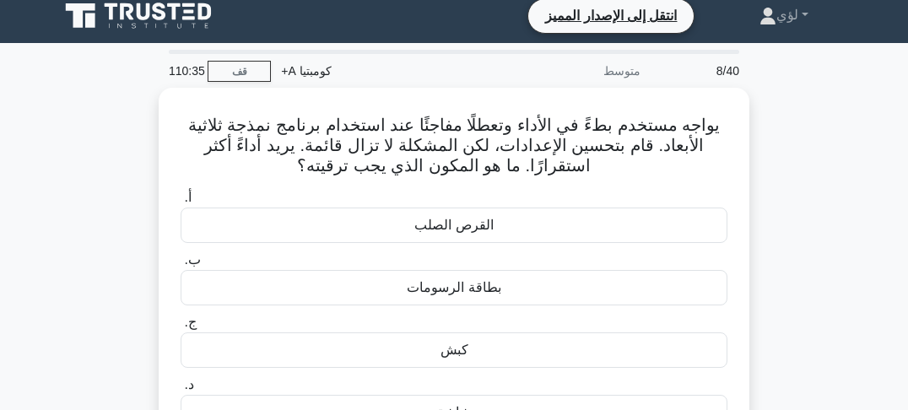
scroll to position [0, 0]
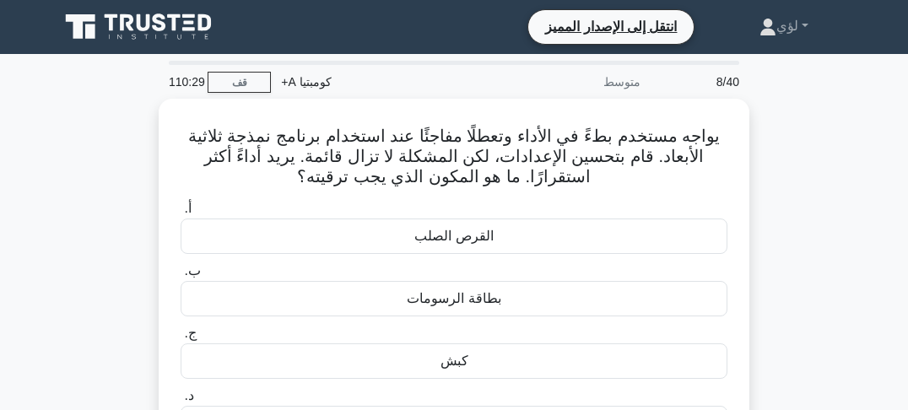
click at [790, 143] on div "يواجه مستخدم بطءً في الأداء وتعطلًا مفاجئًا عند استخدام برنامج نمذجة ثلاثية الأ…" at bounding box center [454, 305] width 810 height 413
click at [782, 149] on div "يواجه مستخدم بطءً في الأداء وتعطلًا مفاجئًا عند استخدام برنامج نمذجة ثلاثية الأ…" at bounding box center [454, 305] width 810 height 413
click at [791, 142] on div "يواجه مستخدم بطءً في الأداء وتعطلًا مفاجئًا عند استخدام برنامج نمذجة ثلاثية الأ…" at bounding box center [454, 305] width 810 height 413
click at [793, 142] on div "يواجه مستخدم بطءً في الأداء وتعطلًا مفاجئًا عند استخدام برنامج نمذجة ثلاثية الأ…" at bounding box center [454, 305] width 810 height 413
click at [800, 150] on div "يواجه مستخدم بطءً في الأداء وتعطلًا مفاجئًا عند استخدام برنامج نمذجة ثلاثية الأ…" at bounding box center [454, 305] width 810 height 413
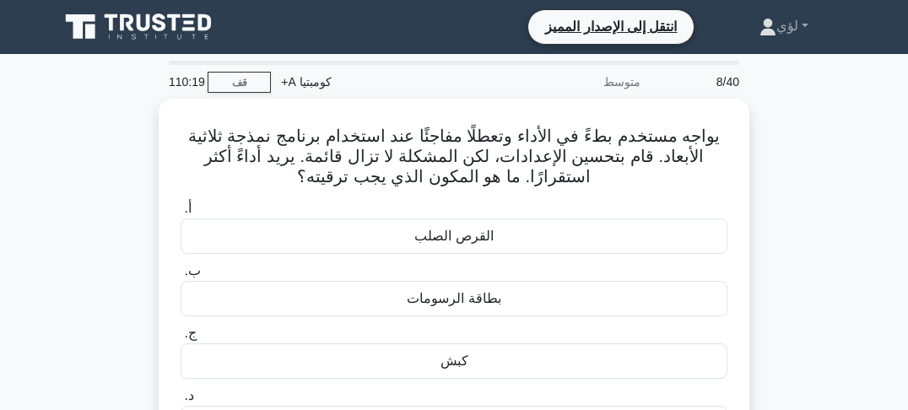
click at [799, 159] on div "يواجه مستخدم بطءً في الأداء وتعطلًا مفاجئًا عند استخدام برنامج نمذجة ثلاثية الأ…" at bounding box center [454, 305] width 810 height 413
click at [790, 153] on div "يواجه مستخدم بطءً في الأداء وتعطلًا مفاجئًا عند استخدام برنامج نمذجة ثلاثية الأ…" at bounding box center [454, 305] width 810 height 413
click at [786, 185] on div "يواجه مستخدم بطءً في الأداء وتعطلًا مفاجئًا عند استخدام برنامج نمذجة ثلاثية الأ…" at bounding box center [454, 305] width 810 height 413
click at [786, 193] on div "يواجه مستخدم بطءً في الأداء وتعطلًا مفاجئًا عند استخدام برنامج نمذجة ثلاثية الأ…" at bounding box center [454, 305] width 810 height 413
click at [786, 202] on div "يواجه مستخدم بطءً في الأداء وتعطلًا مفاجئًا عند استخدام برنامج نمذجة ثلاثية الأ…" at bounding box center [454, 305] width 810 height 413
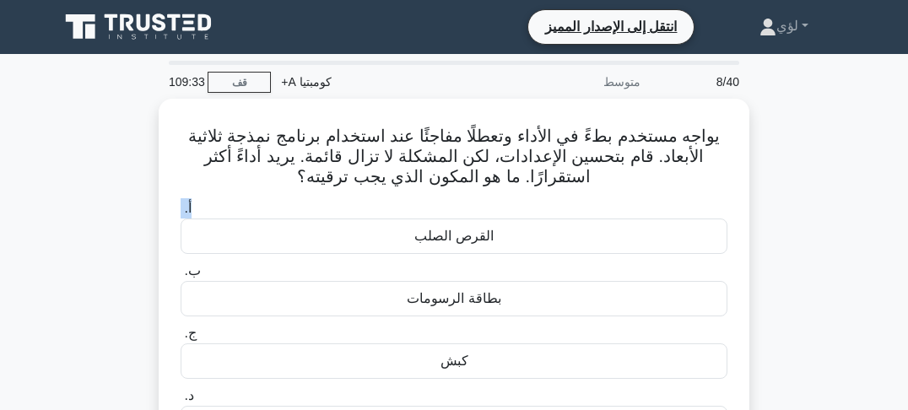
drag, startPoint x: 786, startPoint y: 209, endPoint x: 786, endPoint y: 220, distance: 11.0
click at [786, 211] on div "يواجه مستخدم بطءً في الأداء وتعطلًا مفاجئًا عند استخدام برنامج نمذجة ثلاثية الأ…" at bounding box center [454, 305] width 810 height 413
click at [786, 221] on div "يواجه مستخدم بطءً في الأداء وتعطلًا مفاجئًا عند استخدام برنامج نمذجة ثلاثية الأ…" at bounding box center [454, 305] width 810 height 413
click at [780, 197] on div "يواجه مستخدم بطءً في الأداء وتعطلًا مفاجئًا عند استخدام برنامج نمذجة ثلاثية الأ…" at bounding box center [454, 305] width 810 height 413
click at [776, 208] on div "يواجه مستخدم بطءً في الأداء وتعطلًا مفاجئًا عند استخدام برنامج نمذجة ثلاثية الأ…" at bounding box center [454, 305] width 810 height 413
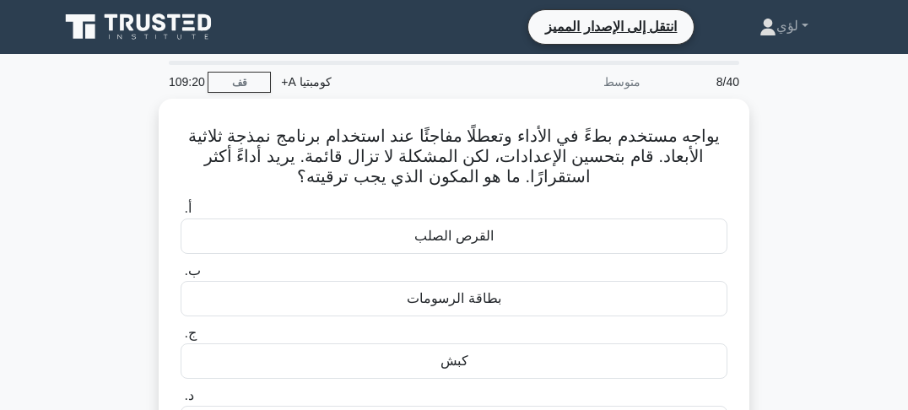
click at [776, 218] on div "يواجه مستخدم بطءً في الأداء وتعطلًا مفاجئًا عند استخدام برنامج نمذجة ثلاثية الأ…" at bounding box center [454, 305] width 810 height 413
click at [778, 228] on div "يواجه مستخدم بطءً في الأداء وتعطلًا مفاجئًا عند استخدام برنامج نمذجة ثلاثية الأ…" at bounding box center [454, 305] width 810 height 413
click at [779, 233] on div "يواجه مستخدم بطءً في الأداء وتعطلًا مفاجئًا عند استخدام برنامج نمذجة ثلاثية الأ…" at bounding box center [454, 305] width 810 height 413
click at [770, 194] on div "يواجه مستخدم بطءً في الأداء وتعطلًا مفاجئًا عند استخدام برنامج نمذجة ثلاثية الأ…" at bounding box center [454, 305] width 810 height 413
click at [770, 213] on div "يواجه مستخدم بطءً في الأداء وتعطلًا مفاجئًا عند استخدام برنامج نمذجة ثلاثية الأ…" at bounding box center [454, 305] width 810 height 413
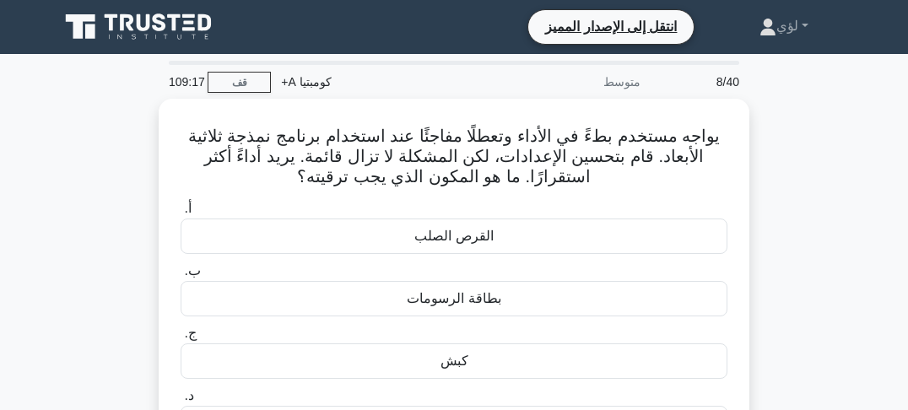
click at [770, 217] on div "يواجه مستخدم بطءً في الأداء وتعطلًا مفاجئًا عند استخدام برنامج نمذجة ثلاثية الأ…" at bounding box center [454, 305] width 810 height 413
click at [770, 223] on div "يواجه مستخدم بطءً في الأداء وتعطلًا مفاجئًا عند استخدام برنامج نمذجة ثلاثية الأ…" at bounding box center [454, 305] width 810 height 413
click at [770, 229] on div "يواجه مستخدم بطءً في الأداء وتعطلًا مفاجئًا عند استخدام برنامج نمذجة ثلاثية الأ…" at bounding box center [454, 305] width 810 height 413
click at [768, 203] on div "يواجه مستخدم بطءً في الأداء وتعطلًا مفاجئًا عند استخدام برنامج نمذجة ثلاثية الأ…" at bounding box center [454, 305] width 810 height 413
click at [767, 211] on div "يواجه مستخدم بطءً في الأداء وتعطلًا مفاجئًا عند استخدام برنامج نمذجة ثلاثية الأ…" at bounding box center [454, 305] width 810 height 413
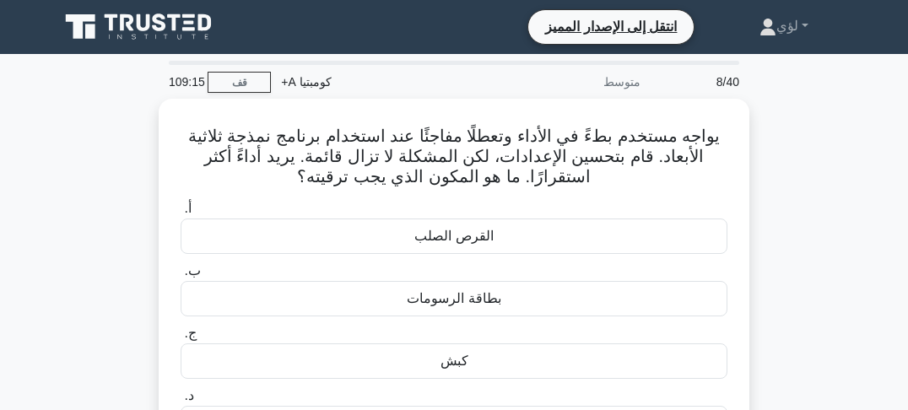
click at [767, 219] on div "يواجه مستخدم بطءً في الأداء وتعطلًا مفاجئًا عند استخدام برنامج نمذجة ثلاثية الأ…" at bounding box center [454, 305] width 810 height 413
click at [767, 224] on div "يواجه مستخدم بطءً في الأداء وتعطلًا مفاجئًا عند استخدام برنامج نمذجة ثلاثية الأ…" at bounding box center [454, 305] width 810 height 413
click at [770, 198] on div "يواجه مستخدم بطءً في الأداء وتعطلًا مفاجئًا عند استخدام برنامج نمذجة ثلاثية الأ…" at bounding box center [454, 305] width 810 height 413
click at [770, 212] on div "يواجه مستخدم بطءً في الأداء وتعطلًا مفاجئًا عند استخدام برنامج نمذجة ثلاثية الأ…" at bounding box center [454, 305] width 810 height 413
click at [770, 216] on div "يواجه مستخدم بطءً في الأداء وتعطلًا مفاجئًا عند استخدام برنامج نمذجة ثلاثية الأ…" at bounding box center [454, 305] width 810 height 413
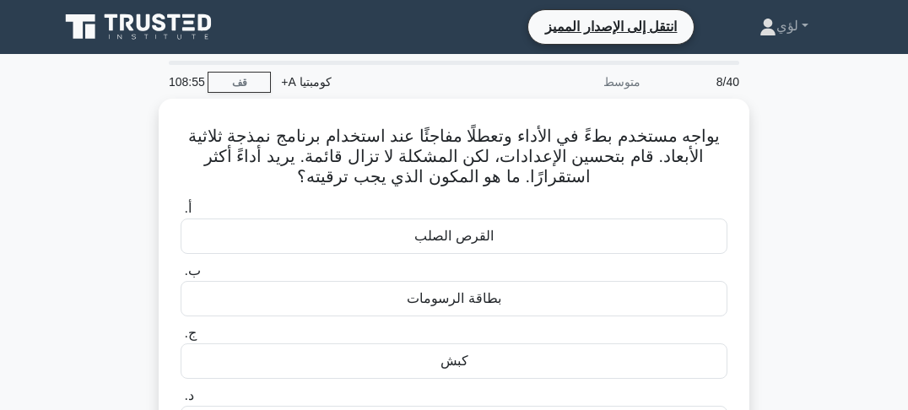
click at [786, 190] on div "يواجه مستخدم بطءً في الأداء وتعطلًا مفاجئًا عند استخدام برنامج نمذجة ثلاثية الأ…" at bounding box center [454, 305] width 810 height 413
click at [785, 176] on div "يواجه مستخدم بطءً في الأداء وتعطلًا مفاجئًا عند استخدام برنامج نمذجة ثلاثية الأ…" at bounding box center [454, 305] width 810 height 413
click at [783, 186] on div "يواجه مستخدم بطءً في الأداء وتعطلًا مفاجئًا عند استخدام برنامج نمذجة ثلاثية الأ…" at bounding box center [454, 305] width 810 height 413
click at [783, 192] on div "يواجه مستخدم بطءً في الأداء وتعطلًا مفاجئًا عند استخدام برنامج نمذجة ثلاثية الأ…" at bounding box center [454, 305] width 810 height 413
click at [783, 195] on div "يواجه مستخدم بطءً في الأداء وتعطلًا مفاجئًا عند استخدام برنامج نمذجة ثلاثية الأ…" at bounding box center [454, 305] width 810 height 413
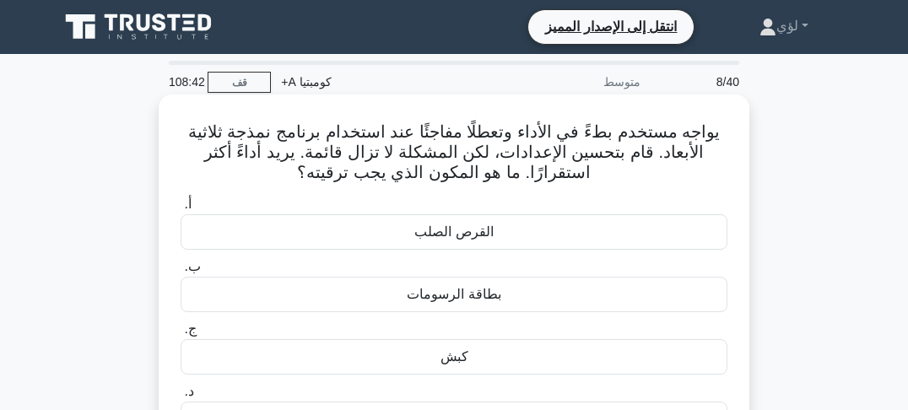
click at [476, 155] on font "يواجه مستخدم بطءً في الأداء وتعطلًا مفاجئًا عند استخدام برنامج نمذجة ثلاثية الأ…" at bounding box center [454, 151] width 532 height 59
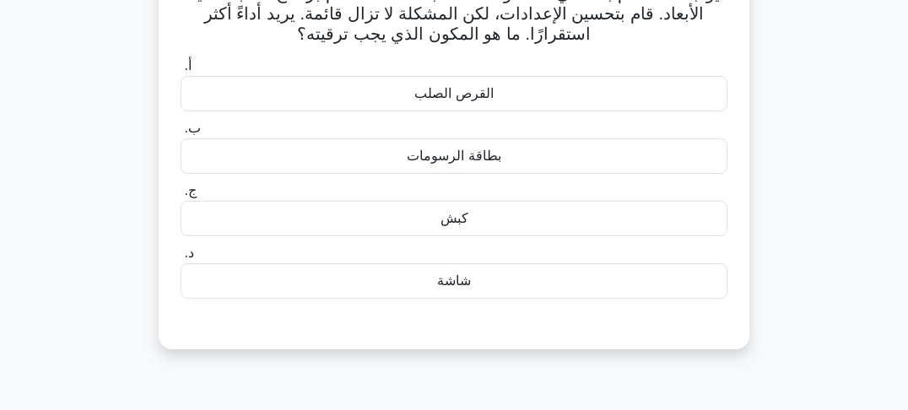
scroll to position [203, 0]
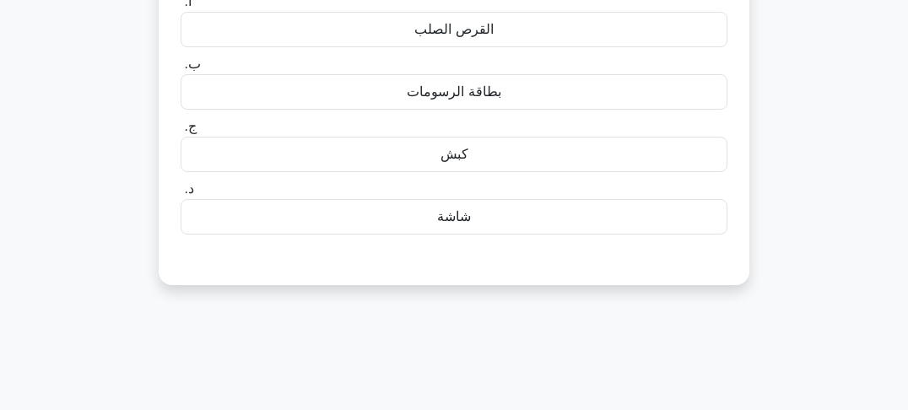
click at [451, 92] on font "بطاقة الرسومات" at bounding box center [454, 91] width 94 height 14
click at [181, 70] on input "ب. بطاقة الرسومات" at bounding box center [181, 64] width 0 height 11
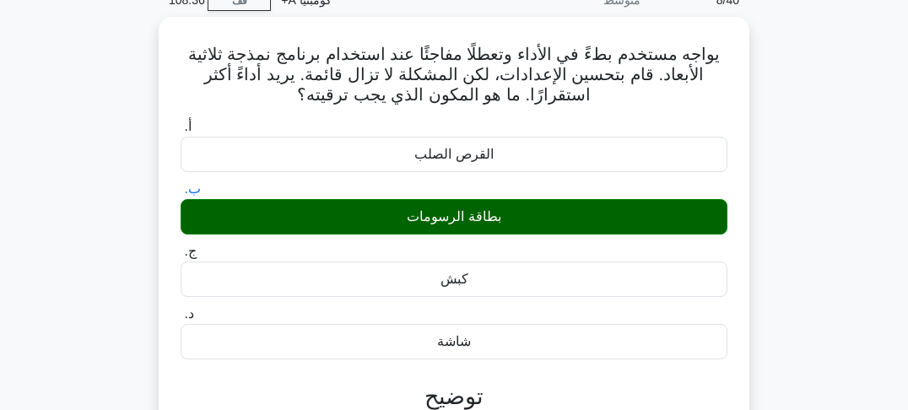
scroll to position [68, 0]
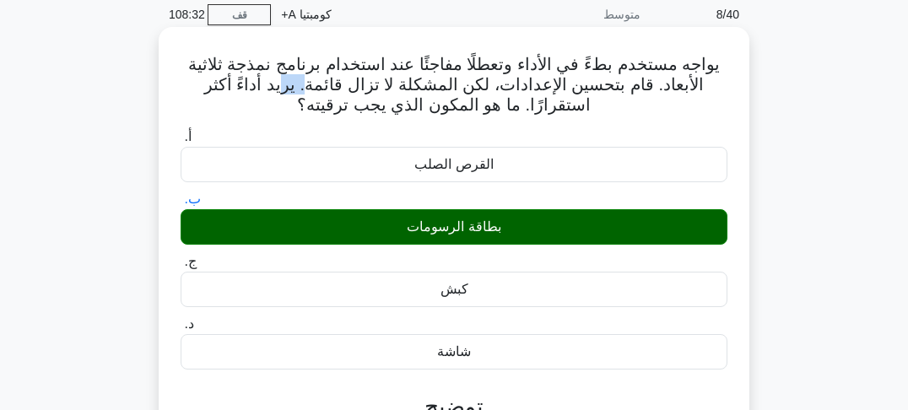
drag, startPoint x: 339, startPoint y: 83, endPoint x: 317, endPoint y: 85, distance: 22.1
click at [317, 85] on font "يواجه مستخدم بطءً في الأداء وتعطلًا مفاجئًا عند استخدام برنامج نمذجة ثلاثية الأ…" at bounding box center [454, 84] width 532 height 59
click at [251, 84] on font "يواجه مستخدم بطءً في الأداء وتعطلًا مفاجئًا عند استخدام برنامج نمذجة ثلاثية الأ…" at bounding box center [454, 84] width 532 height 59
click at [559, 88] on font "يواجه مستخدم بطءً في الأداء وتعطلًا مفاجئًا عند استخدام برنامج نمذجة ثلاثية الأ…" at bounding box center [454, 84] width 532 height 59
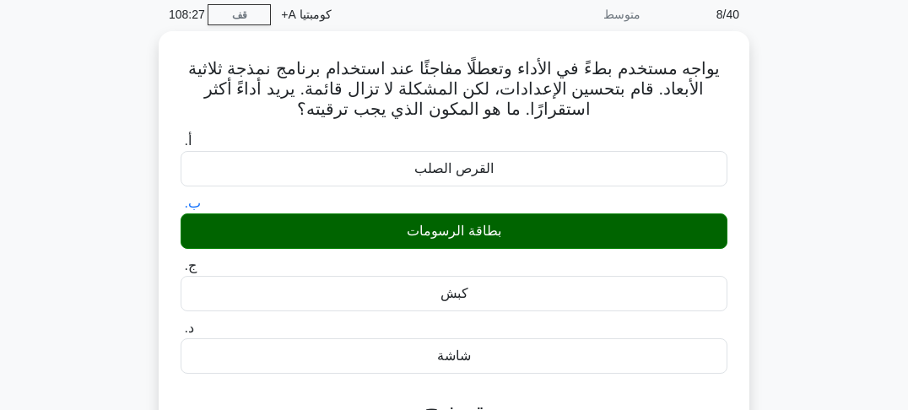
click at [803, 118] on div "يواجه مستخدم بطءً في الأداء وتعطلًا مفاجئًا عند استخدام برنامج نمذجة ثلاثية الأ…" at bounding box center [454, 327] width 810 height 592
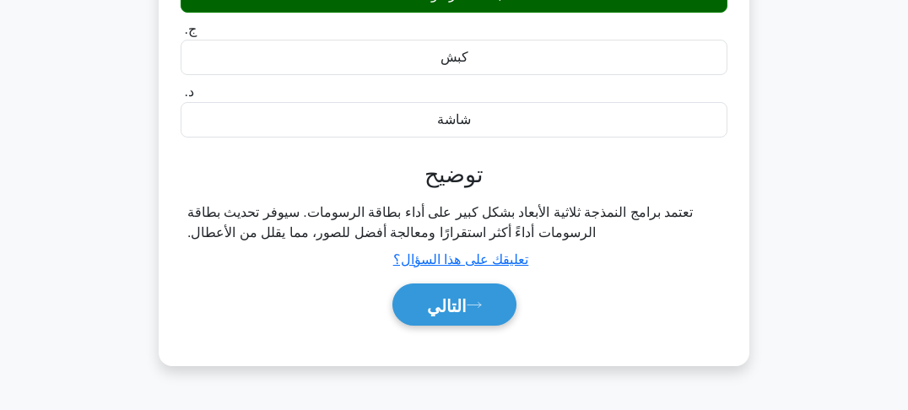
scroll to position [338, 0]
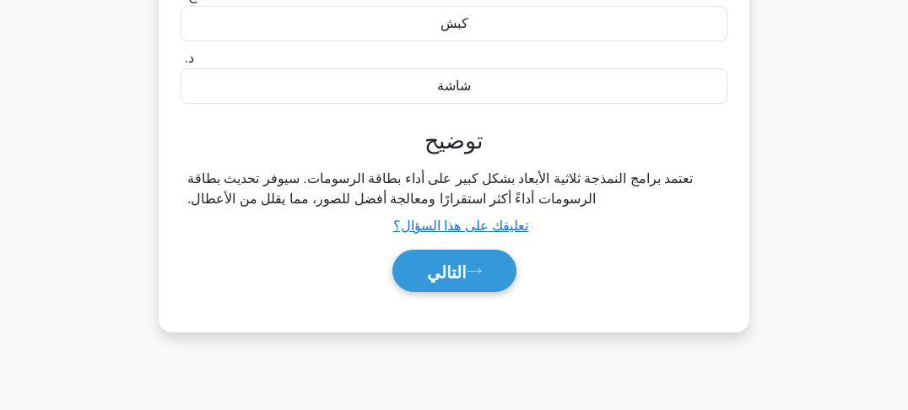
drag, startPoint x: 799, startPoint y: 98, endPoint x: 799, endPoint y: 121, distance: 22.8
click at [799, 99] on div "يواجه مستخدم بطءً في الأداء وتعطلًا مفاجئًا عند استخدام برنامج نمذجة ثلاثية الأ…" at bounding box center [454, 57] width 810 height 592
click at [799, 122] on div "يواجه مستخدم بطءً في الأداء وتعطلًا مفاجئًا عند استخدام برنامج نمذجة ثلاثية الأ…" at bounding box center [454, 57] width 810 height 592
click at [799, 128] on div "يواجه مستخدم بطءً في الأداء وتعطلًا مفاجئًا عند استخدام برنامج نمذجة ثلاثية الأ…" at bounding box center [454, 57] width 810 height 592
drag, startPoint x: 799, startPoint y: 133, endPoint x: 786, endPoint y: 156, distance: 26.5
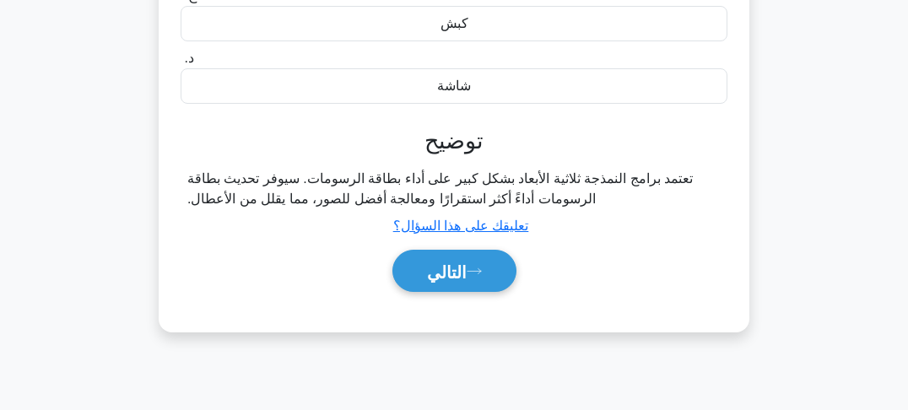
click at [799, 137] on div "يواجه مستخدم بطءً في الأداء وتعطلًا مفاجئًا عند استخدام برنامج نمذجة ثلاثية الأ…" at bounding box center [454, 57] width 810 height 592
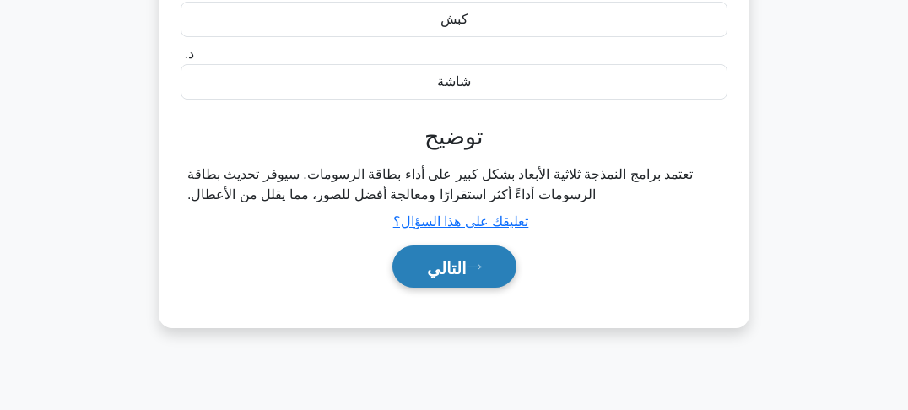
click at [469, 270] on icon at bounding box center [474, 266] width 15 height 9
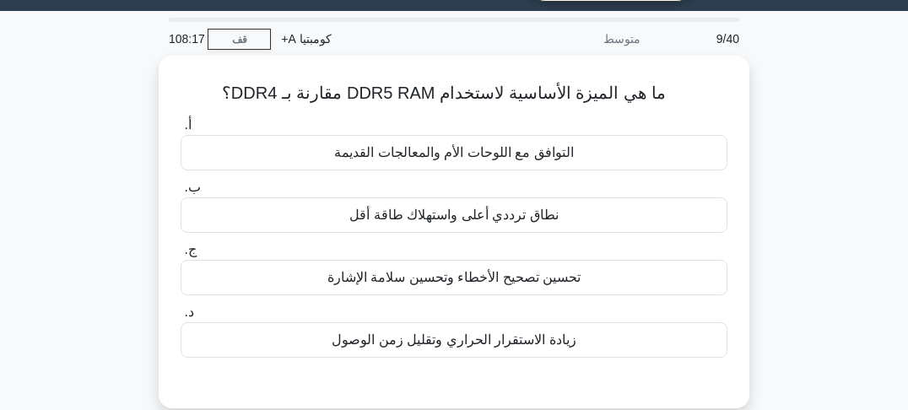
scroll to position [0, 0]
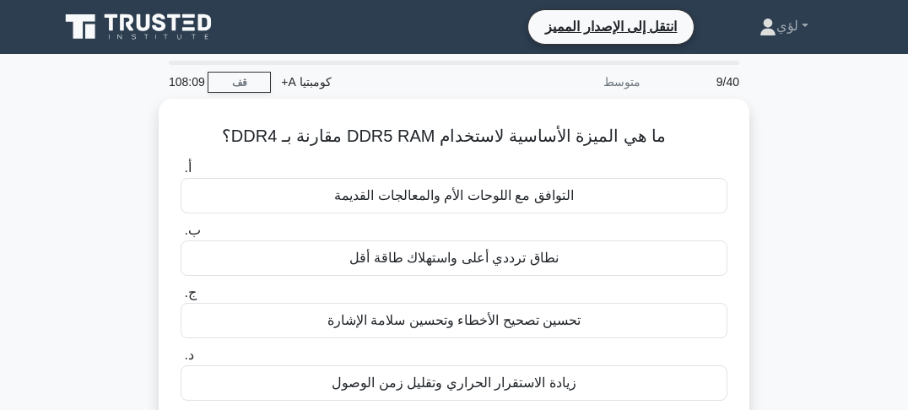
click at [784, 164] on div "ما هي الميزة الأساسية لاستخدام DDR5 RAM مقارنة بـ DDR4؟ .spinner_0XTQ{transform…" at bounding box center [454, 285] width 810 height 373
click at [783, 177] on div "ما هي الميزة الأساسية لاستخدام DDR5 RAM مقارنة بـ DDR4؟ .spinner_0XTQ{transform…" at bounding box center [454, 285] width 810 height 373
click at [783, 182] on div "ما هي الميزة الأساسية لاستخدام DDR5 RAM مقارنة بـ DDR4؟ .spinner_0XTQ{transform…" at bounding box center [454, 285] width 810 height 373
click at [783, 190] on div "ما هي الميزة الأساسية لاستخدام DDR5 RAM مقارنة بـ DDR4؟ .spinner_0XTQ{transform…" at bounding box center [454, 285] width 810 height 373
click at [783, 197] on div "ما هي الميزة الأساسية لاستخدام DDR5 RAM مقارنة بـ DDR4؟ .spinner_0XTQ{transform…" at bounding box center [454, 285] width 810 height 373
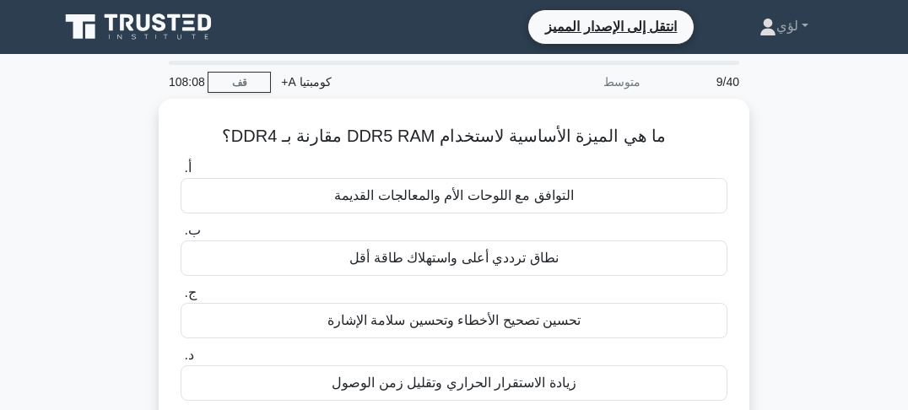
click at [780, 183] on div "ما هي الميزة الأساسية لاستخدام DDR5 RAM مقارنة بـ DDR4؟ .spinner_0XTQ{transform…" at bounding box center [454, 285] width 810 height 373
click at [780, 192] on div "ما هي الميزة الأساسية لاستخدام DDR5 RAM مقارنة بـ DDR4؟ .spinner_0XTQ{transform…" at bounding box center [454, 285] width 810 height 373
click at [780, 201] on div "ما هي الميزة الأساسية لاستخدام DDR5 RAM مقارنة بـ DDR4؟ .spinner_0XTQ{transform…" at bounding box center [454, 285] width 810 height 373
click at [780, 208] on div "ما هي الميزة الأساسية لاستخدام DDR5 RAM مقارنة بـ DDR4؟ .spinner_0XTQ{transform…" at bounding box center [454, 285] width 810 height 373
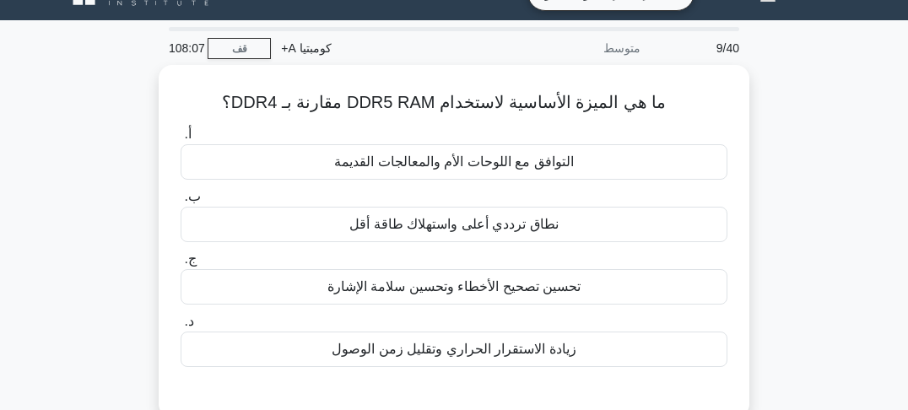
scroll to position [68, 0]
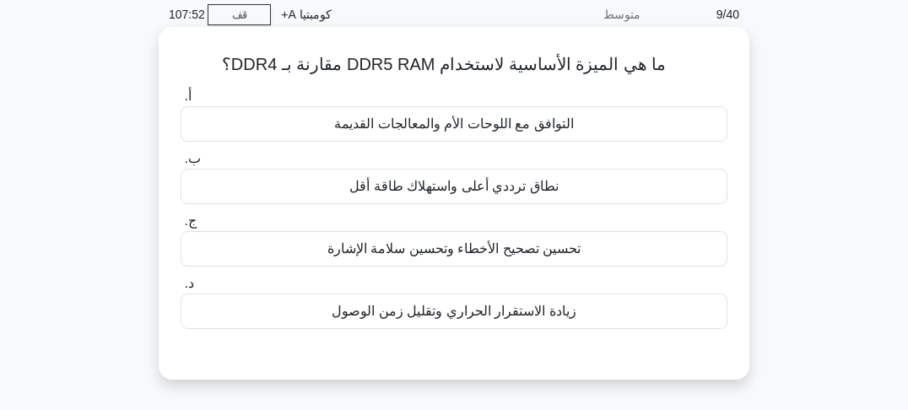
click at [413, 186] on font "نطاق ترددي أعلى واستهلاك طاقة أقل" at bounding box center [453, 186] width 208 height 14
click at [181, 165] on input "ب. نطاق ترددي أعلى واستهلاك طاقة أقل" at bounding box center [181, 159] width 0 height 11
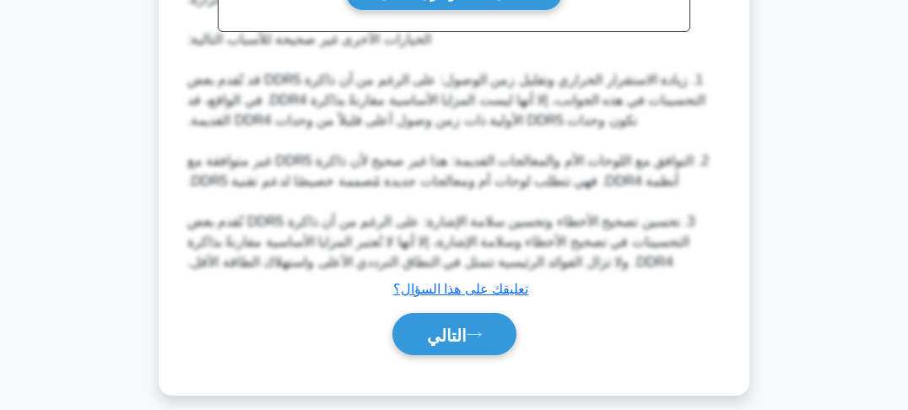
scroll to position [608, 0]
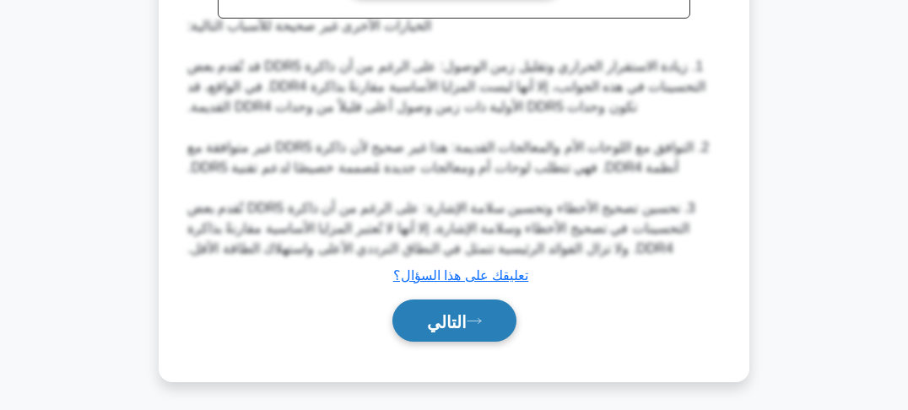
click at [473, 327] on button "التالي" at bounding box center [454, 321] width 124 height 43
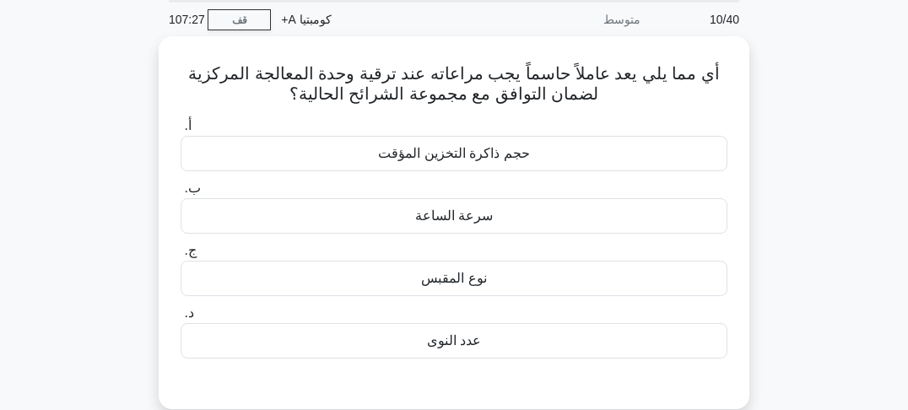
scroll to position [30, 0]
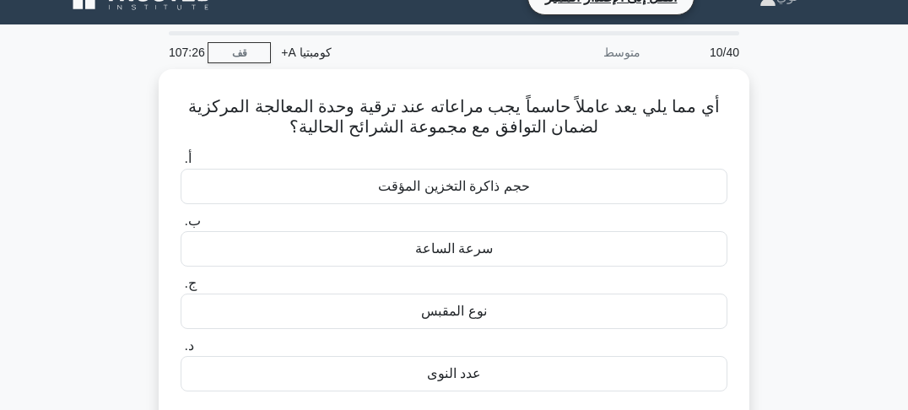
click at [760, 99] on div "أي مما يلي يعد عاملاً حاسماً يجب مراعاته عند ترقية وحدة المعالجة المركزية لضمان…" at bounding box center [454, 265] width 810 height 393
drag, startPoint x: 779, startPoint y: 129, endPoint x: 782, endPoint y: 138, distance: 9.9
click at [780, 132] on div "أي مما يلي يعد عاملاً حاسماً يجب مراعاته عند ترقية وحدة المعالجة المركزية لضمان…" at bounding box center [454, 265] width 810 height 393
click at [783, 142] on div "أي مما يلي يعد عاملاً حاسماً يجب مراعاته عند ترقية وحدة المعالجة المركزية لضمان…" at bounding box center [454, 265] width 810 height 393
click at [784, 148] on div "أي مما يلي يعد عاملاً حاسماً يجب مراعاته عند ترقية وحدة المعالجة المركزية لضمان…" at bounding box center [454, 265] width 810 height 393
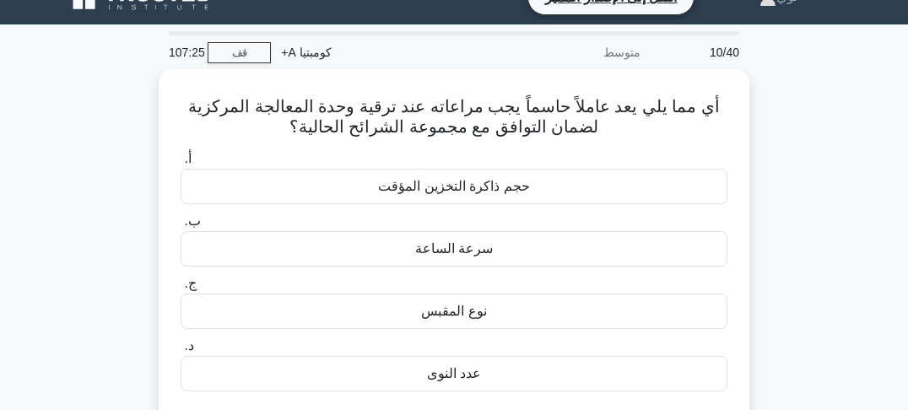
drag, startPoint x: 786, startPoint y: 154, endPoint x: 787, endPoint y: 163, distance: 8.5
click at [786, 158] on div "أي مما يلي يعد عاملاً حاسماً يجب مراعاته عند ترقية وحدة المعالجة المركزية لضمان…" at bounding box center [454, 265] width 810 height 393
click at [787, 164] on div "أي مما يلي يعد عاملاً حاسماً يجب مراعاته عند ترقية وحدة المعالجة المركزية لضمان…" at bounding box center [454, 265] width 810 height 393
click at [793, 152] on div "أي مما يلي يعد عاملاً حاسماً يجب مراعاته عند ترقية وحدة المعالجة المركزية لضمان…" at bounding box center [454, 265] width 810 height 393
click at [793, 169] on div "أي مما يلي يعد عاملاً حاسماً يجب مراعاته عند ترقية وحدة المعالجة المركزية لضمان…" at bounding box center [454, 265] width 810 height 393
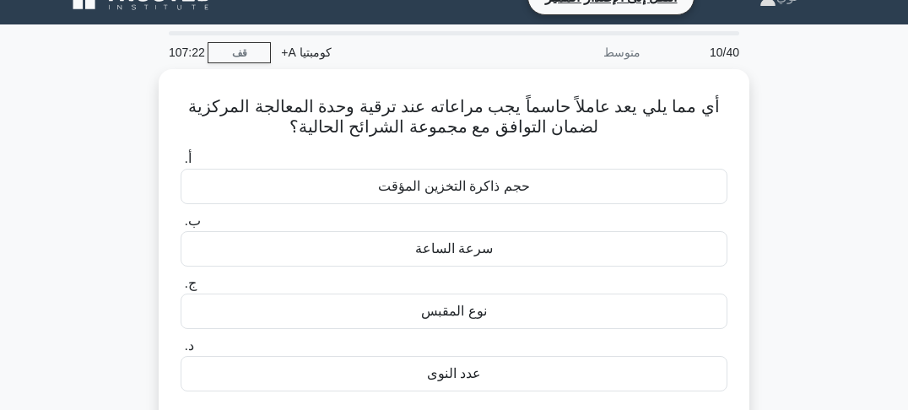
click at [793, 186] on div "أي مما يلي يعد عاملاً حاسماً يجب مراعاته عند ترقية وحدة المعالجة المركزية لضمان…" at bounding box center [454, 265] width 810 height 393
click at [787, 159] on div "أي مما يلي يعد عاملاً حاسماً يجب مراعاته عند ترقية وحدة المعالجة المركزية لضمان…" at bounding box center [454, 265] width 810 height 393
click at [786, 176] on div "أي مما يلي يعد عاملاً حاسماً يجب مراعاته عند ترقية وحدة المعالجة المركزية لضمان…" at bounding box center [454, 265] width 810 height 393
click at [786, 186] on div "أي مما يلي يعد عاملاً حاسماً يجب مراعاته عند ترقية وحدة المعالجة المركزية لضمان…" at bounding box center [454, 265] width 810 height 393
click at [785, 172] on div "أي مما يلي يعد عاملاً حاسماً يجب مراعاته عند ترقية وحدة المعالجة المركزية لضمان…" at bounding box center [454, 265] width 810 height 393
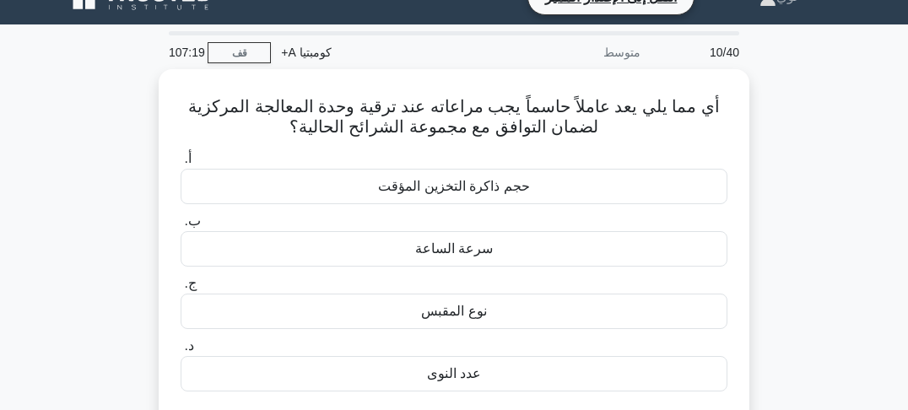
click at [784, 179] on div "أي مما يلي يعد عاملاً حاسماً يجب مراعاته عند ترقية وحدة المعالجة المركزية لضمان…" at bounding box center [454, 265] width 810 height 393
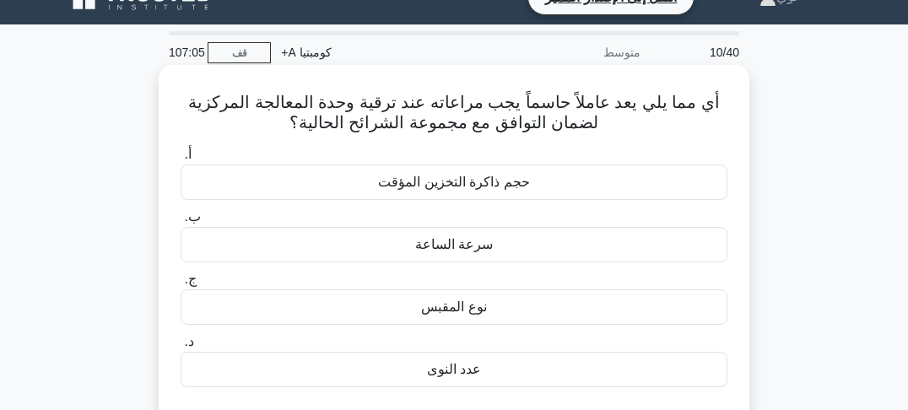
scroll to position [97, 0]
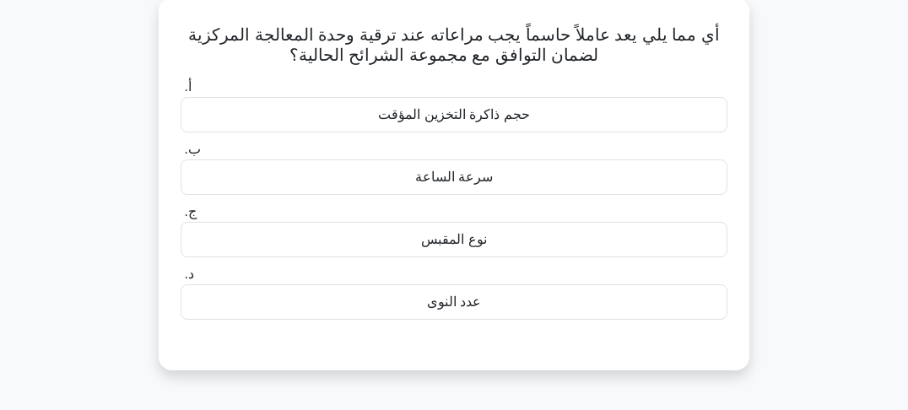
click at [454, 246] on font "نوع المقبس" at bounding box center [453, 239] width 65 height 14
click at [181, 218] on input "ج. نوع المقبس" at bounding box center [181, 212] width 0 height 11
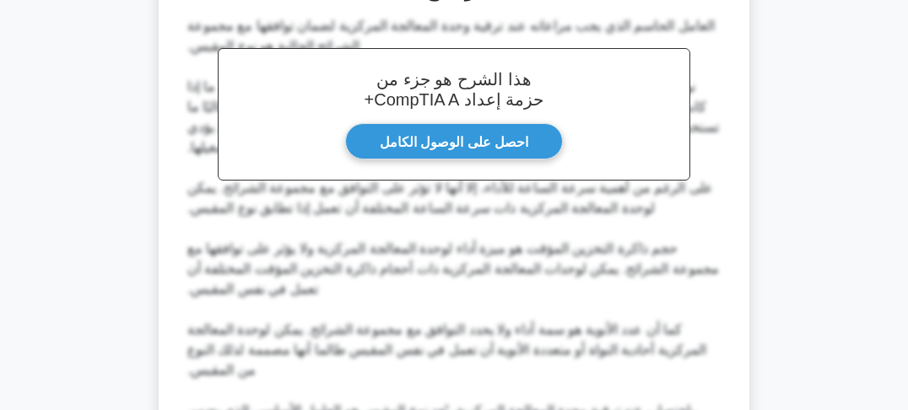
scroll to position [637, 0]
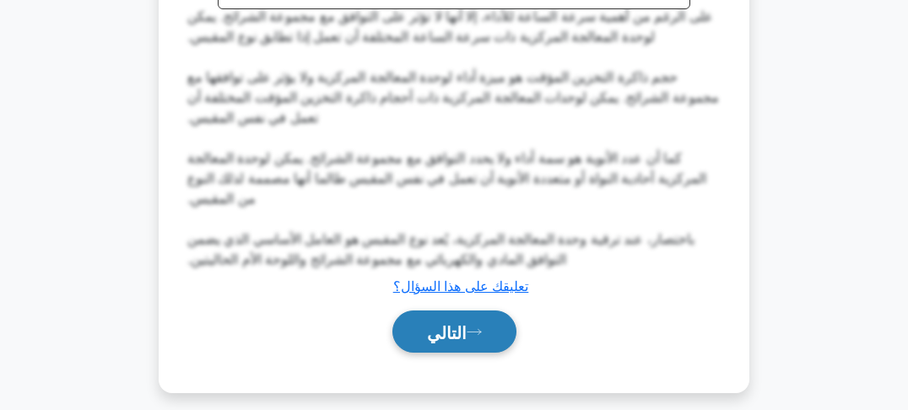
click at [438, 341] on button "التالي" at bounding box center [454, 332] width 124 height 43
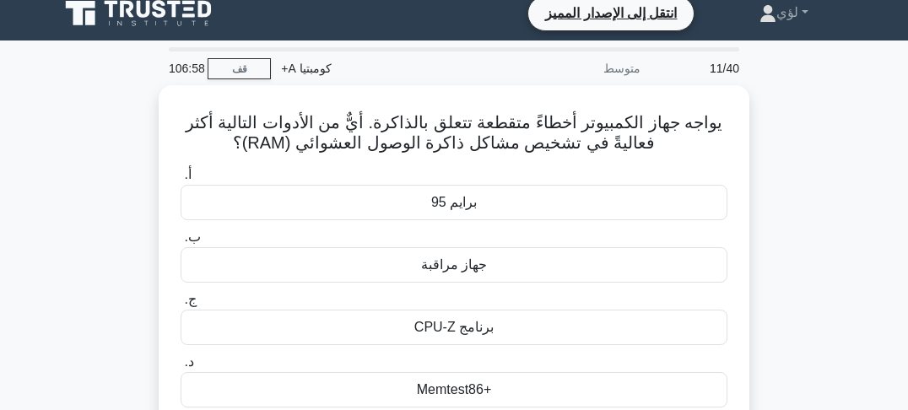
scroll to position [0, 0]
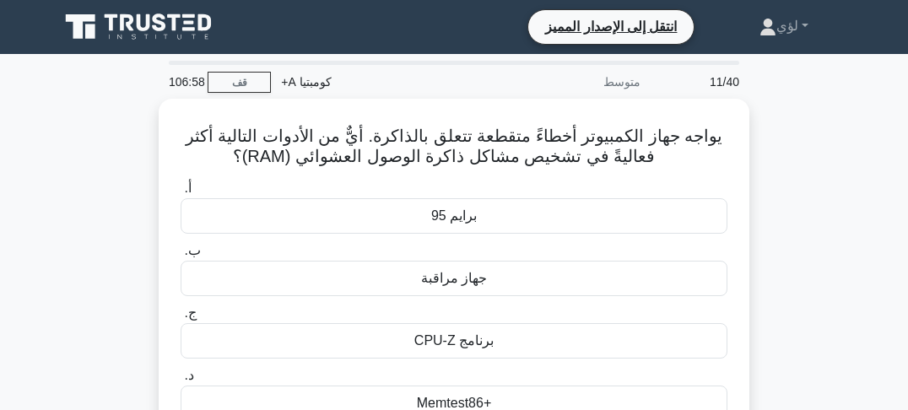
click at [783, 179] on div "يواجه جهاز الكمبيوتر أخطاءً متقطعة تتعلق بالذاكرة. أيٌّ من الأدوات التالية أكثر…" at bounding box center [454, 295] width 810 height 393
click at [786, 203] on div "يواجه جهاز الكمبيوتر أخطاءً متقطعة تتعلق بالذاكرة. أيٌّ من الأدوات التالية أكثر…" at bounding box center [454, 295] width 810 height 393
click at [786, 211] on div "يواجه جهاز الكمبيوتر أخطاءً متقطعة تتعلق بالذاكرة. أيٌّ من الأدوات التالية أكثر…" at bounding box center [454, 295] width 810 height 393
drag, startPoint x: 787, startPoint y: 219, endPoint x: 788, endPoint y: 228, distance: 8.5
click at [787, 219] on div "يواجه جهاز الكمبيوتر أخطاءً متقطعة تتعلق بالذاكرة. أيٌّ من الأدوات التالية أكثر…" at bounding box center [454, 295] width 810 height 393
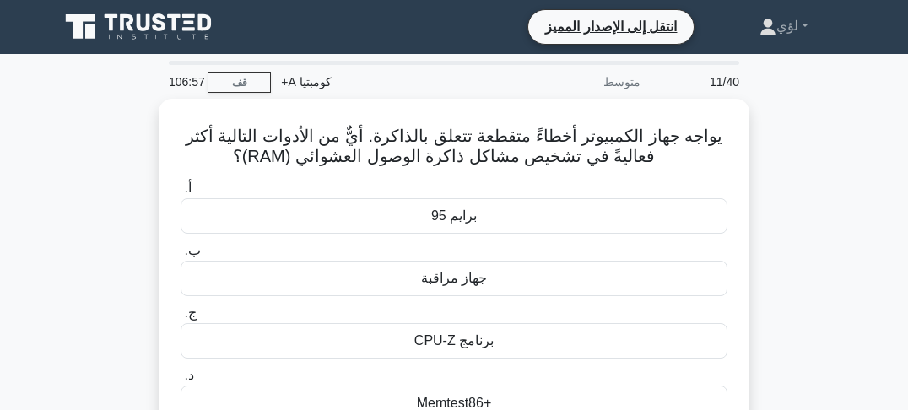
click at [788, 229] on div "يواجه جهاز الكمبيوتر أخطاءً متقطعة تتعلق بالذاكرة. أيٌّ من الأدوات التالية أكثر…" at bounding box center [454, 295] width 810 height 393
click at [788, 235] on div "يواجه جهاز الكمبيوتر أخطاءً متقطعة تتعلق بالذاكرة. أيٌّ من الأدوات التالية أكثر…" at bounding box center [454, 295] width 810 height 393
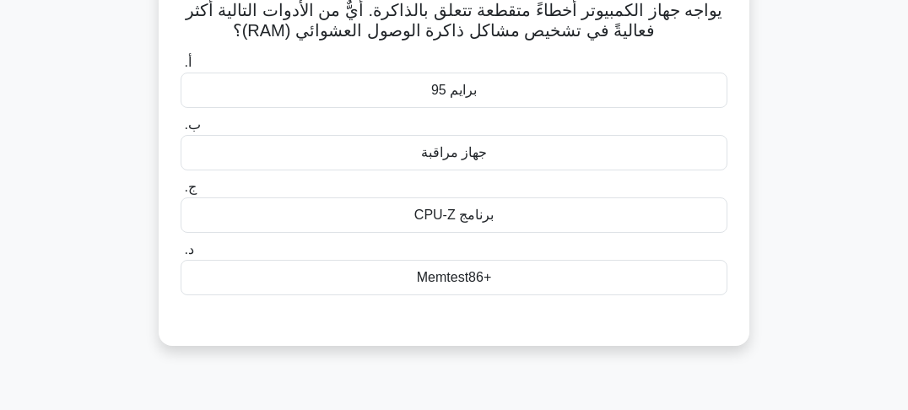
scroll to position [68, 0]
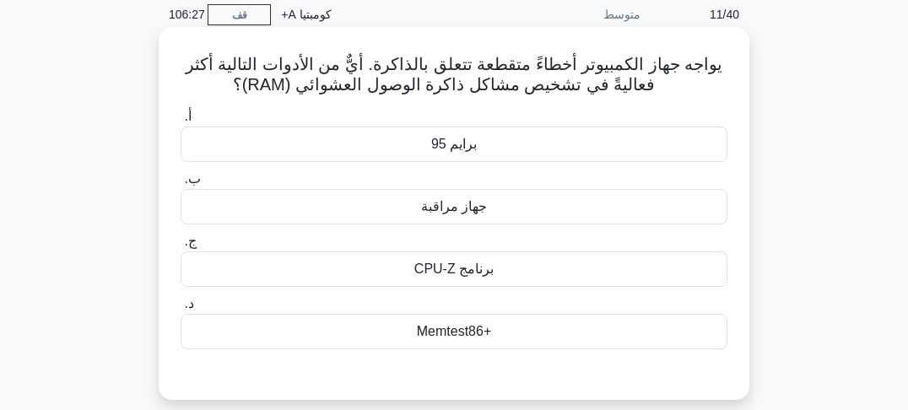
click at [458, 334] on font "Memtest86+" at bounding box center [454, 331] width 74 height 14
click at [181, 310] on input "د. Memtest86+" at bounding box center [181, 304] width 0 height 11
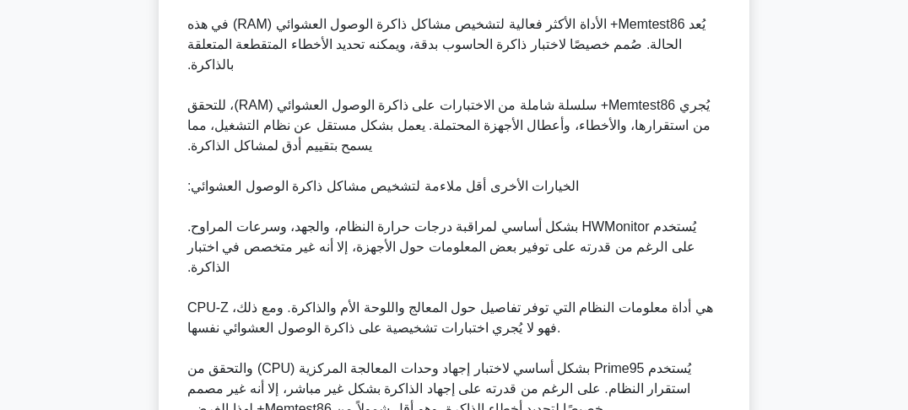
scroll to position [473, 0]
click at [819, 165] on div "يواجه جهاز الكمبيوتر أخطاءً متقطعة تتعلق بالذاكرة. أيٌّ من الأدوات التالية أكثر…" at bounding box center [454, 94] width 810 height 936
drag, startPoint x: 819, startPoint y: 172, endPoint x: 819, endPoint y: 183, distance: 11.0
click at [819, 175] on div "يواجه جهاز الكمبيوتر أخطاءً متقطعة تتعلق بالذاكرة. أيٌّ من الأدوات التالية أكثر…" at bounding box center [454, 94] width 810 height 936
click at [819, 184] on div "يواجه جهاز الكمبيوتر أخطاءً متقطعة تتعلق بالذاكرة. أيٌّ من الأدوات التالية أكثر…" at bounding box center [454, 94] width 810 height 936
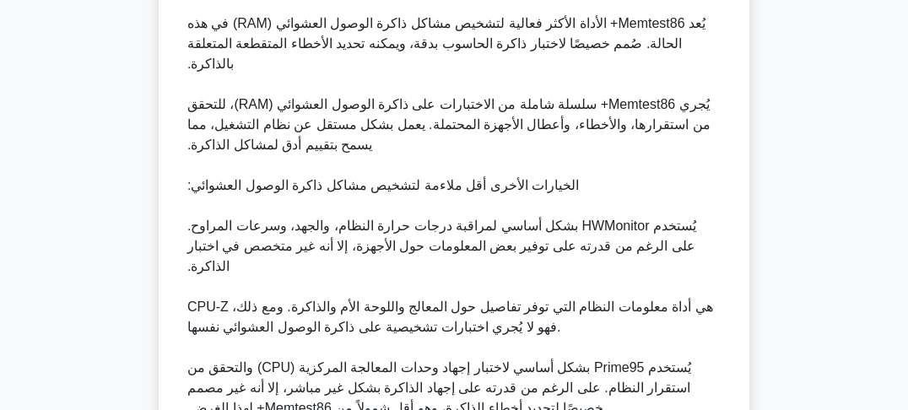
click at [816, 203] on div "يواجه جهاز الكمبيوتر أخطاءً متقطعة تتعلق بالذاكرة. أيٌّ من الأدوات التالية أكثر…" at bounding box center [454, 94] width 810 height 936
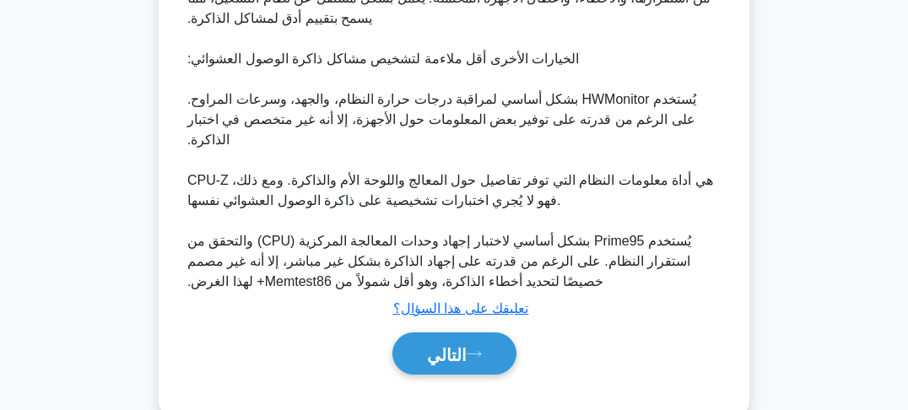
scroll to position [611, 0]
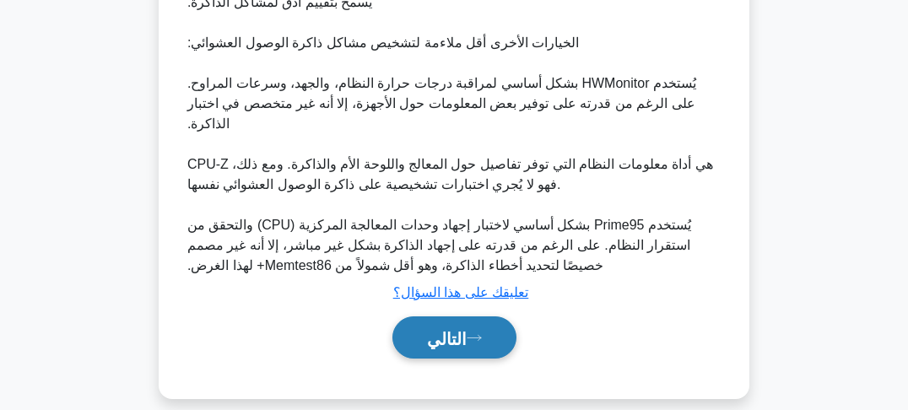
click at [416, 316] on button "التالي" at bounding box center [454, 337] width 124 height 43
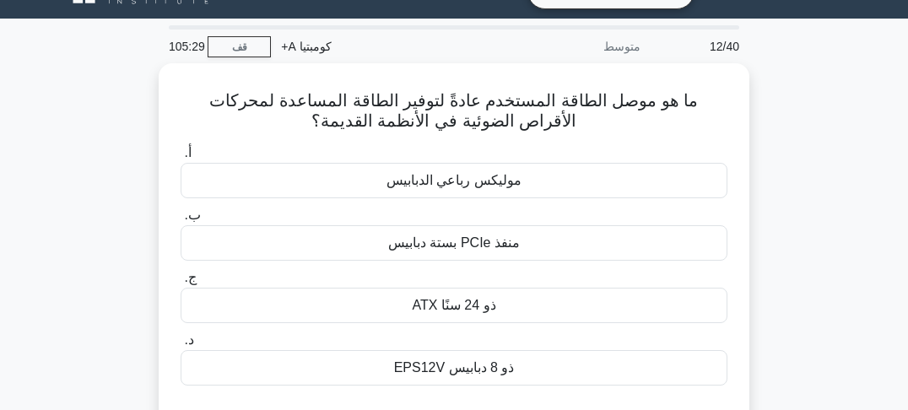
scroll to position [30, 0]
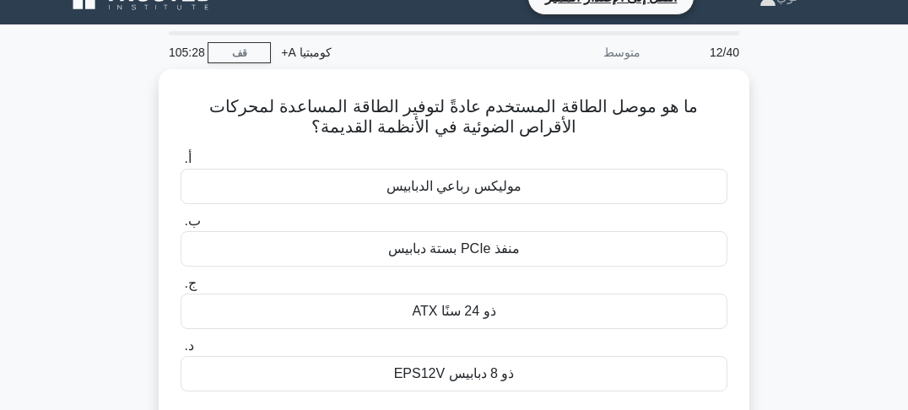
click at [785, 142] on div "ما هو موصل الطاقة المستخدم عادةً لتوفير الطاقة المساعدة لمحركات الأقراص الضوئية…" at bounding box center [454, 265] width 810 height 393
drag, startPoint x: 785, startPoint y: 159, endPoint x: 785, endPoint y: 176, distance: 16.9
click at [785, 162] on div "ما هو موصل الطاقة المستخدم عادةً لتوفير الطاقة المساعدة لمحركات الأقراص الضوئية…" at bounding box center [454, 265] width 810 height 393
click at [785, 176] on div "ما هو موصل الطاقة المستخدم عادةً لتوفير الطاقة المساعدة لمحركات الأقراص الضوئية…" at bounding box center [454, 265] width 810 height 393
click at [785, 181] on div "ما هو موصل الطاقة المستخدم عادةً لتوفير الطاقة المساعدة لمحركات الأقراص الضوئية…" at bounding box center [454, 265] width 810 height 393
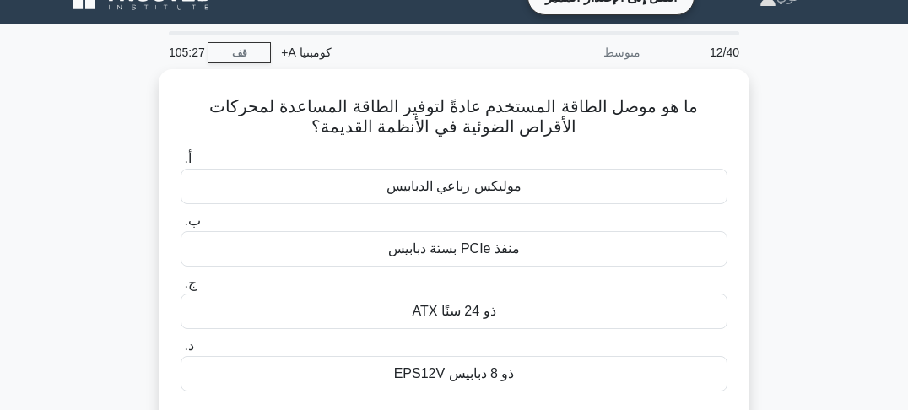
click at [786, 186] on div "ما هو موصل الطاقة المستخدم عادةً لتوفير الطاقة المساعدة لمحركات الأقراص الضوئية…" at bounding box center [454, 265] width 810 height 393
click at [795, 157] on div "ما هو موصل الطاقة المستخدم عادةً لتوفير الطاقة المساعدة لمحركات الأقراص الضوئية…" at bounding box center [454, 265] width 810 height 393
click at [780, 154] on div "ما هو موصل الطاقة المستخدم عادةً لتوفير الطاقة المساعدة لمحركات الأقراص الضوئية…" at bounding box center [454, 265] width 810 height 393
click at [780, 161] on div "ما هو موصل الطاقة المستخدم عادةً لتوفير الطاقة المساعدة لمحركات الأقراص الضوئية…" at bounding box center [454, 265] width 810 height 393
click at [780, 168] on div "ما هو موصل الطاقة المستخدم عادةً لتوفير الطاقة المساعدة لمحركات الأقراص الضوئية…" at bounding box center [454, 265] width 810 height 393
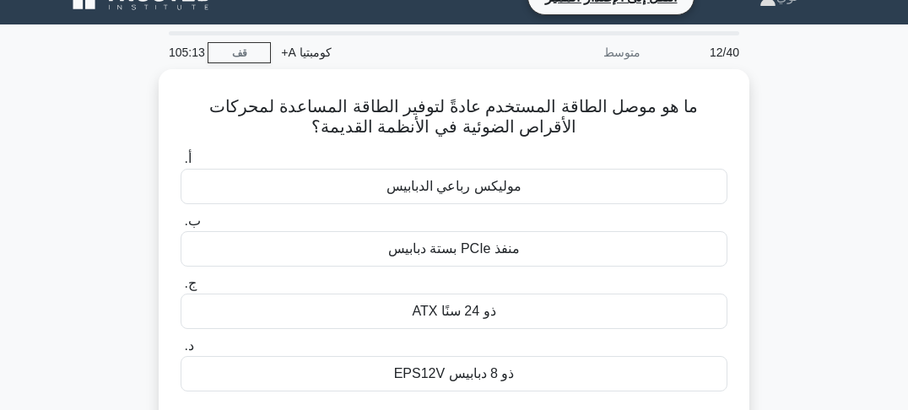
click at [780, 175] on div "ما هو موصل الطاقة المستخدم عادةً لتوفير الطاقة المساعدة لمحركات الأقراص الضوئية…" at bounding box center [454, 265] width 810 height 393
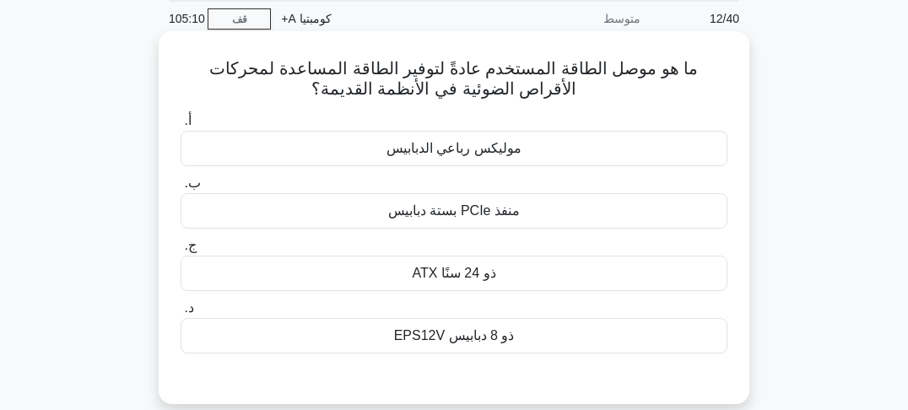
scroll to position [97, 0]
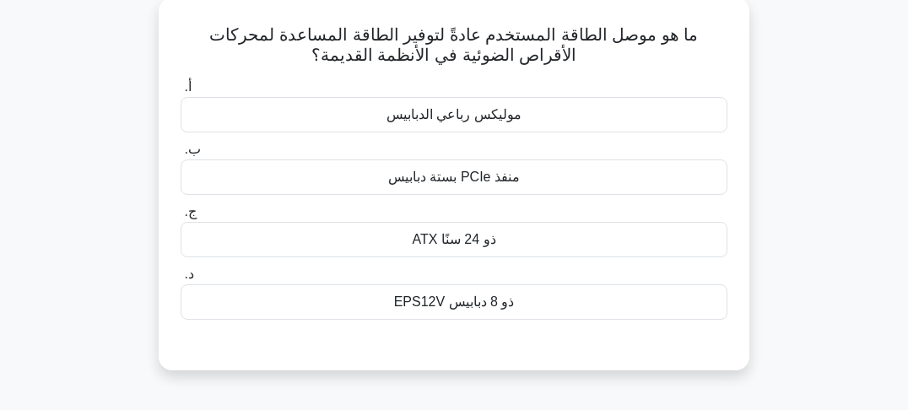
click at [494, 305] on font "EPS12V ذو 8 دبابيس" at bounding box center [454, 301] width 121 height 14
click at [181, 280] on input "د. EPS12V ذو 8 دبابيس" at bounding box center [181, 274] width 0 height 11
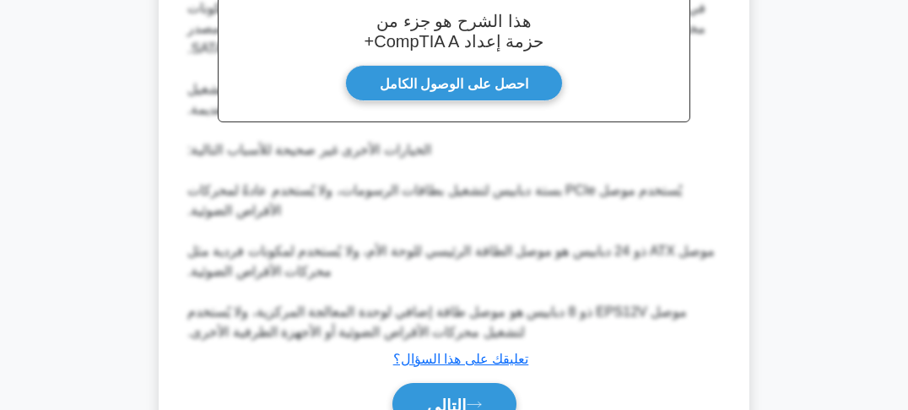
scroll to position [612, 0]
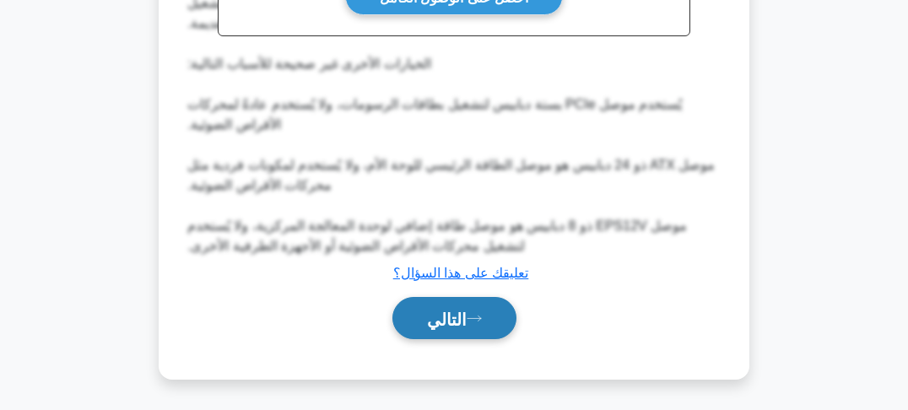
click at [477, 303] on button "التالي" at bounding box center [454, 318] width 124 height 43
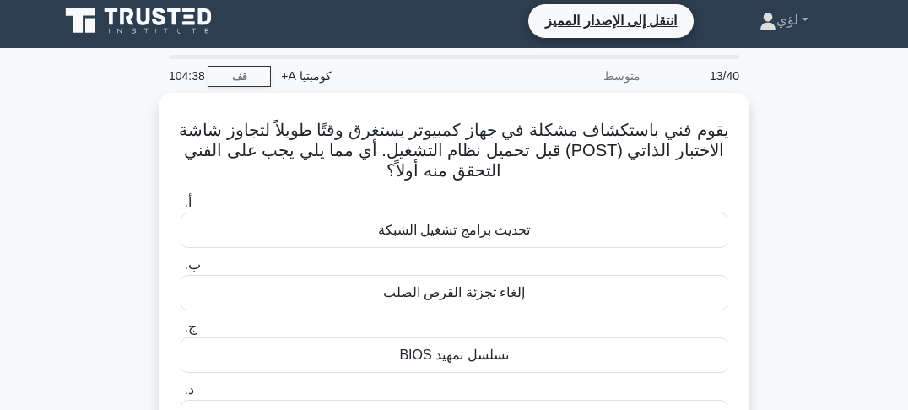
scroll to position [0, 0]
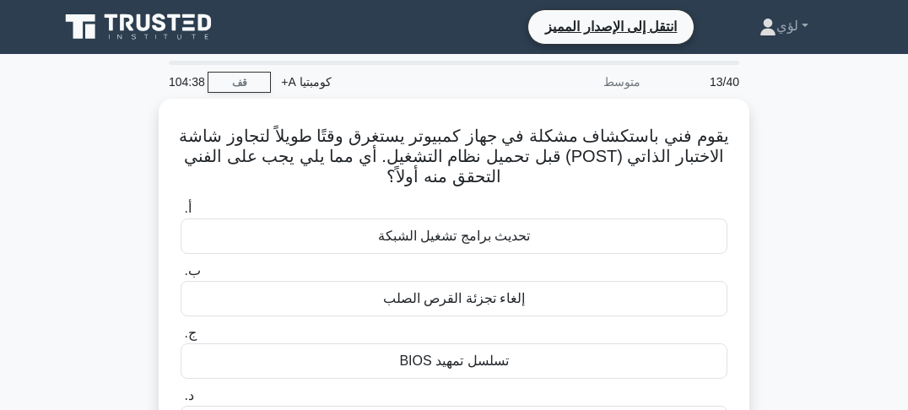
click at [786, 159] on div "يقوم فني باستكشاف مشكلة في جهاز كمبيوتر يستغرق وقتًا طويلاً لتجاوز شاشة الاختبا…" at bounding box center [454, 305] width 810 height 413
click at [770, 147] on div "يقوم فني باستكشاف مشكلة في جهاز كمبيوتر يستغرق وقتًا طويلاً لتجاوز شاشة الاختبا…" at bounding box center [454, 305] width 810 height 413
click at [753, 146] on div "يقوم فني باستكشاف مشكلة في جهاز كمبيوتر يستغرق وقتًا طويلاً لتجاوز شاشة الاختبا…" at bounding box center [454, 305] width 810 height 413
click at [752, 156] on div "يقوم فني باستكشاف مشكلة في جهاز كمبيوتر يستغرق وقتًا طويلاً لتجاوز شاشة الاختبا…" at bounding box center [454, 305] width 810 height 413
click at [762, 166] on div "يقوم فني باستكشاف مشكلة في جهاز كمبيوتر يستغرق وقتًا طويلاً لتجاوز شاشة الاختبا…" at bounding box center [454, 305] width 810 height 413
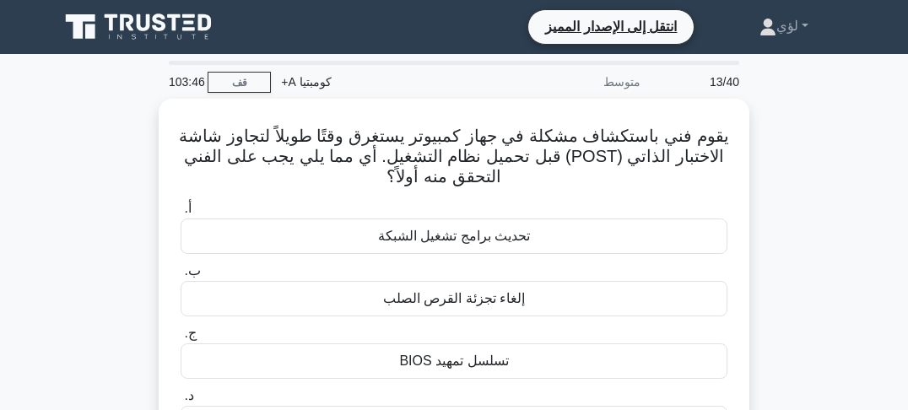
click at [798, 154] on div "يقوم فني باستكشاف مشكلة في جهاز كمبيوتر يستغرق وقتًا طويلاً لتجاوز شاشة الاختبا…" at bounding box center [454, 305] width 810 height 413
drag, startPoint x: 797, startPoint y: 165, endPoint x: 797, endPoint y: 175, distance: 9.3
click at [797, 167] on div "يقوم فني باستكشاف مشكلة في جهاز كمبيوتر يستغرق وقتًا طويلاً لتجاوز شاشة الاختبا…" at bounding box center [454, 305] width 810 height 413
drag, startPoint x: 796, startPoint y: 176, endPoint x: 796, endPoint y: 186, distance: 10.1
click at [796, 179] on div "يقوم فني باستكشاف مشكلة في جهاز كمبيوتر يستغرق وقتًا طويلاً لتجاوز شاشة الاختبا…" at bounding box center [454, 305] width 810 height 413
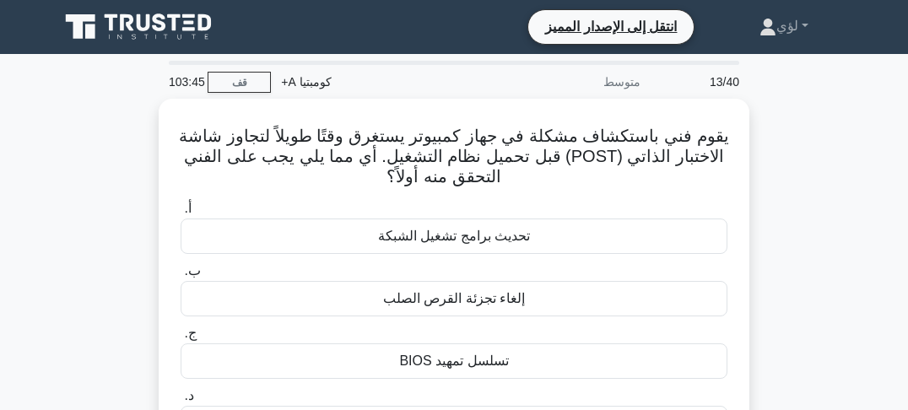
click at [796, 186] on div "يقوم فني باستكشاف مشكلة في جهاز كمبيوتر يستغرق وقتًا طويلاً لتجاوز شاشة الاختبا…" at bounding box center [454, 305] width 810 height 413
click at [791, 165] on div "يقوم فني باستكشاف مشكلة في جهاز كمبيوتر يستغرق وقتًا طويلاً لتجاوز شاشة الاختبا…" at bounding box center [454, 305] width 810 height 413
drag, startPoint x: 791, startPoint y: 181, endPoint x: 791, endPoint y: 192, distance: 11.0
click at [791, 184] on div "يقوم فني باستكشاف مشكلة في جهاز كمبيوتر يستغرق وقتًا طويلاً لتجاوز شاشة الاختبا…" at bounding box center [454, 305] width 810 height 413
click at [791, 199] on div "يقوم فني باستكشاف مشكلة في جهاز كمبيوتر يستغرق وقتًا طويلاً لتجاوز شاشة الاختبا…" at bounding box center [454, 305] width 810 height 413
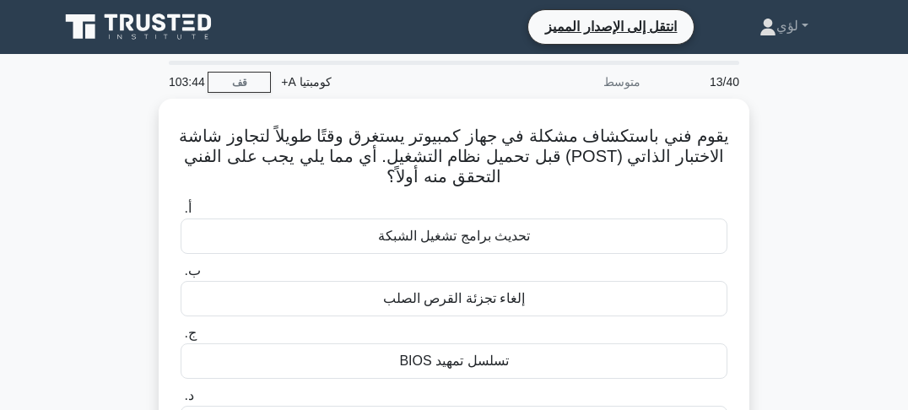
click at [791, 207] on div "يقوم فني باستكشاف مشكلة في جهاز كمبيوتر يستغرق وقتًا طويلاً لتجاوز شاشة الاختبا…" at bounding box center [454, 305] width 810 height 413
click at [791, 216] on div "يقوم فني باستكشاف مشكلة في جهاز كمبيوتر يستغرق وقتًا طويلاً لتجاوز شاشة الاختبا…" at bounding box center [454, 305] width 810 height 413
click at [790, 182] on div "يقوم فني باستكشاف مشكلة في جهاز كمبيوتر يستغرق وقتًا طويلاً لتجاوز شاشة الاختبا…" at bounding box center [454, 305] width 810 height 413
click at [790, 192] on div "يقوم فني باستكشاف مشكلة في جهاز كمبيوتر يستغرق وقتًا طويلاً لتجاوز شاشة الاختبا…" at bounding box center [454, 305] width 810 height 413
click at [790, 224] on div "يقوم فني باستكشاف مشكلة في جهاز كمبيوتر يستغرق وقتًا طويلاً لتجاوز شاشة الاختبا…" at bounding box center [454, 305] width 810 height 413
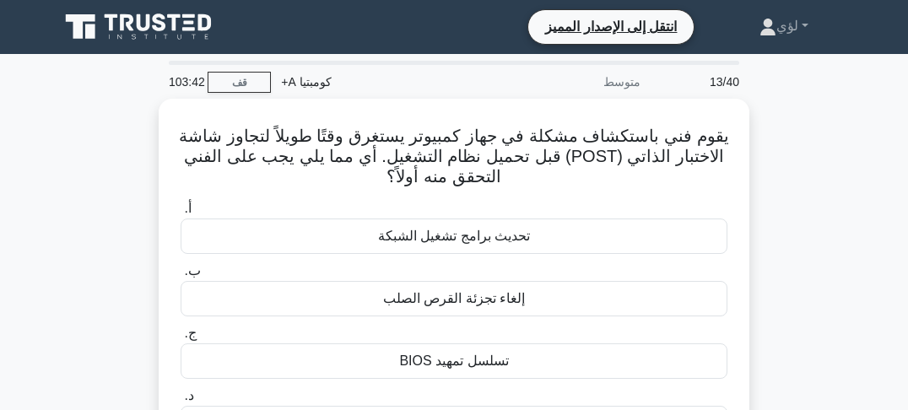
click at [788, 203] on div "يقوم فني باستكشاف مشكلة في جهاز كمبيوتر يستغرق وقتًا طويلاً لتجاوز شاشة الاختبا…" at bounding box center [454, 305] width 810 height 413
click at [787, 192] on div "يقوم فني باستكشاف مشكلة في جهاز كمبيوتر يستغرق وقتًا طويلاً لتجاوز شاشة الاختبا…" at bounding box center [454, 305] width 810 height 413
click at [787, 202] on div "يقوم فني باستكشاف مشكلة في جهاز كمبيوتر يستغرق وقتًا طويلاً لتجاوز شاشة الاختبا…" at bounding box center [454, 305] width 810 height 413
click at [787, 208] on div "يقوم فني باستكشاف مشكلة في جهاز كمبيوتر يستغرق وقتًا طويلاً لتجاوز شاشة الاختبا…" at bounding box center [454, 305] width 810 height 413
click at [787, 213] on div "يقوم فني باستكشاف مشكلة في جهاز كمبيوتر يستغرق وقتًا طويلاً لتجاوز شاشة الاختبا…" at bounding box center [454, 305] width 810 height 413
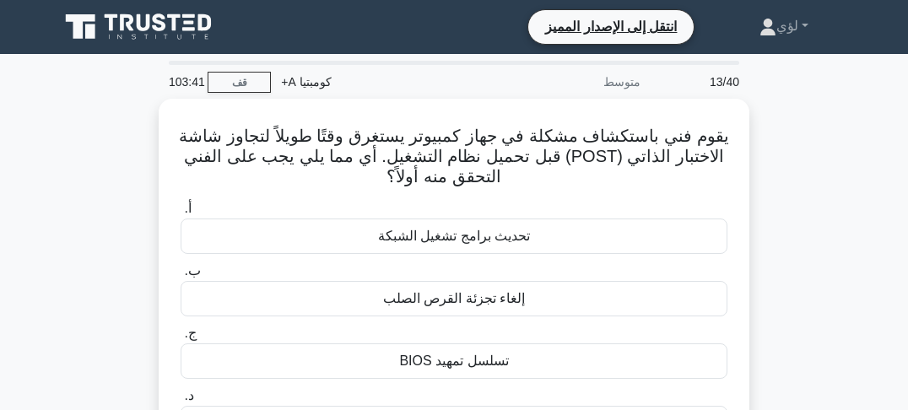
click at [787, 220] on div "يقوم فني باستكشاف مشكلة في جهاز كمبيوتر يستغرق وقتًا طويلاً لتجاوز شاشة الاختبا…" at bounding box center [454, 305] width 810 height 413
click at [788, 227] on div "يقوم فني باستكشاف مشكلة في جهاز كمبيوتر يستغرق وقتًا طويلاً لتجاوز شاشة الاختبا…" at bounding box center [454, 305] width 810 height 413
click at [788, 214] on div "يقوم فني باستكشاف مشكلة في جهاز كمبيوتر يستغرق وقتًا طويلاً لتجاوز شاشة الاختبا…" at bounding box center [454, 305] width 810 height 413
click at [787, 189] on div "يقوم فني باستكشاف مشكلة في جهاز كمبيوتر يستغرق وقتًا طويلاً لتجاوز شاشة الاختبا…" at bounding box center [454, 305] width 810 height 413
click at [787, 186] on div "يقوم فني باستكشاف مشكلة في جهاز كمبيوتر يستغرق وقتًا طويلاً لتجاوز شاشة الاختبا…" at bounding box center [454, 305] width 810 height 413
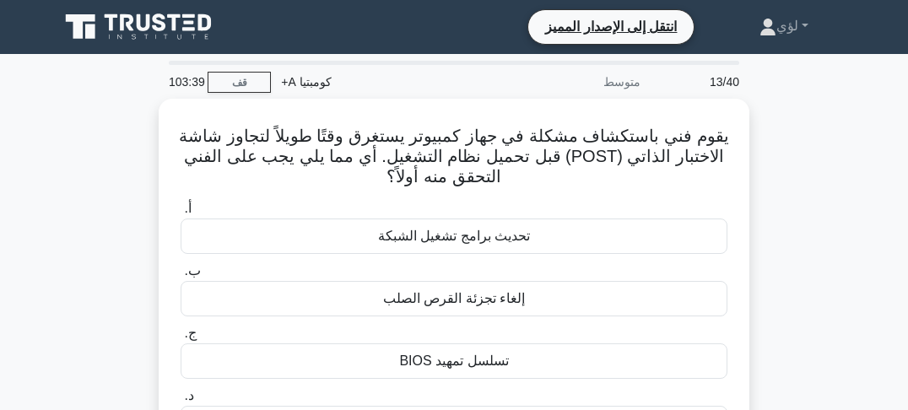
drag, startPoint x: 787, startPoint y: 195, endPoint x: 787, endPoint y: 206, distance: 11.0
click at [787, 197] on div "يقوم فني باستكشاف مشكلة في جهاز كمبيوتر يستغرق وقتًا طويلاً لتجاوز شاشة الاختبا…" at bounding box center [454, 305] width 810 height 413
click at [788, 208] on div "يقوم فني باستكشاف مشكلة في جهاز كمبيوتر يستغرق وقتًا طويلاً لتجاوز شاشة الاختبا…" at bounding box center [454, 305] width 810 height 413
drag, startPoint x: 790, startPoint y: 234, endPoint x: 791, endPoint y: 250, distance: 16.1
click at [790, 239] on div "يقوم فني باستكشاف مشكلة في جهاز كمبيوتر يستغرق وقتًا طويلاً لتجاوز شاشة الاختبا…" at bounding box center [454, 305] width 810 height 413
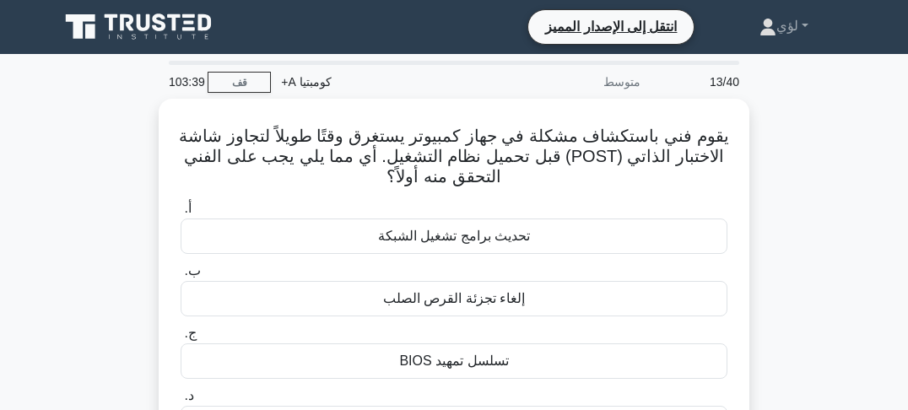
click at [791, 252] on div "يقوم فني باستكشاف مشكلة في جهاز كمبيوتر يستغرق وقتًا طويلاً لتجاوز شاشة الاختبا…" at bounding box center [454, 305] width 810 height 413
click at [788, 176] on div "يقوم فني باستكشاف مشكلة في جهاز كمبيوتر يستغرق وقتًا طويلاً لتجاوز شاشة الاختبا…" at bounding box center [454, 305] width 810 height 413
drag, startPoint x: 788, startPoint y: 181, endPoint x: 788, endPoint y: 193, distance: 11.8
click at [788, 185] on div "يقوم فني باستكشاف مشكلة في جهاز كمبيوتر يستغرق وقتًا طويلاً لتجاوز شاشة الاختبا…" at bounding box center [454, 305] width 810 height 413
drag, startPoint x: 788, startPoint y: 193, endPoint x: 788, endPoint y: 203, distance: 9.3
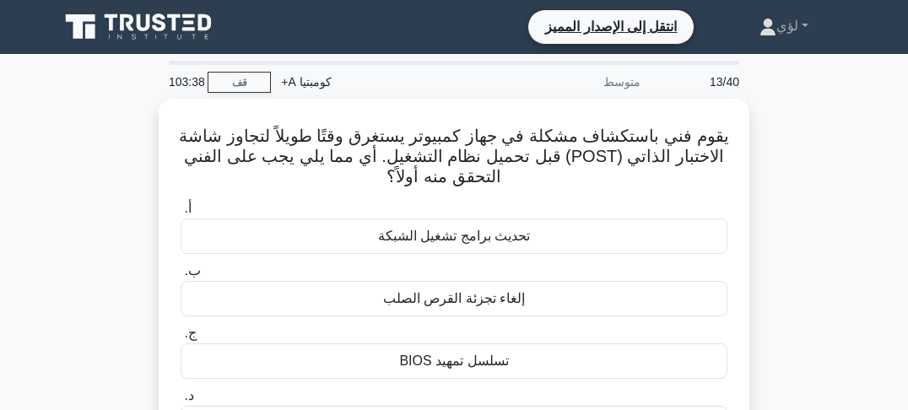
click at [788, 196] on div "يقوم فني باستكشاف مشكلة في جهاز كمبيوتر يستغرق وقتًا طويلاً لتجاوز شاشة الاختبا…" at bounding box center [454, 305] width 810 height 413
drag, startPoint x: 788, startPoint y: 203, endPoint x: 790, endPoint y: 213, distance: 10.3
click at [788, 203] on div "يقوم فني باستكشاف مشكلة في جهاز كمبيوتر يستغرق وقتًا طويلاً لتجاوز شاشة الاختبا…" at bounding box center [454, 305] width 810 height 413
click at [790, 217] on div "يقوم فني باستكشاف مشكلة في جهاز كمبيوتر يستغرق وقتًا طويلاً لتجاوز شاشة الاختبا…" at bounding box center [454, 305] width 810 height 413
click at [791, 231] on div "يقوم فني باستكشاف مشكلة في جهاز كمبيوتر يستغرق وقتًا طويلاً لتجاوز شاشة الاختبا…" at bounding box center [454, 305] width 810 height 413
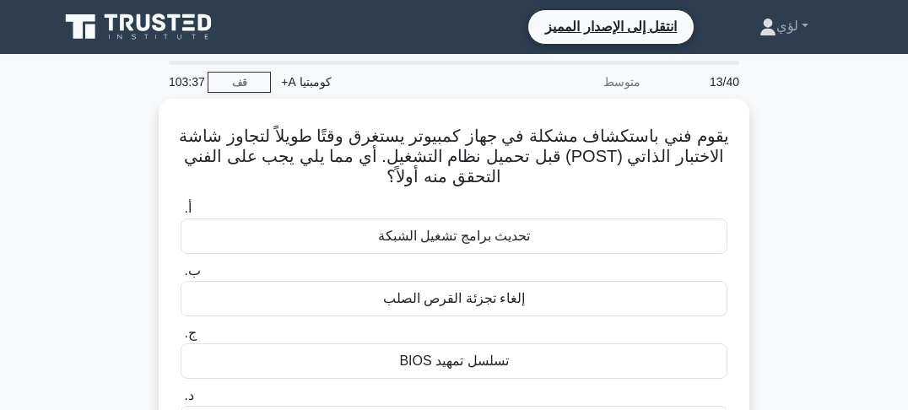
click at [788, 155] on div "يقوم فني باستكشاف مشكلة في جهاز كمبيوتر يستغرق وقتًا طويلاً لتجاوز شاشة الاختبا…" at bounding box center [454, 305] width 810 height 413
click at [786, 176] on div "يقوم فني باستكشاف مشكلة في جهاز كمبيوتر يستغرق وقتًا طويلاً لتجاوز شاشة الاختبا…" at bounding box center [454, 305] width 810 height 413
click at [786, 183] on div "يقوم فني باستكشاف مشكلة في جهاز كمبيوتر يستغرق وقتًا طويلاً لتجاوز شاشة الاختبا…" at bounding box center [454, 305] width 810 height 413
click at [786, 193] on div "يقوم فني باستكشاف مشكلة في جهاز كمبيوتر يستغرق وقتًا طويلاً لتجاوز شاشة الاختبا…" at bounding box center [454, 305] width 810 height 413
drag, startPoint x: 786, startPoint y: 196, endPoint x: 787, endPoint y: 212, distance: 16.1
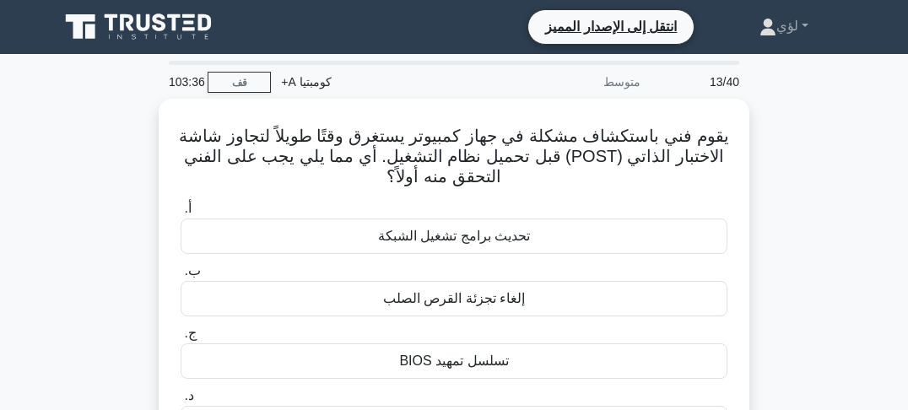
click at [786, 197] on div "يقوم فني باستكشاف مشكلة في جهاز كمبيوتر يستغرق وقتًا طويلاً لتجاوز شاشة الاختبا…" at bounding box center [454, 305] width 810 height 413
click at [788, 215] on div "يقوم فني باستكشاف مشكلة في جهاز كمبيوتر يستغرق وقتًا طويلاً لتجاوز شاشة الاختبا…" at bounding box center [454, 305] width 810 height 413
drag, startPoint x: 781, startPoint y: 186, endPoint x: 781, endPoint y: 148, distance: 38.0
click at [781, 184] on div "يقوم فني باستكشاف مشكلة في جهاز كمبيوتر يستغرق وقتًا طويلاً لتجاوز شاشة الاختبا…" at bounding box center [454, 305] width 810 height 413
click at [781, 148] on div "يقوم فني باستكشاف مشكلة في جهاز كمبيوتر يستغرق وقتًا طويلاً لتجاوز شاشة الاختبا…" at bounding box center [454, 305] width 810 height 413
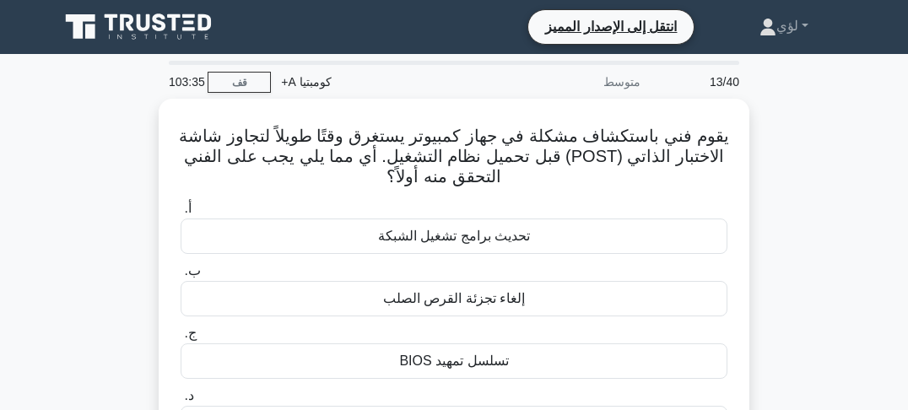
drag, startPoint x: 781, startPoint y: 161, endPoint x: 783, endPoint y: 172, distance: 11.1
click at [782, 164] on div "يقوم فني باستكشاف مشكلة في جهاز كمبيوتر يستغرق وقتًا طويلاً لتجاوز شاشة الاختبا…" at bounding box center [454, 305] width 810 height 413
click at [783, 173] on div "يقوم فني باستكشاف مشكلة في جهاز كمبيوتر يستغرق وقتًا طويلاً لتجاوز شاشة الاختبا…" at bounding box center [454, 305] width 810 height 413
click at [784, 183] on div "يقوم فني باستكشاف مشكلة في جهاز كمبيوتر يستغرق وقتًا طويلاً لتجاوز شاشة الاختبا…" at bounding box center [454, 305] width 810 height 413
drag, startPoint x: 786, startPoint y: 192, endPoint x: 789, endPoint y: 202, distance: 9.6
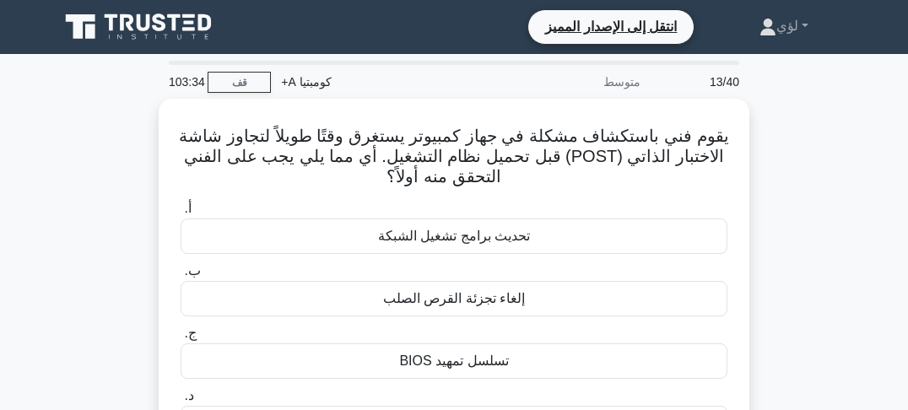
click at [786, 195] on div "يقوم فني باستكشاف مشكلة في جهاز كمبيوتر يستغرق وقتًا طويلاً لتجاوز شاشة الاختبا…" at bounding box center [454, 305] width 810 height 413
click at [789, 203] on div "يقوم فني باستكشاف مشكلة في جهاز كمبيوتر يستغرق وقتًا طويلاً لتجاوز شاشة الاختبا…" at bounding box center [454, 305] width 810 height 413
click at [789, 165] on div "يقوم فني باستكشاف مشكلة في جهاز كمبيوتر يستغرق وقتًا طويلاً لتجاوز شاشة الاختبا…" at bounding box center [454, 305] width 810 height 413
drag, startPoint x: 789, startPoint y: 181, endPoint x: 790, endPoint y: 191, distance: 10.2
click at [789, 182] on div "يقوم فني باستكشاف مشكلة في جهاز كمبيوتر يستغرق وقتًا طويلاً لتجاوز شاشة الاختبا…" at bounding box center [454, 305] width 810 height 413
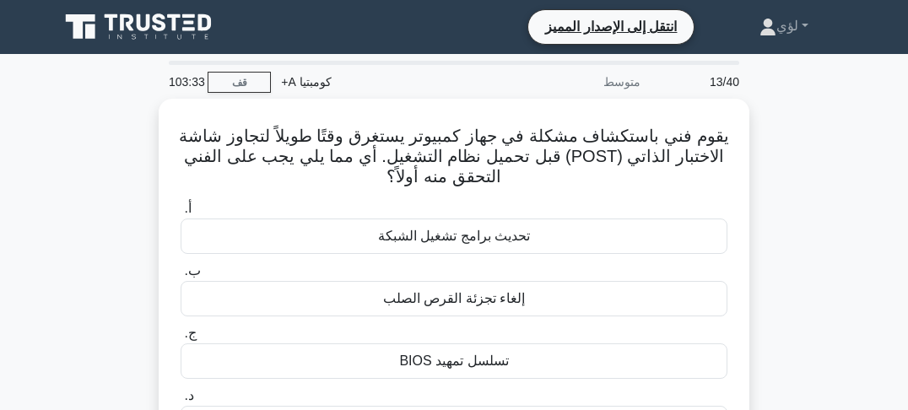
drag, startPoint x: 790, startPoint y: 193, endPoint x: 793, endPoint y: 204, distance: 11.5
click at [793, 204] on div "يقوم فني باستكشاف مشكلة في جهاز كمبيوتر يستغرق وقتًا طويلاً لتجاوز شاشة الاختبا…" at bounding box center [454, 305] width 810 height 413
click at [791, 164] on div "يقوم فني باستكشاف مشكلة في جهاز كمبيوتر يستغرق وقتًا طويلاً لتجاوز شاشة الاختبا…" at bounding box center [454, 305] width 810 height 413
drag, startPoint x: 791, startPoint y: 173, endPoint x: 791, endPoint y: 182, distance: 9.3
click at [791, 174] on div "يقوم فني باستكشاف مشكلة في جهاز كمبيوتر يستغرق وقتًا طويلاً لتجاوز شاشة الاختبا…" at bounding box center [454, 305] width 810 height 413
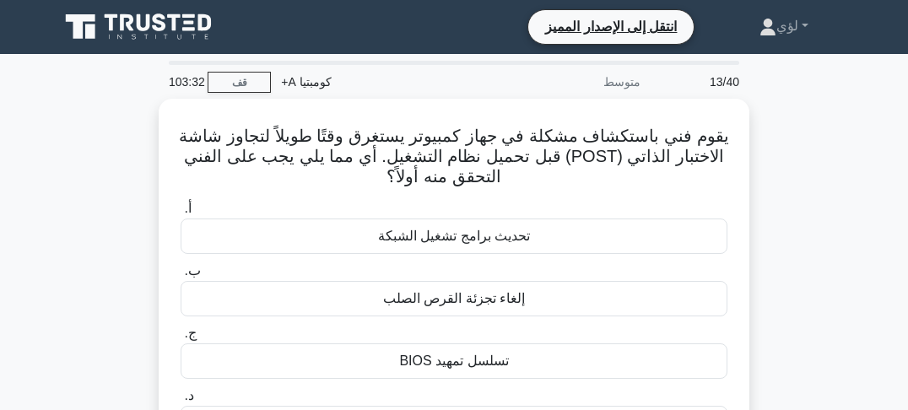
click at [791, 183] on div "يقوم فني باستكشاف مشكلة في جهاز كمبيوتر يستغرق وقتًا طويلاً لتجاوز شاشة الاختبا…" at bounding box center [454, 305] width 810 height 413
click at [792, 188] on div "يقوم فني باستكشاف مشكلة في جهاز كمبيوتر يستغرق وقتًا طويلاً لتجاوز شاشة الاختبا…" at bounding box center [454, 305] width 810 height 413
drag, startPoint x: 792, startPoint y: 192, endPoint x: 794, endPoint y: 203, distance: 10.3
click at [792, 192] on div "يقوم فني باستكشاف مشكلة في جهاز كمبيوتر يستغرق وقتًا طويلاً لتجاوز شاشة الاختبا…" at bounding box center [454, 305] width 810 height 413
click at [794, 203] on div "يقوم فني باستكشاف مشكلة في جهاز كمبيوتر يستغرق وقتًا طويلاً لتجاوز شاشة الاختبا…" at bounding box center [454, 305] width 810 height 413
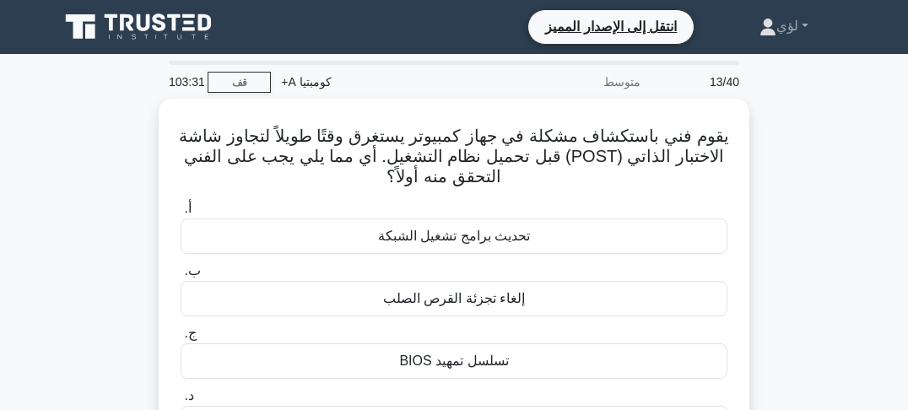
click at [793, 155] on div "يقوم فني باستكشاف مشكلة في جهاز كمبيوتر يستغرق وقتًا طويلاً لتجاوز شاشة الاختبا…" at bounding box center [454, 305] width 810 height 413
drag, startPoint x: 793, startPoint y: 176, endPoint x: 793, endPoint y: 186, distance: 10.1
click at [793, 179] on div "يقوم فني باستكشاف مشكلة في جهاز كمبيوتر يستغرق وقتًا طويلاً لتجاوز شاشة الاختبا…" at bounding box center [454, 305] width 810 height 413
click at [793, 189] on div "يقوم فني باستكشاف مشكلة في جهاز كمبيوتر يستغرق وقتًا طويلاً لتجاوز شاشة الاختبا…" at bounding box center [454, 305] width 810 height 413
drag, startPoint x: 793, startPoint y: 197, endPoint x: 755, endPoint y: 176, distance: 43.0
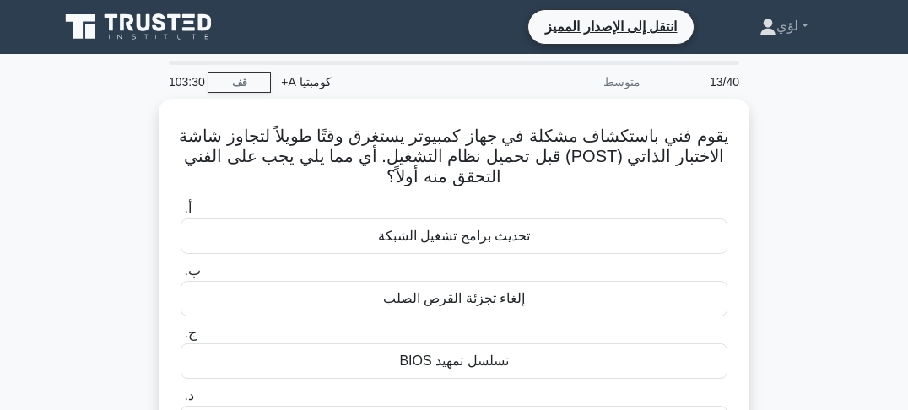
click at [792, 198] on div "يقوم فني باستكشاف مشكلة في جهاز كمبيوتر يستغرق وقتًا طويلاً لتجاوز شاشة الاختبا…" at bounding box center [454, 305] width 810 height 413
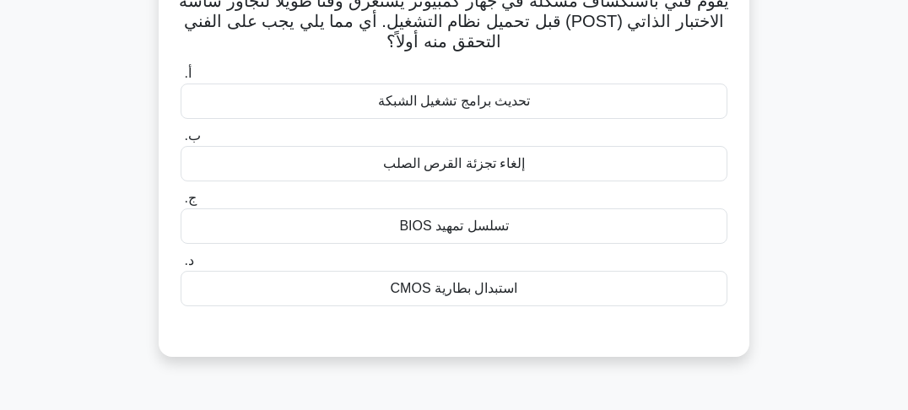
scroll to position [68, 0]
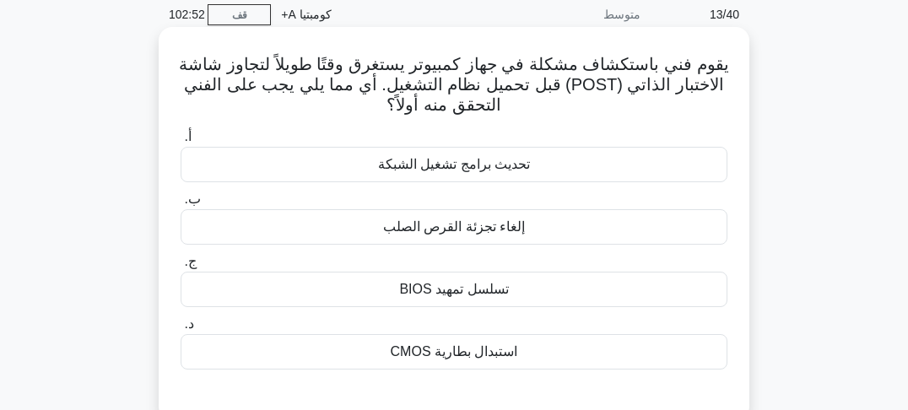
click at [451, 296] on font "تسلسل تمهيد BIOS" at bounding box center [453, 289] width 109 height 14
click at [181, 267] on input "ج. تسلسل تمهيد BIOS" at bounding box center [181, 262] width 0 height 11
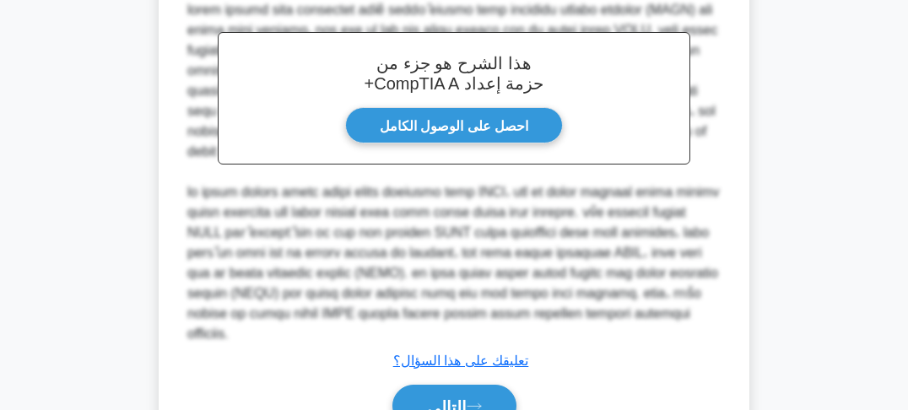
scroll to position [540, 0]
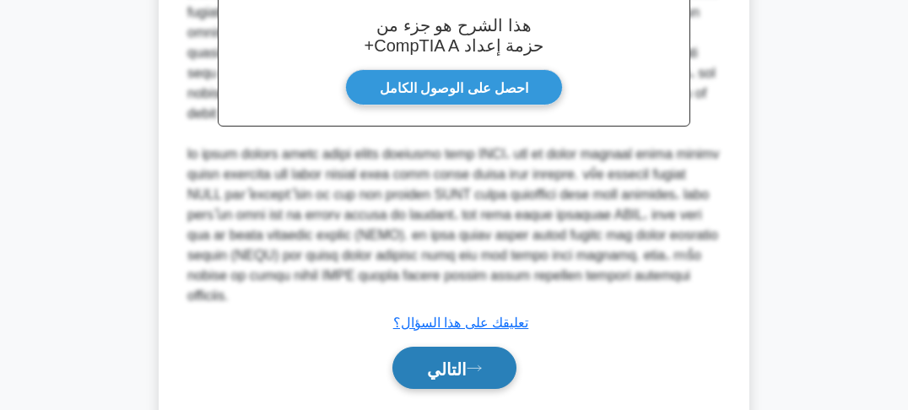
click at [450, 361] on button "التالي" at bounding box center [454, 368] width 124 height 43
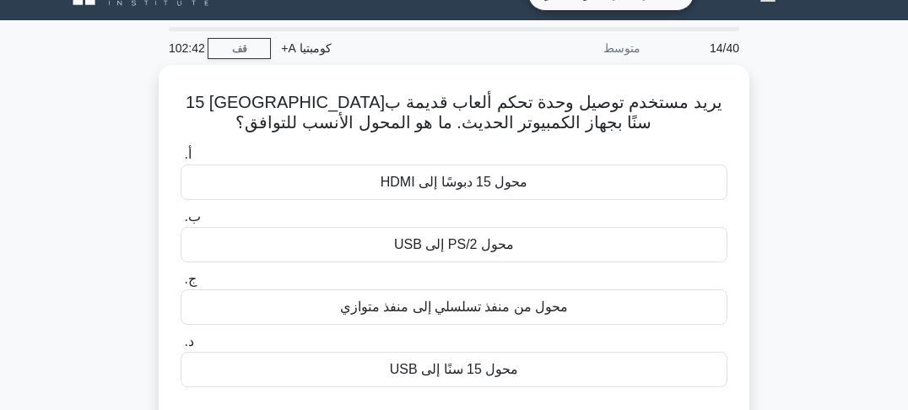
scroll to position [68, 0]
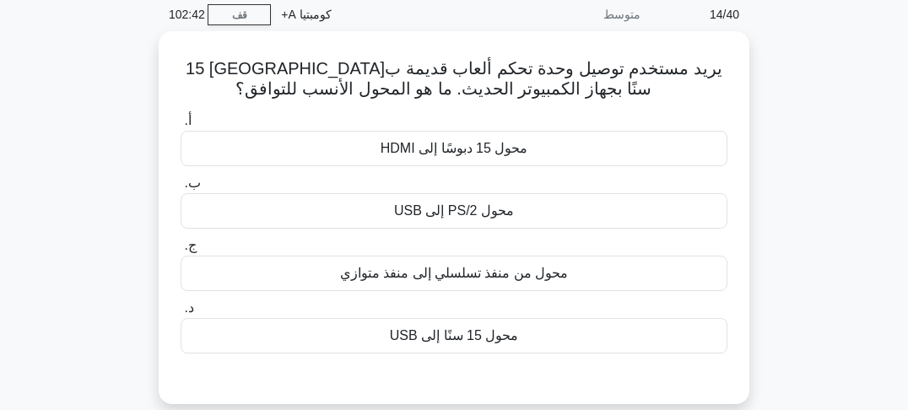
click at [781, 105] on div "يريد مستخدم توصيل وحدة تحكم ألعاب قديمة ب[GEOGRAPHIC_DATA] 15 سنًا بجهاز الكمبي…" at bounding box center [454, 227] width 810 height 393
click at [786, 126] on div "يريد مستخدم توصيل وحدة تحكم ألعاب قديمة ب[GEOGRAPHIC_DATA] 15 سنًا بجهاز الكمبي…" at bounding box center [454, 227] width 810 height 393
drag, startPoint x: 787, startPoint y: 132, endPoint x: 791, endPoint y: 142, distance: 10.2
click at [788, 134] on div "يريد مستخدم توصيل وحدة تحكم ألعاب قديمة ب[GEOGRAPHIC_DATA] 15 سنًا بجهاز الكمبي…" at bounding box center [454, 227] width 810 height 393
click at [793, 145] on div "يريد مستخدم توصيل وحدة تحكم ألعاب قديمة ب[GEOGRAPHIC_DATA] 15 سنًا بجهاز الكمبي…" at bounding box center [454, 227] width 810 height 393
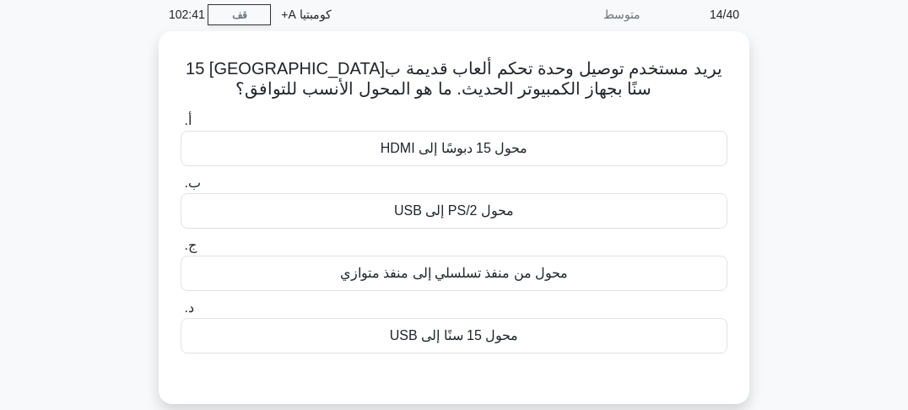
drag, startPoint x: 794, startPoint y: 149, endPoint x: 798, endPoint y: 159, distance: 11.8
click at [794, 151] on div "يريد مستخدم توصيل وحدة تحكم ألعاب قديمة ب[GEOGRAPHIC_DATA] 15 سنًا بجهاز الكمبي…" at bounding box center [454, 227] width 810 height 393
click at [798, 160] on div "يريد مستخدم توصيل وحدة تحكم ألعاب قديمة ب[GEOGRAPHIC_DATA] 15 سنًا بجهاز الكمبي…" at bounding box center [454, 227] width 810 height 393
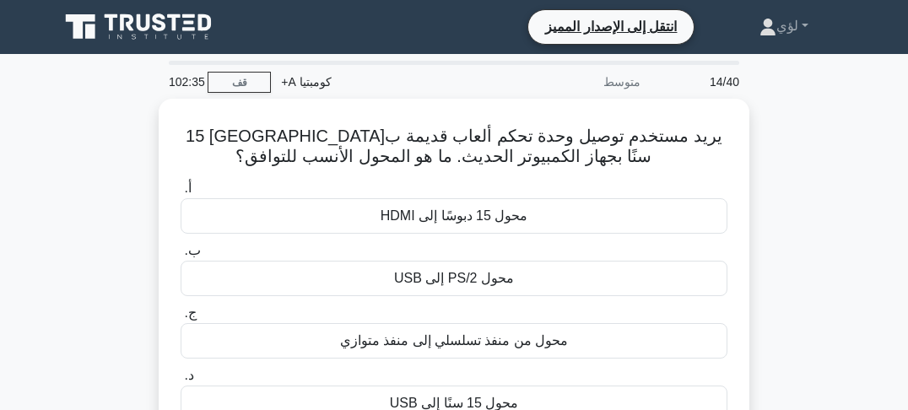
click at [807, 155] on div "يريد مستخدم توصيل وحدة تحكم ألعاب قديمة ب[GEOGRAPHIC_DATA] 15 سنًا بجهاز الكمبي…" at bounding box center [454, 295] width 810 height 393
click at [808, 149] on div "يريد مستخدم توصيل وحدة تحكم ألعاب قديمة ب[GEOGRAPHIC_DATA] 15 سنًا بجهاز الكمبي…" at bounding box center [454, 295] width 810 height 393
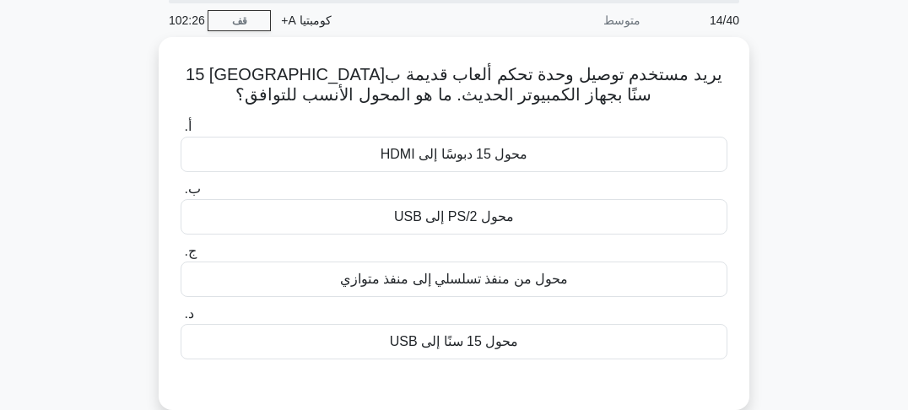
scroll to position [68, 0]
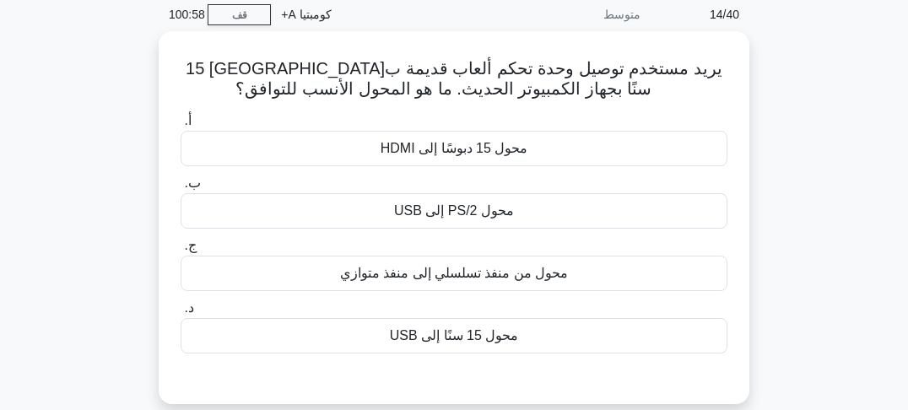
click at [797, 124] on div "يريد مستخدم توصيل وحدة تحكم ألعاب قديمة ب[GEOGRAPHIC_DATA] 15 سنًا بجهاز الكمبي…" at bounding box center [454, 227] width 810 height 393
click at [787, 152] on div "يريد مستخدم توصيل وحدة تحكم ألعاب قديمة ب[GEOGRAPHIC_DATA] 15 سنًا بجهاز الكمبي…" at bounding box center [454, 227] width 810 height 393
click at [783, 168] on div "يريد مستخدم توصيل وحدة تحكم ألعاب قديمة ب[GEOGRAPHIC_DATA] 15 سنًا بجهاز الكمبي…" at bounding box center [454, 227] width 810 height 393
click at [781, 172] on div "يريد مستخدم توصيل وحدة تحكم ألعاب قديمة ب[GEOGRAPHIC_DATA] 15 سنًا بجهاز الكمبي…" at bounding box center [454, 227] width 810 height 393
click at [786, 111] on div "يريد مستخدم توصيل وحدة تحكم ألعاب قديمة ب[GEOGRAPHIC_DATA] 15 سنًا بجهاز الكمبي…" at bounding box center [454, 227] width 810 height 393
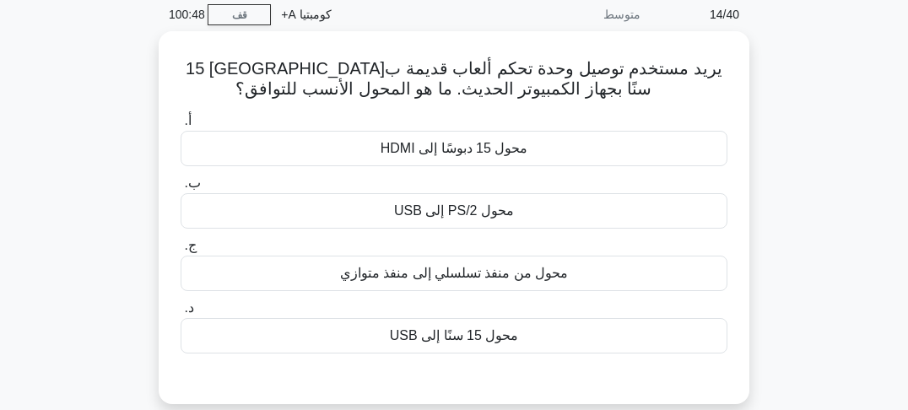
click at [800, 113] on div "يريد مستخدم توصيل وحدة تحكم ألعاب قديمة ب[GEOGRAPHIC_DATA] 15 سنًا بجهاز الكمبي…" at bounding box center [454, 227] width 810 height 393
click at [791, 105] on div "يريد مستخدم توصيل وحدة تحكم ألعاب قديمة ب[GEOGRAPHIC_DATA] 15 سنًا بجهاز الكمبي…" at bounding box center [454, 227] width 810 height 393
click at [792, 111] on div "يريد مستخدم توصيل وحدة تحكم ألعاب قديمة ب[GEOGRAPHIC_DATA] 15 سنًا بجهاز الكمبي…" at bounding box center [454, 227] width 810 height 393
click at [792, 122] on div "يريد مستخدم توصيل وحدة تحكم ألعاب قديمة ب[GEOGRAPHIC_DATA] 15 سنًا بجهاز الكمبي…" at bounding box center [454, 227] width 810 height 393
click at [792, 127] on div "يريد مستخدم توصيل وحدة تحكم ألعاب قديمة ب[GEOGRAPHIC_DATA] 15 سنًا بجهاز الكمبي…" at bounding box center [454, 227] width 810 height 393
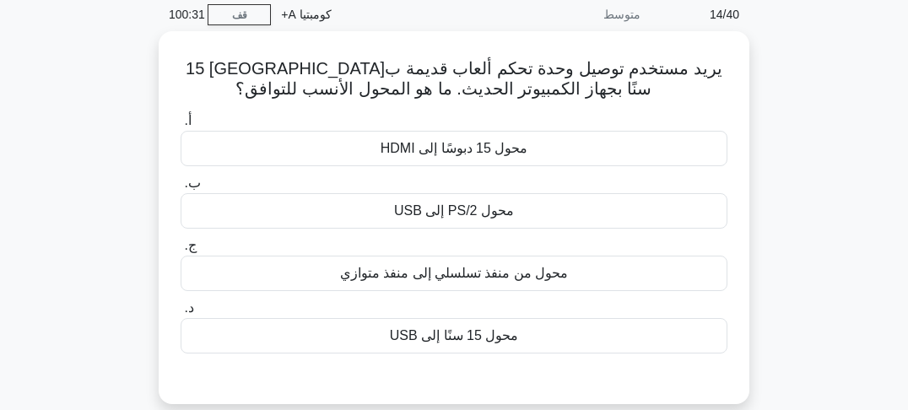
click at [793, 135] on div "يريد مستخدم توصيل وحدة تحكم ألعاب قديمة ب[GEOGRAPHIC_DATA] 15 سنًا بجهاز الكمبي…" at bounding box center [454, 227] width 810 height 393
click at [794, 141] on div "يريد مستخدم توصيل وحدة تحكم ألعاب قديمة ب[GEOGRAPHIC_DATA] 15 سنًا بجهاز الكمبي…" at bounding box center [454, 227] width 810 height 393
click at [795, 149] on div "يريد مستخدم توصيل وحدة تحكم ألعاب قديمة ب[GEOGRAPHIC_DATA] 15 سنًا بجهاز الكمبي…" at bounding box center [454, 227] width 810 height 393
click at [795, 158] on div "يريد مستخدم توصيل وحدة تحكم ألعاب قديمة ب[GEOGRAPHIC_DATA] 15 سنًا بجهاز الكمبي…" at bounding box center [454, 227] width 810 height 393
click at [795, 165] on div "يريد مستخدم توصيل وحدة تحكم ألعاب قديمة ب[GEOGRAPHIC_DATA] 15 سنًا بجهاز الكمبي…" at bounding box center [454, 227] width 810 height 393
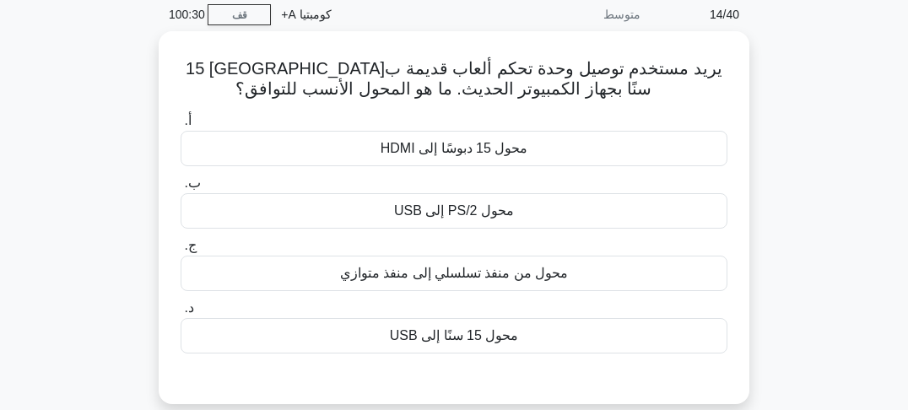
drag, startPoint x: 795, startPoint y: 173, endPoint x: 795, endPoint y: 186, distance: 12.7
click at [795, 176] on div "يريد مستخدم توصيل وحدة تحكم ألعاب قديمة ب[GEOGRAPHIC_DATA] 15 سنًا بجهاز الكمبي…" at bounding box center [454, 227] width 810 height 393
click at [795, 186] on div "يريد مستخدم توصيل وحدة تحكم ألعاب قديمة ب[GEOGRAPHIC_DATA] 15 سنًا بجهاز الكمبي…" at bounding box center [454, 227] width 810 height 393
click at [794, 190] on div "يريد مستخدم توصيل وحدة تحكم ألعاب قديمة ب[GEOGRAPHIC_DATA] 15 سنًا بجهاز الكمبي…" at bounding box center [454, 227] width 810 height 393
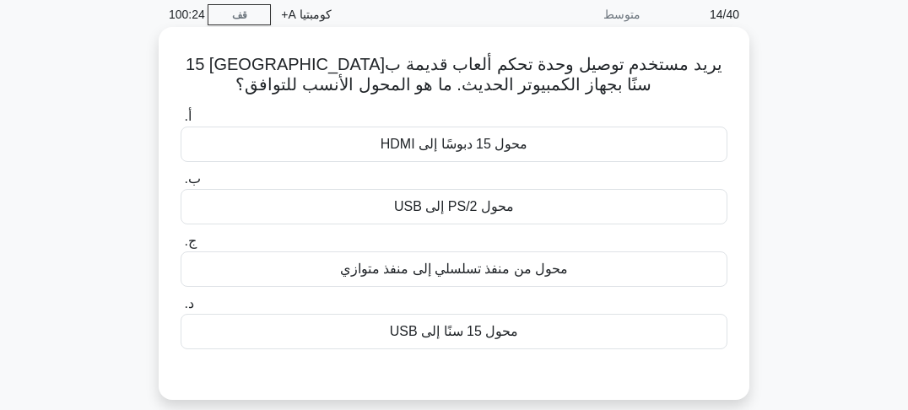
click at [449, 338] on font "محول 15 سنًا إلى USB" at bounding box center [454, 331] width 129 height 14
click at [181, 310] on input "د. محول 15 سنًا إلى USB" at bounding box center [181, 304] width 0 height 11
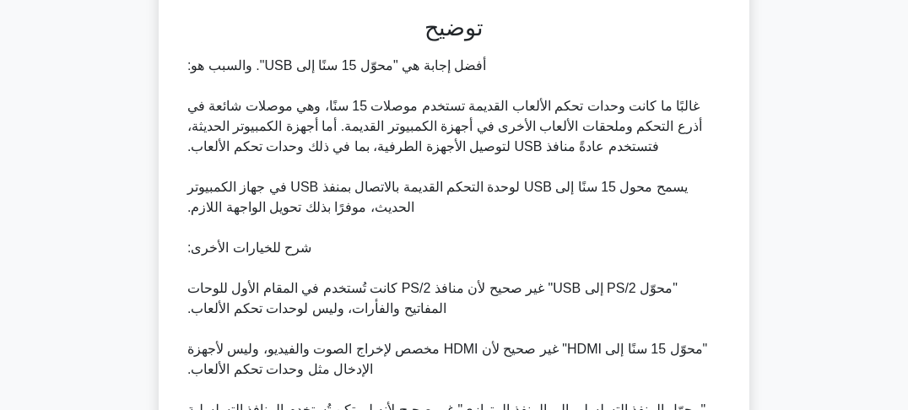
scroll to position [611, 0]
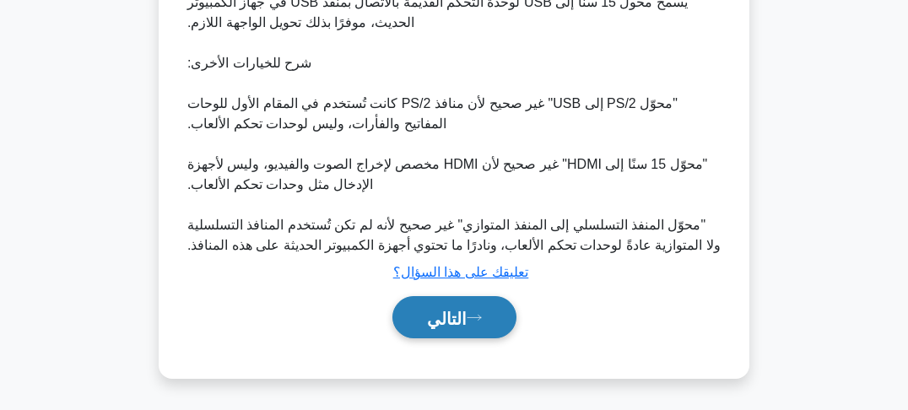
click at [468, 325] on button "التالي" at bounding box center [454, 317] width 124 height 43
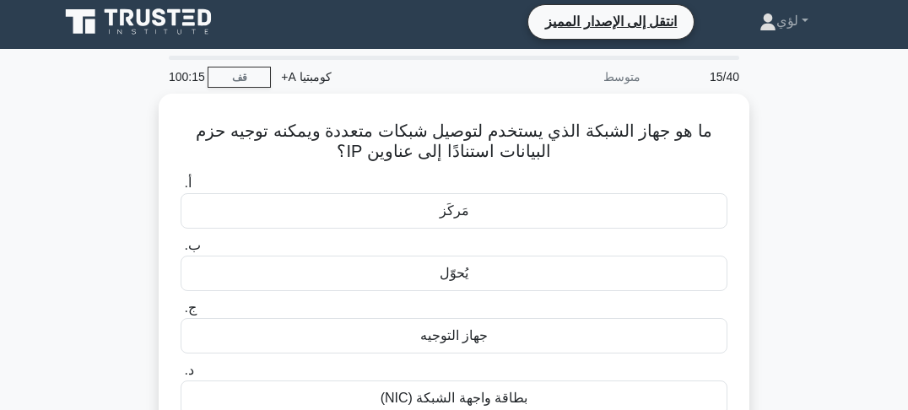
scroll to position [0, 0]
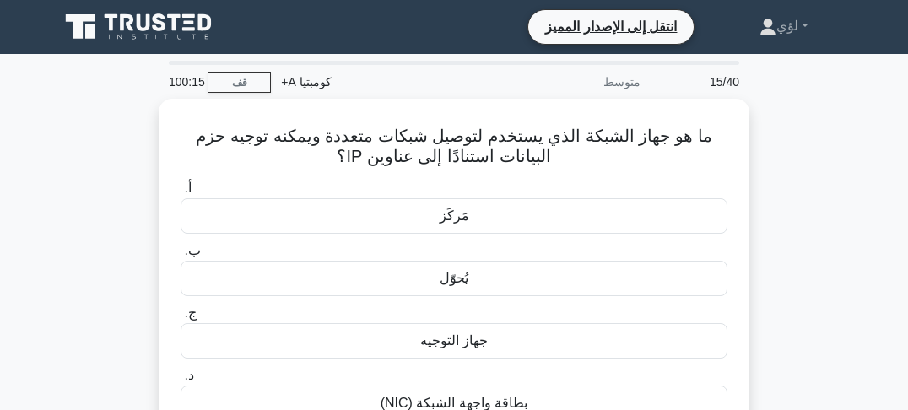
click at [815, 156] on div "ما هو جهاز الشبكة الذي يستخدم لتوصيل شبكات متعددة ويمكنه توجيه حزم البيانات است…" at bounding box center [454, 295] width 810 height 393
click at [814, 171] on div "ما هو جهاز الشبكة الذي يستخدم لتوصيل شبكات متعددة ويمكنه توجيه حزم البيانات است…" at bounding box center [454, 295] width 810 height 393
click at [813, 181] on div "ما هو جهاز الشبكة الذي يستخدم لتوصيل شبكات متعددة ويمكنه توجيه حزم البيانات است…" at bounding box center [454, 295] width 810 height 393
click at [813, 192] on div "ما هو جهاز الشبكة الذي يستخدم لتوصيل شبكات متعددة ويمكنه توجيه حزم البيانات است…" at bounding box center [454, 295] width 810 height 393
click at [813, 199] on div "ما هو جهاز الشبكة الذي يستخدم لتوصيل شبكات متعددة ويمكنه توجيه حزم البيانات است…" at bounding box center [454, 295] width 810 height 393
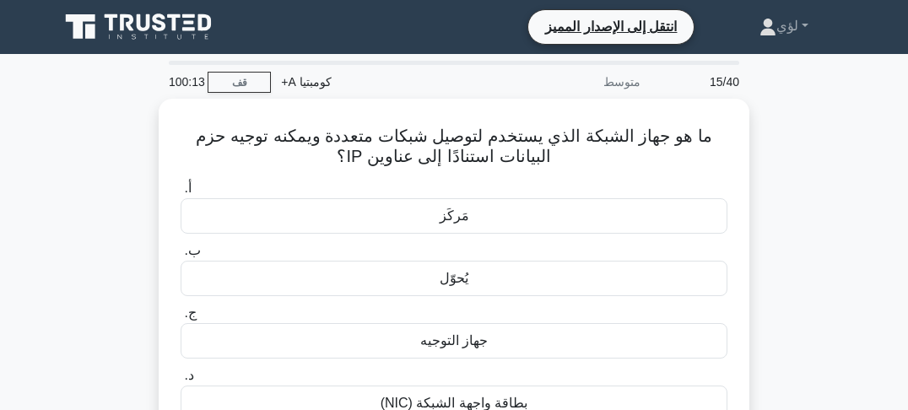
click at [803, 155] on div "ما هو جهاز الشبكة الذي يستخدم لتوصيل شبكات متعددة ويمكنه توجيه حزم البيانات است…" at bounding box center [454, 295] width 810 height 393
click at [801, 177] on div "ما هو جهاز الشبكة الذي يستخدم لتوصيل شبكات متعددة ويمكنه توجيه حزم البيانات است…" at bounding box center [454, 295] width 810 height 393
click at [800, 192] on div "ما هو جهاز الشبكة الذي يستخدم لتوصيل شبكات متعددة ويمكنه توجيه حزم البيانات است…" at bounding box center [454, 295] width 810 height 393
click at [800, 199] on div "ما هو جهاز الشبكة الذي يستخدم لتوصيل شبكات متعددة ويمكنه توجيه حزم البيانات است…" at bounding box center [454, 295] width 810 height 393
click at [800, 206] on div "ما هو جهاز الشبكة الذي يستخدم لتوصيل شبكات متعددة ويمكنه توجيه حزم البيانات است…" at bounding box center [454, 295] width 810 height 393
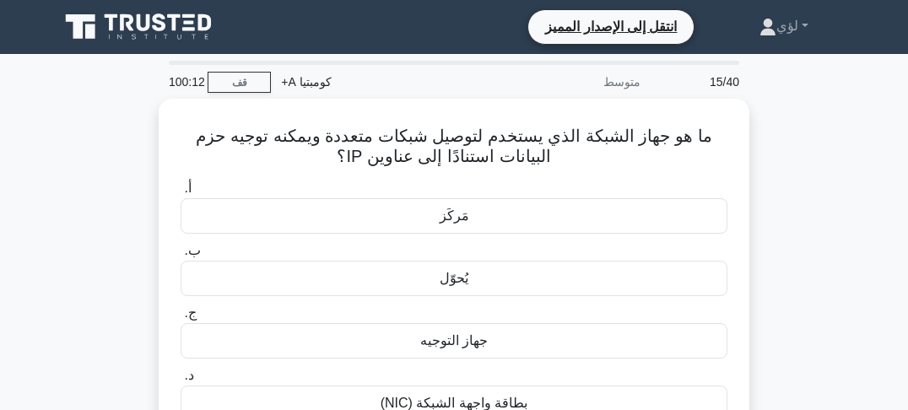
click at [800, 218] on div "ما هو جهاز الشبكة الذي يستخدم لتوصيل شبكات متعددة ويمكنه توجيه حزم البيانات است…" at bounding box center [454, 295] width 810 height 393
click at [801, 224] on div "ما هو جهاز الشبكة الذي يستخدم لتوصيل شبكات متعددة ويمكنه توجيه حزم البيانات است…" at bounding box center [454, 295] width 810 height 393
click at [797, 169] on div "ما هو جهاز الشبكة الذي يستخدم لتوصيل شبكات متعددة ويمكنه توجيه حزم البيانات است…" at bounding box center [454, 295] width 810 height 393
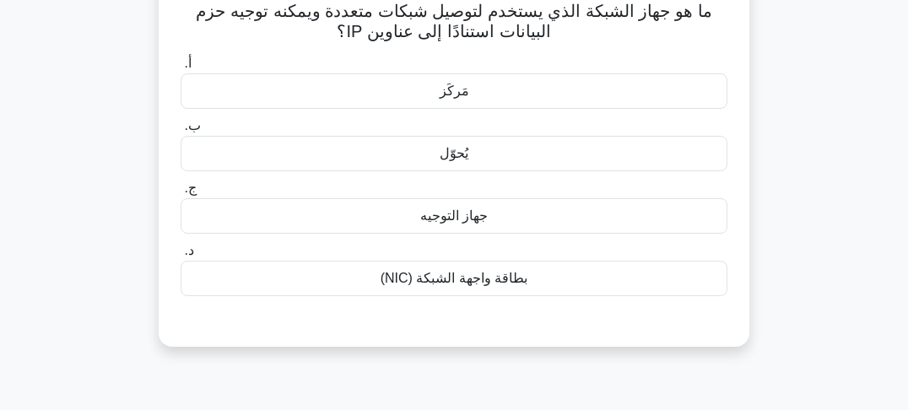
scroll to position [135, 0]
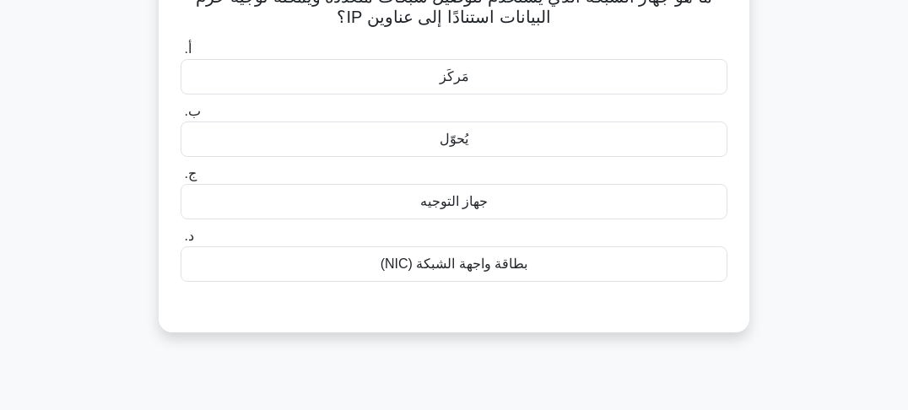
click at [446, 206] on font "جهاز التوجيه" at bounding box center [454, 201] width 68 height 14
click at [181, 180] on input "ج. جهاز التوجيه" at bounding box center [181, 174] width 0 height 11
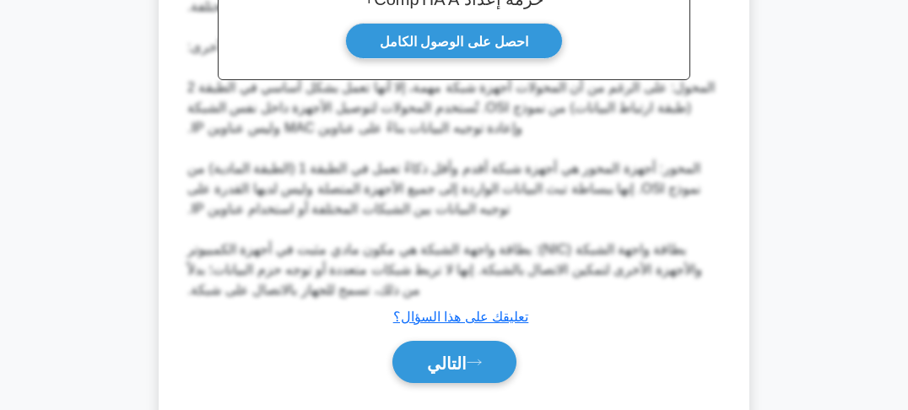
scroll to position [611, 0]
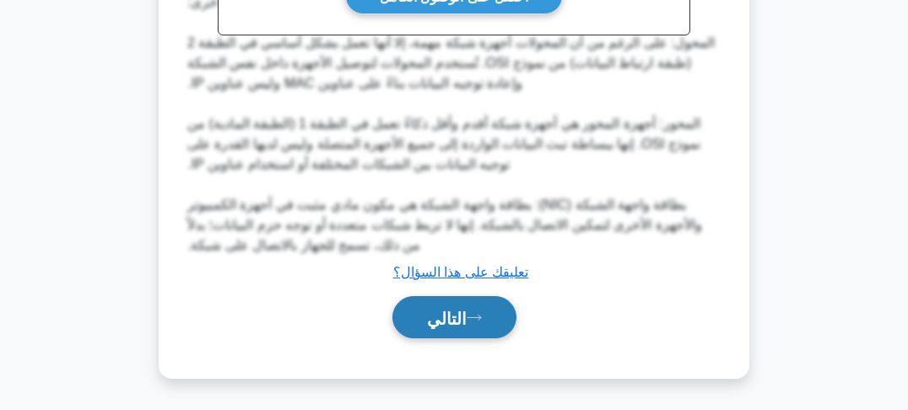
click at [457, 323] on font "التالي" at bounding box center [447, 318] width 40 height 19
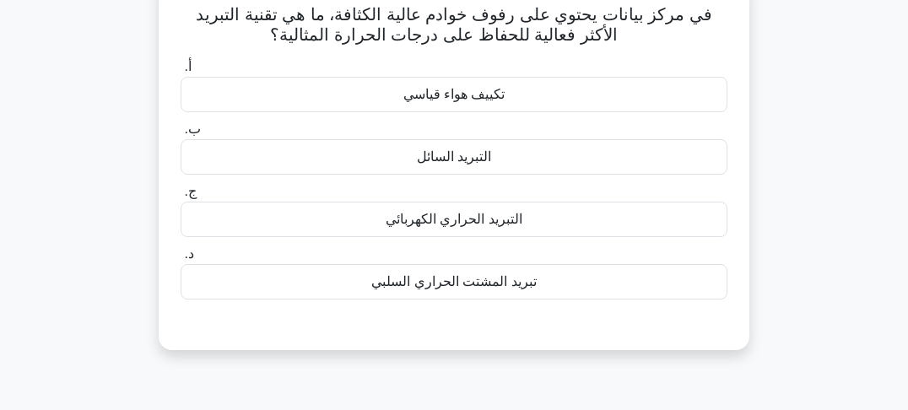
scroll to position [30, 0]
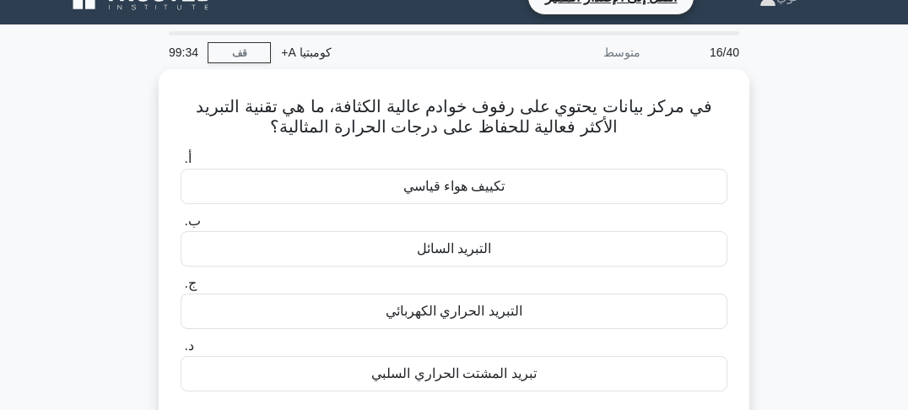
click at [786, 159] on div "في مركز بيانات يحتوي على رفوف خوادم عالية الكثافة، ما هي تقنية التبريد الأكثر ف…" at bounding box center [454, 265] width 810 height 393
click at [789, 159] on div "في مركز بيانات يحتوي على رفوف خوادم عالية الكثافة، ما هي تقنية التبريد الأكثر ف…" at bounding box center [454, 265] width 810 height 393
click at [797, 169] on div "في مركز بيانات يحتوي على رفوف خوادم عالية الكثافة، ما هي تقنية التبريد الأكثر ف…" at bounding box center [454, 265] width 810 height 393
click at [816, 147] on div "في مركز بيانات يحتوي على رفوف خوادم عالية الكثافة، ما هي تقنية التبريد الأكثر ف…" at bounding box center [454, 265] width 810 height 393
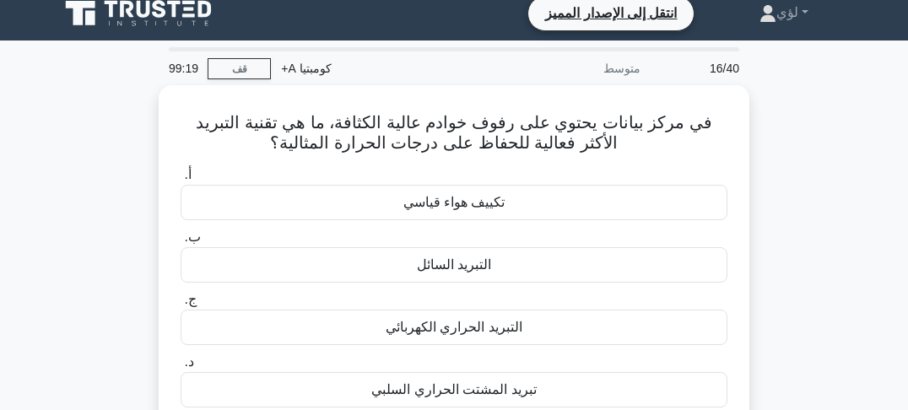
scroll to position [0, 0]
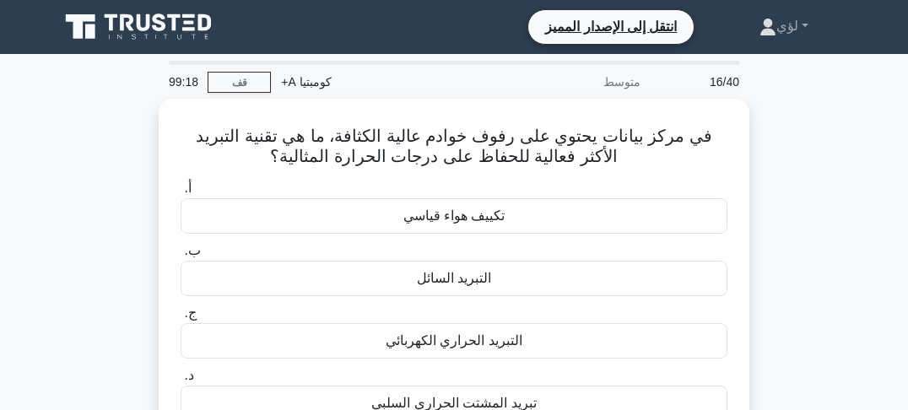
click at [791, 116] on div "في مركز بيانات يحتوي على رفوف خوادم عالية الكثافة، ما هي تقنية التبريد الأكثر ف…" at bounding box center [454, 295] width 810 height 393
click at [796, 134] on div "في مركز بيانات يحتوي على رفوف خوادم عالية الكثافة، ما هي تقنية التبريد الأكثر ف…" at bounding box center [454, 295] width 810 height 393
click at [797, 143] on div "في مركز بيانات يحتوي على رفوف خوادم عالية الكثافة، ما هي تقنية التبريد الأكثر ف…" at bounding box center [454, 295] width 810 height 393
click at [799, 149] on div "في مركز بيانات يحتوي على رفوف خوادم عالية الكثافة، ما هي تقنية التبريد الأكثر ف…" at bounding box center [454, 295] width 810 height 393
click at [800, 153] on div "في مركز بيانات يحتوي على رفوف خوادم عالية الكثافة، ما هي تقنية التبريد الأكثر ف…" at bounding box center [454, 295] width 810 height 393
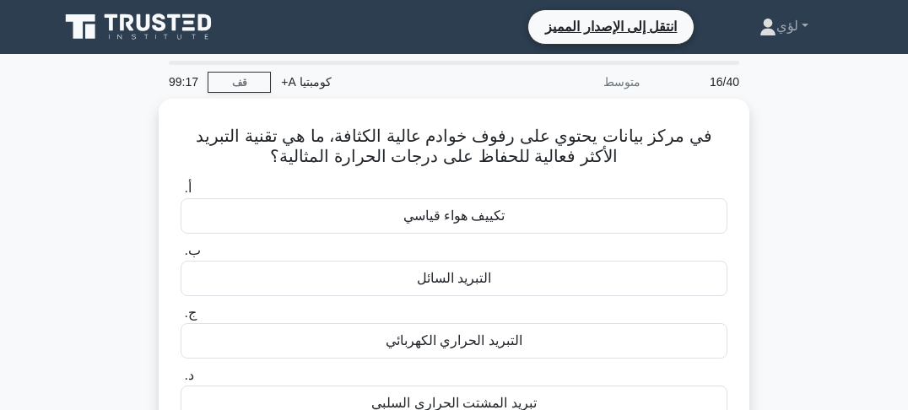
click at [800, 159] on div "في مركز بيانات يحتوي على رفوف خوادم عالية الكثافة، ما هي تقنية التبريد الأكثر ف…" at bounding box center [454, 295] width 810 height 393
click at [801, 165] on div "في مركز بيانات يحتوي على رفوف خوادم عالية الكثافة، ما هي تقنية التبريد الأكثر ف…" at bounding box center [454, 295] width 810 height 393
click at [804, 163] on div "في مركز بيانات يحتوي على رفوف خوادم عالية الكثافة، ما هي تقنية التبريد الأكثر ف…" at bounding box center [454, 295] width 810 height 393
click at [784, 176] on div "في مركز بيانات يحتوي على رفوف خوادم عالية الكثافة، ما هي تقنية التبريد الأكثر ف…" at bounding box center [454, 295] width 810 height 393
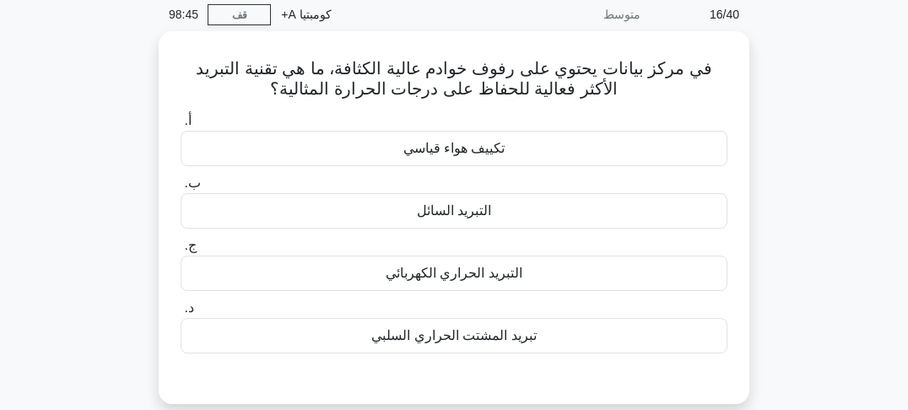
click at [801, 125] on div "في مركز بيانات يحتوي على رفوف خوادم عالية الكثافة، ما هي تقنية التبريد الأكثر ف…" at bounding box center [454, 227] width 810 height 393
click at [802, 138] on div "في مركز بيانات يحتوي على رفوف خوادم عالية الكثافة، ما هي تقنية التبريد الأكثر ف…" at bounding box center [454, 227] width 810 height 393
click at [802, 148] on div "في مركز بيانات يحتوي على رفوف خوادم عالية الكثافة، ما هي تقنية التبريد الأكثر ف…" at bounding box center [454, 227] width 810 height 393
click at [802, 157] on div "في مركز بيانات يحتوي على رفوف خوادم عالية الكثافة، ما هي تقنية التبريد الأكثر ف…" at bounding box center [454, 227] width 810 height 393
click at [802, 165] on div "في مركز بيانات يحتوي على رفوف خوادم عالية الكثافة، ما هي تقنية التبريد الأكثر ف…" at bounding box center [454, 227] width 810 height 393
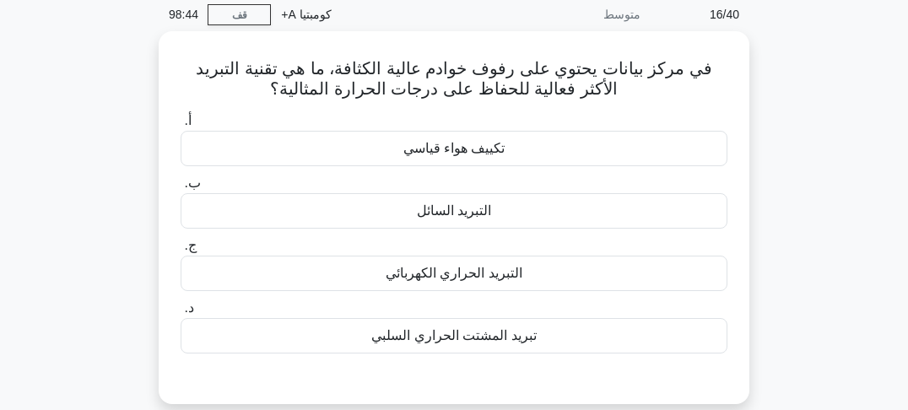
click at [802, 169] on div "في مركز بيانات يحتوي على رفوف خوادم عالية الكثافة، ما هي تقنية التبريد الأكثر ف…" at bounding box center [454, 227] width 810 height 393
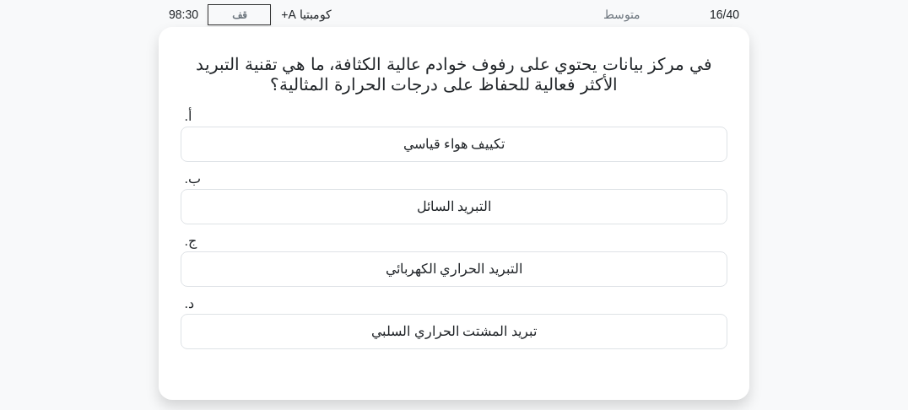
click at [441, 143] on font "تكييف هواء قياسي" at bounding box center [454, 144] width 102 height 14
click at [181, 122] on input "أ. تكييف هواء قياسي" at bounding box center [181, 116] width 0 height 11
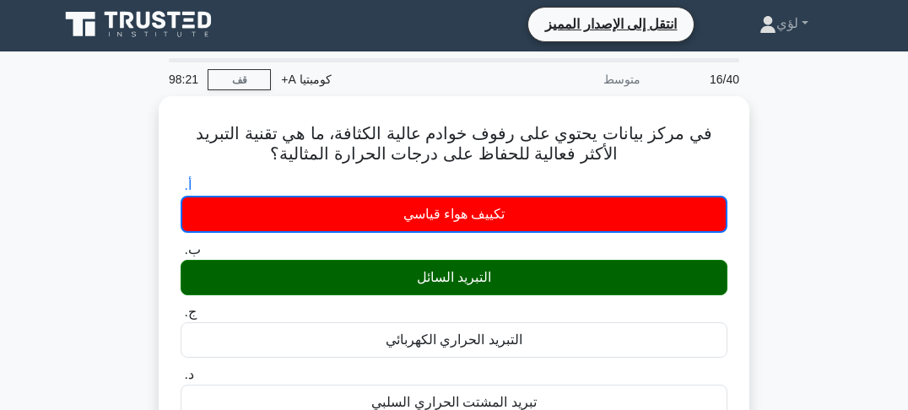
scroll to position [0, 0]
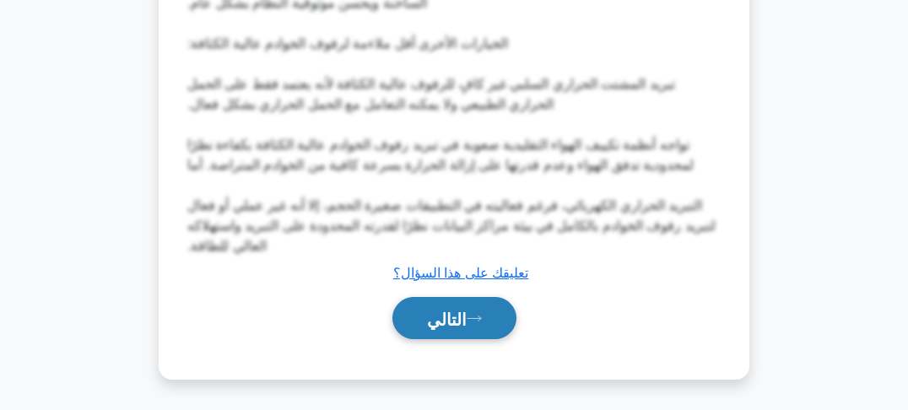
drag, startPoint x: 399, startPoint y: 328, endPoint x: 441, endPoint y: 314, distance: 44.6
click at [401, 327] on button "التالي" at bounding box center [454, 318] width 124 height 43
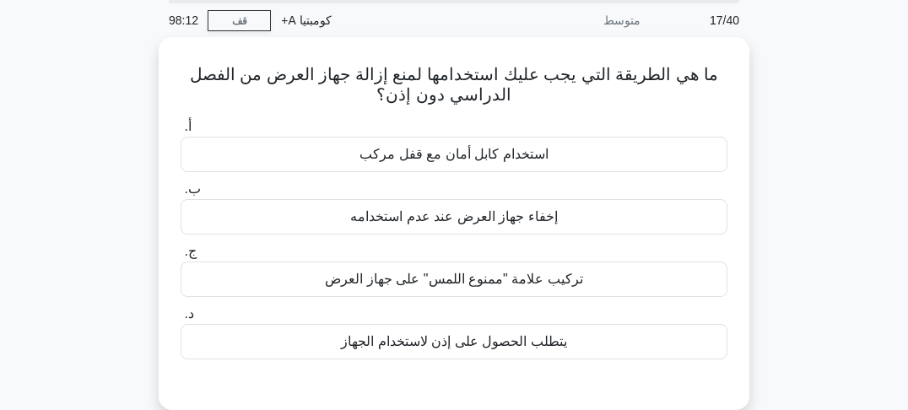
scroll to position [30, 0]
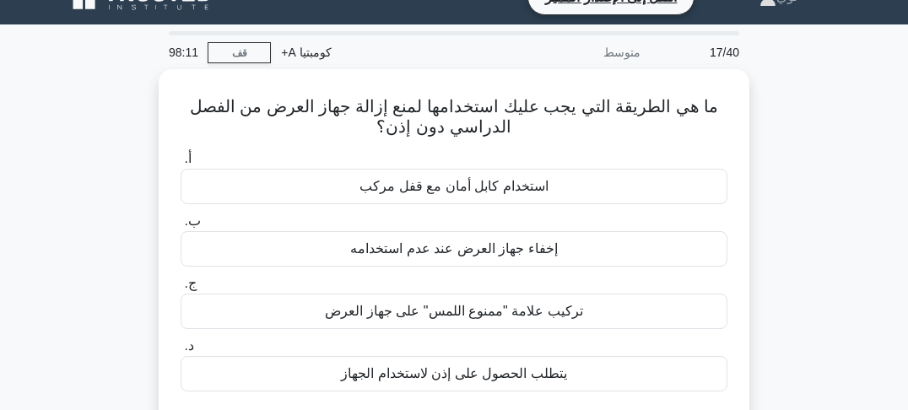
click at [803, 115] on div "ما هي الطريقة التي يجب عليك استخدامها لمنع إزالة جهاز العرض من الفصل الدراسي دو…" at bounding box center [454, 265] width 810 height 393
click at [802, 134] on div "ما هي الطريقة التي يجب عليك استخدامها لمنع إزالة جهاز العرض من الفصل الدراسي دو…" at bounding box center [454, 265] width 810 height 393
click at [802, 145] on div "ما هي الطريقة التي يجب عليك استخدامها لمنع إزالة جهاز العرض من الفصل الدراسي دو…" at bounding box center [454, 265] width 810 height 393
click at [802, 154] on div "ما هي الطريقة التي يجب عليك استخدامها لمنع إزالة جهاز العرض من الفصل الدراسي دو…" at bounding box center [454, 265] width 810 height 393
drag, startPoint x: 802, startPoint y: 163, endPoint x: 803, endPoint y: 176, distance: 13.5
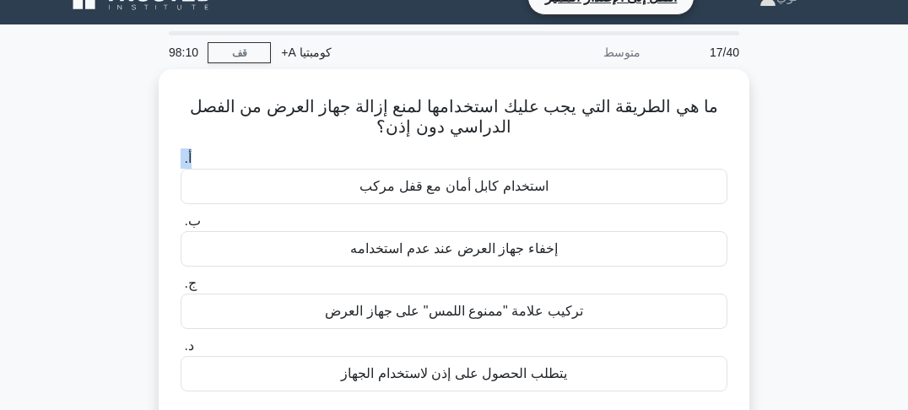
click at [802, 164] on div "ما هي الطريقة التي يجب عليك استخدامها لمنع إزالة جهاز العرض من الفصل الدراسي دو…" at bounding box center [454, 265] width 810 height 393
drag, startPoint x: 803, startPoint y: 177, endPoint x: 803, endPoint y: 188, distance: 11.0
click at [803, 178] on div "ما هي الطريقة التي يجب عليك استخدامها لمنع إزالة جهاز العرض من الفصل الدراسي دو…" at bounding box center [454, 265] width 810 height 393
click at [804, 195] on div "ما هي الطريقة التي يجب عليك استخدامها لمنع إزالة جهاز العرض من الفصل الدراسي دو…" at bounding box center [454, 265] width 810 height 393
click at [721, 54] on font "17/40" at bounding box center [725, 53] width 30 height 14
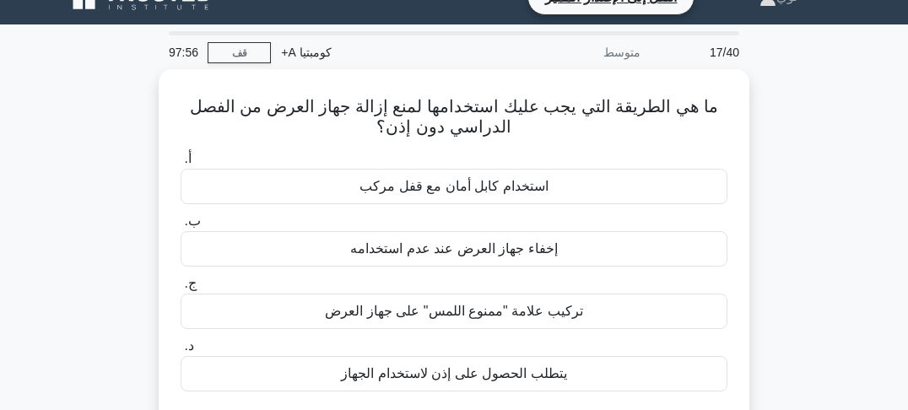
click at [765, 89] on div "ما هي الطريقة التي يجب عليك استخدامها لمنع إزالة جهاز العرض من الفصل الدراسي دو…" at bounding box center [454, 265] width 810 height 393
drag, startPoint x: 771, startPoint y: 95, endPoint x: 778, endPoint y: 105, distance: 12.2
click at [772, 96] on div "ما هي الطريقة التي يجب عليك استخدامها لمنع إزالة جهاز العرض من الفصل الدراسي دو…" at bounding box center [454, 265] width 810 height 393
click at [779, 106] on div "ما هي الطريقة التي يجب عليك استخدامها لمنع إزالة جهاز العرض من الفصل الدراسي دو…" at bounding box center [454, 265] width 810 height 393
click at [781, 111] on div "ما هي الطريقة التي يجب عليك استخدامها لمنع إزالة جهاز العرض من الفصل الدراسي دو…" at bounding box center [454, 265] width 810 height 393
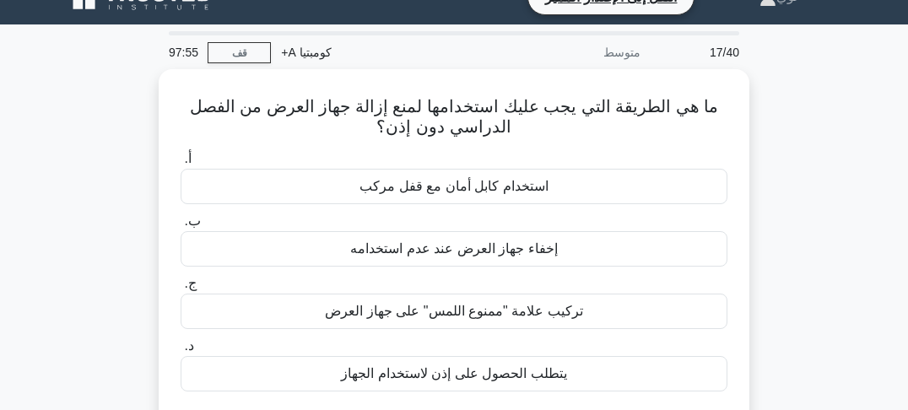
drag, startPoint x: 783, startPoint y: 116, endPoint x: 785, endPoint y: 125, distance: 9.4
click at [783, 118] on div "ما هي الطريقة التي يجب عليك استخدامها لمنع إزالة جهاز العرض من الفصل الدراسي دو…" at bounding box center [454, 265] width 810 height 393
click at [786, 127] on div "ما هي الطريقة التي يجب عليك استخدامها لمنع إزالة جهاز العرض من الفصل الدراسي دو…" at bounding box center [454, 265] width 810 height 393
click at [776, 122] on div "ما هي الطريقة التي يجب عليك استخدامها لمنع إزالة جهاز العرض من الفصل الدراسي دو…" at bounding box center [454, 265] width 810 height 393
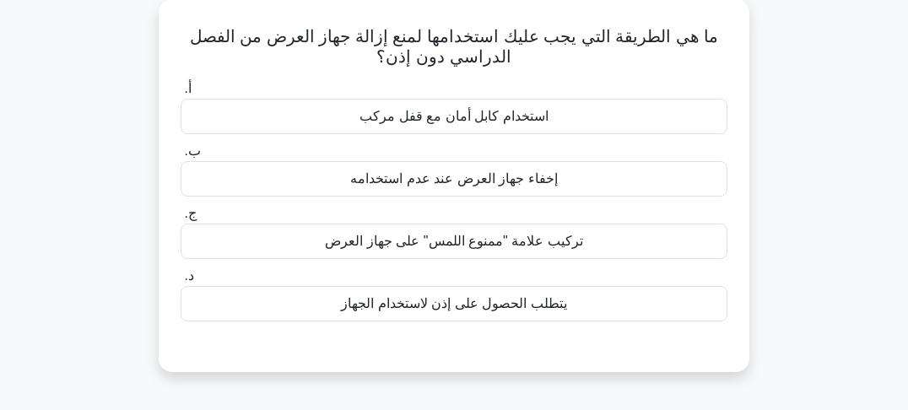
scroll to position [0, 0]
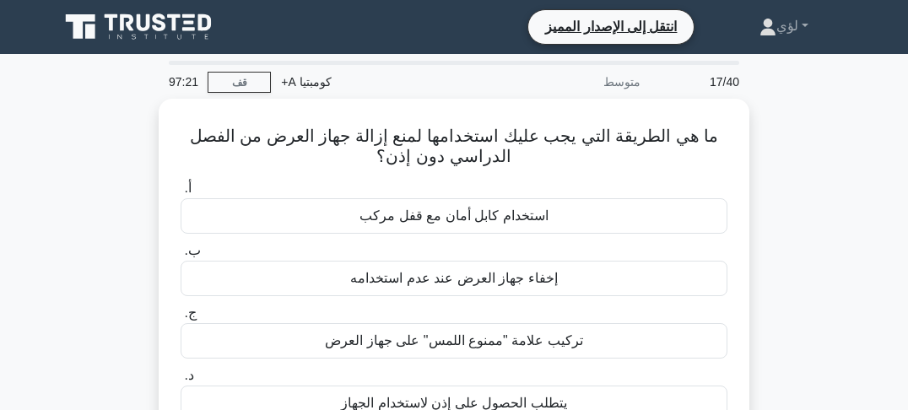
click at [777, 144] on div "ما هي الطريقة التي يجب عليك استخدامها لمنع إزالة جهاز العرض من الفصل الدراسي دو…" at bounding box center [454, 295] width 810 height 393
drag, startPoint x: 779, startPoint y: 156, endPoint x: 782, endPoint y: 174, distance: 18.0
click at [779, 159] on div "ما هي الطريقة التي يجب عليك استخدامها لمنع إزالة جهاز العرض من الفصل الدراسي دو…" at bounding box center [454, 295] width 810 height 393
drag, startPoint x: 782, startPoint y: 175, endPoint x: 786, endPoint y: 186, distance: 11.5
click at [782, 176] on div "ما هي الطريقة التي يجب عليك استخدامها لمنع إزالة جهاز العرض من الفصل الدراسي دو…" at bounding box center [454, 295] width 810 height 393
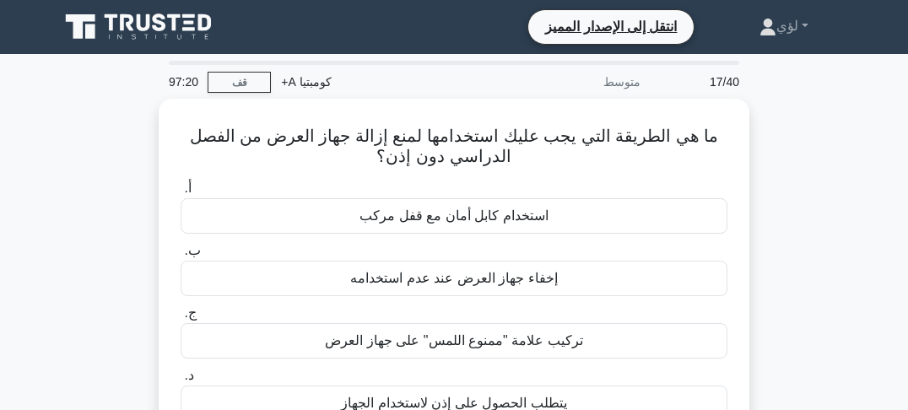
drag, startPoint x: 786, startPoint y: 187, endPoint x: 787, endPoint y: 197, distance: 9.4
click at [786, 190] on div "ما هي الطريقة التي يجب عليك استخدامها لمنع إزالة جهاز العرض من الفصل الدراسي دو…" at bounding box center [454, 295] width 810 height 393
click at [791, 213] on div "ما هي الطريقة التي يجب عليك استخدامها لمنع إزالة جهاز العرض من الفصل الدراسي دو…" at bounding box center [454, 295] width 810 height 393
click at [793, 177] on div "ما هي الطريقة التي يجب عليك استخدامها لمنع إزالة جهاز العرض من الفصل الدراسي دو…" at bounding box center [454, 295] width 810 height 393
click at [794, 190] on div "ما هي الطريقة التي يجب عليك استخدامها لمنع إزالة جهاز العرض من الفصل الدراسي دو…" at bounding box center [454, 295] width 810 height 393
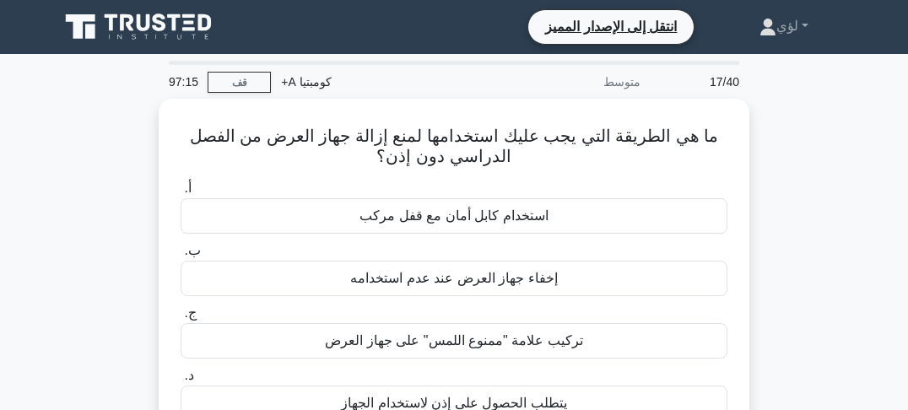
click at [797, 208] on div "ما هي الطريقة التي يجب عليك استخدامها لمنع إزالة جهاز العرض من الفصل الدراسي دو…" at bounding box center [454, 295] width 810 height 393
click at [802, 223] on div "ما هي الطريقة التي يجب عليك استخدامها لمنع إزالة جهاز العرض من الفصل الدراسي دو…" at bounding box center [454, 295] width 810 height 393
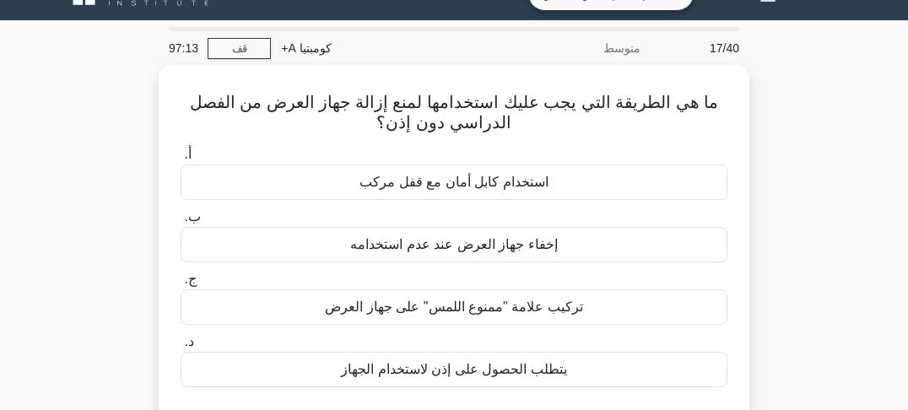
scroll to position [68, 0]
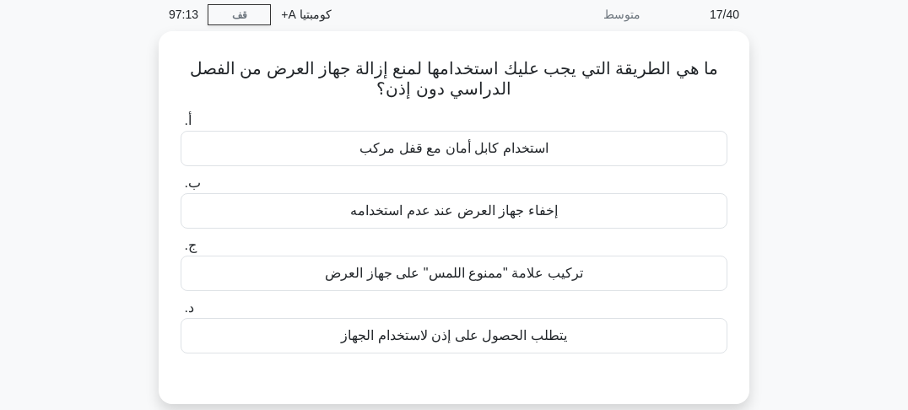
click at [797, 179] on div "ما هي الطريقة التي يجب عليك استخدامها لمنع إزالة جهاز العرض من الفصل الدراسي دو…" at bounding box center [454, 227] width 810 height 393
click at [781, 207] on div "ما هي الطريقة التي يجب عليك استخدامها لمنع إزالة جهاز العرض من الفصل الدراسي دو…" at bounding box center [454, 227] width 810 height 393
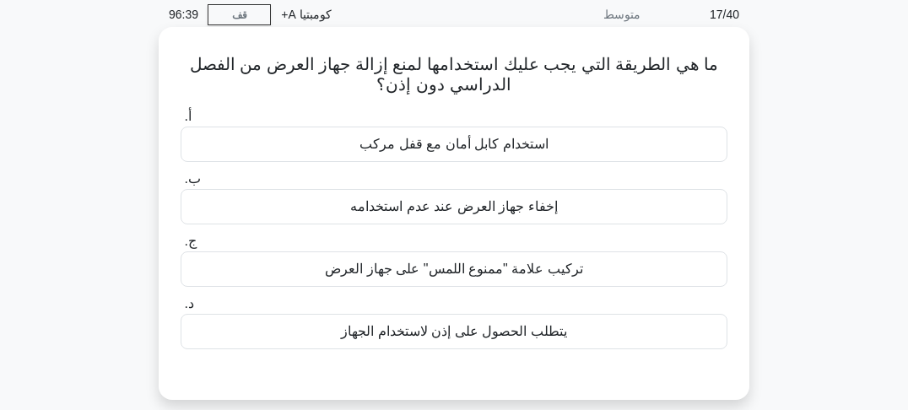
click at [478, 145] on font "استخدام كابل أمان مع قفل مركب" at bounding box center [453, 144] width 188 height 14
click at [181, 122] on input "أ. استخدام كابل أمان مع قفل مركب" at bounding box center [181, 116] width 0 height 11
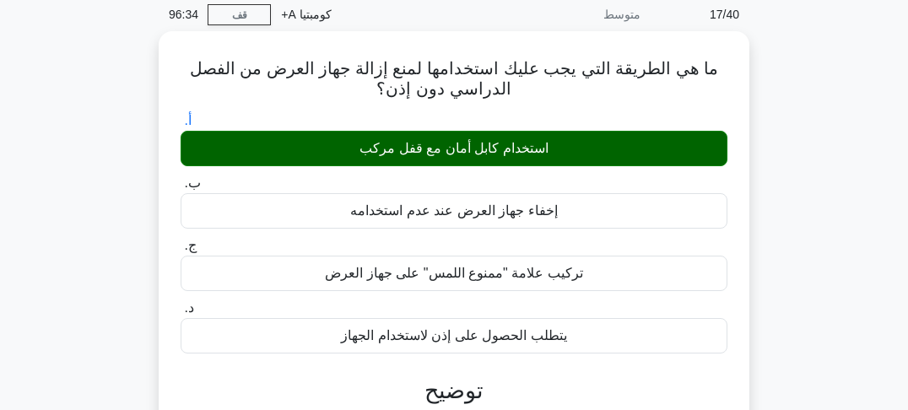
scroll to position [0, 0]
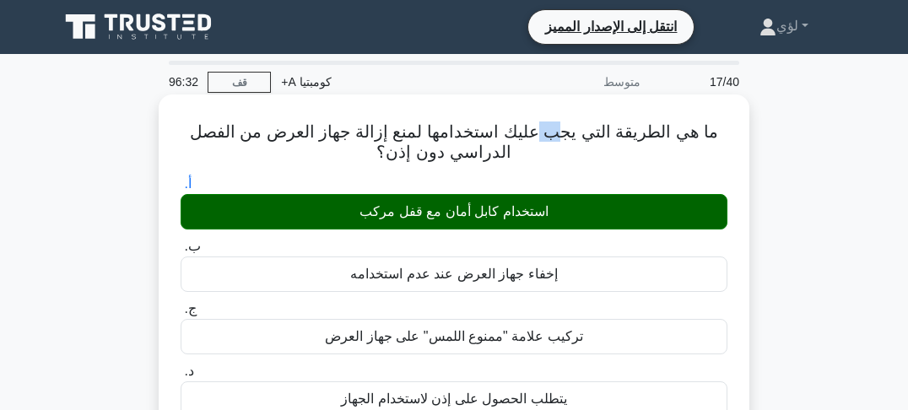
drag, startPoint x: 560, startPoint y: 135, endPoint x: 533, endPoint y: 137, distance: 27.1
click at [535, 137] on font "ما هي الطريقة التي يجب عليك استخدامها لمنع إزالة جهاز العرض من الفصل الدراسي دو…" at bounding box center [454, 141] width 529 height 39
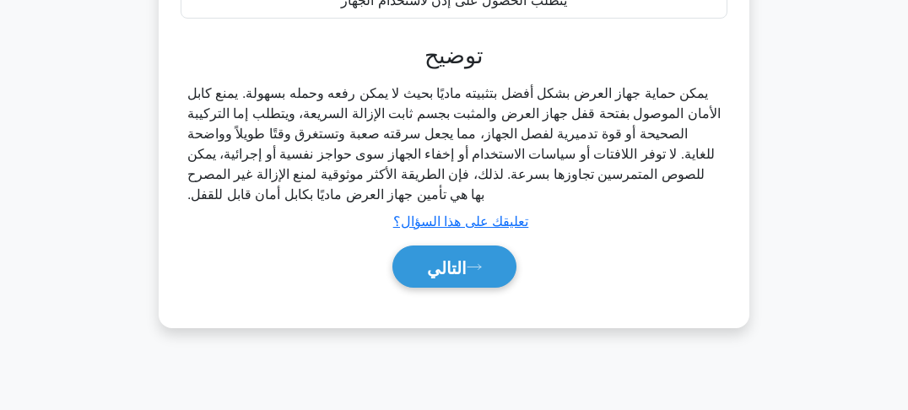
scroll to position [405, 0]
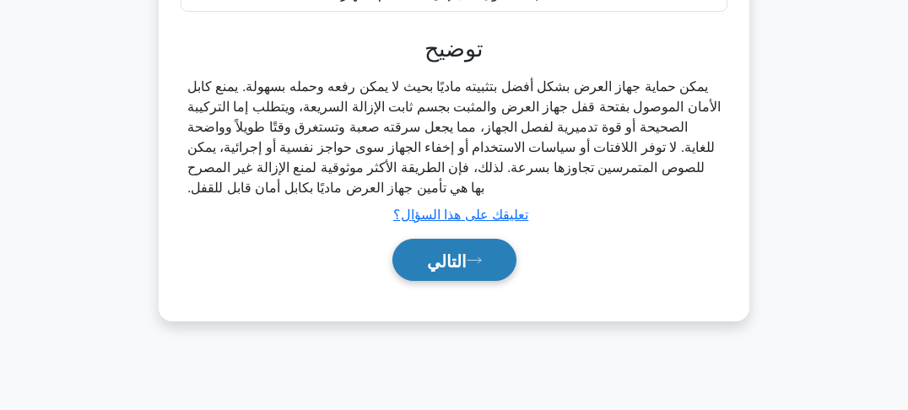
click at [474, 261] on icon at bounding box center [474, 260] width 15 height 9
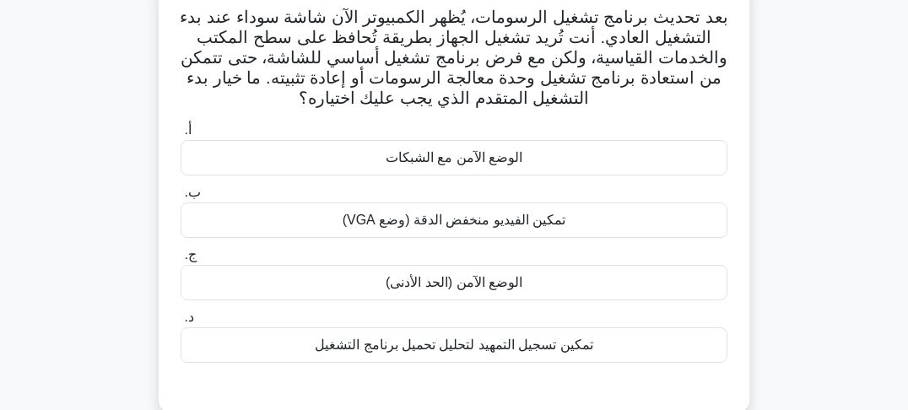
scroll to position [135, 0]
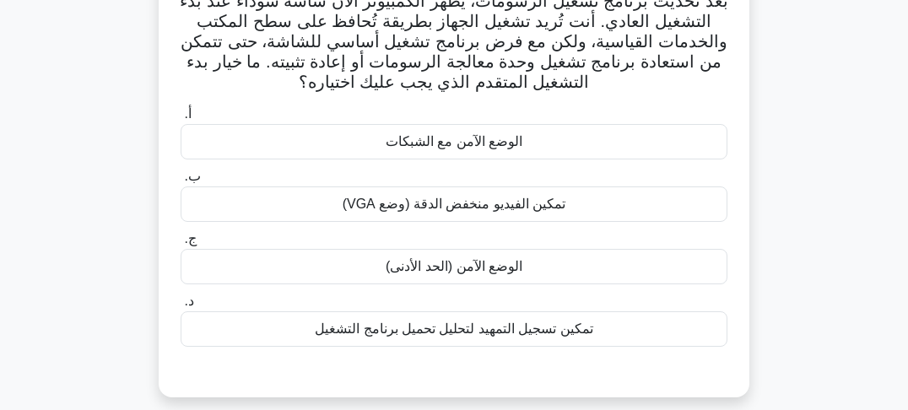
click at [791, 135] on div "بعد تحديث برنامج تشغيل الرسومات، يُظهر الكمبيوتر الآن شاشة سوداء عند بدء التشغي…" at bounding box center [454, 191] width 810 height 454
click at [791, 143] on div "بعد تحديث برنامج تشغيل الرسومات، يُظهر الكمبيوتر الآن شاشة سوداء عند بدء التشغي…" at bounding box center [454, 191] width 810 height 454
click at [792, 158] on div "بعد تحديث برنامج تشغيل الرسومات، يُظهر الكمبيوتر الآن شاشة سوداء عند بدء التشغي…" at bounding box center [454, 191] width 810 height 454
click at [793, 165] on div "بعد تحديث برنامج تشغيل الرسومات، يُظهر الكمبيوتر الآن شاشة سوداء عند بدء التشغي…" at bounding box center [454, 191] width 810 height 454
drag, startPoint x: 793, startPoint y: 174, endPoint x: 795, endPoint y: 192, distance: 18.6
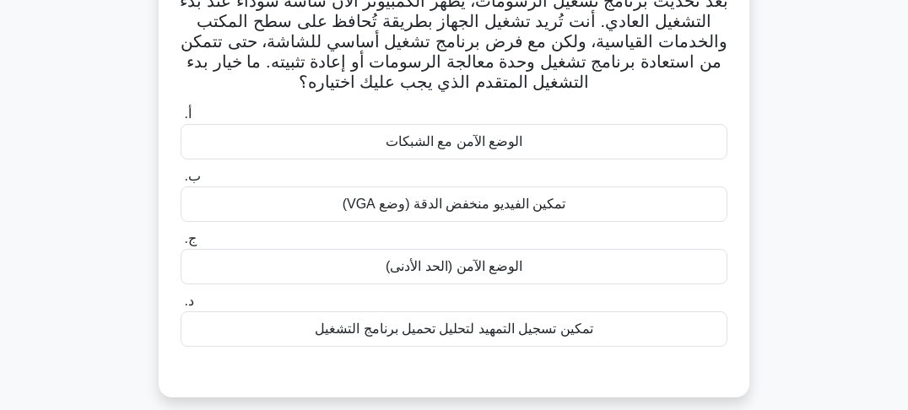
click at [793, 176] on div "بعد تحديث برنامج تشغيل الرسومات، يُظهر الكمبيوتر الآن شاشة سوداء عند بدء التشغي…" at bounding box center [454, 191] width 810 height 454
click at [796, 203] on div "بعد تحديث برنامج تشغيل الرسومات، يُظهر الكمبيوتر الآن شاشة سوداء عند بدء التشغي…" at bounding box center [454, 191] width 810 height 454
click at [796, 212] on div "بعد تحديث برنامج تشغيل الرسومات، يُظهر الكمبيوتر الآن شاشة سوداء عند بدء التشغي…" at bounding box center [454, 191] width 810 height 454
click at [797, 221] on div "بعد تحديث برنامج تشغيل الرسومات، يُظهر الكمبيوتر الآن شاشة سوداء عند بدء التشغي…" at bounding box center [454, 191] width 810 height 454
click at [797, 225] on div "بعد تحديث برنامج تشغيل الرسومات، يُظهر الكمبيوتر الآن شاشة سوداء عند بدء التشغي…" at bounding box center [454, 191] width 810 height 454
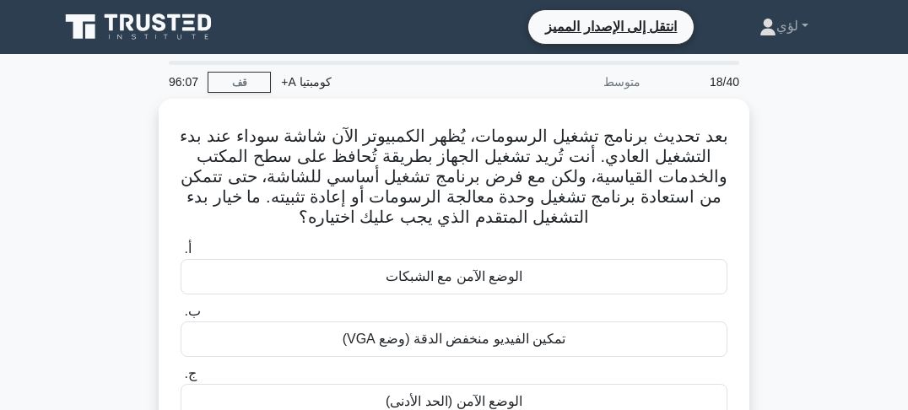
scroll to position [0, 0]
click at [722, 87] on font "18/40" at bounding box center [725, 82] width 30 height 14
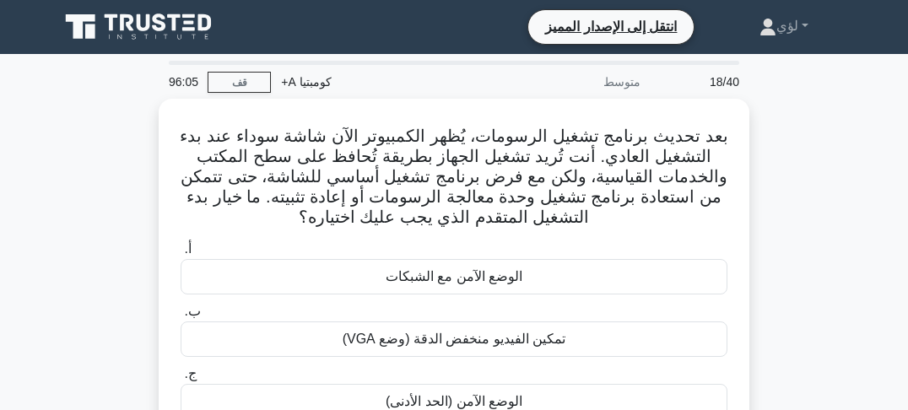
click at [783, 99] on div "بعد تحديث برنامج تشغيل الرسومات، يُظهر الكمبيوتر الآن شاشة سوداء عند بدء التشغي…" at bounding box center [454, 326] width 810 height 454
click at [787, 101] on div "بعد تحديث برنامج تشغيل الرسومات، يُظهر الكمبيوتر الآن شاشة سوداء عند بدء التشغي…" at bounding box center [454, 326] width 810 height 454
click at [797, 114] on div "بعد تحديث برنامج تشغيل الرسومات، يُظهر الكمبيوتر الآن شاشة سوداء عند بدء التشغي…" at bounding box center [454, 326] width 810 height 454
click at [801, 121] on div "بعد تحديث برنامج تشغيل الرسومات، يُظهر الكمبيوتر الآن شاشة سوداء عند بدء التشغي…" at bounding box center [454, 326] width 810 height 454
drag, startPoint x: 802, startPoint y: 125, endPoint x: 804, endPoint y: 133, distance: 8.6
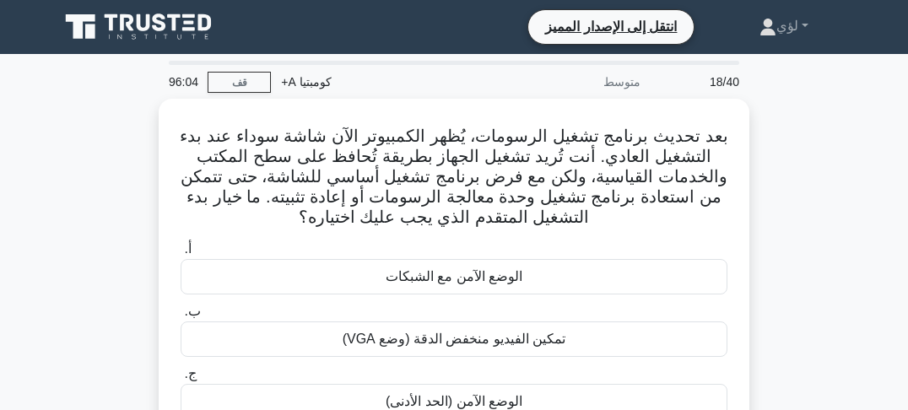
click at [802, 125] on div "بعد تحديث برنامج تشغيل الرسومات، يُظهر الكمبيوتر الآن شاشة سوداء عند بدء التشغي…" at bounding box center [454, 326] width 810 height 454
click at [804, 133] on div "بعد تحديث برنامج تشغيل الرسومات، يُظهر الكمبيوتر الآن شاشة سوداء عند بدء التشغي…" at bounding box center [454, 326] width 810 height 454
click at [800, 125] on div "بعد تحديث برنامج تشغيل الرسومات، يُظهر الكمبيوتر الآن شاشة سوداء عند بدء التشغي…" at bounding box center [454, 326] width 810 height 454
click at [800, 129] on div "بعد تحديث برنامج تشغيل الرسومات، يُظهر الكمبيوتر الآن شاشة سوداء عند بدء التشغي…" at bounding box center [454, 326] width 810 height 454
click at [802, 137] on div "بعد تحديث برنامج تشغيل الرسومات، يُظهر الكمبيوتر الآن شاشة سوداء عند بدء التشغي…" at bounding box center [454, 326] width 810 height 454
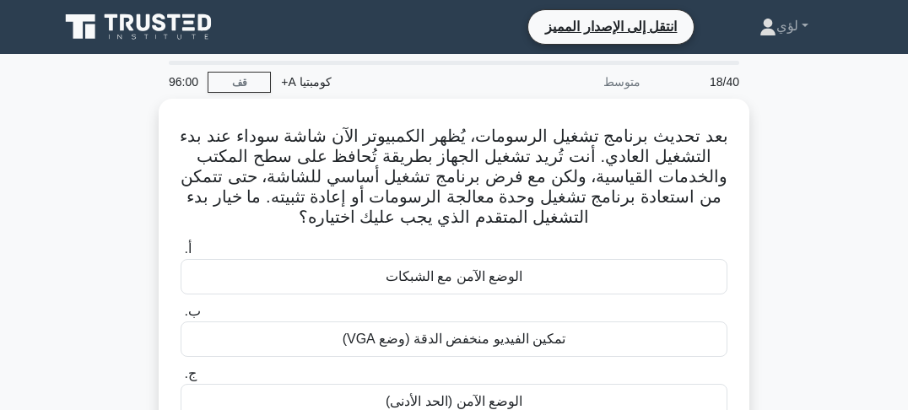
click at [802, 140] on div "بعد تحديث برنامج تشغيل الرسومات، يُظهر الكمبيوتر الآن شاشة سوداء عند بدء التشغي…" at bounding box center [454, 326] width 810 height 454
click at [796, 145] on div "بعد تحديث برنامج تشغيل الرسومات، يُظهر الكمبيوتر الآن شاشة سوداء عند بدء التشغي…" at bounding box center [454, 326] width 810 height 454
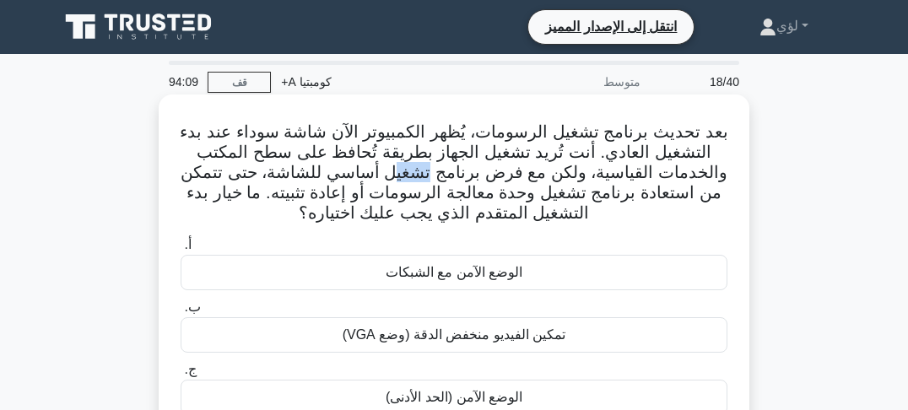
drag, startPoint x: 445, startPoint y: 176, endPoint x: 405, endPoint y: 176, distance: 39.7
click at [405, 176] on font "بعد تحديث برنامج تشغيل الرسومات، يُظهر الكمبيوتر الآن شاشة سوداء عند بدء التشغي…" at bounding box center [454, 172] width 548 height 100
drag, startPoint x: 381, startPoint y: 176, endPoint x: 363, endPoint y: 176, distance: 17.7
click at [365, 176] on font "بعد تحديث برنامج تشغيل الرسومات، يُظهر الكمبيوتر الآن شاشة سوداء عند بدء التشغي…" at bounding box center [454, 172] width 548 height 100
click at [335, 176] on font "بعد تحديث برنامج تشغيل الرسومات، يُظهر الكمبيوتر الآن شاشة سوداء عند بدء التشغي…" at bounding box center [454, 172] width 548 height 100
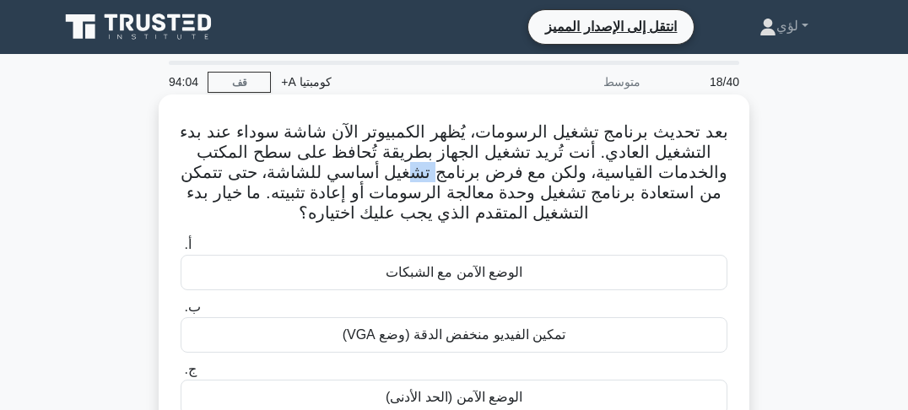
drag, startPoint x: 450, startPoint y: 173, endPoint x: 419, endPoint y: 173, distance: 31.2
click at [422, 173] on font "بعد تحديث برنامج تشغيل الرسومات، يُظهر الكمبيوتر الآن شاشة سوداء عند بدء التشغي…" at bounding box center [454, 172] width 548 height 100
click at [387, 172] on font "بعد تحديث برنامج تشغيل الرسومات، يُظهر الكمبيوتر الآن شاشة سوداء عند بدء التشغي…" at bounding box center [454, 172] width 548 height 100
drag, startPoint x: 462, startPoint y: 176, endPoint x: 408, endPoint y: 176, distance: 54.8
click at [408, 176] on font "بعد تحديث برنامج تشغيل الرسومات، يُظهر الكمبيوتر الآن شاشة سوداء عند بدء التشغي…" at bounding box center [454, 172] width 548 height 100
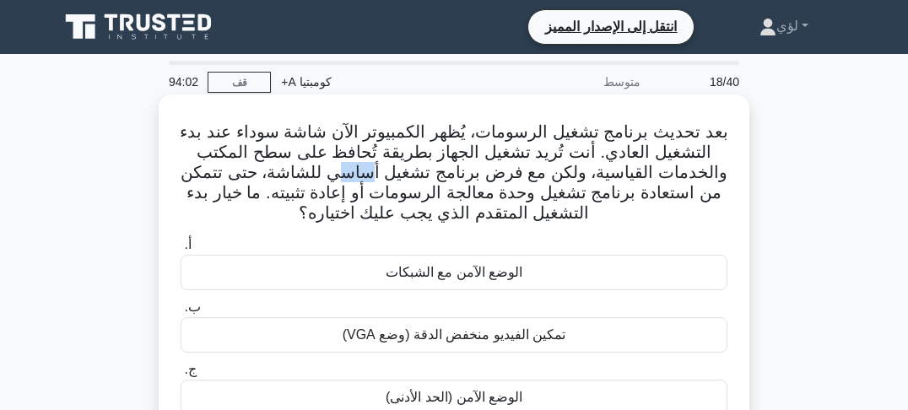
drag, startPoint x: 381, startPoint y: 176, endPoint x: 335, endPoint y: 177, distance: 46.4
click at [352, 177] on font "بعد تحديث برنامج تشغيل الرسومات، يُظهر الكمبيوتر الآن شاشة سوداء عند بدء التشغي…" at bounding box center [454, 172] width 548 height 100
drag, startPoint x: 325, startPoint y: 177, endPoint x: 380, endPoint y: 177, distance: 54.8
click at [380, 177] on font "بعد تحديث برنامج تشغيل الرسومات، يُظهر الكمبيوتر الآن شاشة سوداء عند بدء التشغي…" at bounding box center [454, 172] width 548 height 100
drag, startPoint x: 466, startPoint y: 176, endPoint x: 415, endPoint y: 176, distance: 50.6
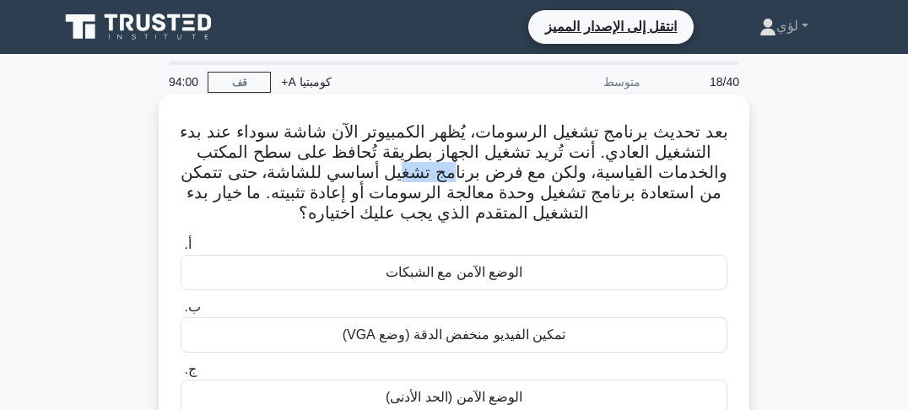
click at [415, 176] on font "بعد تحديث برنامج تشغيل الرسومات، يُظهر الكمبيوتر الآن شاشة سوداء عند بدء التشغي…" at bounding box center [454, 172] width 548 height 100
drag, startPoint x: 381, startPoint y: 176, endPoint x: 342, endPoint y: 176, distance: 38.8
click at [342, 176] on font "بعد تحديث برنامج تشغيل الرسومات، يُظهر الكمبيوتر الآن شاشة سوداء عند بدء التشغي…" at bounding box center [454, 172] width 548 height 100
drag, startPoint x: 307, startPoint y: 176, endPoint x: 375, endPoint y: 172, distance: 67.6
click at [375, 172] on font "بعد تحديث برنامج تشغيل الرسومات، يُظهر الكمبيوتر الآن شاشة سوداء عند بدء التشغي…" at bounding box center [454, 172] width 548 height 100
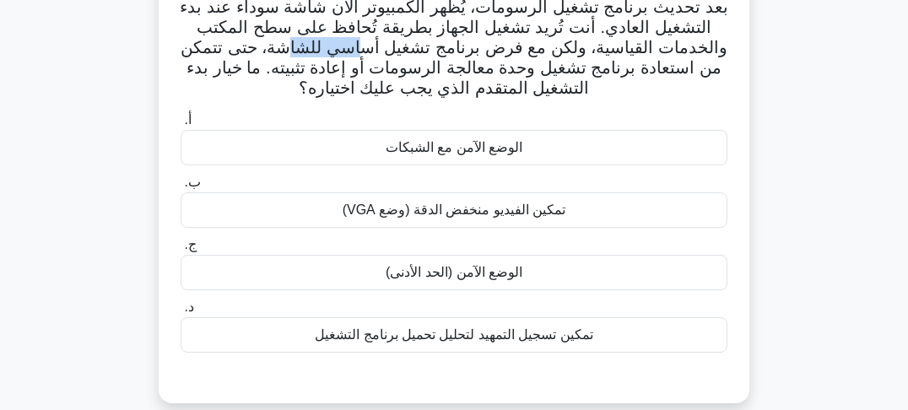
scroll to position [135, 0]
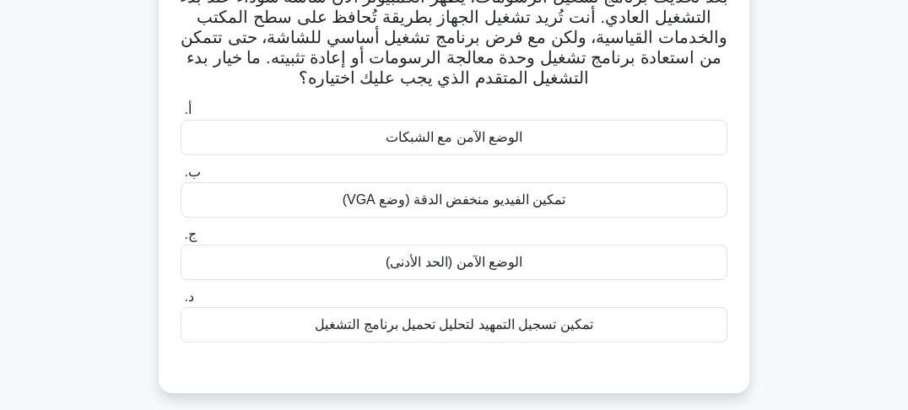
click at [419, 204] on font "تمكين الفيديو منخفض الدقة (وضع VGA)" at bounding box center [455, 199] width 224 height 14
click at [181, 178] on input "ب. تمكين الفيديو منخفض الدقة (وضع VGA)" at bounding box center [181, 172] width 0 height 11
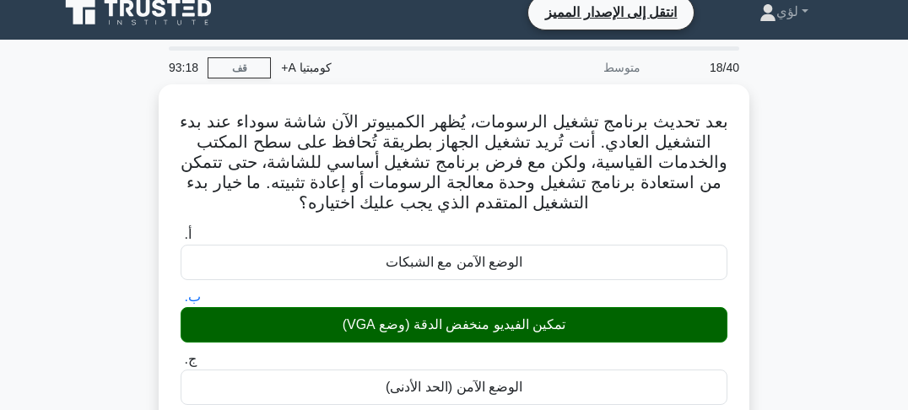
scroll to position [0, 0]
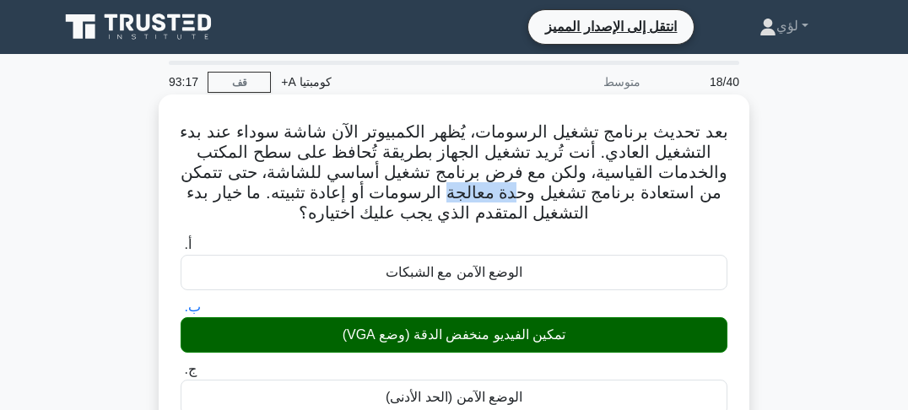
drag, startPoint x: 526, startPoint y: 189, endPoint x: 437, endPoint y: 192, distance: 88.7
click at [456, 192] on font "بعد تحديث برنامج تشغيل الرسومات، يُظهر الكمبيوتر الآن شاشة سوداء عند بدء التشغي…" at bounding box center [454, 172] width 548 height 100
click at [396, 192] on font "بعد تحديث برنامج تشغيل الرسومات، يُظهر الكمبيوتر الآن شاشة سوداء عند بدء التشغي…" at bounding box center [454, 172] width 548 height 100
drag, startPoint x: 417, startPoint y: 191, endPoint x: 435, endPoint y: 191, distance: 18.6
click at [435, 191] on font "بعد تحديث برنامج تشغيل الرسومات، يُظهر الكمبيوتر الآن شاشة سوداء عند بدء التشغي…" at bounding box center [454, 172] width 548 height 100
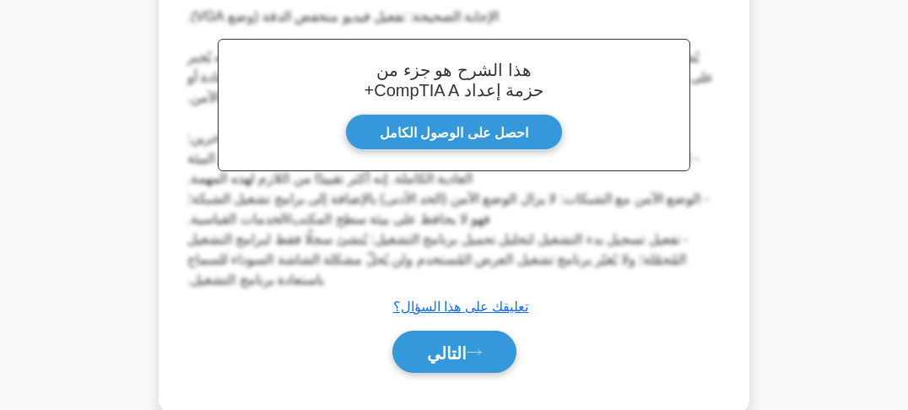
scroll to position [570, 0]
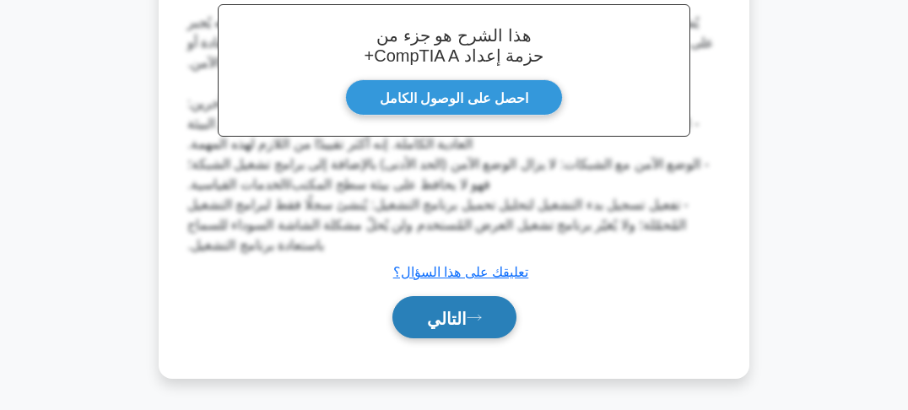
click at [460, 313] on font "التالي" at bounding box center [447, 318] width 40 height 19
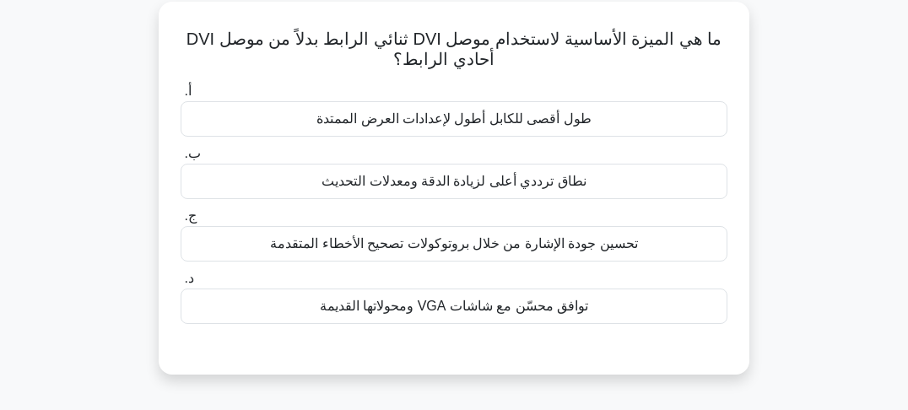
scroll to position [30, 0]
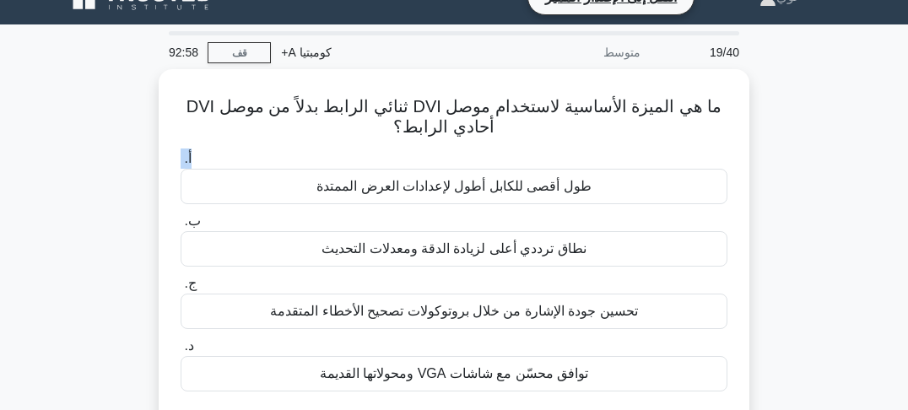
click at [790, 143] on div "ما هي الميزة الأساسية لاستخدام موصل DVI ثنائي الرابط بدلاً من موصل DVI أحادي ال…" at bounding box center [454, 265] width 810 height 393
click at [787, 155] on div "ما هي الميزة الأساسية لاستخدام موصل DVI ثنائي الرابط بدلاً من موصل DVI أحادي ال…" at bounding box center [454, 265] width 810 height 393
click at [787, 163] on div "ما هي الميزة الأساسية لاستخدام موصل DVI ثنائي الرابط بدلاً من موصل DVI أحادي ال…" at bounding box center [454, 265] width 810 height 393
click at [786, 171] on div "ما هي الميزة الأساسية لاستخدام موصل DVI ثنائي الرابط بدلاً من موصل DVI أحادي ال…" at bounding box center [454, 265] width 810 height 393
click at [786, 178] on div "ما هي الميزة الأساسية لاستخدام موصل DVI ثنائي الرابط بدلاً من موصل DVI أحادي ال…" at bounding box center [454, 265] width 810 height 393
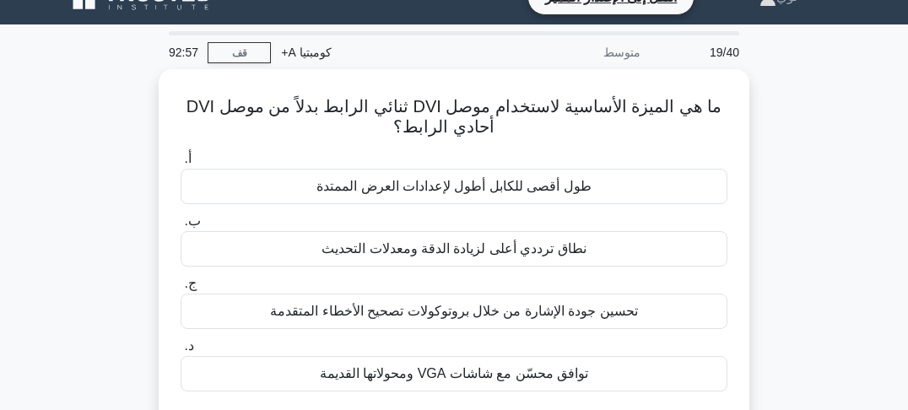
click at [786, 186] on div "ما هي الميزة الأساسية لاستخدام موصل DVI ثنائي الرابط بدلاً من موصل DVI أحادي ال…" at bounding box center [454, 265] width 810 height 393
click at [778, 162] on div "ما هي الميزة الأساسية لاستخدام موصل DVI ثنائي الرابط بدلاً من موصل DVI أحادي ال…" at bounding box center [454, 265] width 810 height 393
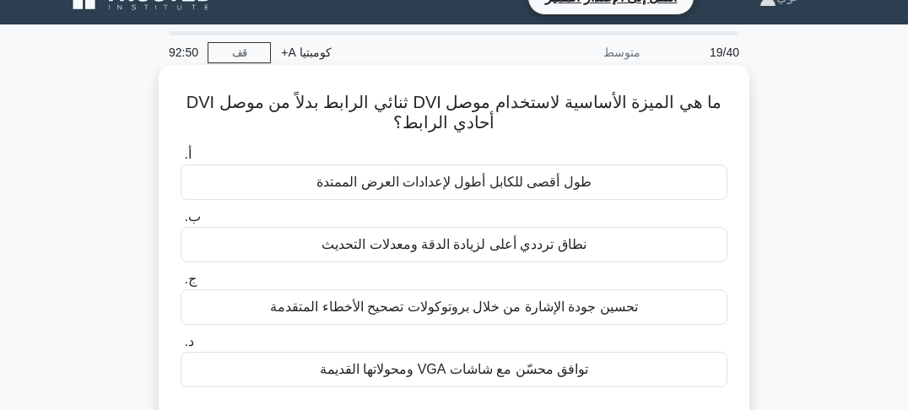
click at [618, 111] on font "ما هي الميزة الأساسية لاستخدام موصل DVI ثنائي الرابط بدلاً من موصل DVI أحادي ال…" at bounding box center [453, 112] width 535 height 39
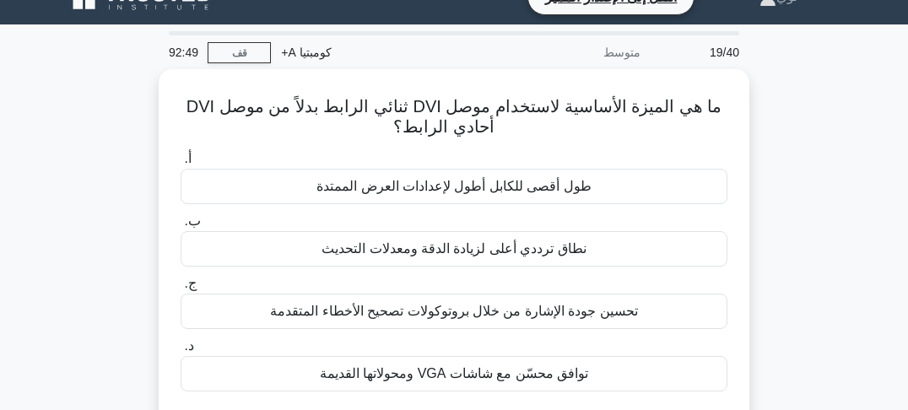
click at [824, 111] on div "ما هي الميزة الأساسية لاستخدام موصل DVI ثنائي الرابط بدلاً من موصل DVI أحادي ال…" at bounding box center [454, 265] width 810 height 393
click at [817, 104] on div "ما هي الميزة الأساسية لاستخدام موصل DVI ثنائي الرابط بدلاً من موصل DVI أحادي ال…" at bounding box center [454, 265] width 810 height 393
click at [817, 105] on div "ما هي الميزة الأساسية لاستخدام موصل DVI ثنائي الرابط بدلاً من موصل DVI أحادي ال…" at bounding box center [454, 265] width 810 height 393
click at [814, 115] on div "ما هي الميزة الأساسية لاستخدام موصل DVI ثنائي الرابط بدلاً من موصل DVI أحادي ال…" at bounding box center [454, 265] width 810 height 393
drag, startPoint x: 813, startPoint y: 125, endPoint x: 810, endPoint y: 138, distance: 12.9
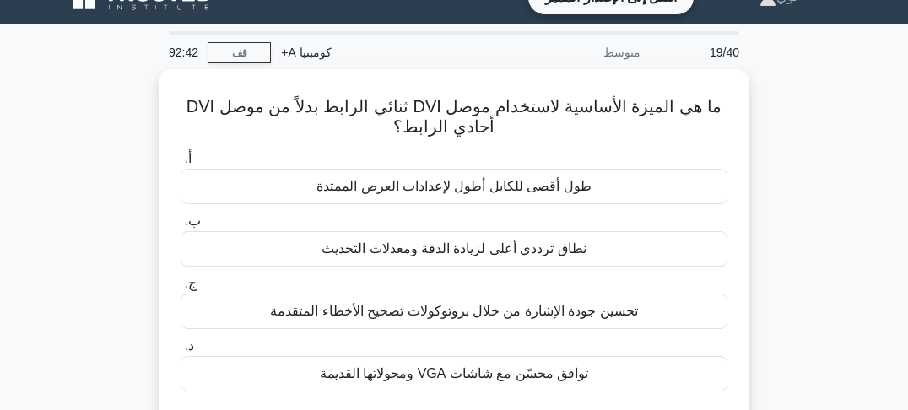
click at [813, 127] on div "ما هي الميزة الأساسية لاستخدام موصل DVI ثنائي الرابط بدلاً من موصل DVI أحادي ال…" at bounding box center [454, 265] width 810 height 393
drag, startPoint x: 810, startPoint y: 138, endPoint x: 807, endPoint y: 149, distance: 11.5
click at [809, 140] on div "ما هي الميزة الأساسية لاستخدام موصل DVI ثنائي الرابط بدلاً من موصل DVI أحادي ال…" at bounding box center [454, 265] width 810 height 393
click at [807, 149] on div "ما هي الميزة الأساسية لاستخدام موصل DVI ثنائي الرابط بدلاً من موصل DVI أحادي ال…" at bounding box center [454, 265] width 810 height 393
click at [809, 125] on div "ما هي الميزة الأساسية لاستخدام موصل DVI ثنائي الرابط بدلاً من موصل DVI أحادي ال…" at bounding box center [454, 265] width 810 height 393
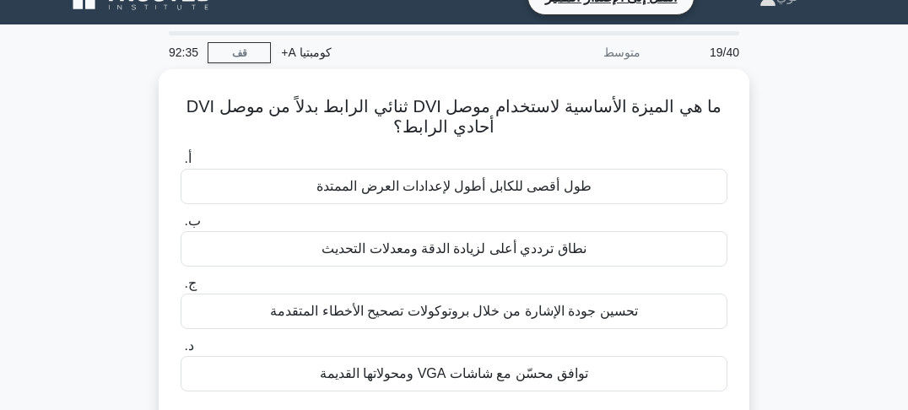
click at [813, 144] on div "ما هي الميزة الأساسية لاستخدام موصل DVI ثنائي الرابط بدلاً من موصل DVI أحادي ال…" at bounding box center [454, 265] width 810 height 393
click at [813, 148] on div "ما هي الميزة الأساسية لاستخدام موصل DVI ثنائي الرابط بدلاً من موصل DVI أحادي ال…" at bounding box center [454, 265] width 810 height 393
click at [816, 155] on div "ما هي الميزة الأساسية لاستخدام موصل DVI ثنائي الرابط بدلاً من موصل DVI أحادي ال…" at bounding box center [454, 265] width 810 height 393
click at [823, 135] on div "ما هي الميزة الأساسية لاستخدام موصل DVI ثنائي الرابط بدلاً من موصل DVI أحادي ال…" at bounding box center [454, 265] width 810 height 393
click at [824, 153] on div "ما هي الميزة الأساسية لاستخدام موصل DVI ثنائي الرابط بدلاً من موصل DVI أحادي ال…" at bounding box center [454, 265] width 810 height 393
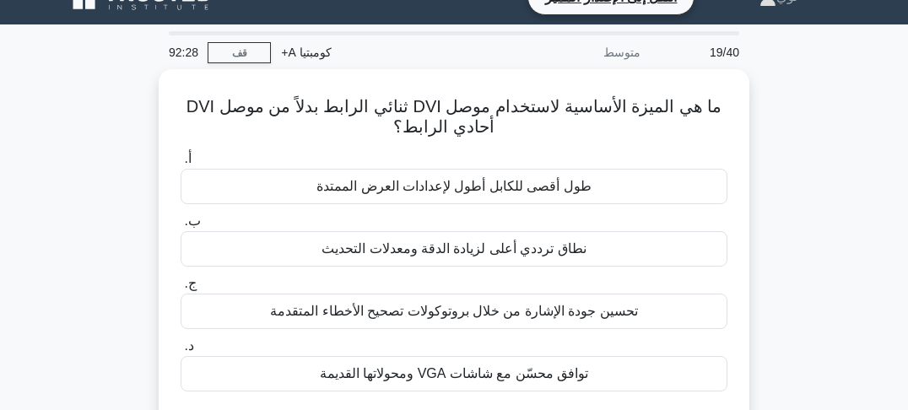
click at [824, 160] on div "ما هي الميزة الأساسية لاستخدام موصل DVI ثنائي الرابط بدلاً من موصل DVI أحادي ال…" at bounding box center [454, 265] width 810 height 393
click at [824, 167] on div "ما هي الميزة الأساسية لاستخدام موصل DVI ثنائي الرابط بدلاً من موصل DVI أحادي ال…" at bounding box center [454, 265] width 810 height 393
click at [824, 170] on div "ما هي الميزة الأساسية لاستخدام موصل DVI ثنائي الرابط بدلاً من موصل DVI أحادي ال…" at bounding box center [454, 265] width 810 height 393
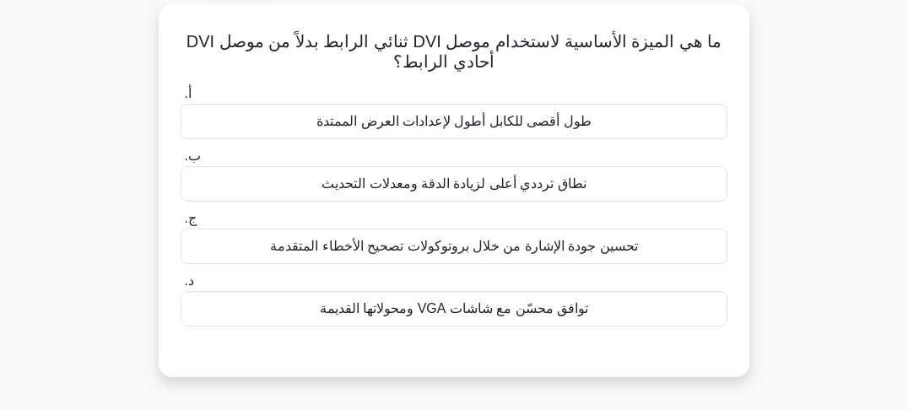
scroll to position [97, 0]
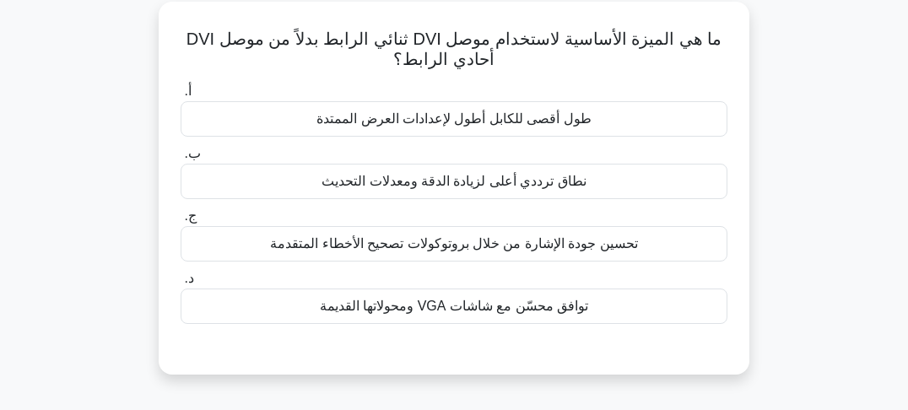
click at [809, 126] on div "ما هي الميزة الأساسية لاستخدام موصل DVI ثنائي الرابط بدلاً من موصل DVI أحادي ال…" at bounding box center [454, 198] width 810 height 393
click at [807, 131] on div "ما هي الميزة الأساسية لاستخدام موصل DVI ثنائي الرابط بدلاً من موصل DVI أحادي ال…" at bounding box center [454, 198] width 810 height 393
click at [806, 138] on div "ما هي الميزة الأساسية لاستخدام موصل DVI ثنائي الرابط بدلاً من موصل DVI أحادي ال…" at bounding box center [454, 198] width 810 height 393
drag, startPoint x: 803, startPoint y: 146, endPoint x: 781, endPoint y: 163, distance: 28.4
click at [802, 147] on div "ما هي الميزة الأساسية لاستخدام موصل DVI ثنائي الرابط بدلاً من موصل DVI أحادي ال…" at bounding box center [454, 198] width 810 height 393
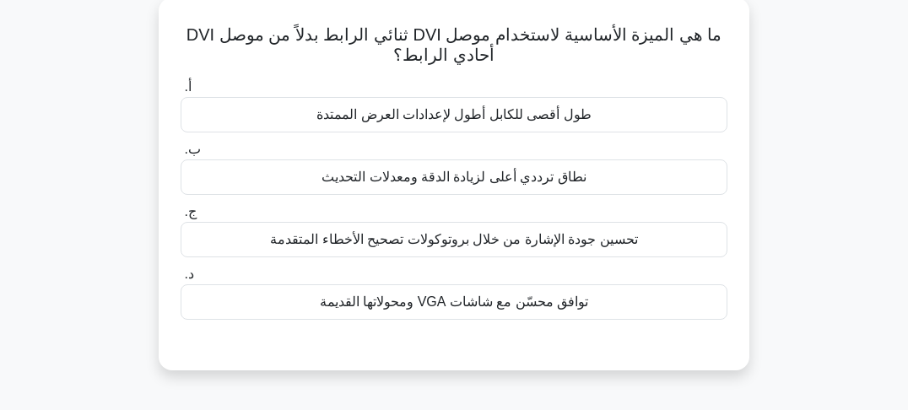
click at [476, 184] on font "نطاق ترددي أعلى لزيادة الدقة ومعدلات التحديث" at bounding box center [453, 177] width 265 height 14
click at [181, 155] on input "ب. نطاق ترددي أعلى لزيادة الدقة ومعدلات التحديث" at bounding box center [181, 149] width 0 height 11
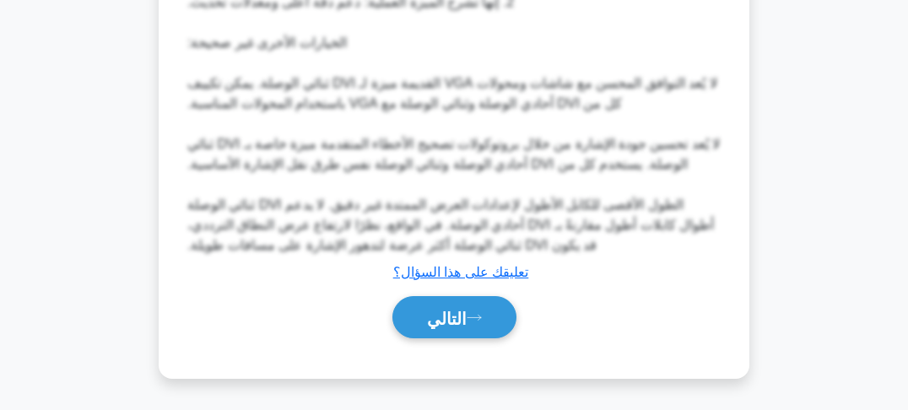
drag, startPoint x: 483, startPoint y: 313, endPoint x: 554, endPoint y: 278, distance: 80.0
click at [482, 313] on icon at bounding box center [474, 317] width 15 height 9
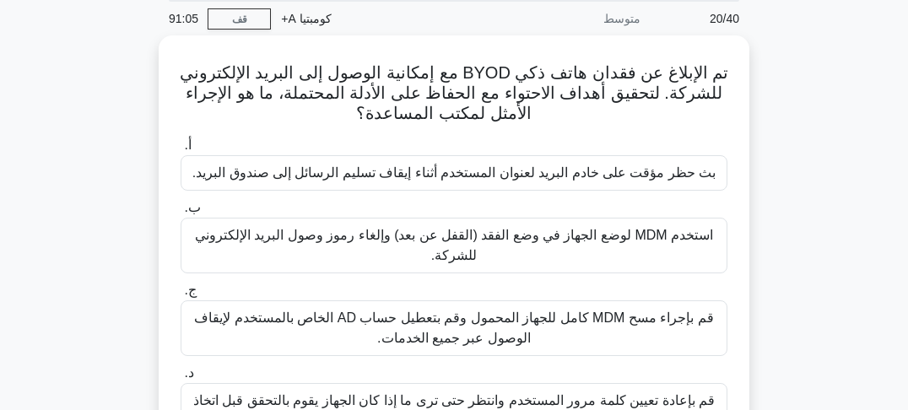
scroll to position [30, 0]
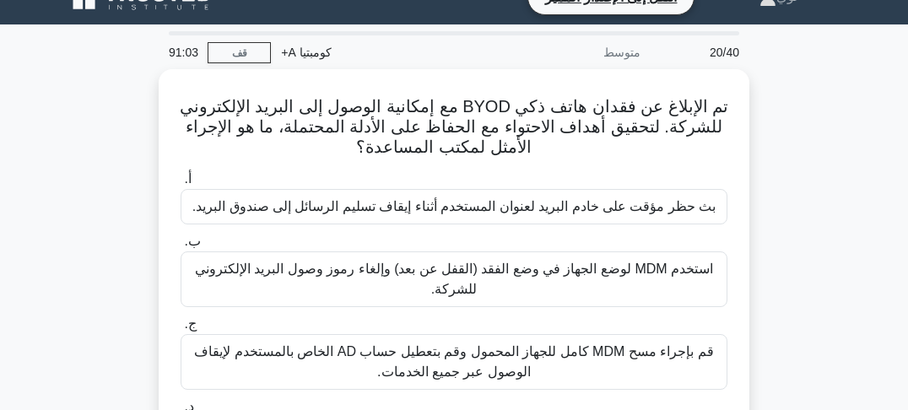
click at [784, 93] on div "تم الإبلاغ عن فقدان هاتف ذكي BYOD مع إمكانية الوصول إلى البريد الإلكتروني للشرك…" at bounding box center [454, 306] width 810 height 474
click at [786, 115] on div "تم الإبلاغ عن فقدان هاتف ذكي BYOD مع إمكانية الوصول إلى البريد الإلكتروني للشرك…" at bounding box center [454, 306] width 810 height 474
click at [786, 128] on div "تم الإبلاغ عن فقدان هاتف ذكي BYOD مع إمكانية الوصول إلى البريد الإلكتروني للشرك…" at bounding box center [454, 306] width 810 height 474
drag, startPoint x: 786, startPoint y: 137, endPoint x: 787, endPoint y: 146, distance: 9.3
click at [786, 142] on div "تم الإبلاغ عن فقدان هاتف ذكي BYOD مع إمكانية الوصول إلى البريد الإلكتروني للشرك…" at bounding box center [454, 306] width 810 height 474
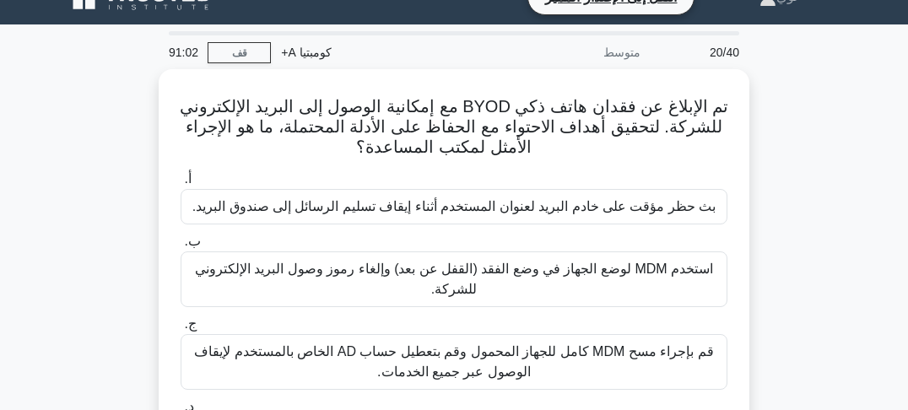
click at [787, 149] on div "تم الإبلاغ عن فقدان هاتف ذكي BYOD مع إمكانية الوصول إلى البريد الإلكتروني للشرك…" at bounding box center [454, 306] width 810 height 474
click at [773, 145] on div "تم الإبلاغ عن فقدان هاتف ذكي BYOD مع إمكانية الوصول إلى البريد الإلكتروني للشرك…" at bounding box center [454, 306] width 810 height 474
click at [770, 157] on div "تم الإبلاغ عن فقدان هاتف ذكي BYOD مع إمكانية الوصول إلى البريد الإلكتروني للشرك…" at bounding box center [454, 306] width 810 height 474
click at [766, 160] on div "تم الإبلاغ عن فقدان هاتف ذكي BYOD مع إمكانية الوصول إلى البريد الإلكتروني للشرك…" at bounding box center [454, 306] width 810 height 474
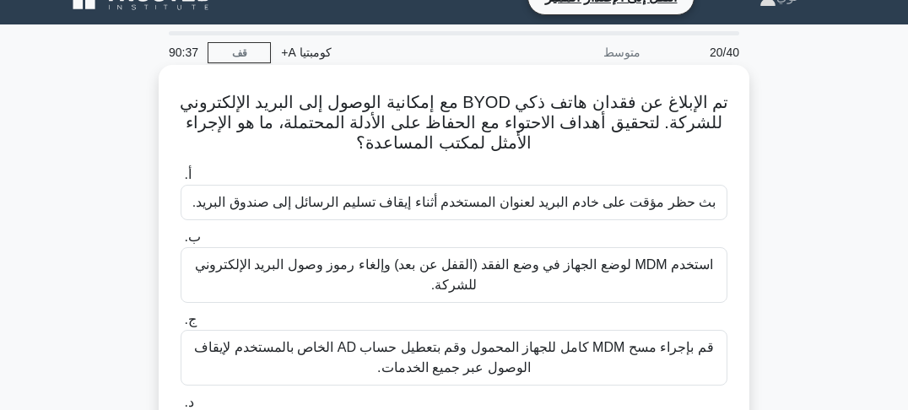
drag, startPoint x: 671, startPoint y: 129, endPoint x: 661, endPoint y: 129, distance: 10.1
click at [670, 129] on font "تم الإبلاغ عن فقدان هاتف ذكي BYOD مع إمكانية الوصول إلى البريد الإلكتروني للشرك…" at bounding box center [454, 122] width 548 height 59
click at [624, 128] on font "تم الإبلاغ عن فقدان هاتف ذكي BYOD مع إمكانية الوصول إلى البريد الإلكتروني للشرك…" at bounding box center [454, 122] width 548 height 59
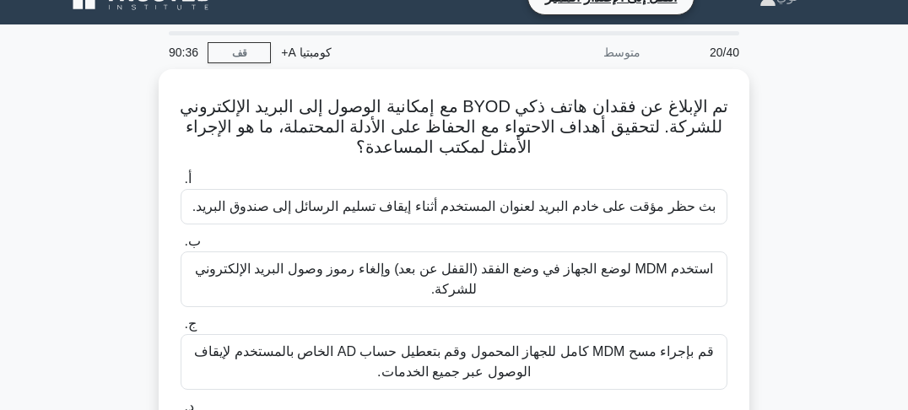
click at [759, 118] on div "تم الإبلاغ عن فقدان هاتف ذكي BYOD مع إمكانية الوصول إلى البريد الإلكتروني للشرك…" at bounding box center [454, 306] width 810 height 474
click at [770, 127] on div "تم الإبلاغ عن فقدان هاتف ذكي BYOD مع إمكانية الوصول إلى البريد الإلكتروني للشرك…" at bounding box center [454, 306] width 810 height 474
click at [775, 135] on div "تم الإبلاغ عن فقدان هاتف ذكي BYOD مع إمكانية الوصول إلى البريد الإلكتروني للشرك…" at bounding box center [454, 306] width 810 height 474
click at [778, 140] on div "تم الإبلاغ عن فقدان هاتف ذكي BYOD مع إمكانية الوصول إلى البريد الإلكتروني للشرك…" at bounding box center [454, 306] width 810 height 474
click at [777, 162] on div "تم الإبلاغ عن فقدان هاتف ذكي BYOD مع إمكانية الوصول إلى البريد الإلكتروني للشرك…" at bounding box center [454, 306] width 810 height 474
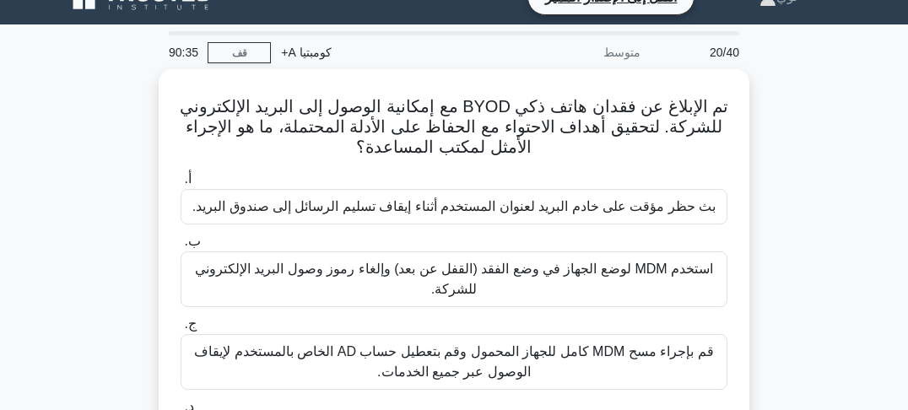
click at [776, 172] on div "تم الإبلاغ عن فقدان هاتف ذكي BYOD مع إمكانية الوصول إلى البريد الإلكتروني للشرك…" at bounding box center [454, 306] width 810 height 474
click at [776, 178] on div "تم الإبلاغ عن فقدان هاتف ذكي BYOD مع إمكانية الوصول إلى البريد الإلكتروني للشرك…" at bounding box center [454, 306] width 810 height 474
click at [777, 196] on div "تم الإبلاغ عن فقدان هاتف ذكي BYOD مع إمكانية الوصول إلى البريد الإلكتروني للشرك…" at bounding box center [454, 306] width 810 height 474
click at [783, 203] on div "تم الإبلاغ عن فقدان هاتف ذكي BYOD مع إمكانية الوصول إلى البريد الإلكتروني للشرك…" at bounding box center [454, 306] width 810 height 474
drag, startPoint x: 781, startPoint y: 216, endPoint x: 780, endPoint y: 230, distance: 13.6
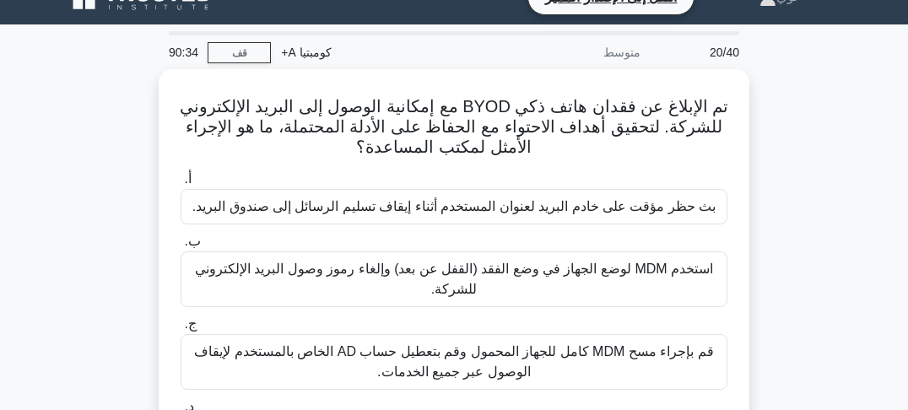
click at [781, 218] on div "تم الإبلاغ عن فقدان هاتف ذكي BYOD مع إمكانية الوصول إلى البريد الإلكتروني للشرك…" at bounding box center [454, 306] width 810 height 474
drag, startPoint x: 780, startPoint y: 230, endPoint x: 779, endPoint y: 238, distance: 8.5
click at [779, 232] on div "تم الإبلاغ عن فقدان هاتف ذكي BYOD مع إمكانية الوصول إلى البريد الإلكتروني للشرك…" at bounding box center [454, 306] width 810 height 474
drag, startPoint x: 779, startPoint y: 238, endPoint x: 773, endPoint y: 264, distance: 26.8
click at [779, 240] on div "تم الإبلاغ عن فقدان هاتف ذكي BYOD مع إمكانية الوصول إلى البريد الإلكتروني للشرك…" at bounding box center [454, 306] width 810 height 474
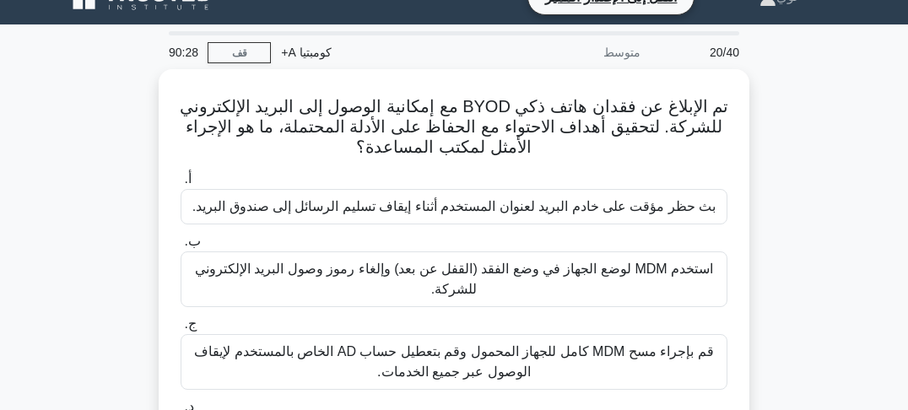
click at [783, 185] on div "تم الإبلاغ عن فقدان هاتف ذكي BYOD مع إمكانية الوصول إلى البريد الإلكتروني للشرك…" at bounding box center [454, 306] width 810 height 474
click at [785, 209] on div "تم الإبلاغ عن فقدان هاتف ذكي BYOD مع إمكانية الوصول إلى البريد الإلكتروني للشرك…" at bounding box center [454, 306] width 810 height 474
drag, startPoint x: 786, startPoint y: 223, endPoint x: 796, endPoint y: 244, distance: 23.0
click at [786, 224] on div "تم الإبلاغ عن فقدان هاتف ذكي BYOD مع إمكانية الوصول إلى البريد الإلكتروني للشرك…" at bounding box center [454, 306] width 810 height 474
click at [110, 188] on div "تم الإبلاغ عن فقدان هاتف ذكي BYOD مع إمكانية الوصول إلى البريد الإلكتروني للشرك…" at bounding box center [454, 306] width 810 height 474
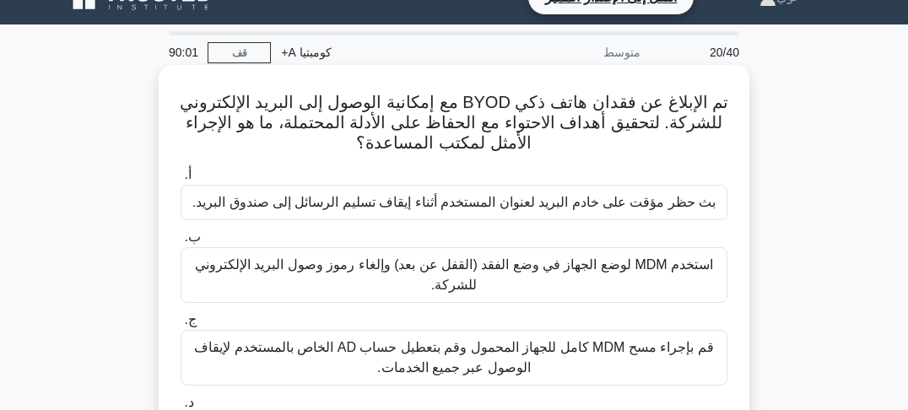
click at [543, 123] on font "تم الإبلاغ عن فقدان هاتف ذكي BYOD مع إمكانية الوصول إلى البريد الإلكتروني للشرك…" at bounding box center [454, 122] width 548 height 59
click at [488, 130] on font "تم الإبلاغ عن فقدان هاتف ذكي BYOD مع إمكانية الوصول إلى البريد الإلكتروني للشرك…" at bounding box center [454, 122] width 548 height 59
click at [437, 130] on font "تم الإبلاغ عن فقدان هاتف ذكي BYOD مع إمكانية الوصول إلى البريد الإلكتروني للشرك…" at bounding box center [454, 122] width 548 height 59
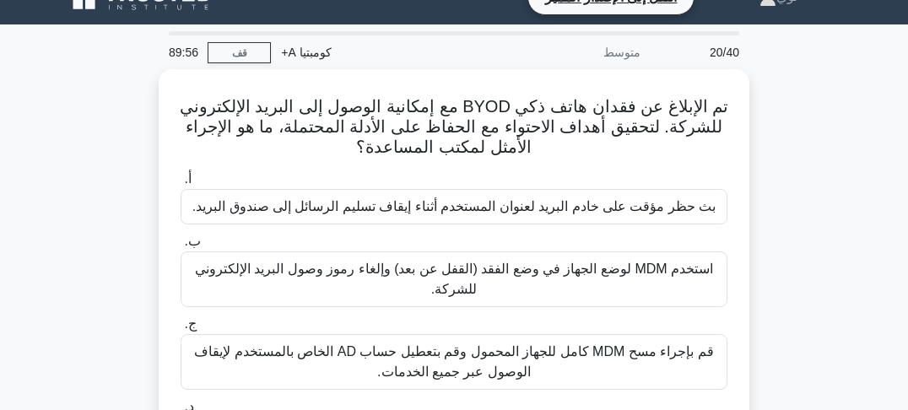
click at [780, 95] on div "تم الإبلاغ عن فقدان هاتف ذكي BYOD مع إمكانية الوصول إلى البريد الإلكتروني للشرك…" at bounding box center [454, 306] width 810 height 474
click at [778, 101] on div "تم الإبلاغ عن فقدان هاتف ذكي BYOD مع إمكانية الوصول إلى البريد الإلكتروني للشرك…" at bounding box center [454, 306] width 810 height 474
click at [778, 115] on div "تم الإبلاغ عن فقدان هاتف ذكي BYOD مع إمكانية الوصول إلى البريد الإلكتروني للشرك…" at bounding box center [454, 306] width 810 height 474
click at [717, 47] on font "20/40" at bounding box center [725, 53] width 30 height 14
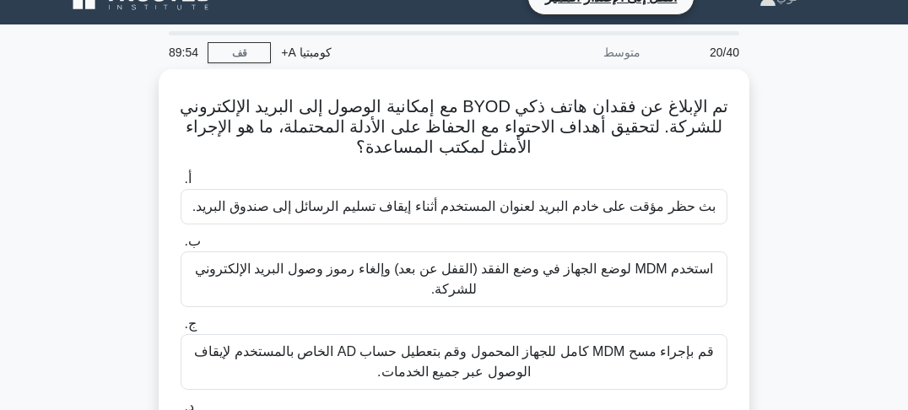
click at [776, 74] on div "تم الإبلاغ عن فقدان هاتف ذكي BYOD مع إمكانية الوصول إلى البريد الإلكتروني للشرك…" at bounding box center [454, 306] width 810 height 474
click at [785, 87] on div "تم الإبلاغ عن فقدان هاتف ذكي BYOD مع إمكانية الوصول إلى البريد الإلكتروني للشرك…" at bounding box center [454, 306] width 810 height 474
drag, startPoint x: 788, startPoint y: 100, endPoint x: 790, endPoint y: 108, distance: 8.6
click at [789, 101] on div "تم الإبلاغ عن فقدان هاتف ذكي BYOD مع إمكانية الوصول إلى البريد الإلكتروني للشرك…" at bounding box center [454, 306] width 810 height 474
click at [790, 110] on div "تم الإبلاغ عن فقدان هاتف ذكي BYOD مع إمكانية الوصول إلى البريد الإلكتروني للشرك…" at bounding box center [454, 306] width 810 height 474
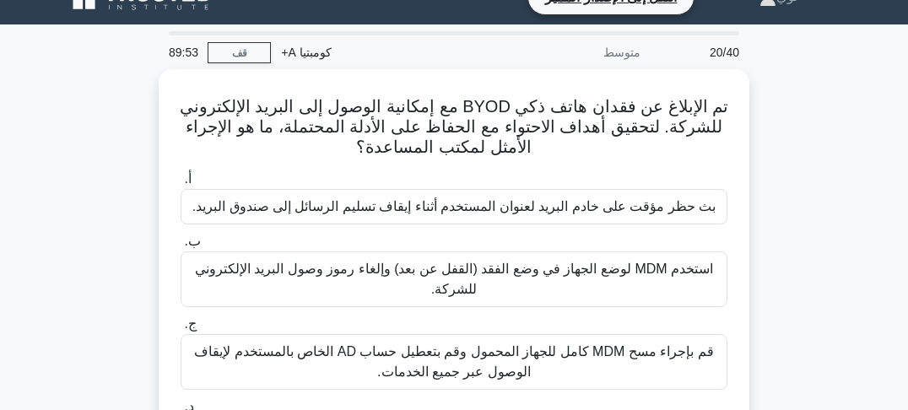
drag, startPoint x: 790, startPoint y: 116, endPoint x: 790, endPoint y: 125, distance: 9.3
click at [790, 117] on div "تم الإبلاغ عن فقدان هاتف ذكي BYOD مع إمكانية الوصول إلى البريد الإلكتروني للشرك…" at bounding box center [454, 306] width 810 height 474
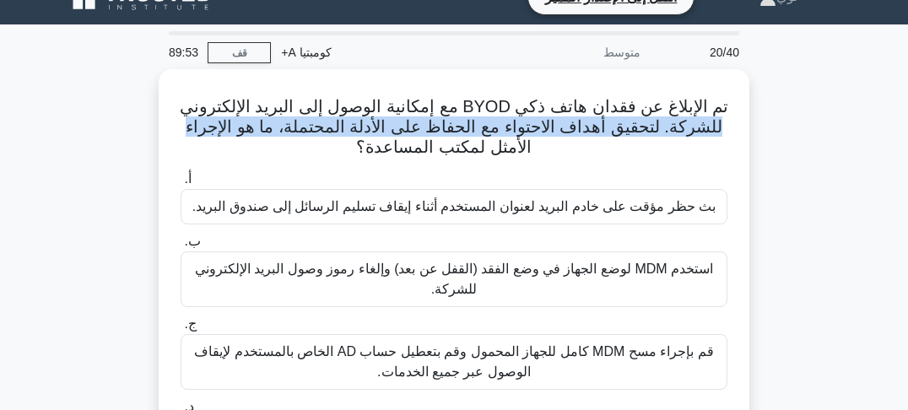
click at [790, 125] on div "تم الإبلاغ عن فقدان هاتف ذكي BYOD مع إمكانية الوصول إلى البريد الإلكتروني للشرك…" at bounding box center [454, 306] width 810 height 474
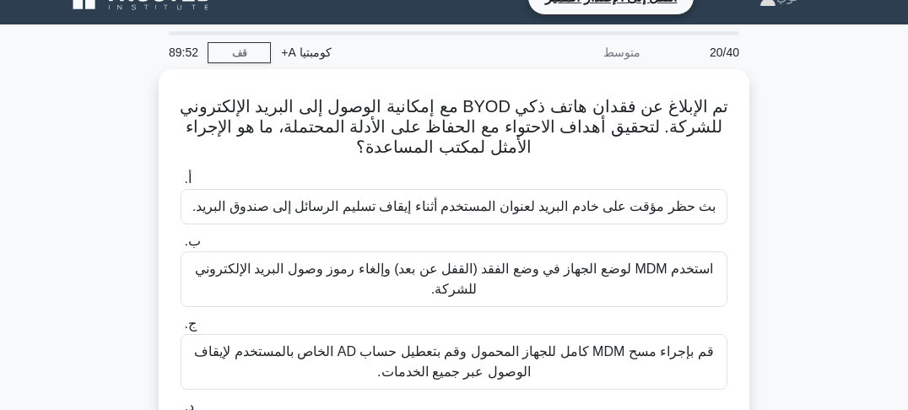
click at [789, 142] on div "تم الإبلاغ عن فقدان هاتف ذكي BYOD مع إمكانية الوصول إلى البريد الإلكتروني للشرك…" at bounding box center [454, 306] width 810 height 474
click at [789, 132] on div "تم الإبلاغ عن فقدان هاتف ذكي BYOD مع إمكانية الوصول إلى البريد الإلكتروني للشرك…" at bounding box center [454, 306] width 810 height 474
click at [797, 144] on div "تم الإبلاغ عن فقدان هاتف ذكي BYOD مع إمكانية الوصول إلى البريد الإلكتروني للشرك…" at bounding box center [454, 306] width 810 height 474
drag, startPoint x: 796, startPoint y: 155, endPoint x: 795, endPoint y: 168, distance: 12.7
click at [796, 157] on div "تم الإبلاغ عن فقدان هاتف ذكي BYOD مع إمكانية الوصول إلى البريد الإلكتروني للشرك…" at bounding box center [454, 306] width 810 height 474
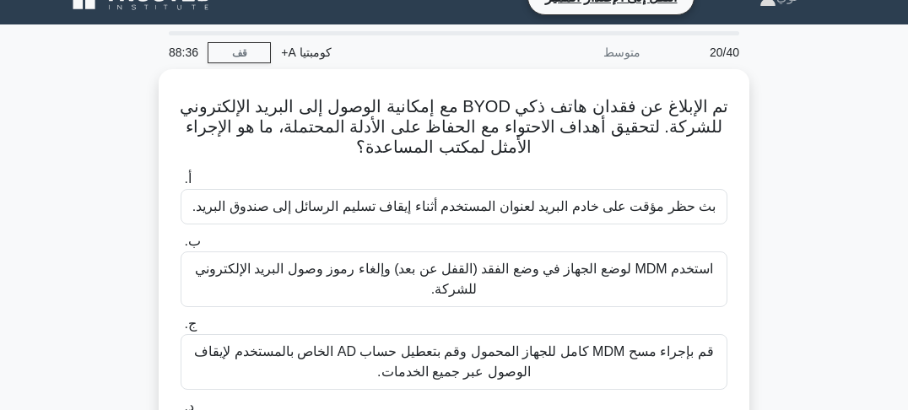
drag, startPoint x: 795, startPoint y: 168, endPoint x: 796, endPoint y: 177, distance: 9.3
click at [795, 170] on div "تم الإبلاغ عن فقدان هاتف ذكي BYOD مع إمكانية الوصول إلى البريد الإلكتروني للشرك…" at bounding box center [454, 306] width 810 height 474
click at [796, 180] on div "تم الإبلاغ عن فقدان هاتف ذكي BYOD مع إمكانية الوصول إلى البريد الإلكتروني للشرك…" at bounding box center [454, 306] width 810 height 474
click at [797, 190] on div "تم الإبلاغ عن فقدان هاتف ذكي BYOD مع إمكانية الوصول إلى البريد الإلكتروني للشرك…" at bounding box center [454, 306] width 810 height 474
click at [798, 194] on div "تم الإبلاغ عن فقدان هاتف ذكي BYOD مع إمكانية الوصول إلى البريد الإلكتروني للشرك…" at bounding box center [454, 306] width 810 height 474
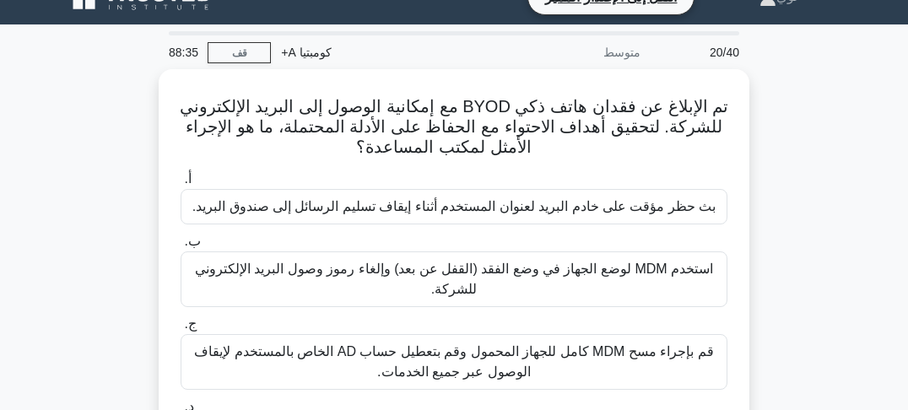
click at [802, 149] on div "تم الإبلاغ عن فقدان هاتف ذكي BYOD مع إمكانية الوصول إلى البريد الإلكتروني للشرك…" at bounding box center [454, 306] width 810 height 474
click at [797, 145] on div "تم الإبلاغ عن فقدان هاتف ذكي BYOD مع إمكانية الوصول إلى البريد الإلكتروني للشرك…" at bounding box center [454, 306] width 810 height 474
click at [795, 159] on div "تم الإبلاغ عن فقدان هاتف ذكي BYOD مع إمكانية الوصول إلى البريد الإلكتروني للشرك…" at bounding box center [454, 306] width 810 height 474
click at [793, 165] on div "تم الإبلاغ عن فقدان هاتف ذكي BYOD مع إمكانية الوصول إلى البريد الإلكتروني للشرك…" at bounding box center [454, 306] width 810 height 474
drag, startPoint x: 788, startPoint y: 131, endPoint x: 785, endPoint y: 142, distance: 11.5
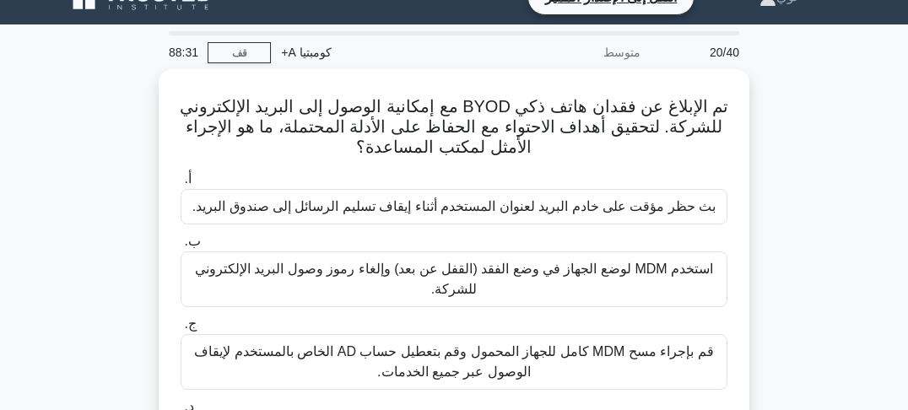
click at [787, 131] on div "تم الإبلاغ عن فقدان هاتف ذكي BYOD مع إمكانية الوصول إلى البريد الإلكتروني للشرك…" at bounding box center [454, 306] width 810 height 474
drag, startPoint x: 785, startPoint y: 145, endPoint x: 785, endPoint y: 154, distance: 9.3
click at [785, 146] on div "تم الإبلاغ عن فقدان هاتف ذكي BYOD مع إمكانية الوصول إلى البريد الإلكتروني للشرك…" at bounding box center [454, 306] width 810 height 474
click at [785, 157] on div "تم الإبلاغ عن فقدان هاتف ذكي BYOD مع إمكانية الوصول إلى البريد الإلكتروني للشرك…" at bounding box center [454, 306] width 810 height 474
drag, startPoint x: 786, startPoint y: 167, endPoint x: 787, endPoint y: 179, distance: 11.8
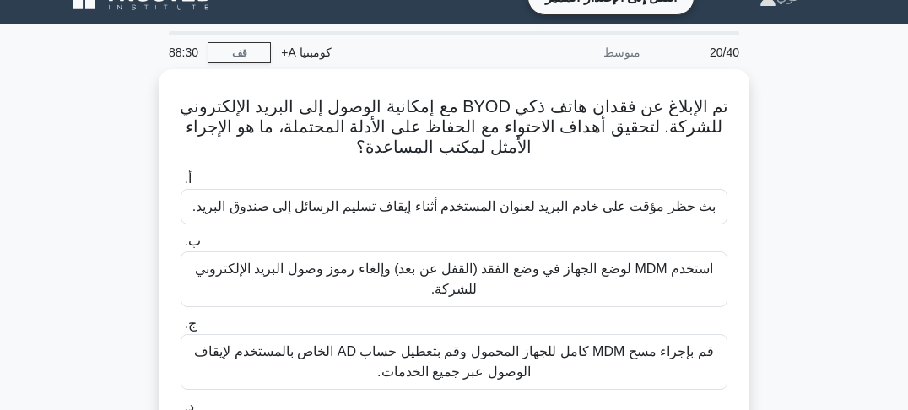
click at [786, 172] on div "تم الإبلاغ عن فقدان هاتف ذكي BYOD مع إمكانية الوصول إلى البريد الإلكتروني للشرك…" at bounding box center [454, 306] width 810 height 474
click at [788, 184] on div "تم الإبلاغ عن فقدان هاتف ذكي BYOD مع إمكانية الوصول إلى البريد الإلكتروني للشرك…" at bounding box center [454, 306] width 810 height 474
click at [786, 116] on div "تم الإبلاغ عن فقدان هاتف ذكي BYOD مع إمكانية الوصول إلى البريد الإلكتروني للشرك…" at bounding box center [454, 306] width 810 height 474
drag, startPoint x: 786, startPoint y: 129, endPoint x: 786, endPoint y: 138, distance: 9.3
click at [786, 132] on div "تم الإبلاغ عن فقدان هاتف ذكي BYOD مع إمكانية الوصول إلى البريد الإلكتروني للشرك…" at bounding box center [454, 306] width 810 height 474
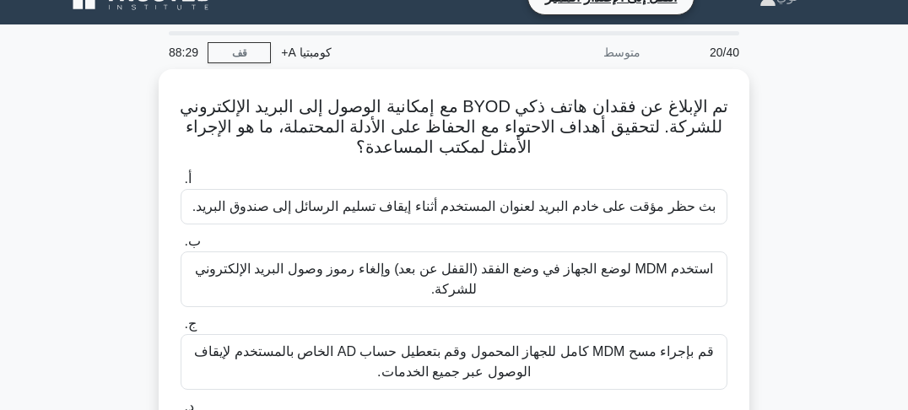
drag, startPoint x: 786, startPoint y: 138, endPoint x: 787, endPoint y: 149, distance: 10.2
click at [786, 141] on div "تم الإبلاغ عن فقدان هاتف ذكي BYOD مع إمكانية الوصول إلى البريد الإلكتروني للشرك…" at bounding box center [454, 306] width 810 height 474
drag, startPoint x: 789, startPoint y: 159, endPoint x: 790, endPoint y: 168, distance: 8.5
click at [789, 161] on div "تم الإبلاغ عن فقدان هاتف ذكي BYOD مع إمكانية الوصول إلى البريد الإلكتروني للشرك…" at bounding box center [454, 306] width 810 height 474
click at [790, 170] on div "تم الإبلاغ عن فقدان هاتف ذكي BYOD مع إمكانية الوصول إلى البريد الإلكتروني للشرك…" at bounding box center [454, 306] width 810 height 474
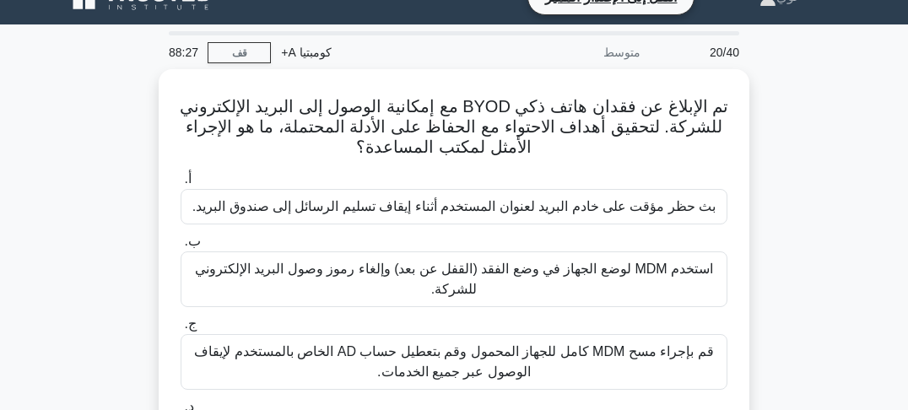
click at [786, 119] on div "تم الإبلاغ عن فقدان هاتف ذكي BYOD مع إمكانية الوصول إلى البريد الإلكتروني للشرك…" at bounding box center [454, 306] width 810 height 474
click at [786, 120] on div "تم الإبلاغ عن فقدان هاتف ذكي BYOD مع إمكانية الوصول إلى البريد الإلكتروني للشرك…" at bounding box center [454, 306] width 810 height 474
drag, startPoint x: 786, startPoint y: 139, endPoint x: 786, endPoint y: 150, distance: 11.0
click at [786, 146] on div "تم الإبلاغ عن فقدان هاتف ذكي BYOD مع إمكانية الوصول إلى البريد الإلكتروني للشرك…" at bounding box center [454, 306] width 810 height 474
click at [786, 152] on div "تم الإبلاغ عن فقدان هاتف ذكي BYOD مع إمكانية الوصول إلى البريد الإلكتروني للشرك…" at bounding box center [454, 306] width 810 height 474
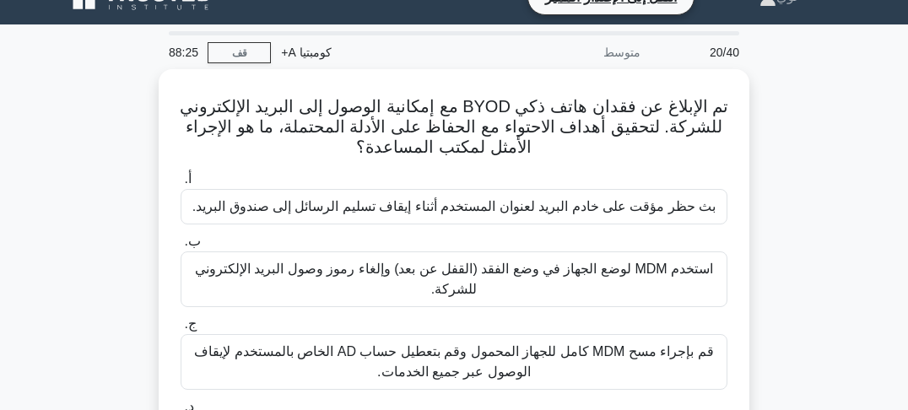
click at [786, 159] on div "تم الإبلاغ عن فقدان هاتف ذكي BYOD مع إمكانية الوصول إلى البريد الإلكتروني للشرك…" at bounding box center [454, 306] width 810 height 474
click at [785, 132] on div "تم الإبلاغ عن فقدان هاتف ذكي BYOD مع إمكانية الوصول إلى البريد الإلكتروني للشرك…" at bounding box center [454, 306] width 810 height 474
drag, startPoint x: 785, startPoint y: 138, endPoint x: 785, endPoint y: 148, distance: 9.3
click at [785, 144] on div "تم الإبلاغ عن فقدان هاتف ذكي BYOD مع إمكانية الوصول إلى البريد الإلكتروني للشرك…" at bounding box center [454, 306] width 810 height 474
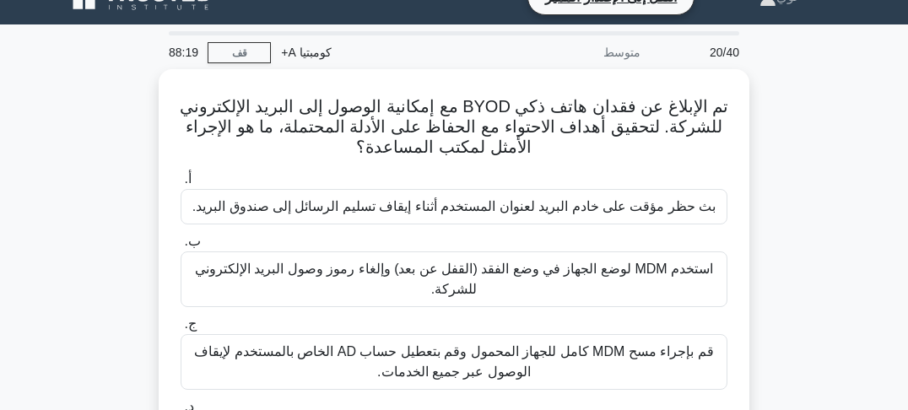
drag, startPoint x: 785, startPoint y: 148, endPoint x: 785, endPoint y: 158, distance: 10.1
click at [785, 149] on div "تم الإبلاغ عن فقدان هاتف ذكي BYOD مع إمكانية الوصول إلى البريد الإلكتروني للشرك…" at bounding box center [454, 306] width 810 height 474
click at [785, 160] on div "تم الإبلاغ عن فقدان هاتف ذكي BYOD مع إمكانية الوصول إلى البريد الإلكتروني للشرك…" at bounding box center [454, 306] width 810 height 474
drag, startPoint x: 782, startPoint y: 145, endPoint x: 782, endPoint y: 159, distance: 13.5
click at [782, 146] on div "تم الإبلاغ عن فقدان هاتف ذكي BYOD مع إمكانية الوصول إلى البريد الإلكتروني للشرك…" at bounding box center [454, 306] width 810 height 474
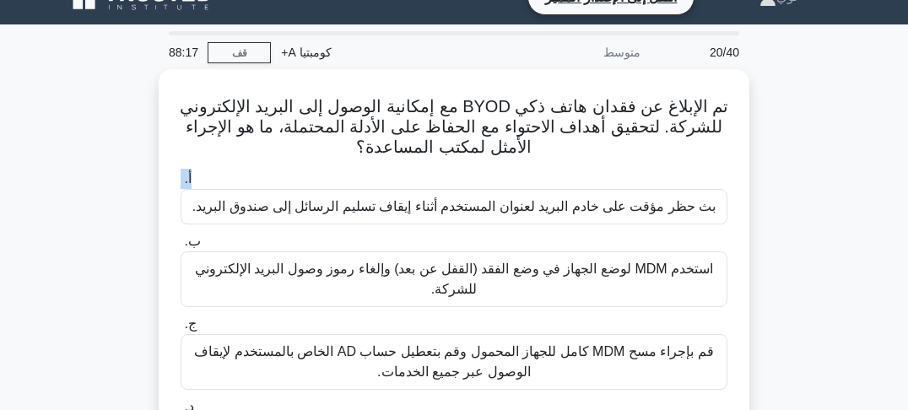
click at [782, 163] on div "تم الإبلاغ عن فقدان هاتف ذكي BYOD مع إمكانية الوصول إلى البريد الإلكتروني للشرك…" at bounding box center [454, 306] width 810 height 474
click at [781, 145] on div "تم الإبلاغ عن فقدان هاتف ذكي BYOD مع إمكانية الوصول إلى البريد الإلكتروني للشرك…" at bounding box center [454, 306] width 810 height 474
drag, startPoint x: 781, startPoint y: 154, endPoint x: 782, endPoint y: 162, distance: 8.5
click at [781, 155] on div "تم الإبلاغ عن فقدان هاتف ذكي BYOD مع إمكانية الوصول إلى البريد الإلكتروني للشرك…" at bounding box center [454, 306] width 810 height 474
drag, startPoint x: 782, startPoint y: 164, endPoint x: 782, endPoint y: 175, distance: 11.0
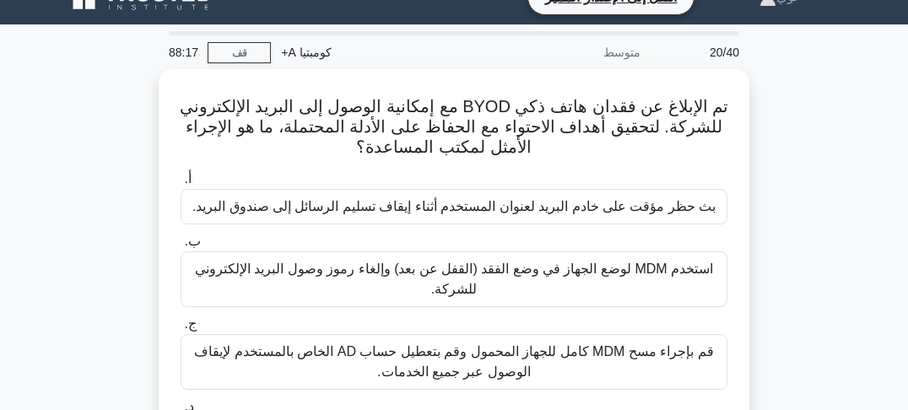
click at [782, 166] on div "تم الإبلاغ عن فقدان هاتف ذكي BYOD مع إمكانية الوصول إلى البريد الإلكتروني للشرك…" at bounding box center [454, 306] width 810 height 474
click at [782, 176] on div "تم الإبلاغ عن فقدان هاتف ذكي BYOD مع إمكانية الوصول إلى البريد الإلكتروني للشرك…" at bounding box center [454, 306] width 810 height 474
click at [780, 143] on div "تم الإبلاغ عن فقدان هاتف ذكي BYOD مع إمكانية الوصول إلى البريد الإلكتروني للشرك…" at bounding box center [454, 306] width 810 height 474
drag, startPoint x: 779, startPoint y: 149, endPoint x: 780, endPoint y: 165, distance: 16.1
click at [779, 153] on div "تم الإبلاغ عن فقدان هاتف ذكي BYOD مع إمكانية الوصول إلى البريد الإلكتروني للشرك…" at bounding box center [454, 306] width 810 height 474
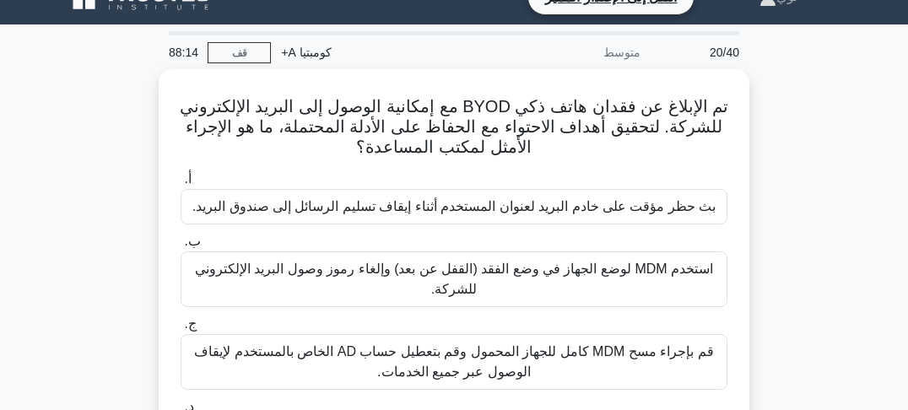
click at [780, 165] on div "تم الإبلاغ عن فقدان هاتف ذكي BYOD مع إمكانية الوصول إلى البريد الإلكتروني للشرك…" at bounding box center [454, 306] width 810 height 474
click at [778, 151] on div "تم الإبلاغ عن فقدان هاتف ذكي BYOD مع إمكانية الوصول إلى البريد الإلكتروني للشرك…" at bounding box center [454, 306] width 810 height 474
click at [778, 158] on div "تم الإبلاغ عن فقدان هاتف ذكي BYOD مع إمكانية الوصول إلى البريد الإلكتروني للشرك…" at bounding box center [454, 306] width 810 height 474
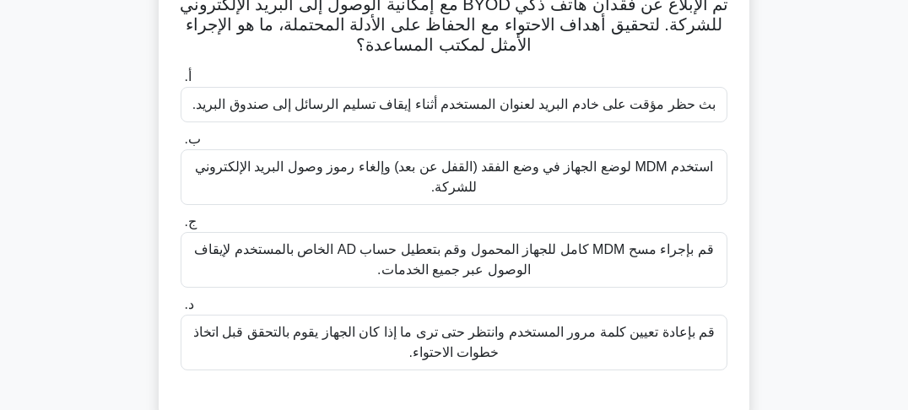
scroll to position [165, 0]
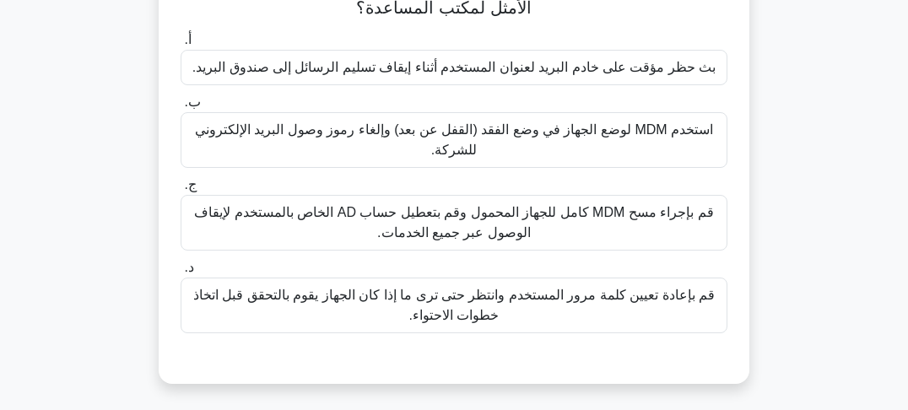
click at [464, 145] on font "استخدم MDM لوضع الجهاز في وضع الفقد (القفل عن بعد) وإلغاء رموز وصول البريد الإل…" at bounding box center [454, 139] width 518 height 35
click at [181, 108] on input "ب. استخدم MDM لوضع الجهاز في وضع الفقد (القفل عن بعد) وإلغاء رموز وصول البريد ا…" at bounding box center [181, 102] width 0 height 11
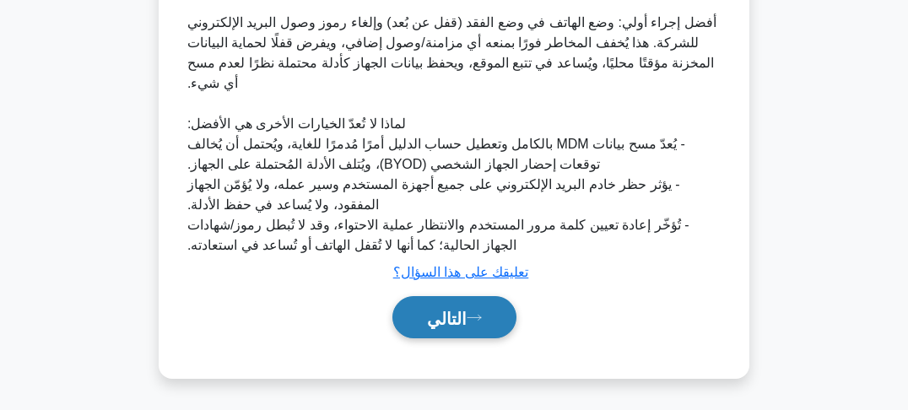
click at [462, 331] on button "التالي" at bounding box center [454, 317] width 124 height 43
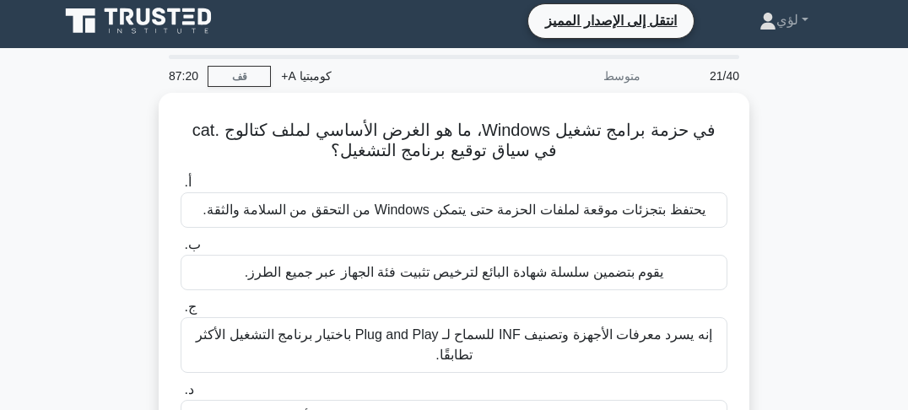
scroll to position [0, 0]
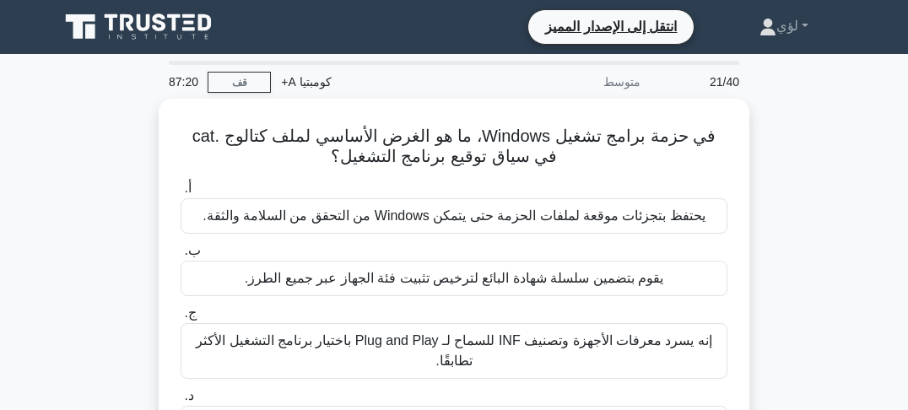
click at [786, 199] on div "في حزمة برامج تشغيل Windows، ما هو الغرض الأساسي لملف كتالوج .cat في سياق توقيع…" at bounding box center [454, 305] width 810 height 413
drag, startPoint x: 789, startPoint y: 214, endPoint x: 793, endPoint y: 230, distance: 15.8
click at [790, 217] on div "في حزمة برامج تشغيل Windows، ما هو الغرض الأساسي لملف كتالوج .cat في سياق توقيع…" at bounding box center [454, 305] width 810 height 413
click at [793, 230] on div "في حزمة برامج تشغيل Windows، ما هو الغرض الأساسي لملف كتالوج .cat في سياق توقيع…" at bounding box center [454, 305] width 810 height 413
click at [802, 203] on div "في حزمة برامج تشغيل Windows، ما هو الغرض الأساسي لملف كتالوج .cat في سياق توقيع…" at bounding box center [454, 305] width 810 height 413
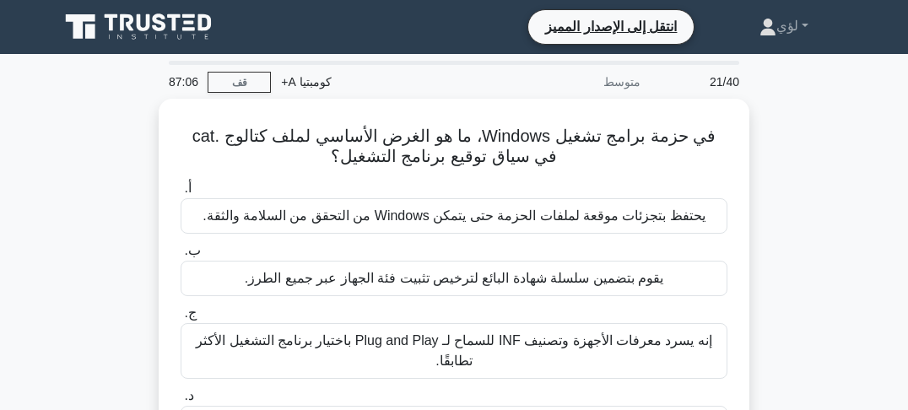
drag, startPoint x: 810, startPoint y: 267, endPoint x: 813, endPoint y: 289, distance: 23.0
click at [810, 267] on div "في حزمة برامج تشغيل Windows، ما هو الغرض الأساسي لملف كتالوج .cat في سياق توقيع…" at bounding box center [454, 305] width 810 height 413
drag, startPoint x: 813, startPoint y: 289, endPoint x: 866, endPoint y: 401, distance: 123.1
click at [817, 306] on div "في حزمة برامج تشغيل Windows، ما هو الغرض الأساسي لملف كتالوج .cat في سياق توقيع…" at bounding box center [454, 305] width 810 height 413
